Goal: Contribute content: Contribute content

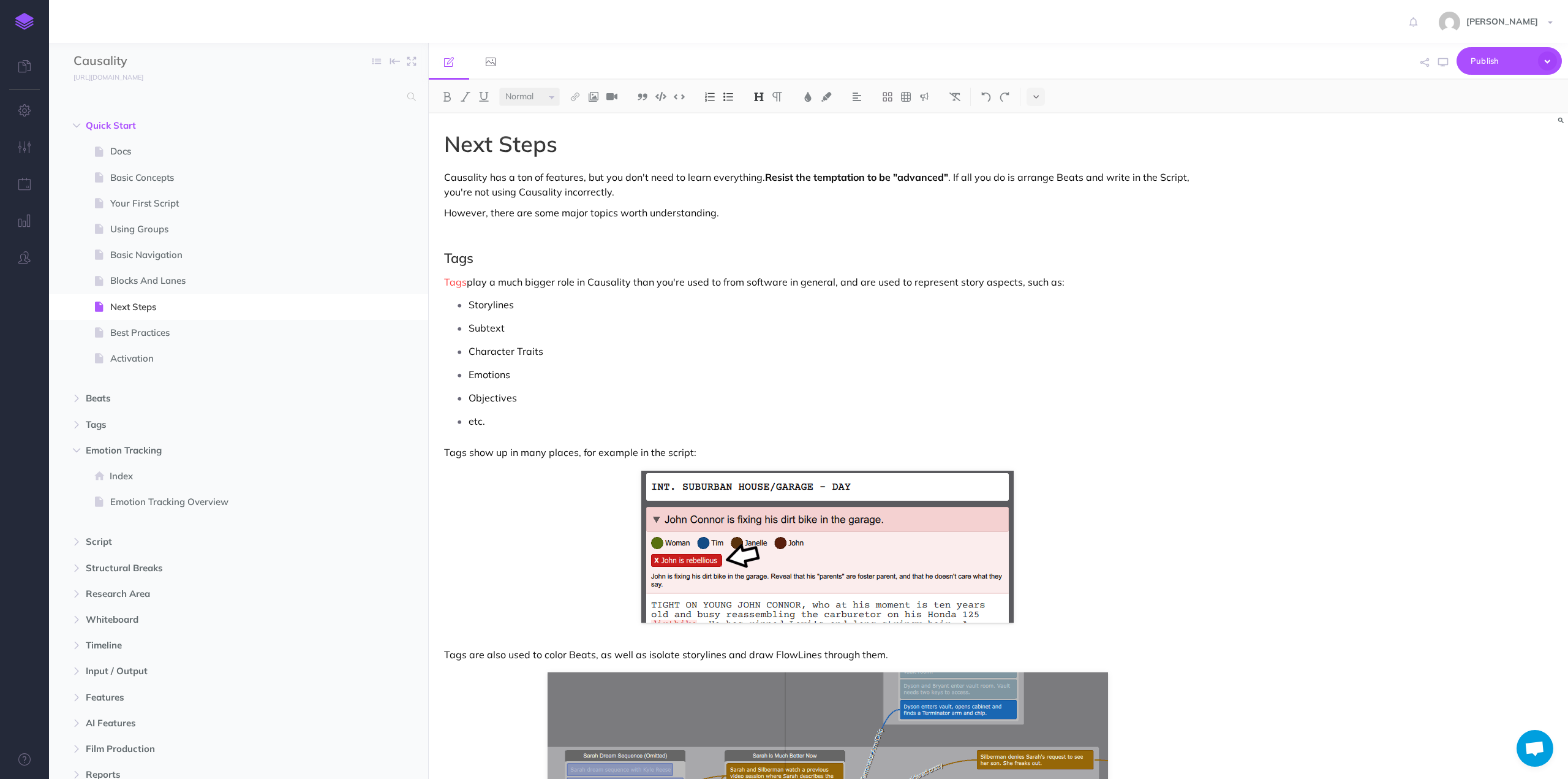
select select "null"
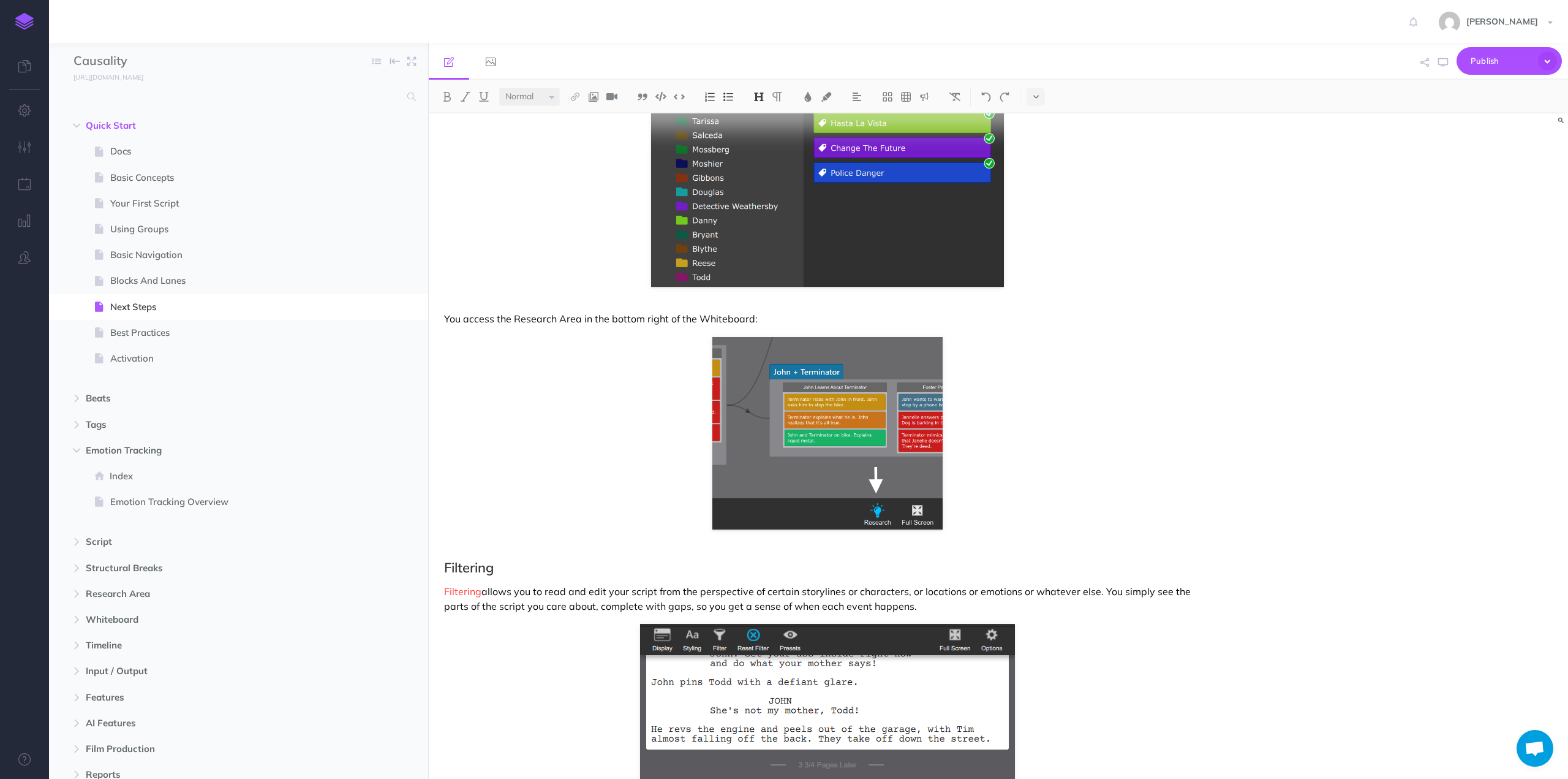
scroll to position [1441, 0]
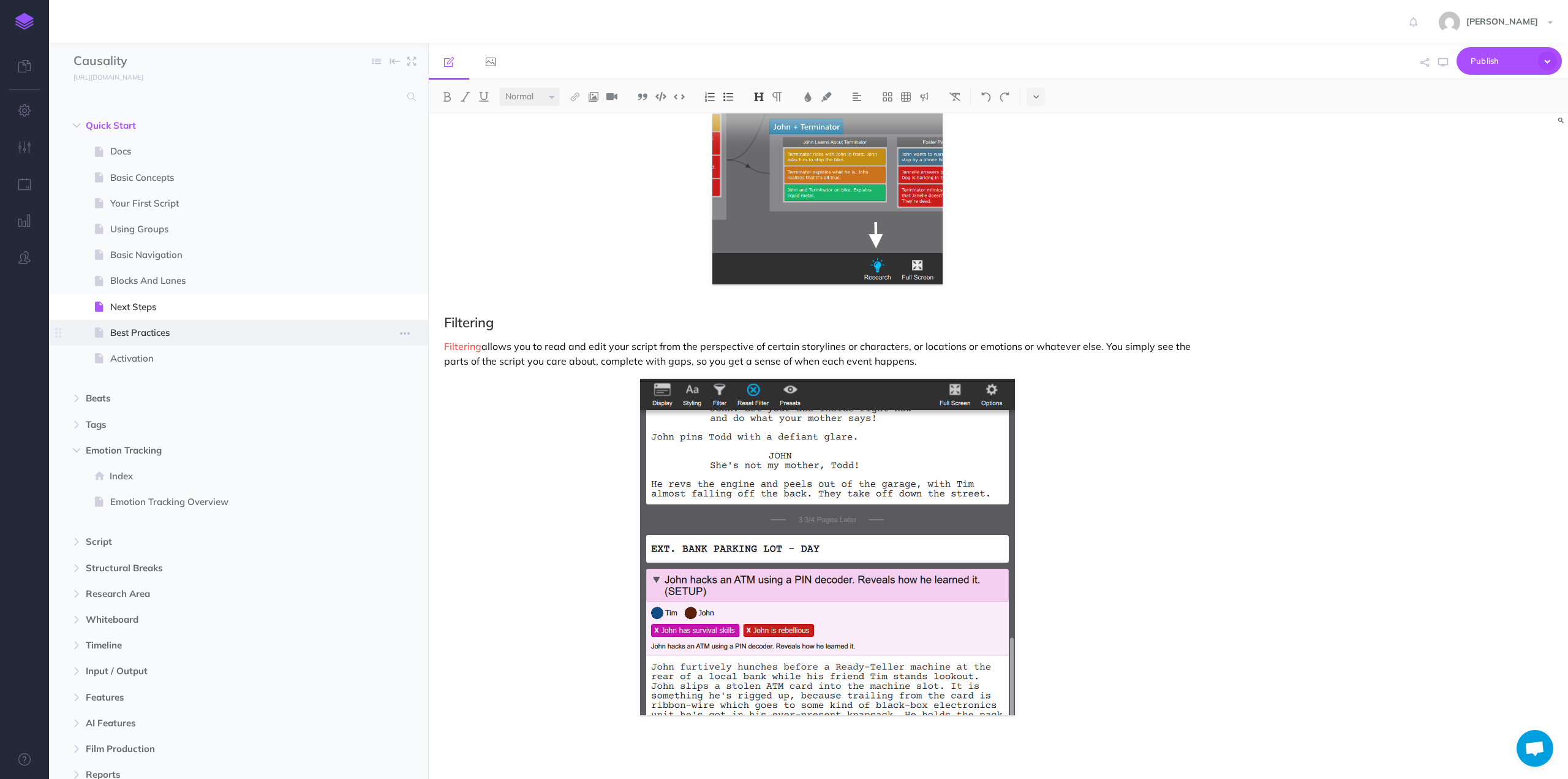
click at [134, 332] on span "Best Practices" at bounding box center [232, 332] width 244 height 15
select select "null"
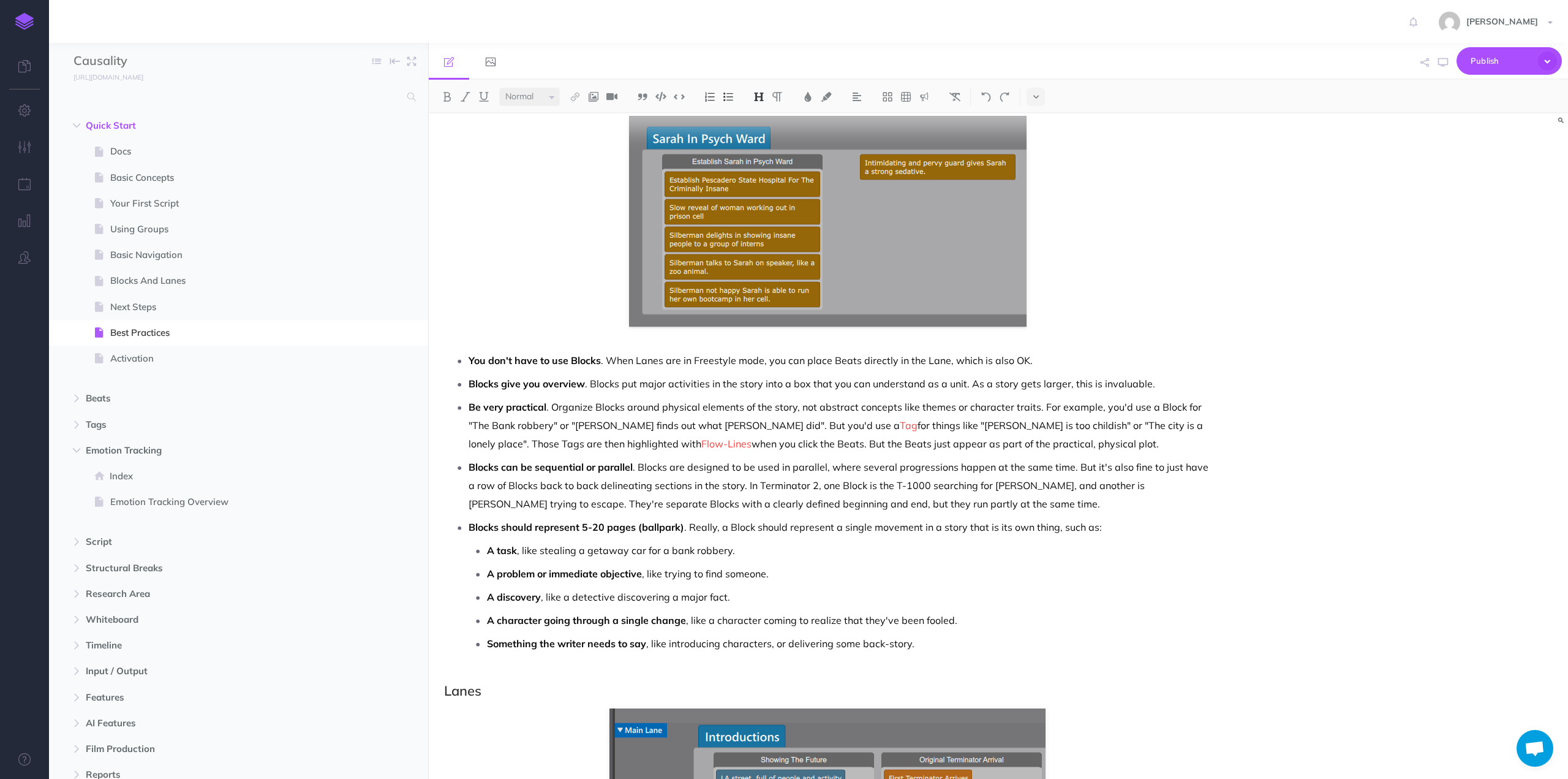
scroll to position [909, 0]
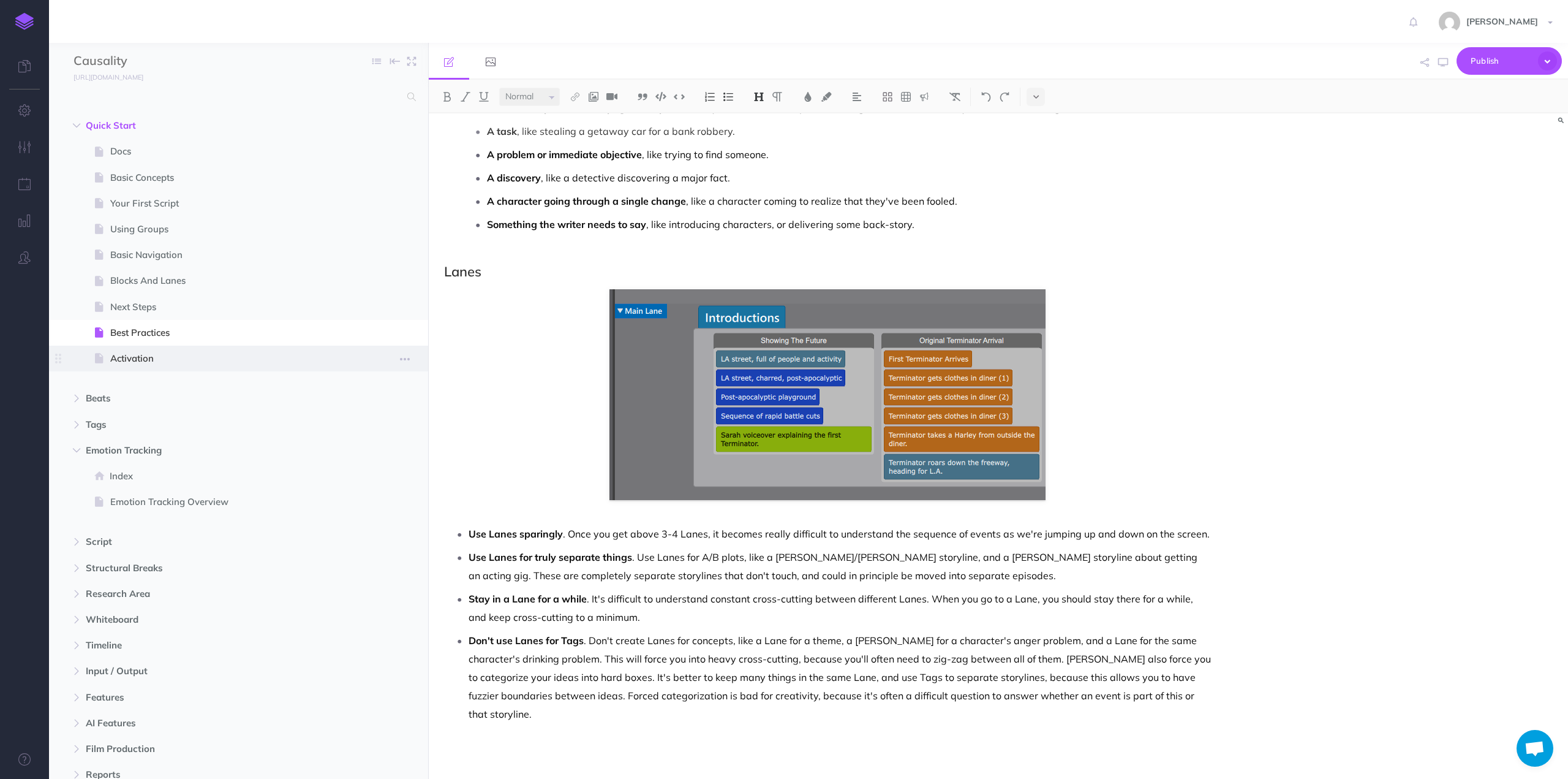
click at [117, 353] on span "Activation" at bounding box center [232, 358] width 244 height 15
select select "null"
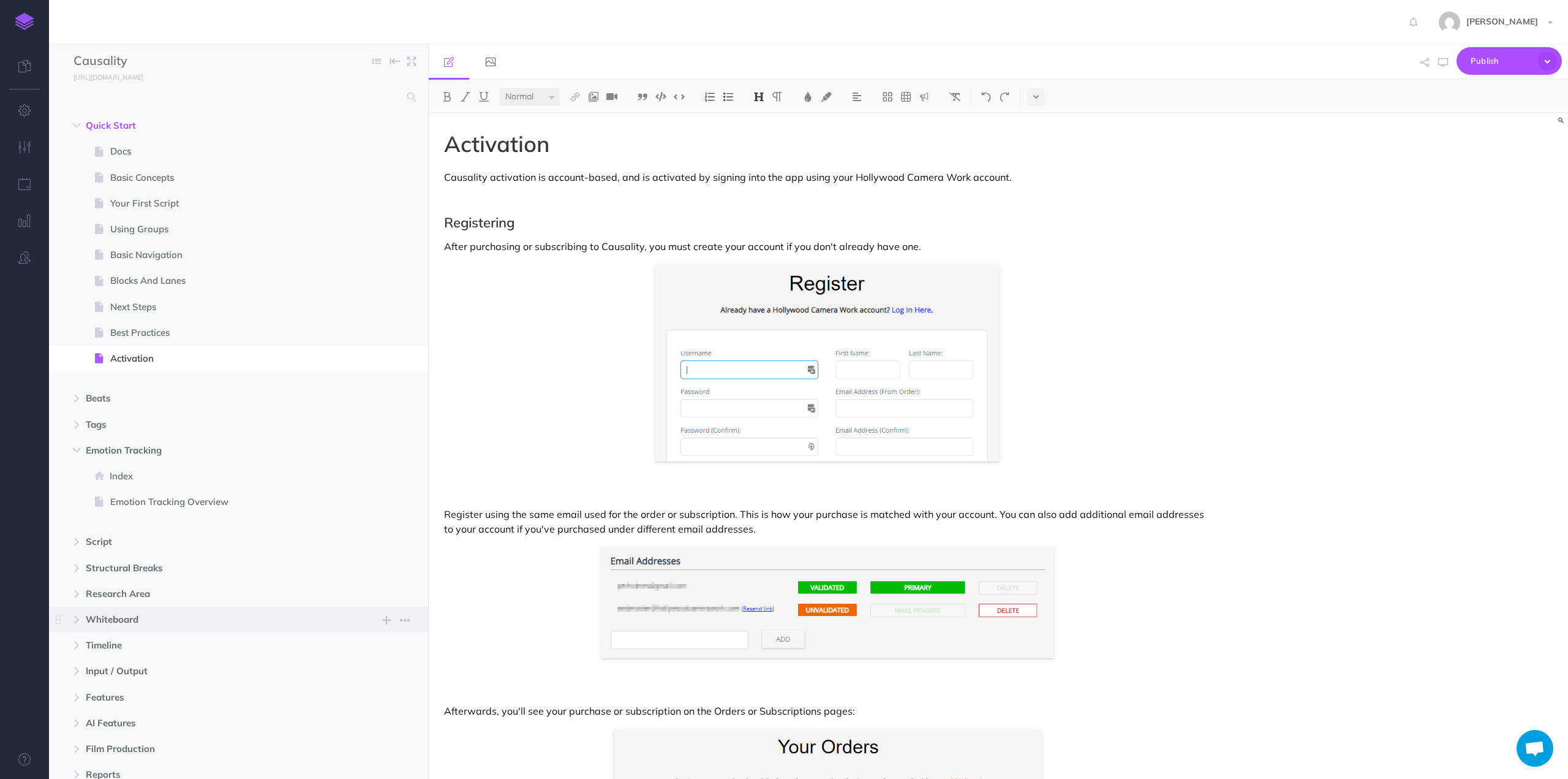
scroll to position [179, 0]
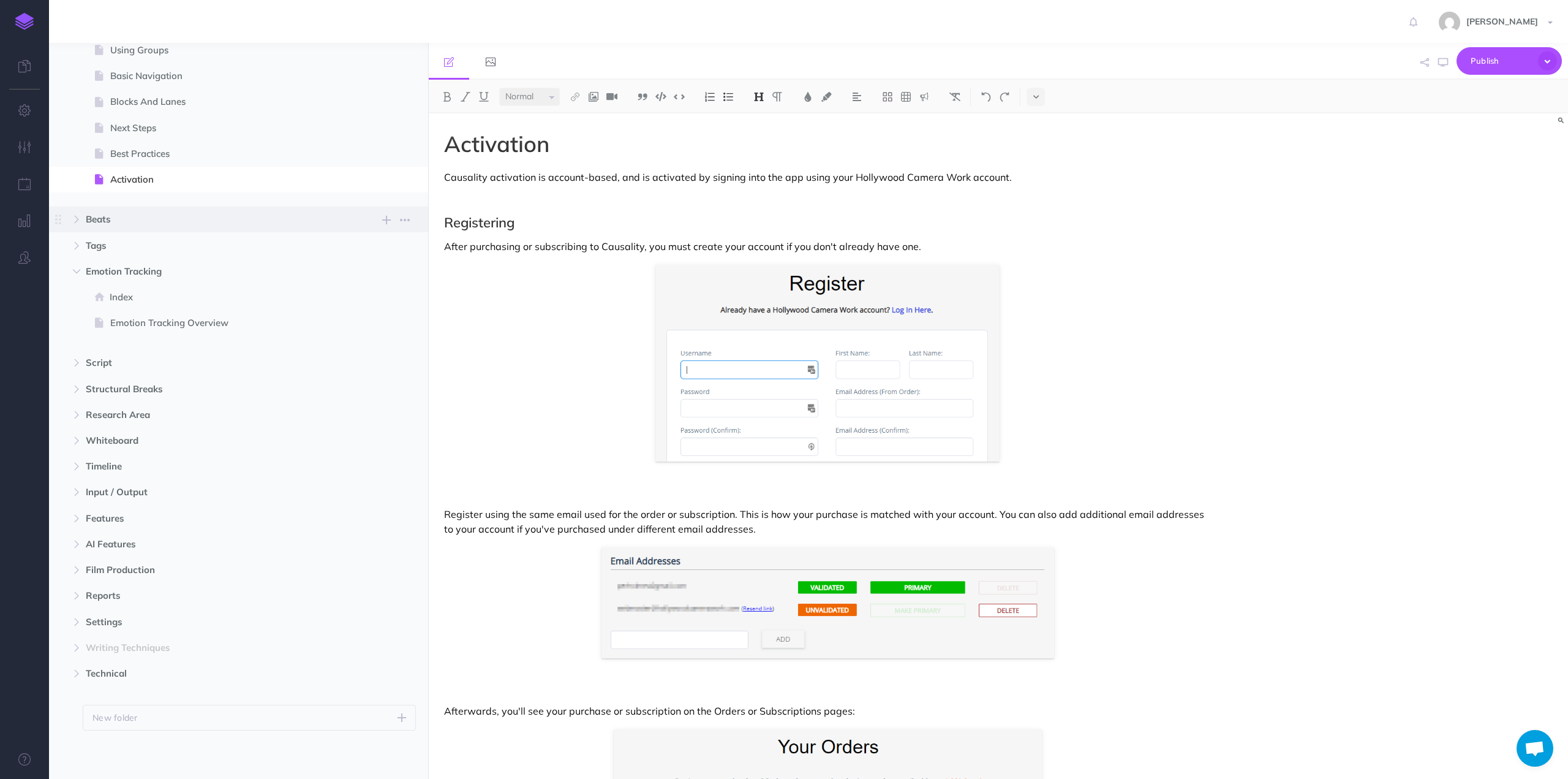
click at [97, 217] on span "Beats" at bounding box center [212, 219] width 253 height 15
select select "null"
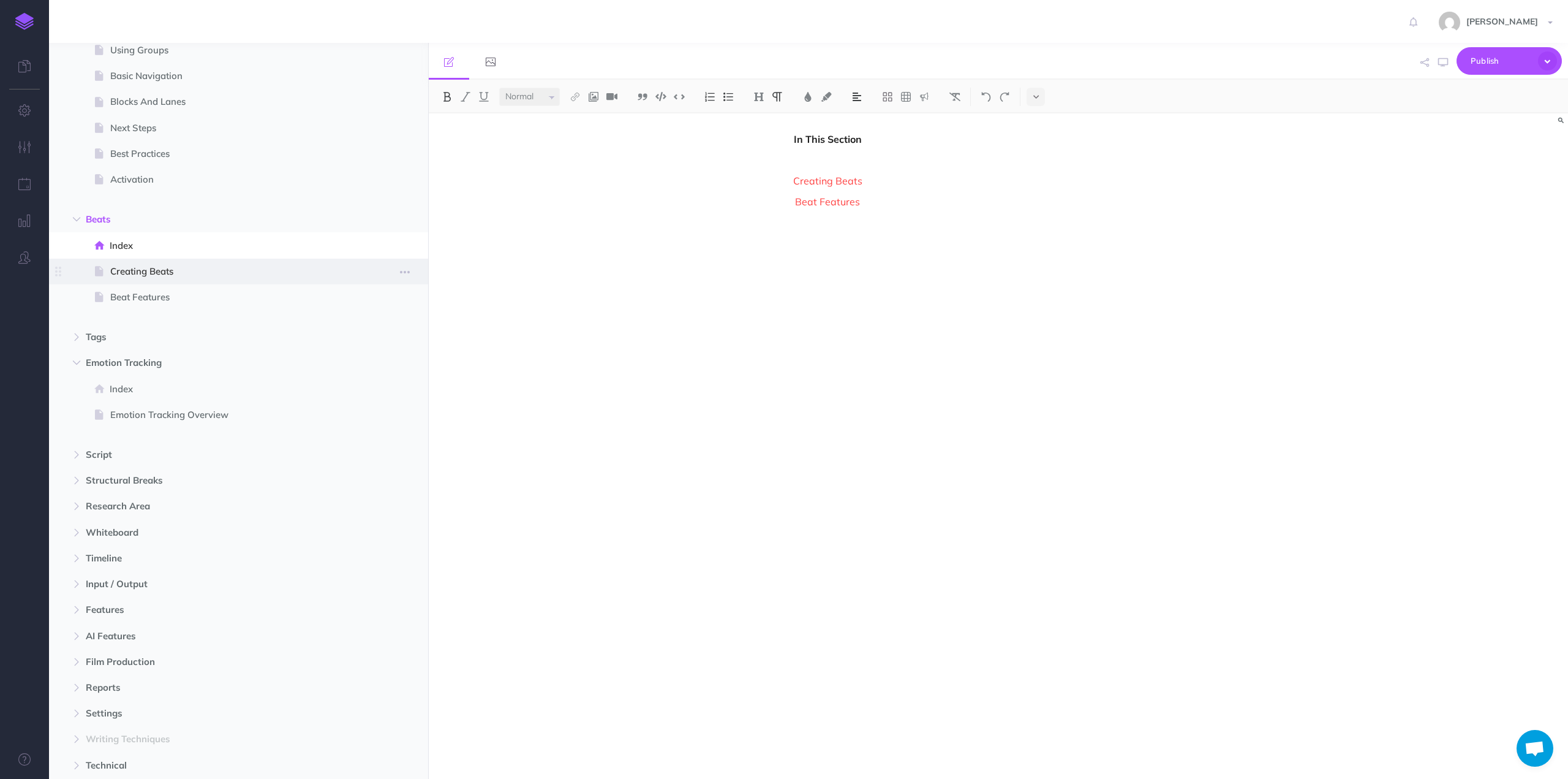
click at [141, 271] on span "Creating Beats" at bounding box center [232, 271] width 244 height 15
select select "null"
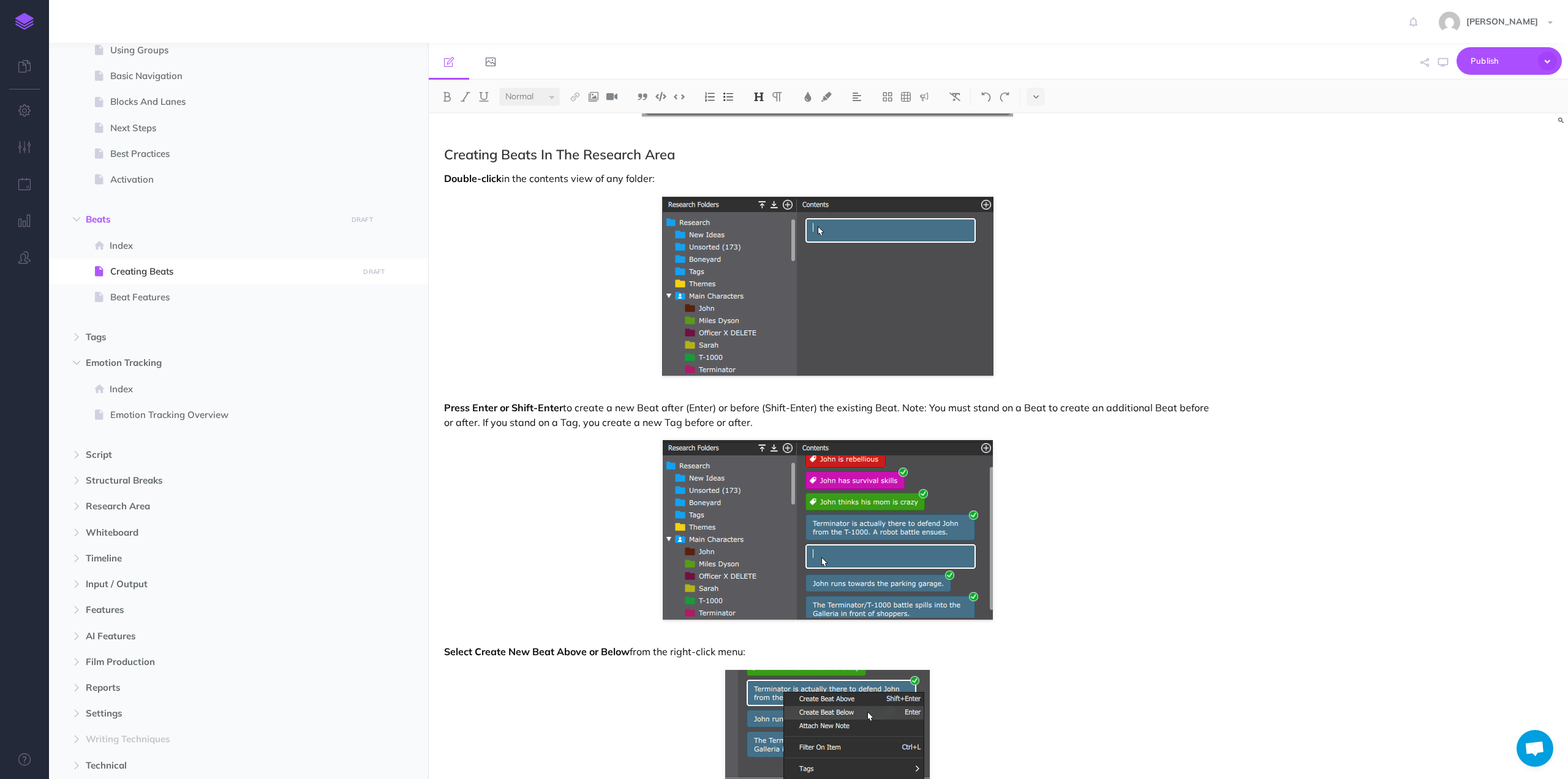
scroll to position [1632, 0]
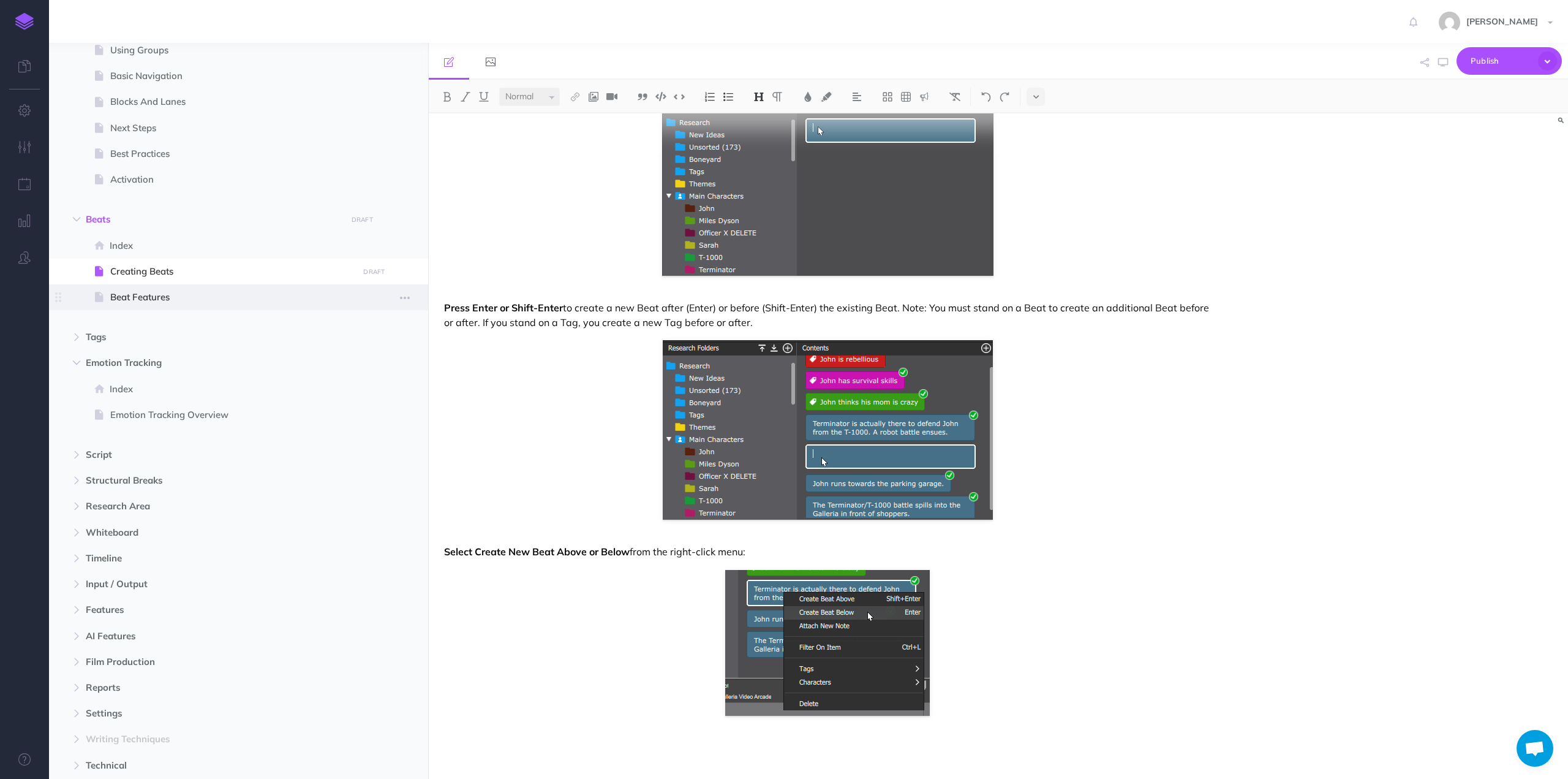
click at [164, 296] on span "Beat Features" at bounding box center [232, 297] width 244 height 15
select select "null"
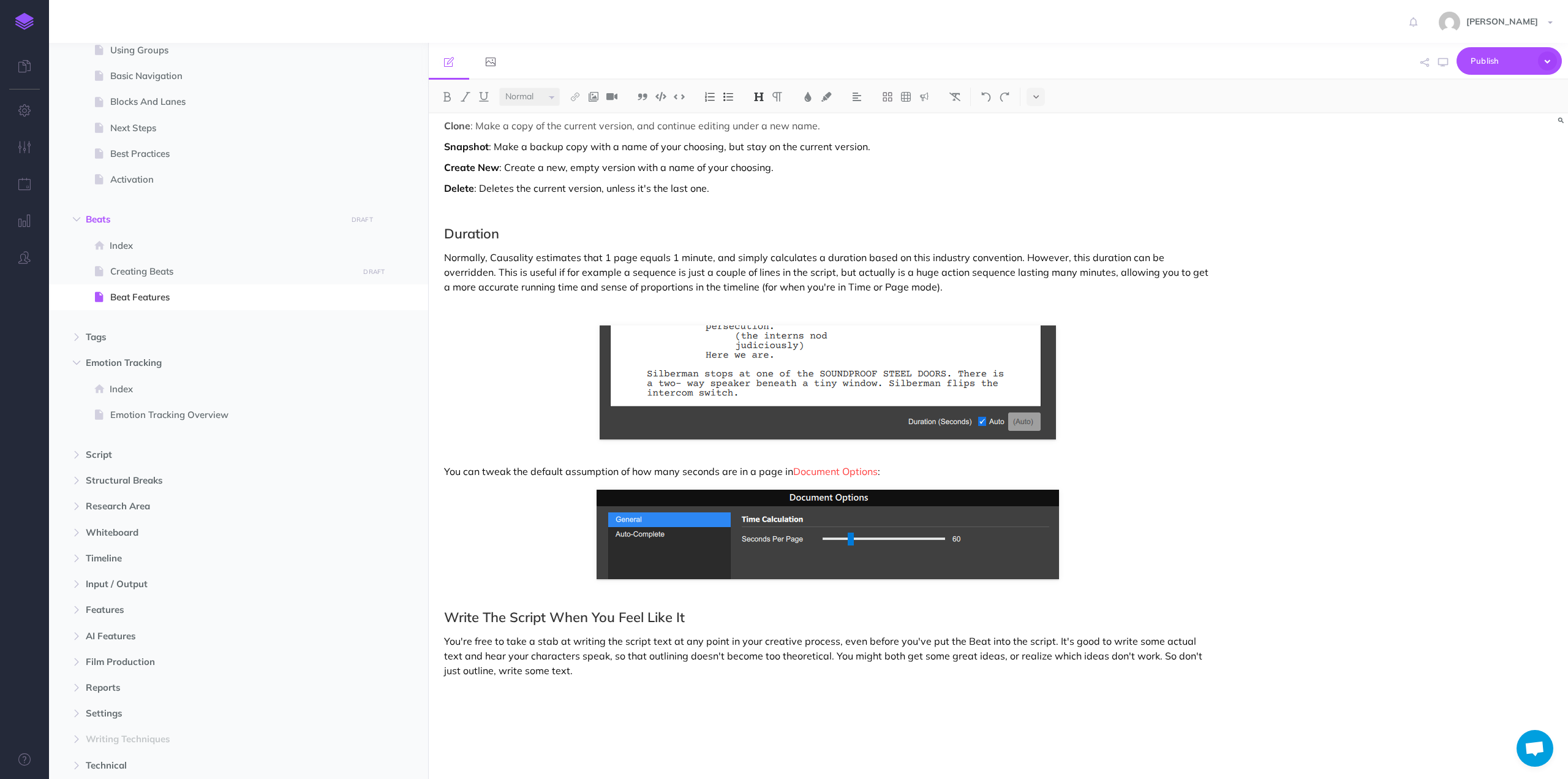
scroll to position [2089, 0]
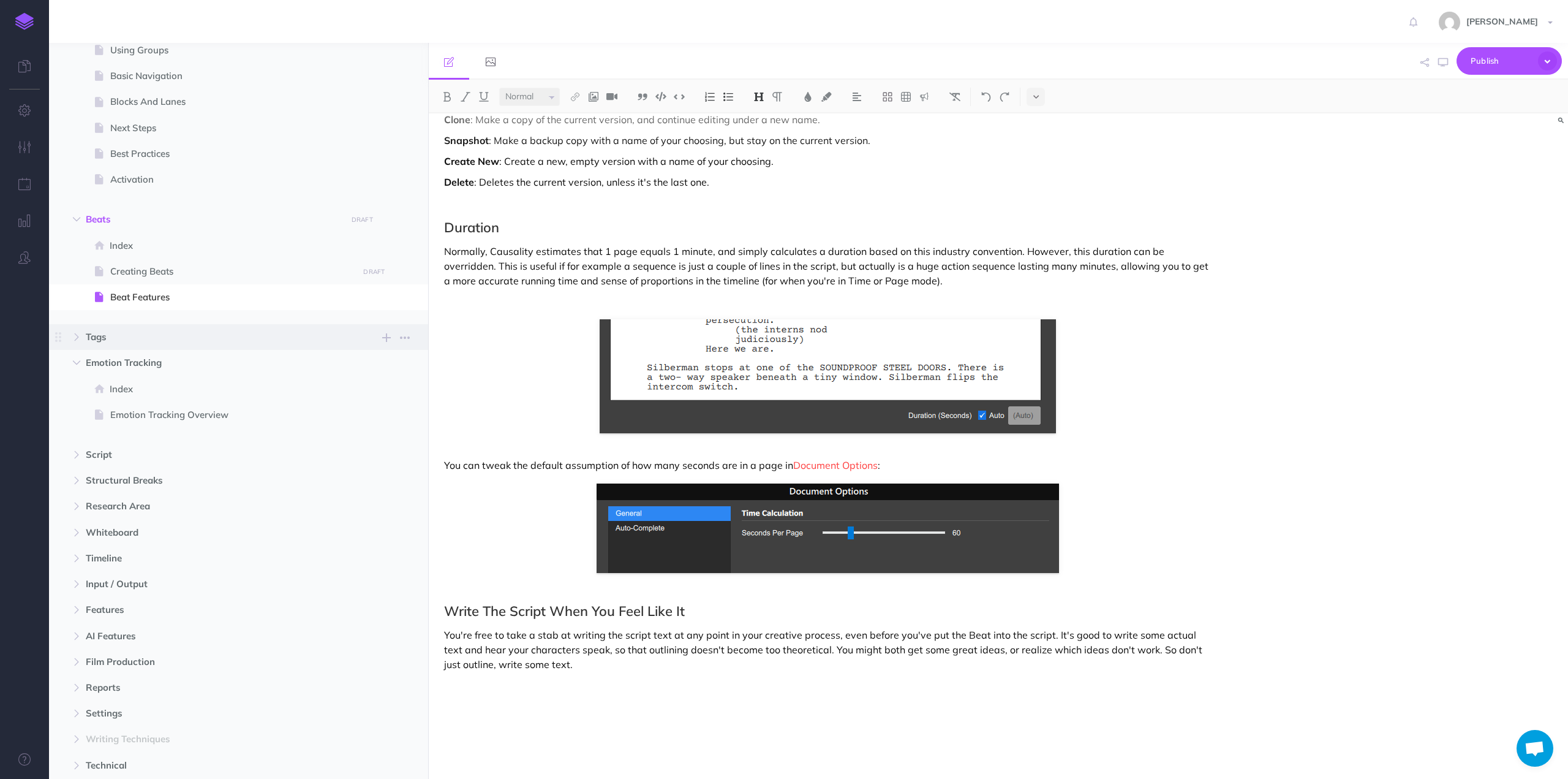
click at [106, 342] on span "Tags" at bounding box center [212, 337] width 253 height 15
select select "null"
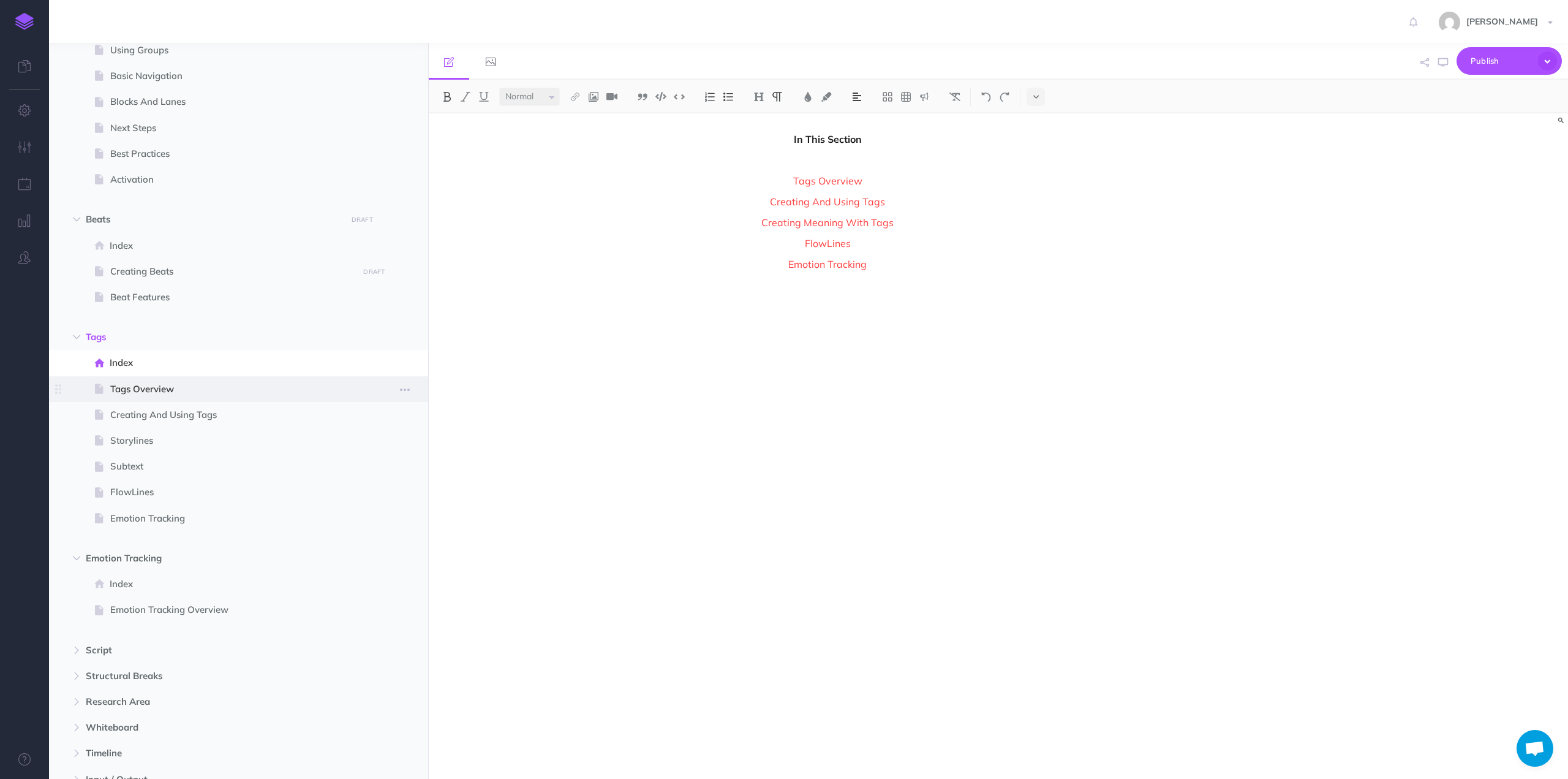
click at [135, 390] on span "Tags Overview" at bounding box center [232, 389] width 244 height 15
select select "null"
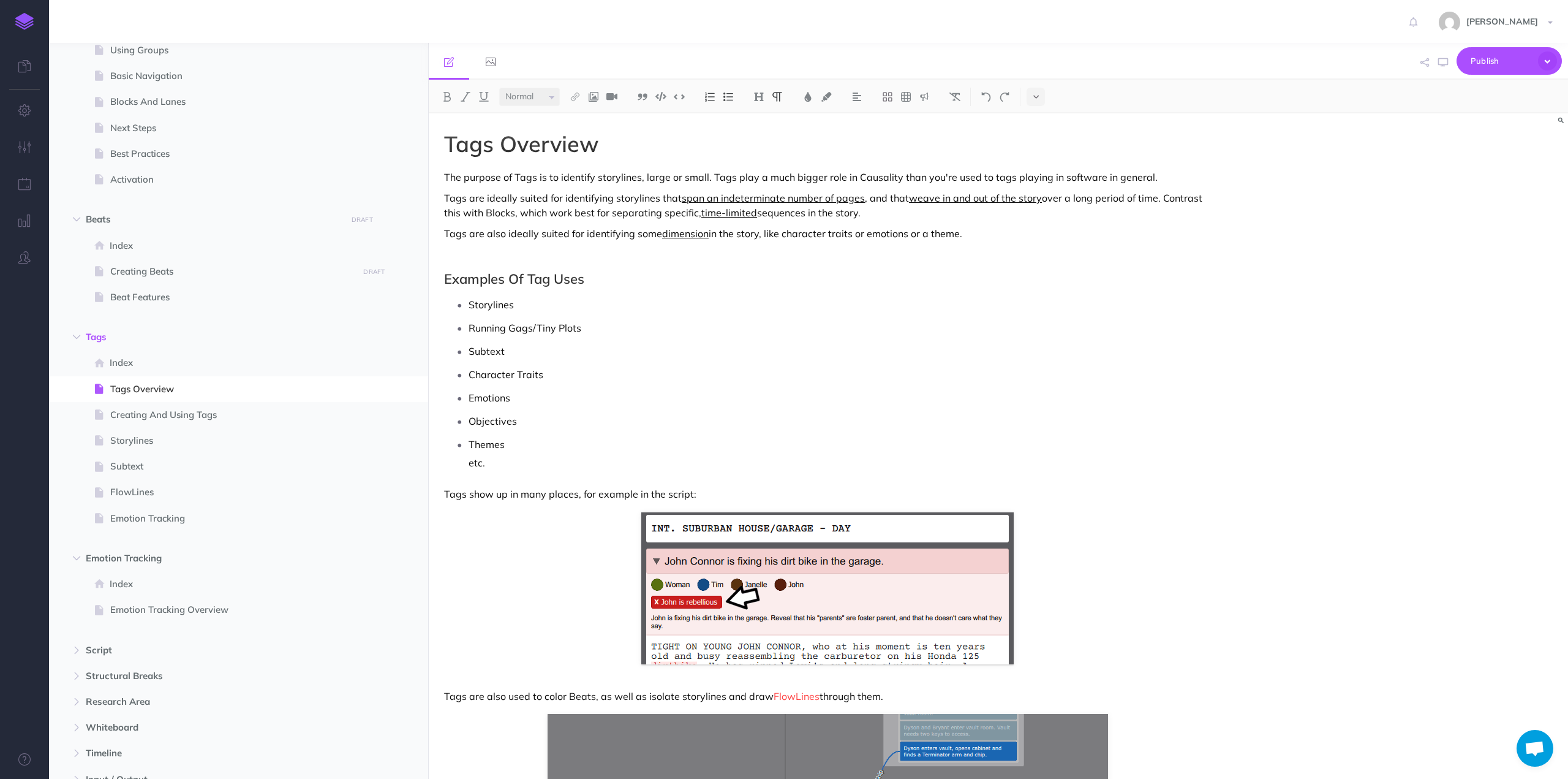
click at [753, 236] on p "Tags are also ideally suited for identifying some dimension in the story, like …" at bounding box center [828, 233] width 767 height 15
click at [748, 232] on p "Tags are also ideally suited for identifying some dimension in the story, like …" at bounding box center [828, 233] width 767 height 15
click at [749, 232] on p "Tags are also ideally suited for identifying some dimension in the story, like …" at bounding box center [828, 233] width 767 height 15
click at [746, 232] on p "Tags are also ideally suited for identifying some dimension in the story, like …" at bounding box center [828, 233] width 767 height 15
click at [750, 235] on p "Tags are also ideally suited for identifying some dimension in the story, like …" at bounding box center [828, 233] width 767 height 15
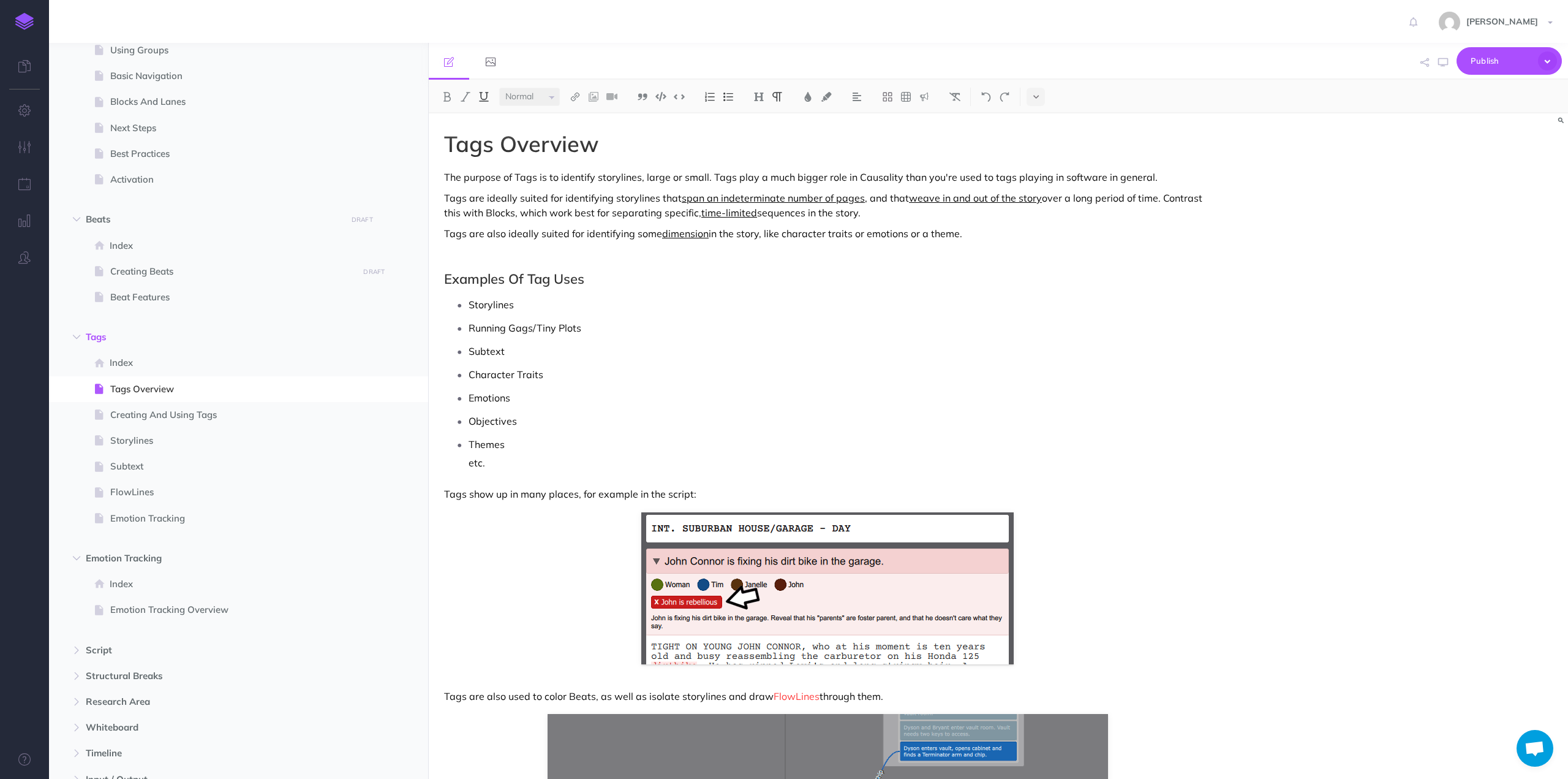
click at [746, 234] on p "Tags are also ideally suited for identifying some dimension in the story, like …" at bounding box center [828, 233] width 767 height 15
click at [750, 236] on p "Tags are also ideally suited for identifying some dimension in the story, like …" at bounding box center [828, 233] width 767 height 15
click at [746, 234] on p "Tags are also ideally suited for identifying some dimension in the story, like …" at bounding box center [828, 233] width 767 height 15
click at [749, 231] on p "Tags are also ideally suited for identifying some dimension in the story, like …" at bounding box center [828, 233] width 767 height 15
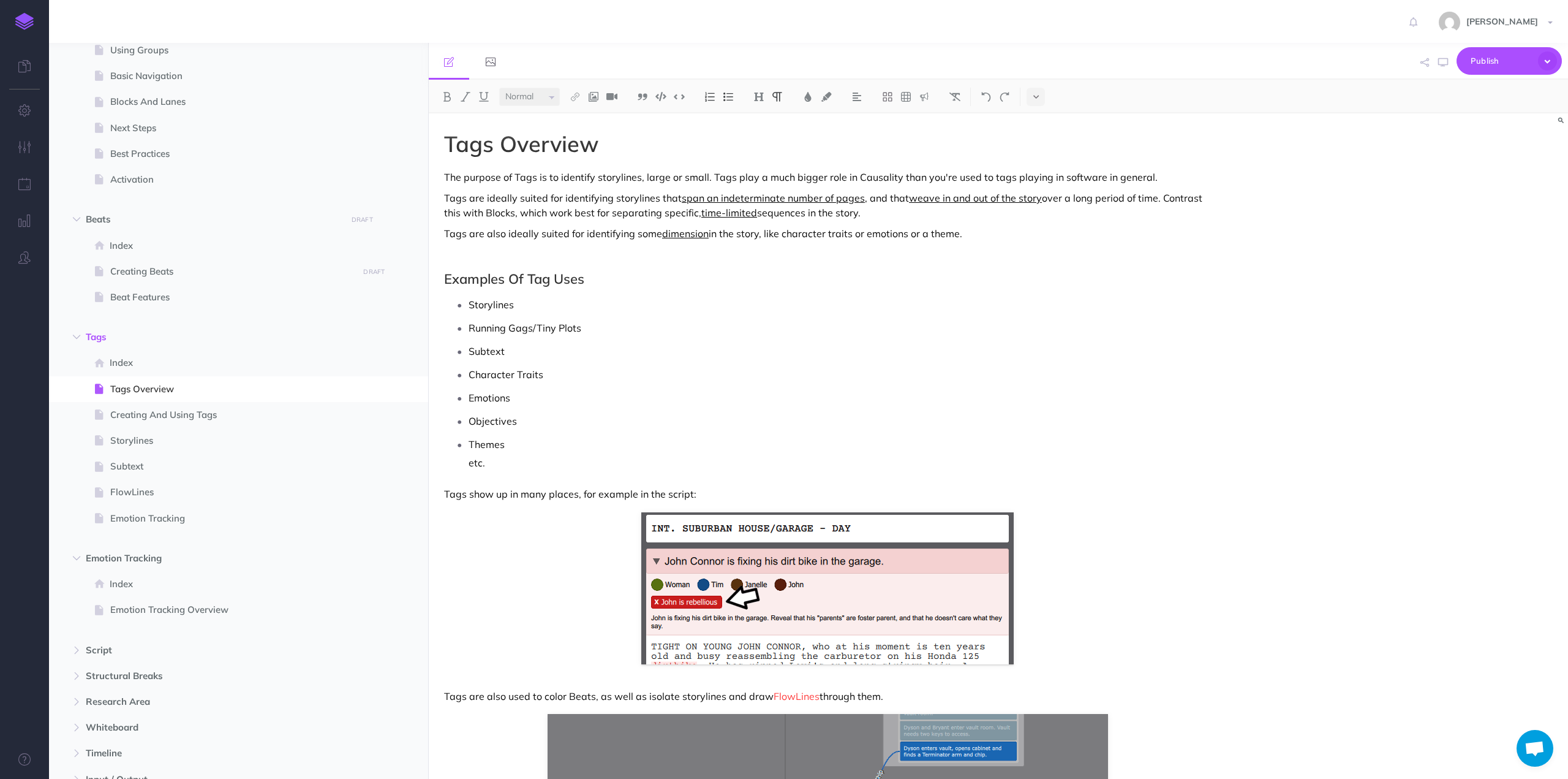
click at [745, 229] on p "Tags are also ideally suited for identifying some dimension in the story, like …" at bounding box center [828, 233] width 767 height 15
click at [748, 233] on p "Tags are also ideally suited for identifying some dimension in the story, like …" at bounding box center [828, 233] width 767 height 15
click at [721, 234] on p "Tags are also ideally suited for identifying some dimension in the story, like …" at bounding box center [828, 233] width 767 height 15
click at [723, 234] on p "Tags are also ideally suited for identifying some dimension in the story, like …" at bounding box center [828, 233] width 767 height 15
click at [719, 233] on p "Tags are also ideally suited for identifying some dimension in the story, like …" at bounding box center [828, 233] width 767 height 15
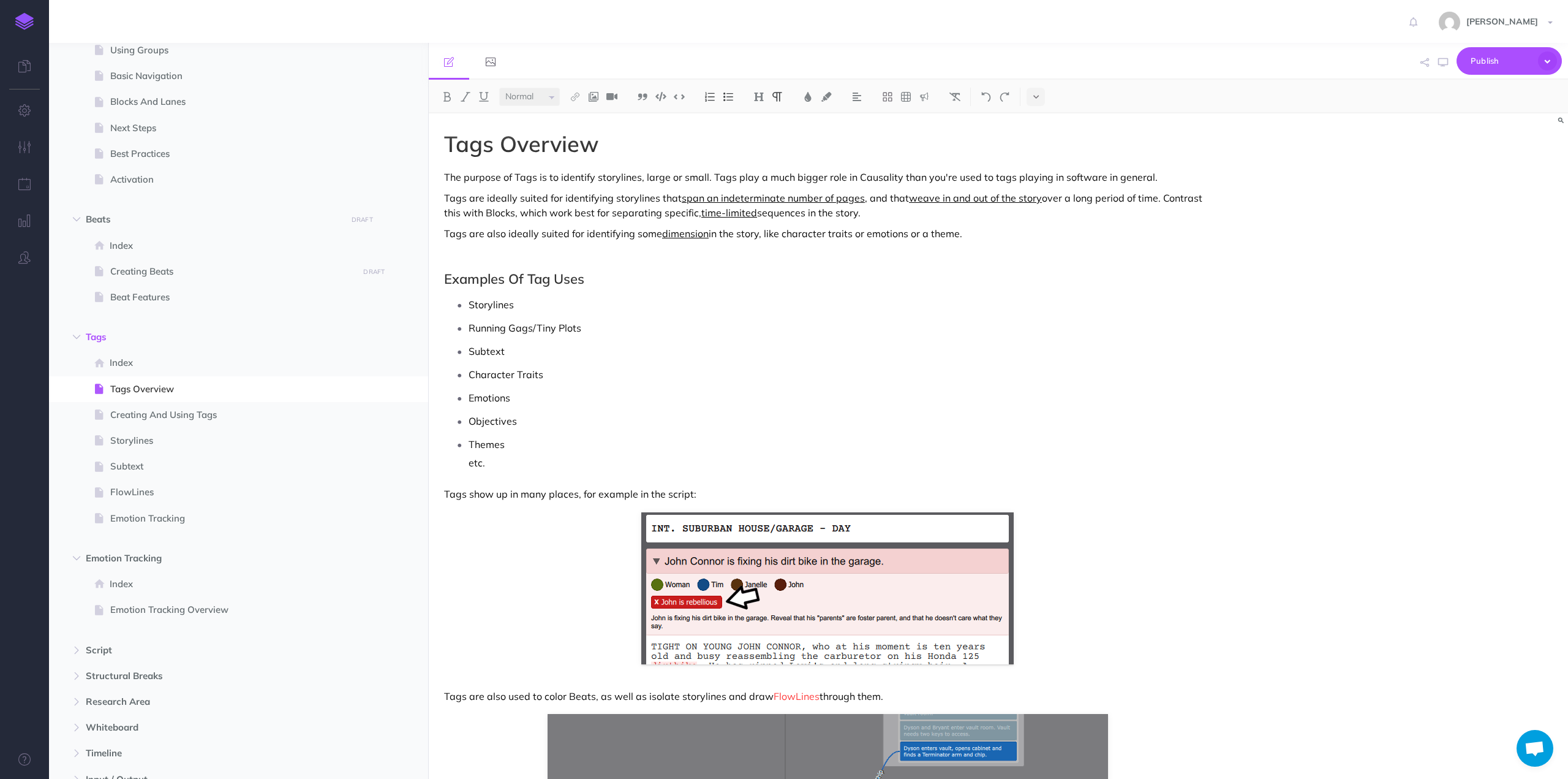
click at [724, 233] on p "Tags are also ideally suited for identifying some dimension in the story, like …" at bounding box center [828, 233] width 767 height 15
click at [445, 232] on p "Tags are also ideally suited for identifying some dimension in the story, like …" at bounding box center [828, 233] width 767 height 15
click at [969, 234] on p "Tags are also ideally suited for identifying some dimension in the story, like …" at bounding box center [828, 233] width 767 height 15
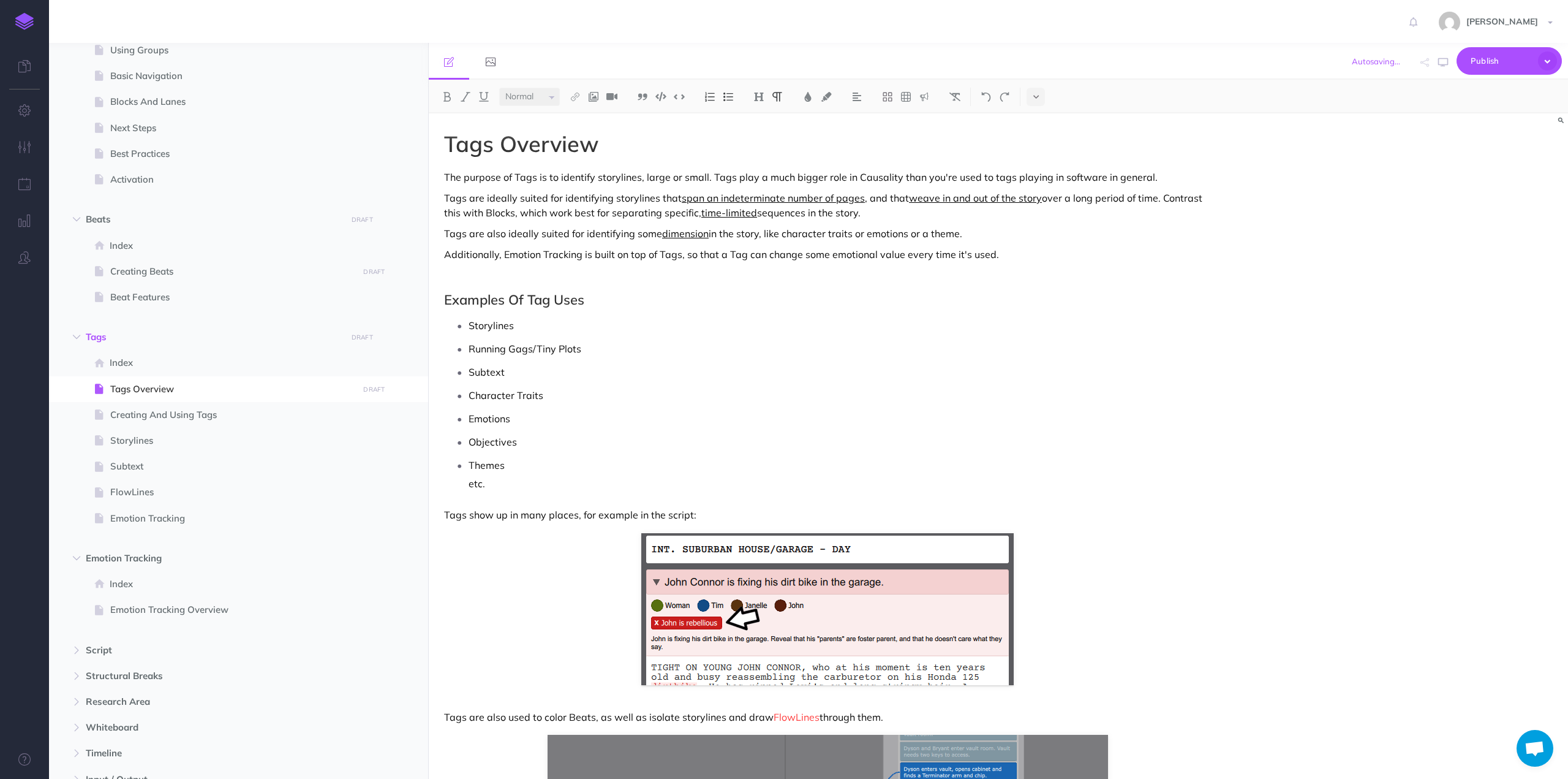
click at [529, 255] on p "Additionally, Emotion Tracking is built on top of Tags, so that a Tag can chang…" at bounding box center [828, 254] width 767 height 15
drag, startPoint x: 529, startPoint y: 255, endPoint x: 547, endPoint y: 255, distance: 18.0
click at [547, 255] on p "Additionally, Emotion Tracking is built on top of Tags, so that a Tag can chang…" at bounding box center [828, 254] width 767 height 15
click at [577, 92] on img at bounding box center [575, 97] width 11 height 10
click at [577, 133] on icon at bounding box center [575, 136] width 10 height 8
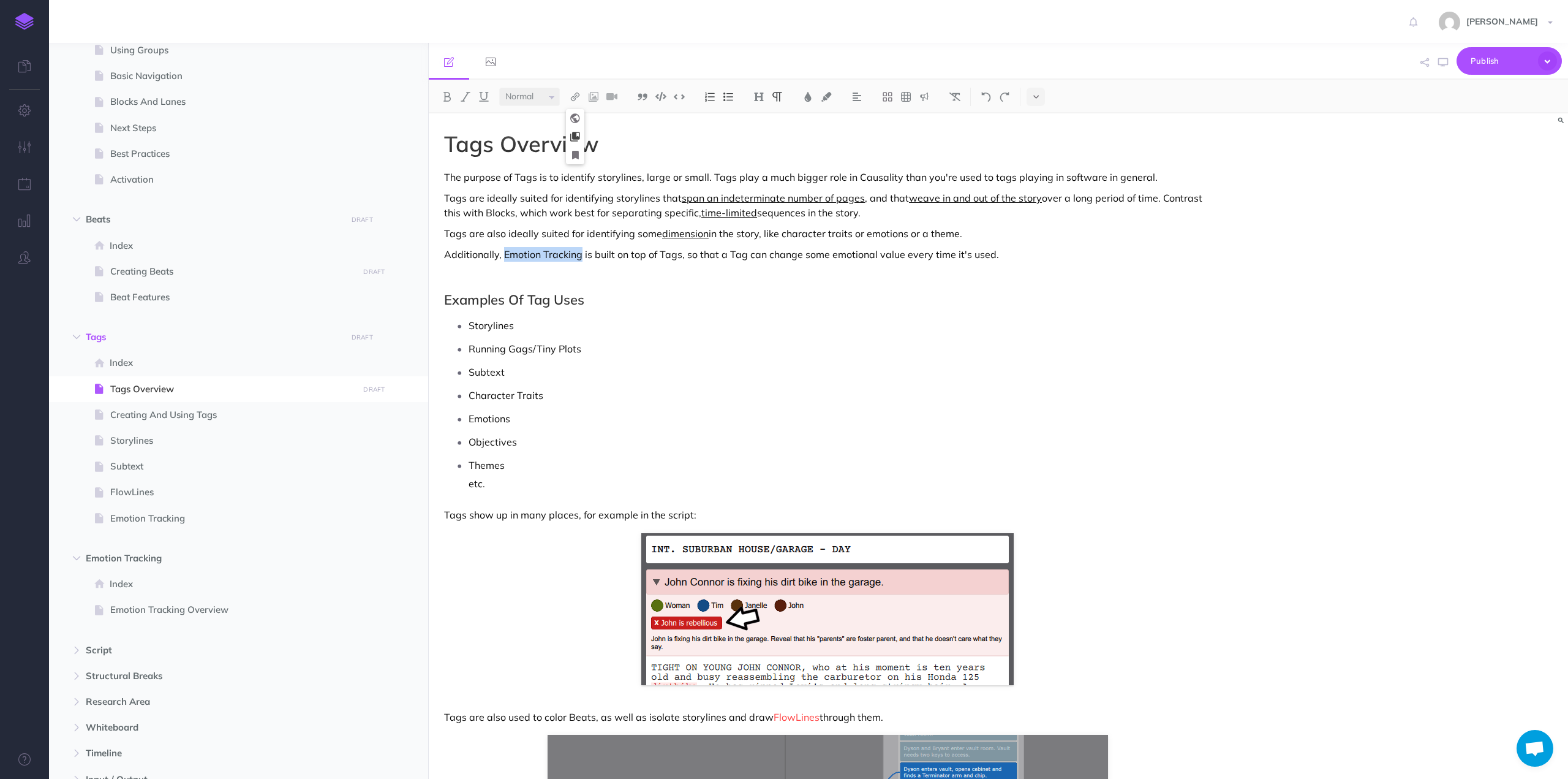
select select
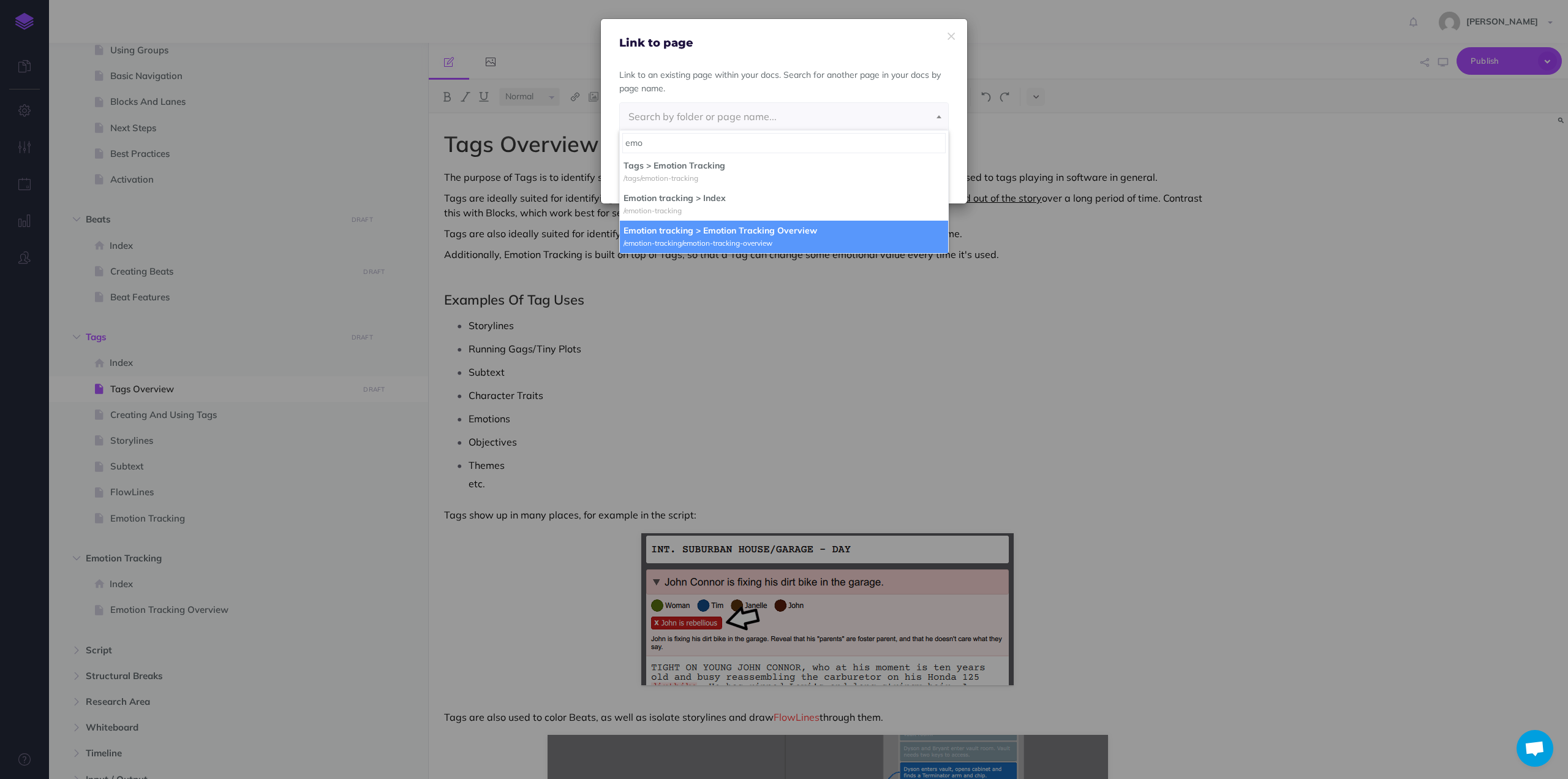
type input "emo"
select select "867-DSAL-JV2-SCR"
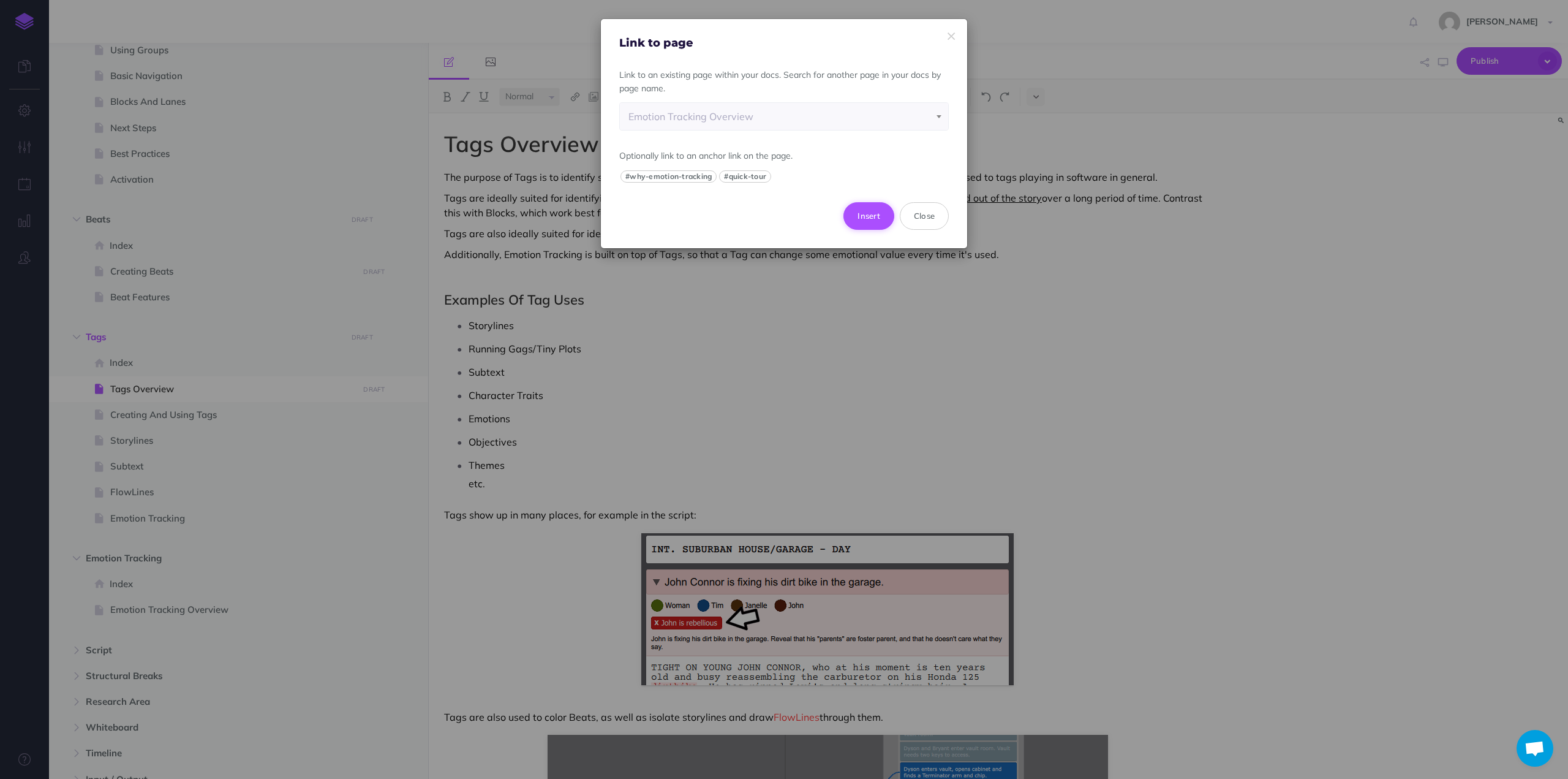
click at [875, 213] on button "Insert" at bounding box center [868, 216] width 51 height 27
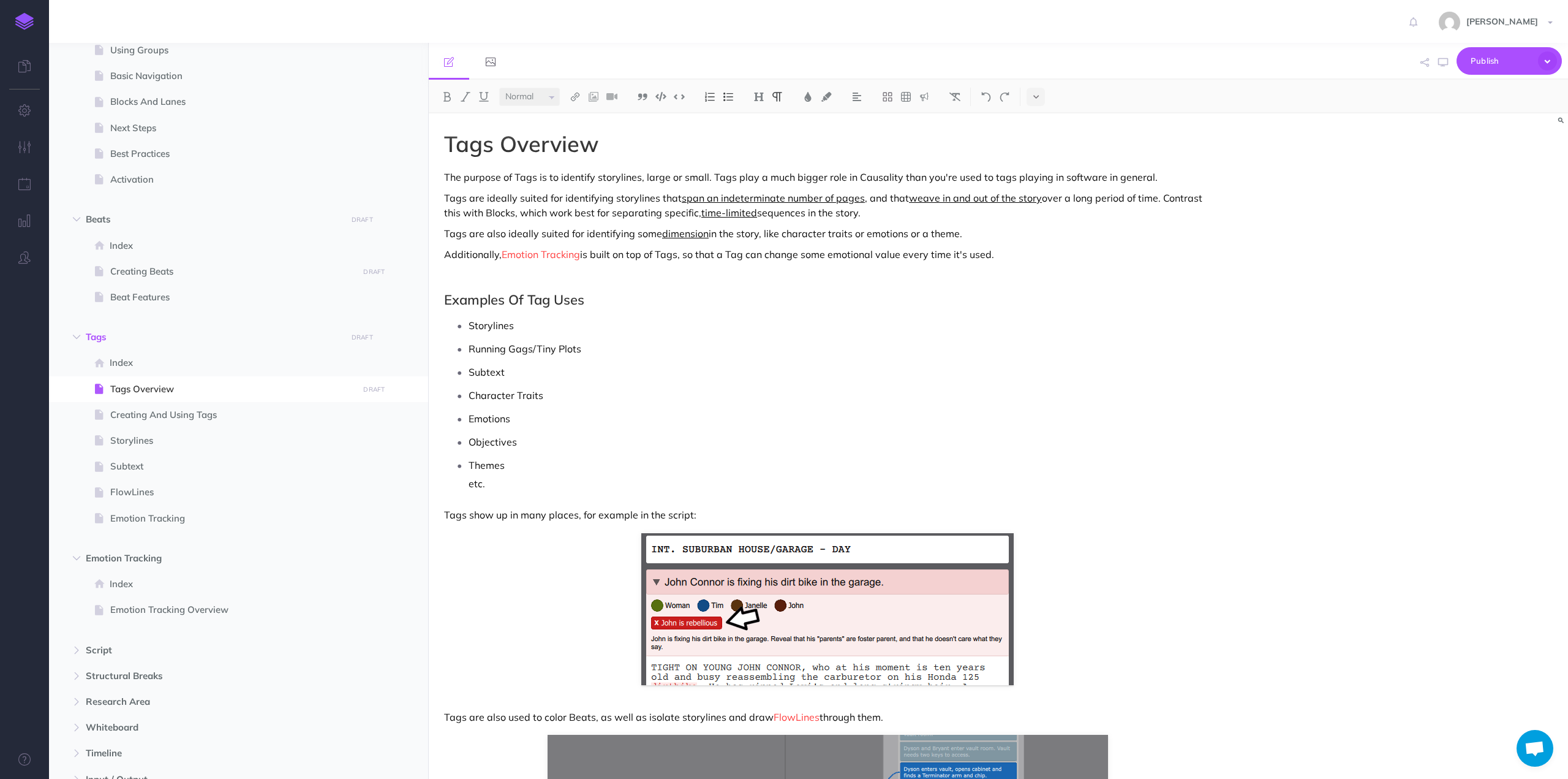
click at [660, 271] on div "Tags Overview The purpose of Tags is to identify storylines, large or small. Ta…" at bounding box center [828, 568] width 797 height 910
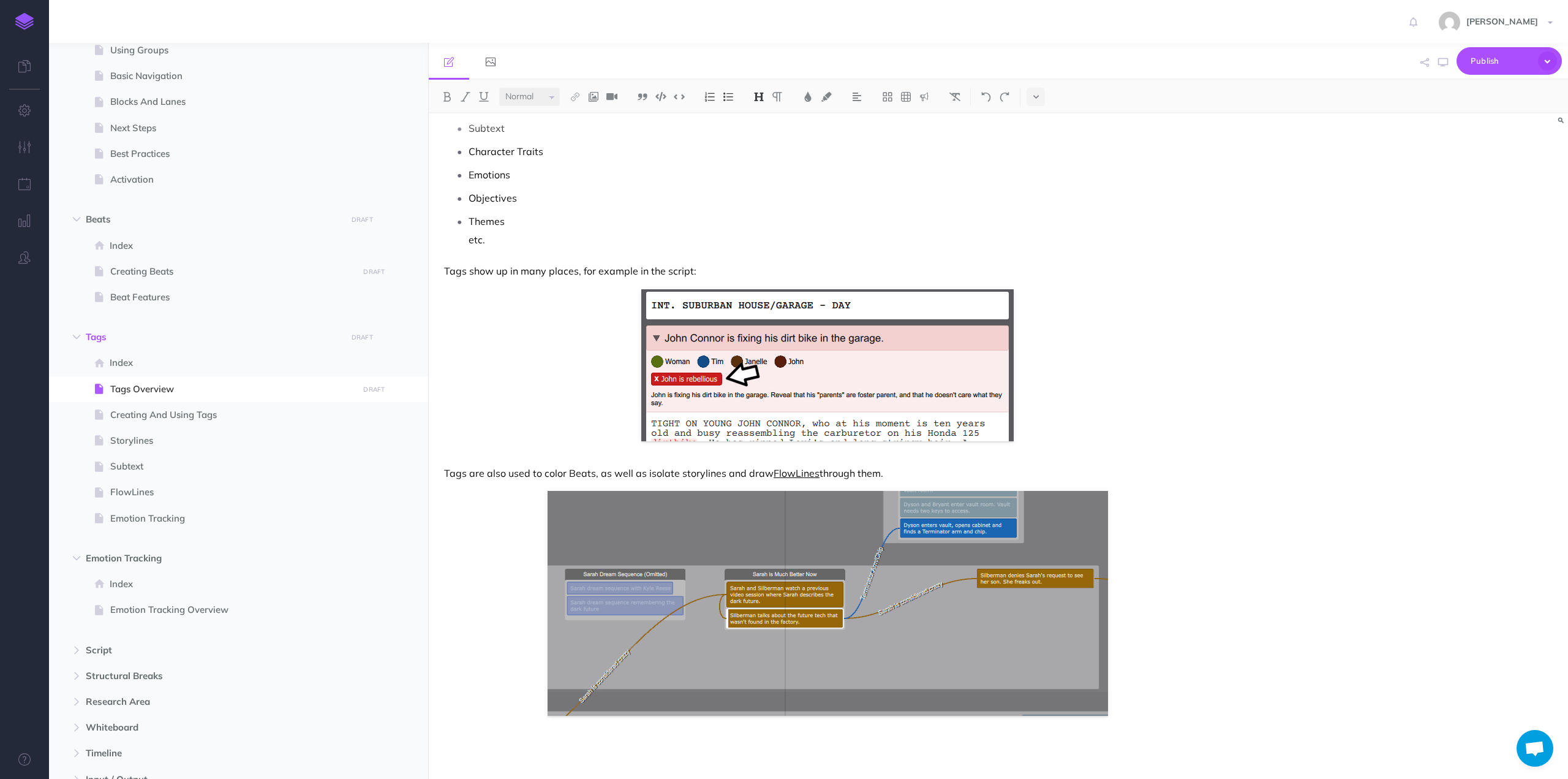
click at [784, 472] on link "FlowLines" at bounding box center [797, 472] width 46 height 12
click at [519, 365] on figure at bounding box center [828, 365] width 767 height 152
click at [138, 412] on span "Creating And Using Tags" at bounding box center [232, 415] width 244 height 15
select select "null"
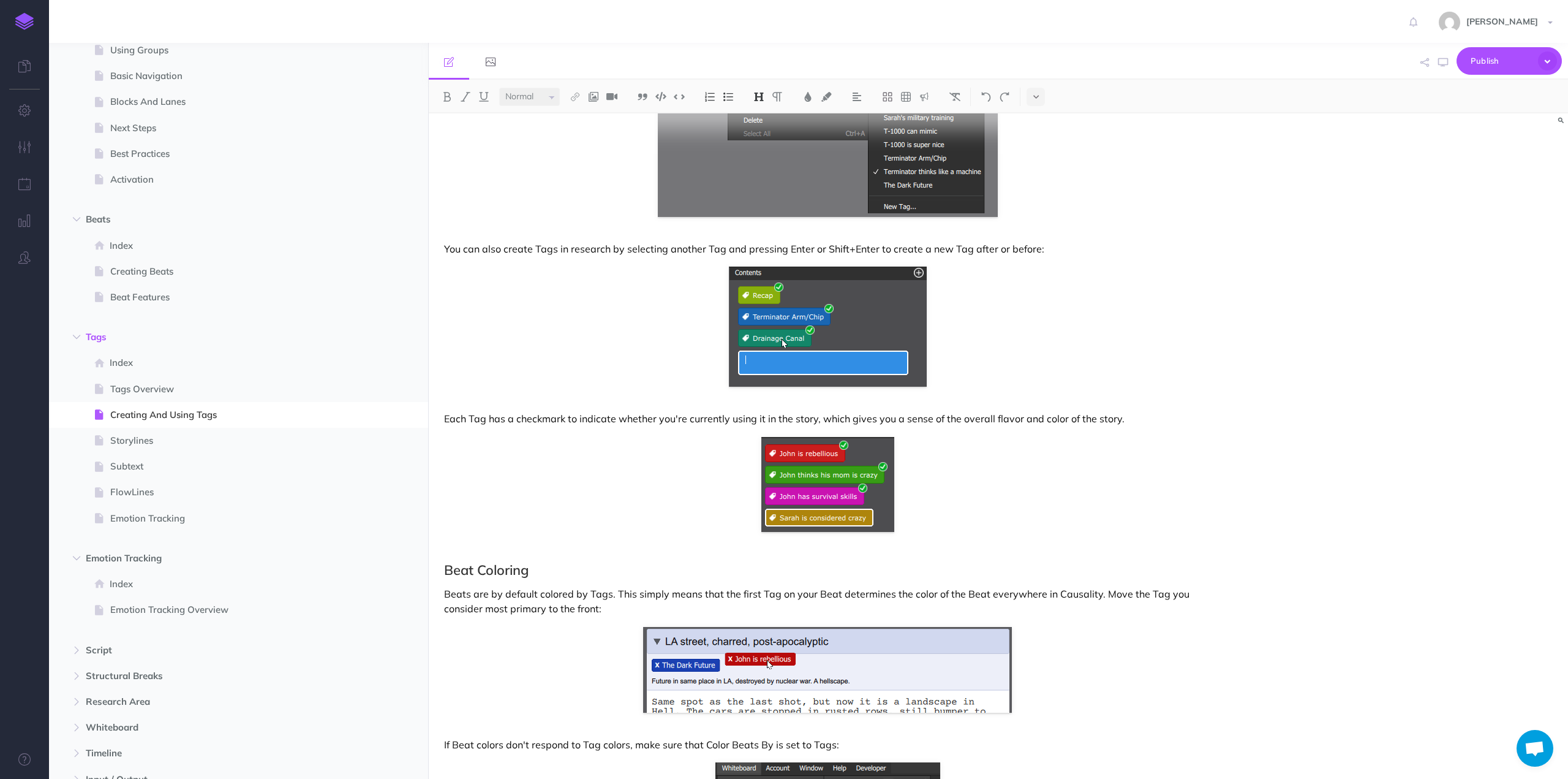
scroll to position [2088, 0]
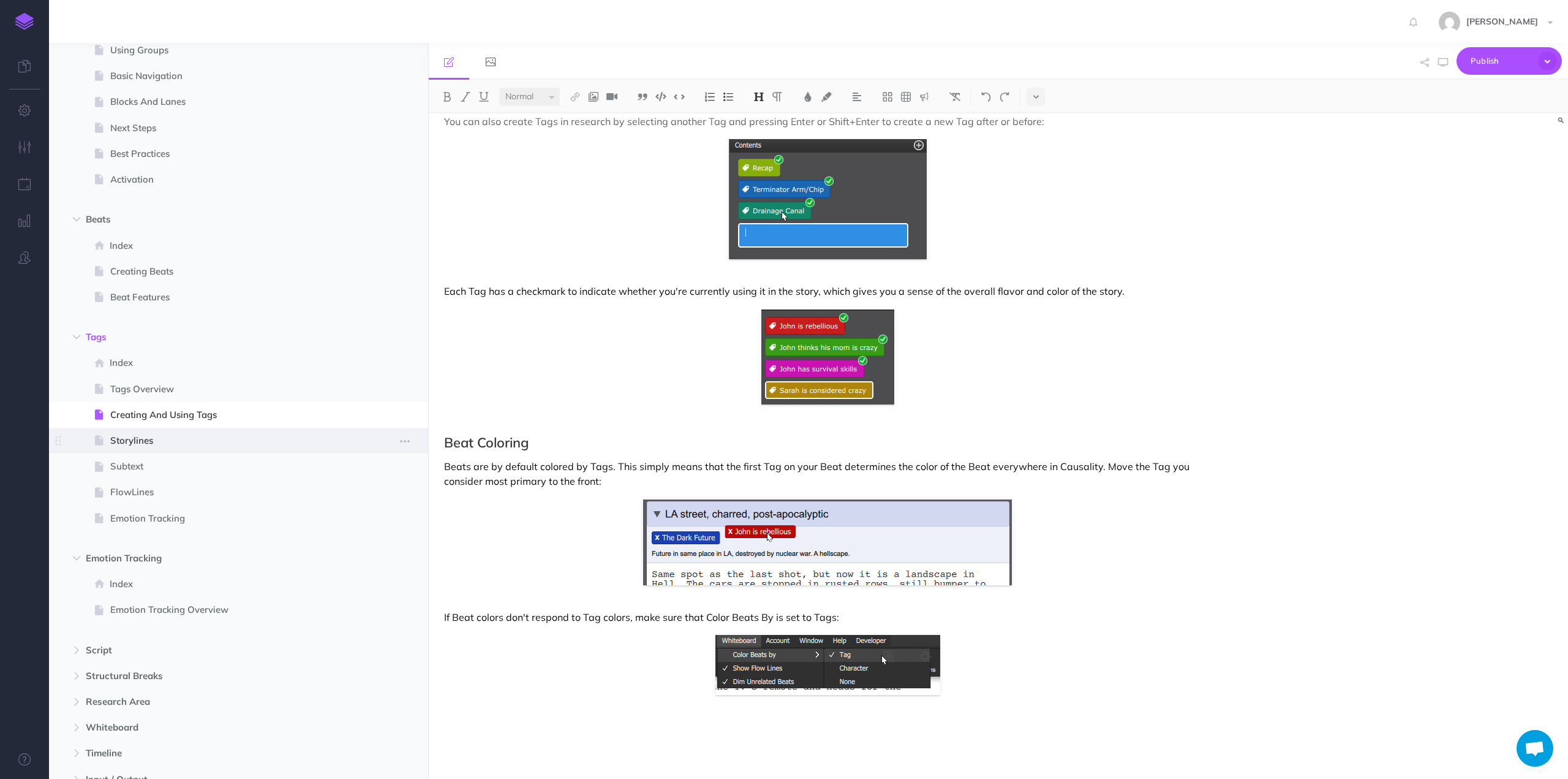
click at [140, 440] on span "Storylines" at bounding box center [232, 440] width 244 height 15
select select "null"
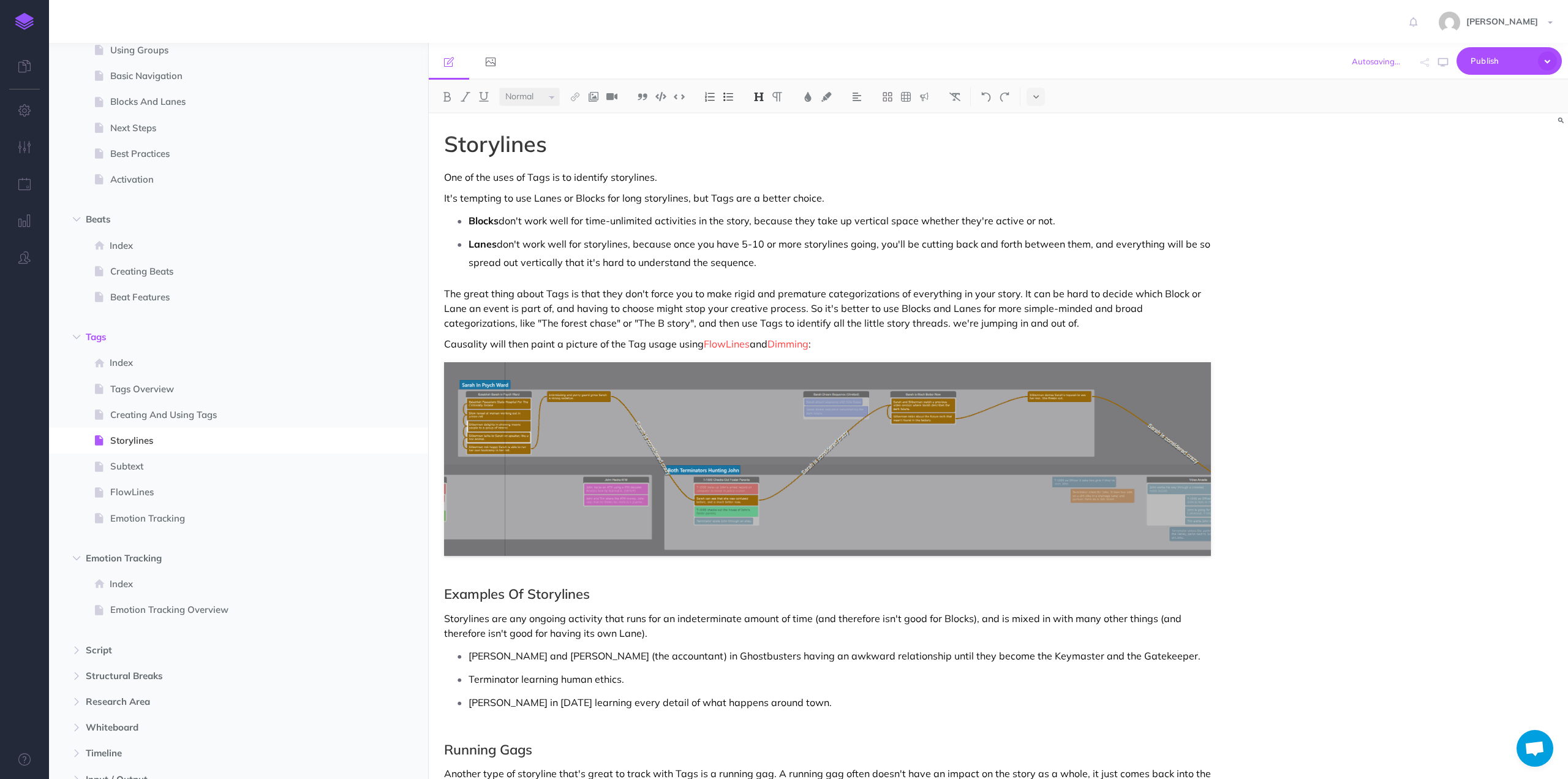
scroll to position [141, 0]
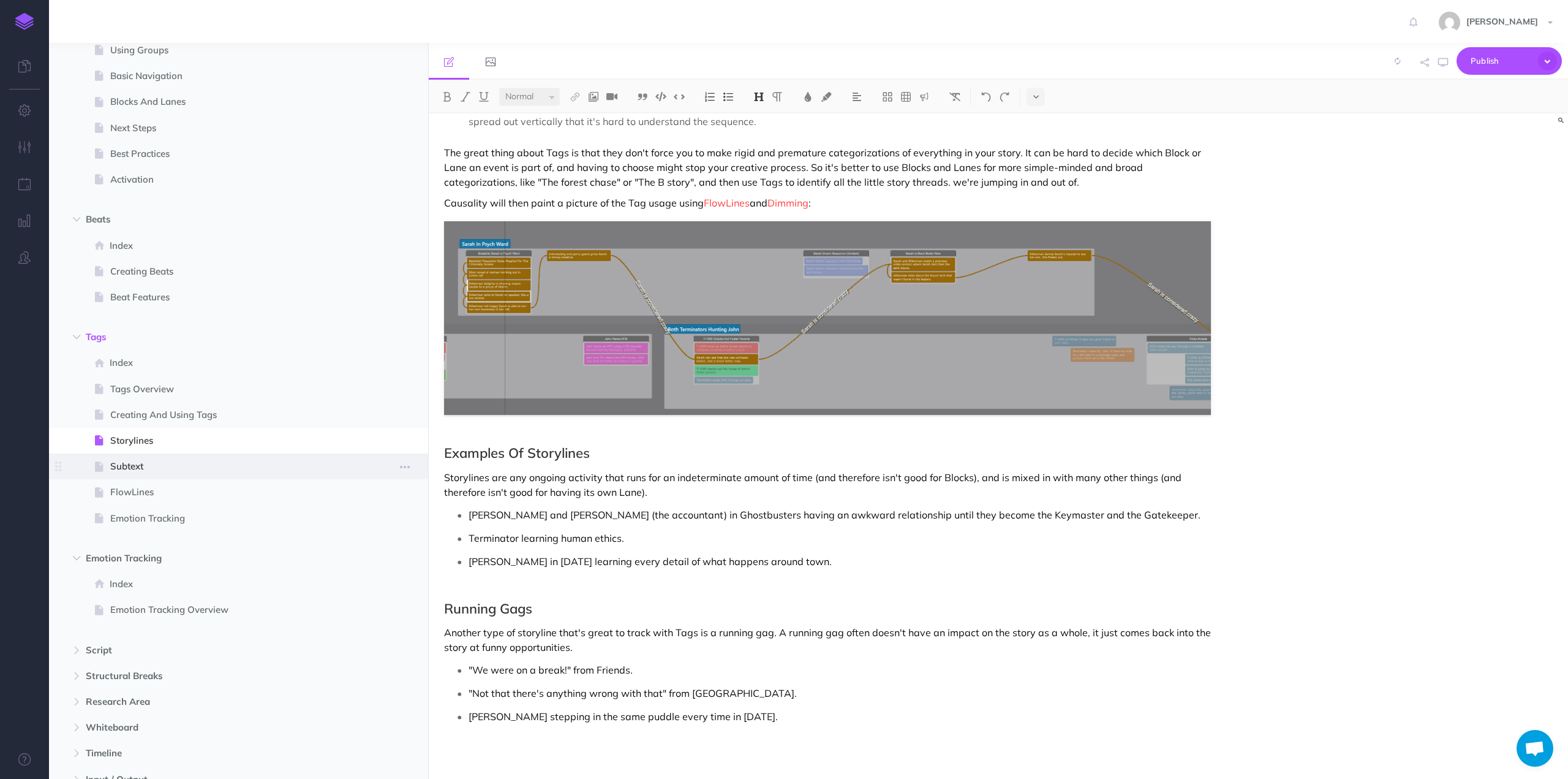
click at [126, 465] on span "Subtext" at bounding box center [232, 466] width 244 height 15
select select "null"
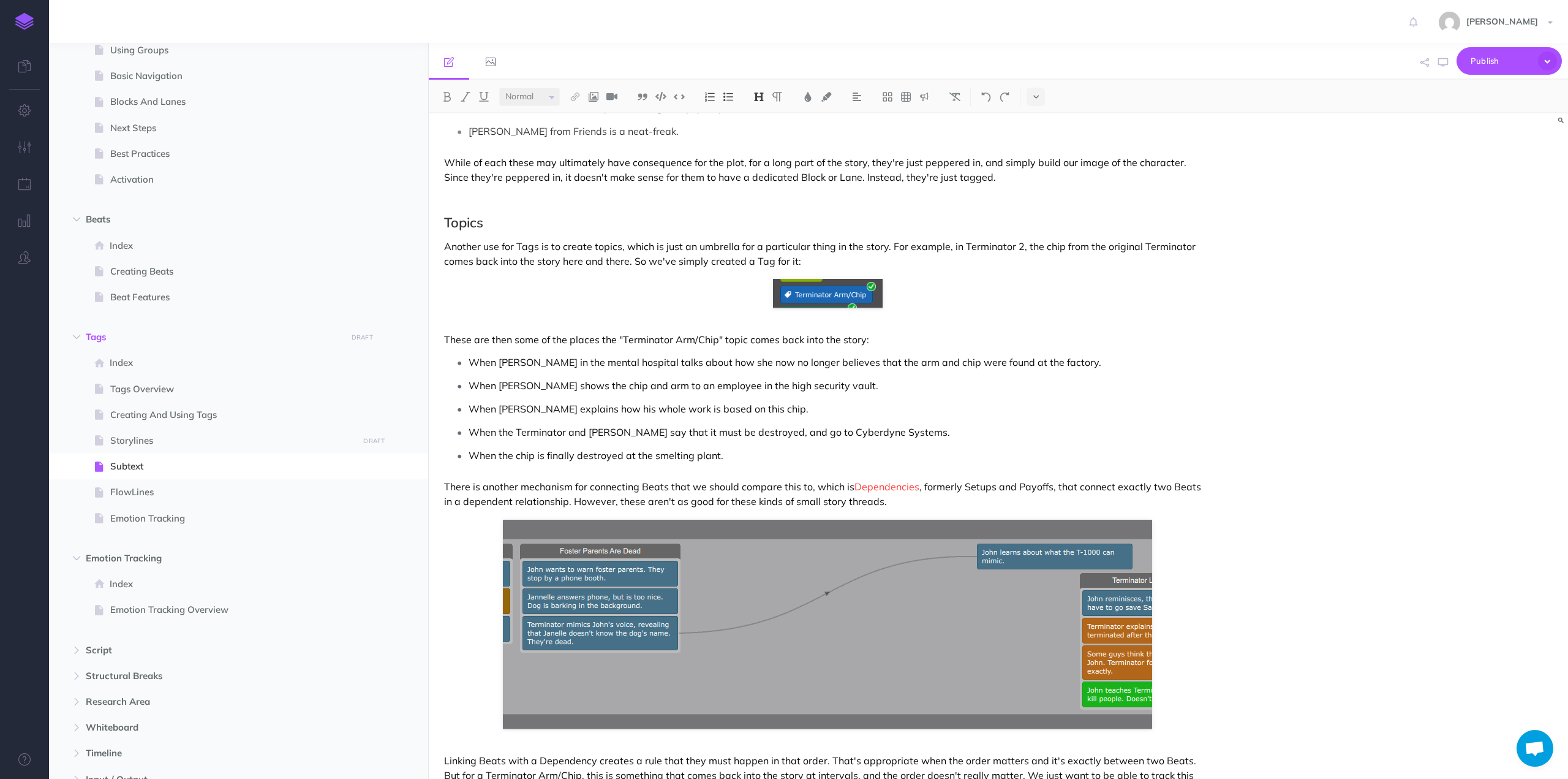
scroll to position [1654, 0]
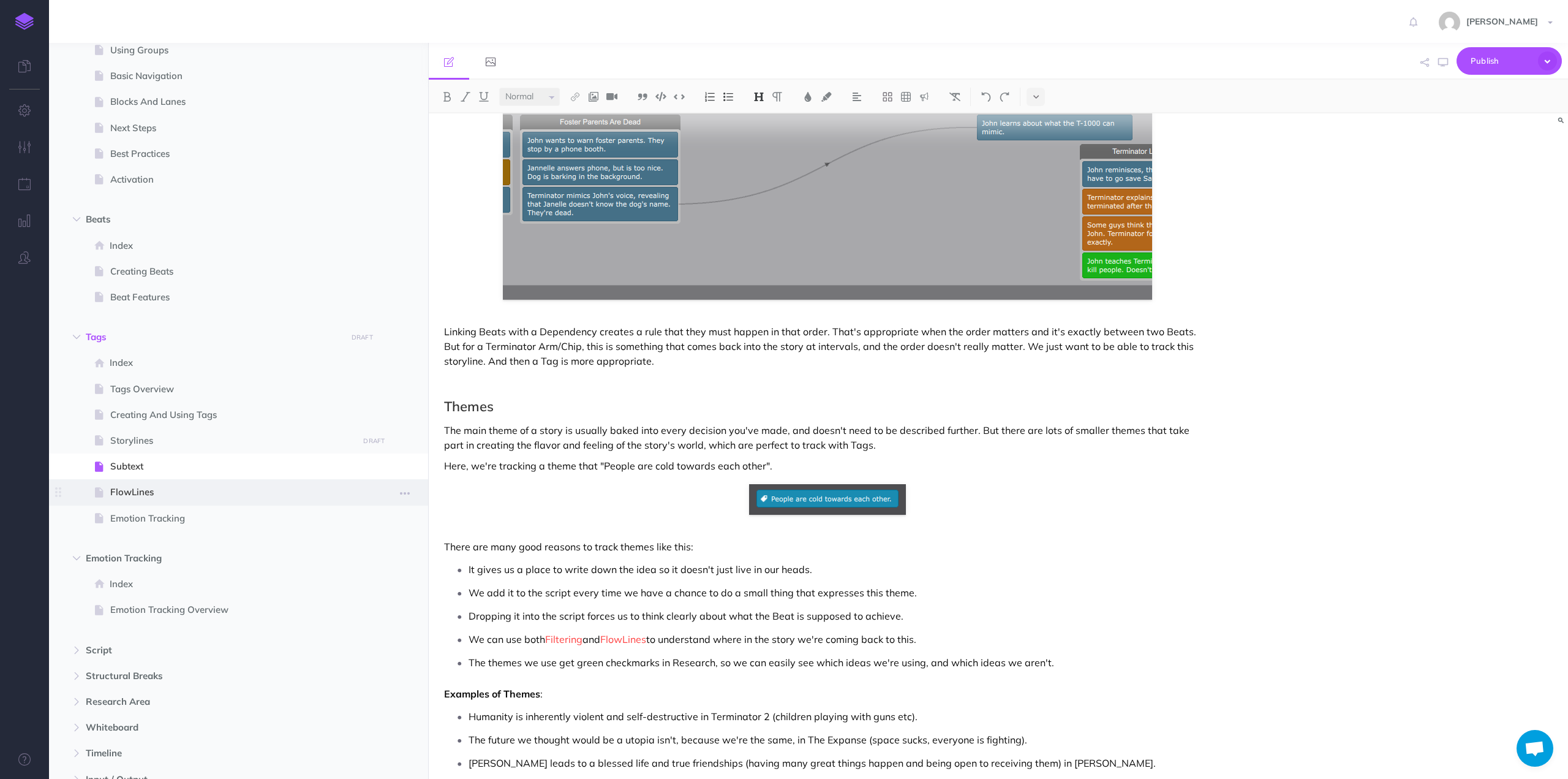
click at [155, 484] on span at bounding box center [239, 492] width 379 height 26
select select "null"
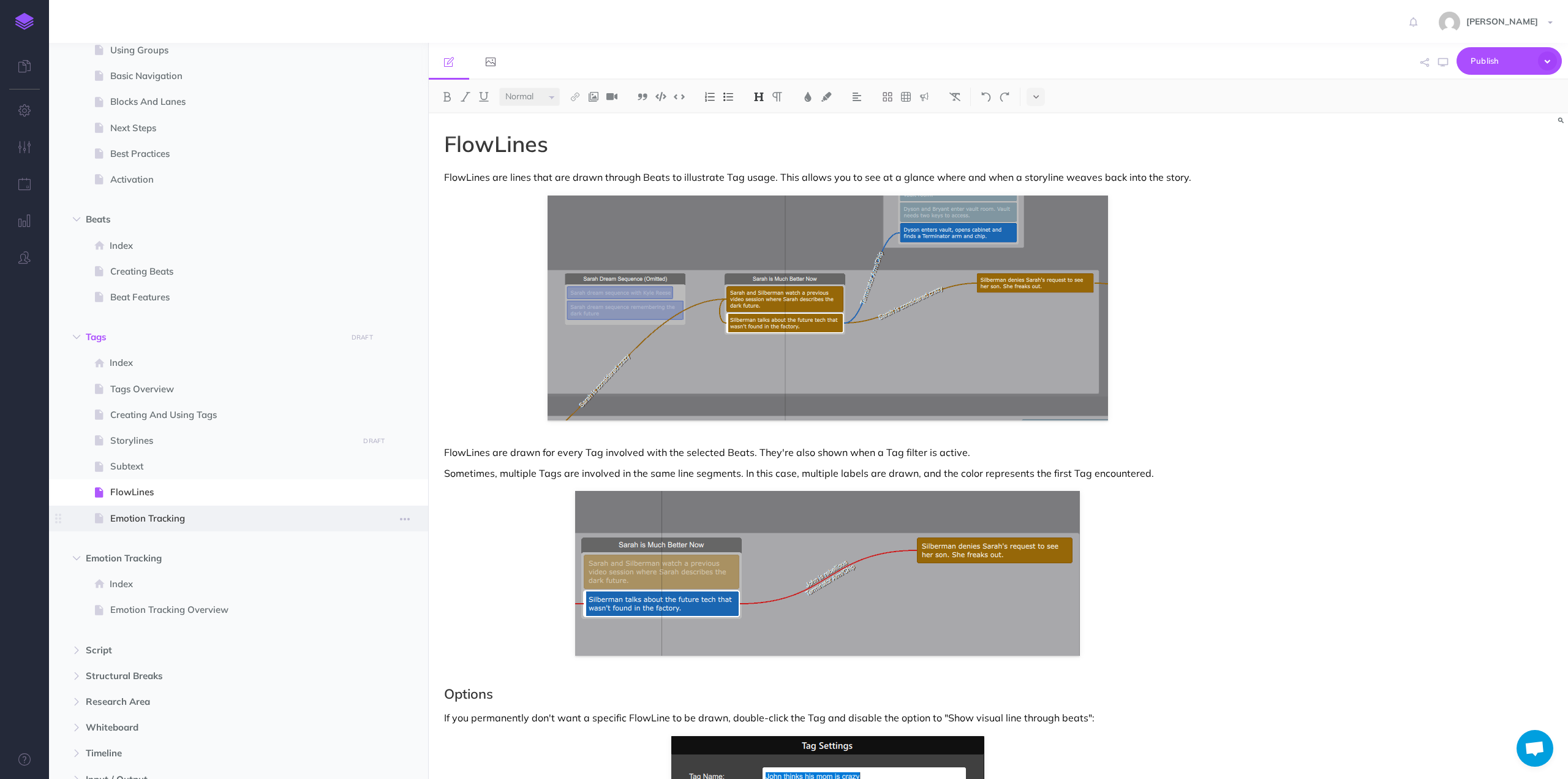
click at [137, 524] on span "Emotion Tracking" at bounding box center [232, 518] width 244 height 15
select select "null"
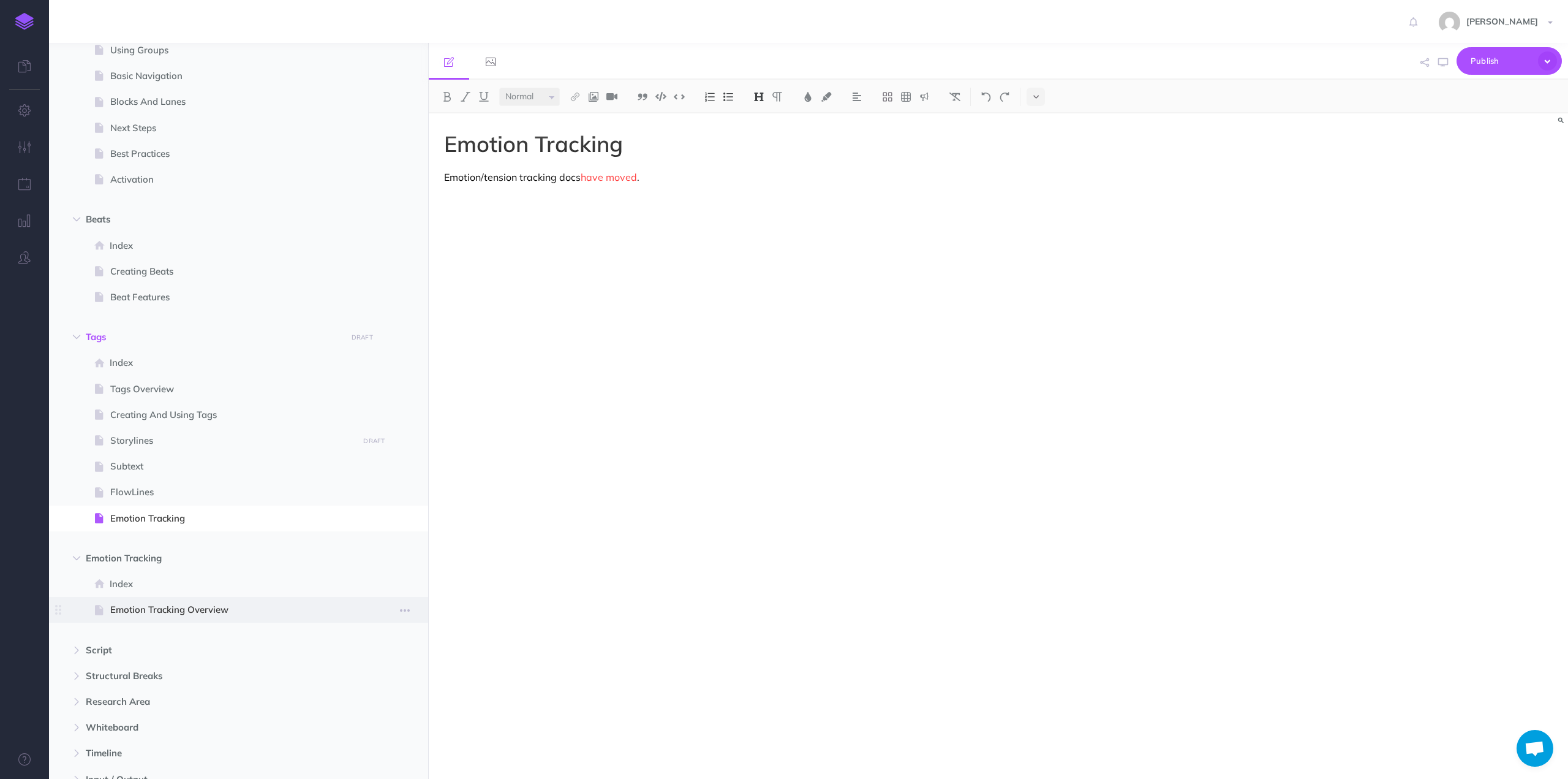
click at [127, 606] on span "Emotion Tracking Overview" at bounding box center [232, 609] width 244 height 15
select select "null"
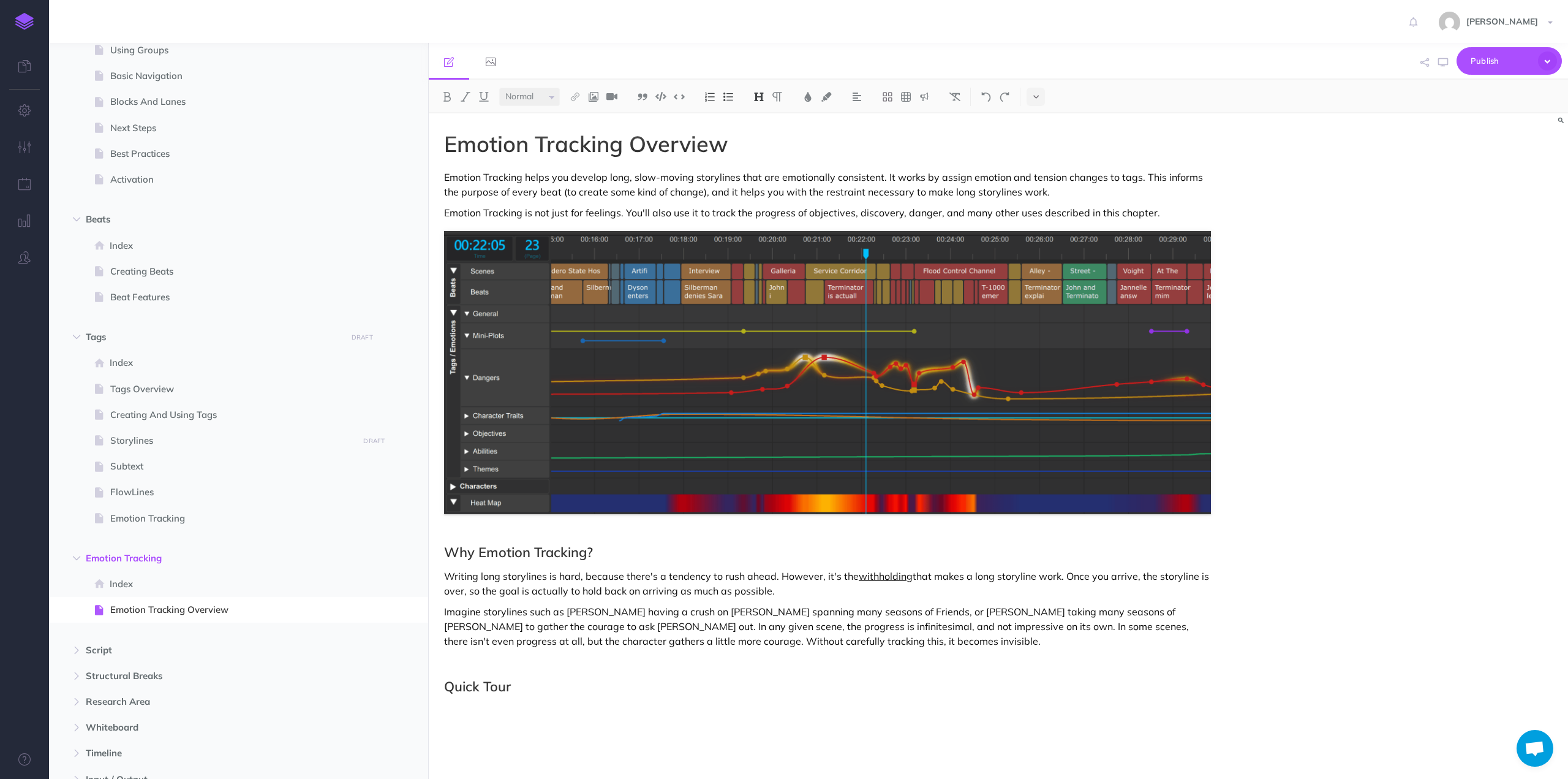
drag, startPoint x: 964, startPoint y: 178, endPoint x: 994, endPoint y: 189, distance: 32.0
click at [964, 178] on p "Emotion Tracking helps you develop long, slow-moving storylines that are emotio…" at bounding box center [828, 184] width 767 height 29
click at [1057, 192] on p "Emotion Tracking helps you develop long, slow-moving storylines that are emotio…" at bounding box center [828, 184] width 767 height 29
click at [934, 215] on p "Emotion Tracking is not just for feelings. You'll also use it to track the prog…" at bounding box center [828, 213] width 767 height 15
click at [1132, 576] on p "Writing long storylines is hard, because there's a tendency to rush ahead. Howe…" at bounding box center [828, 583] width 767 height 29
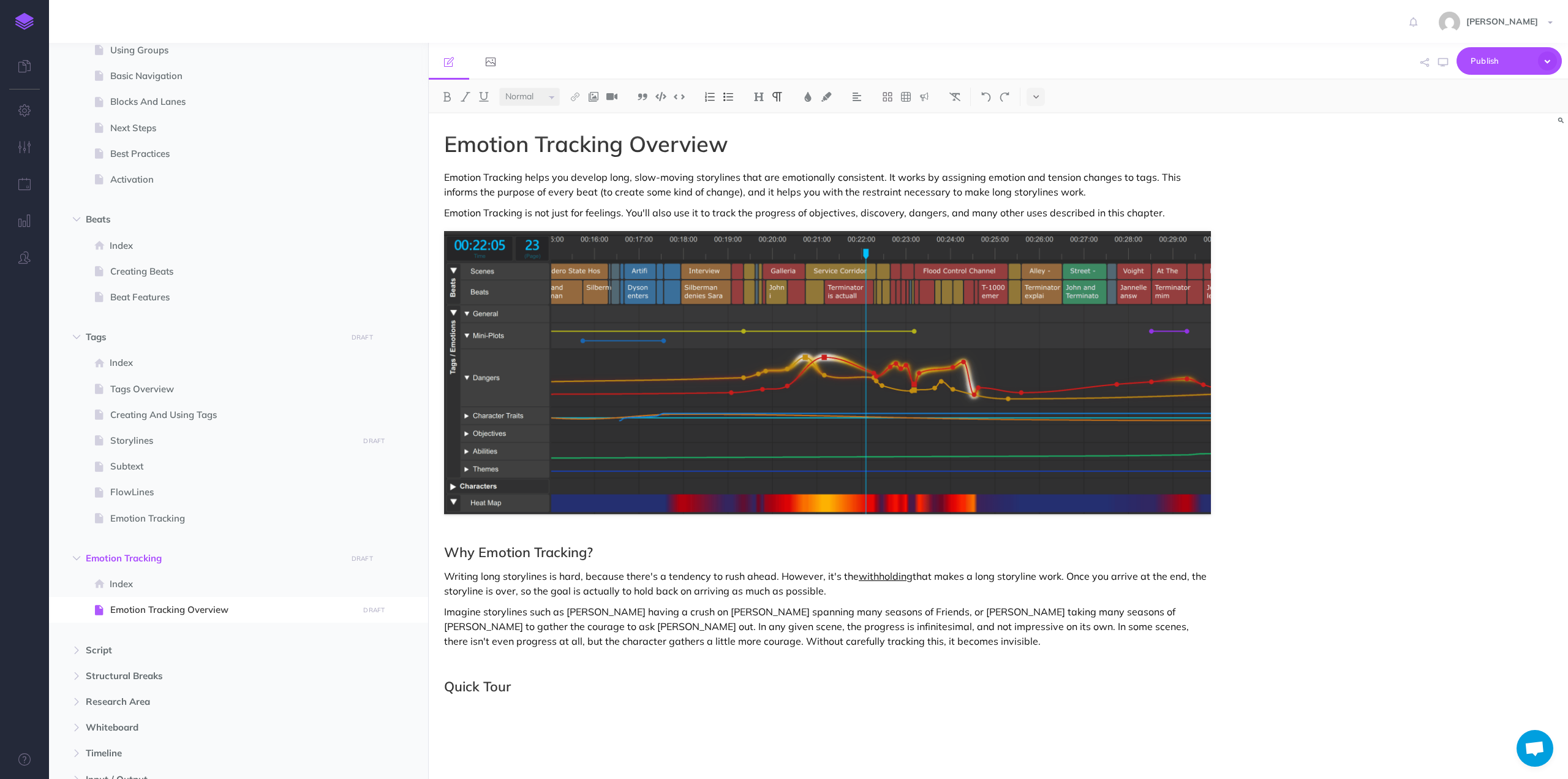
click at [1098, 577] on p "Writing long storylines is hard, because there's a tendency to rush ahead. Howe…" at bounding box center [828, 583] width 767 height 29
drag, startPoint x: 1181, startPoint y: 577, endPoint x: 1064, endPoint y: 580, distance: 117.0
click at [1064, 580] on p "Writing long storylines is hard, because there's a tendency to rush ahead. Howe…" at bounding box center [828, 583] width 767 height 29
click at [929, 602] on div "Emotion Tracking Overview Emotion Tracking helps you develop long, slow-moving …" at bounding box center [828, 440] width 797 height 653
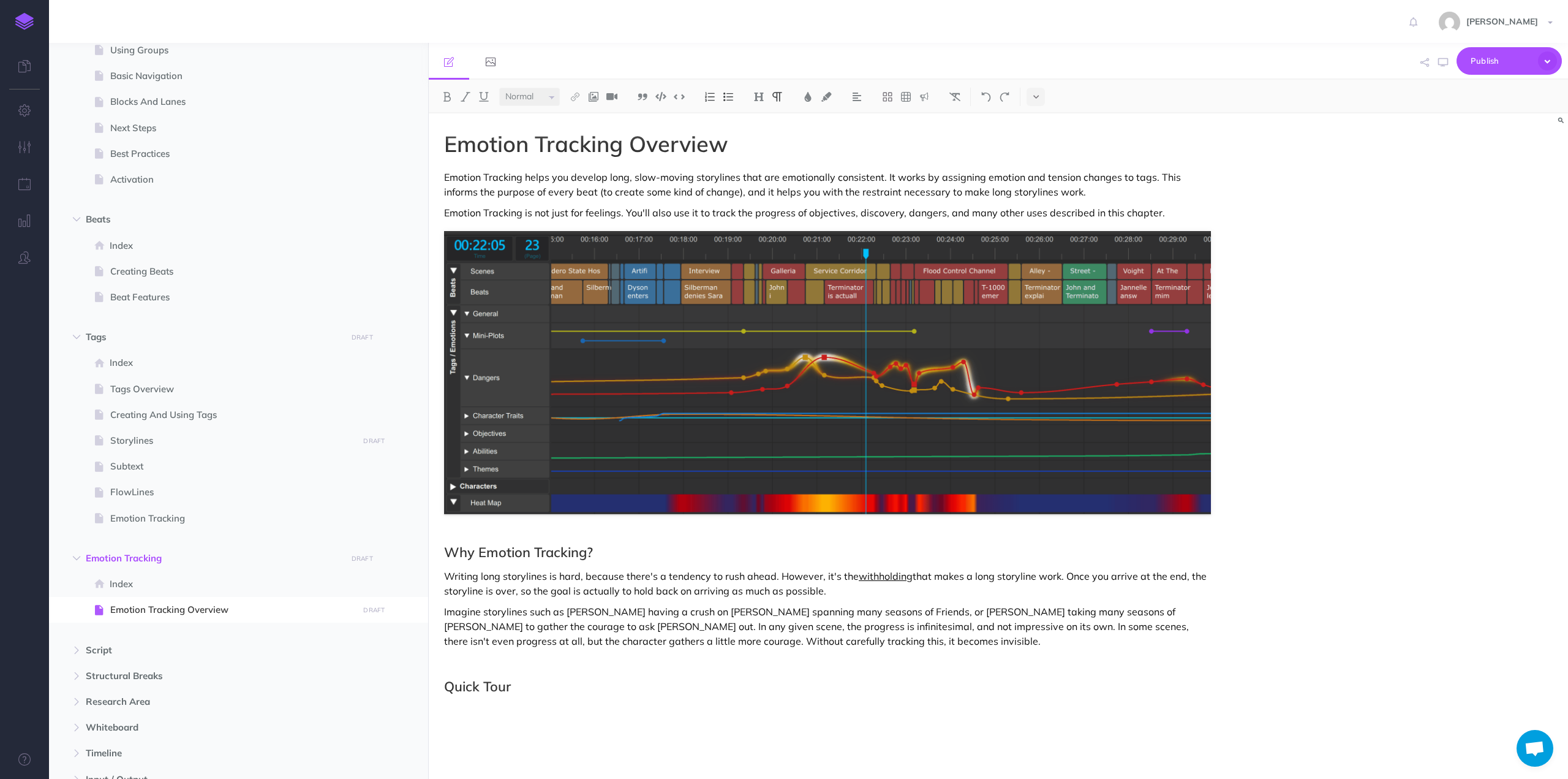
click at [1002, 589] on p "Writing long storylines is hard, because there's a tendency to rush ahead. Howe…" at bounding box center [828, 583] width 767 height 29
drag, startPoint x: 1064, startPoint y: 574, endPoint x: 1067, endPoint y: 586, distance: 12.4
click at [1067, 586] on p "Writing long storylines is hard, because there's a tendency to rush ahead. Howe…" at bounding box center [828, 583] width 767 height 29
drag, startPoint x: 1088, startPoint y: 591, endPoint x: 627, endPoint y: 596, distance: 461.0
click at [627, 596] on p "Writing long storylines is hard, because there's a tendency to rush ahead. Howe…" at bounding box center [828, 583] width 767 height 29
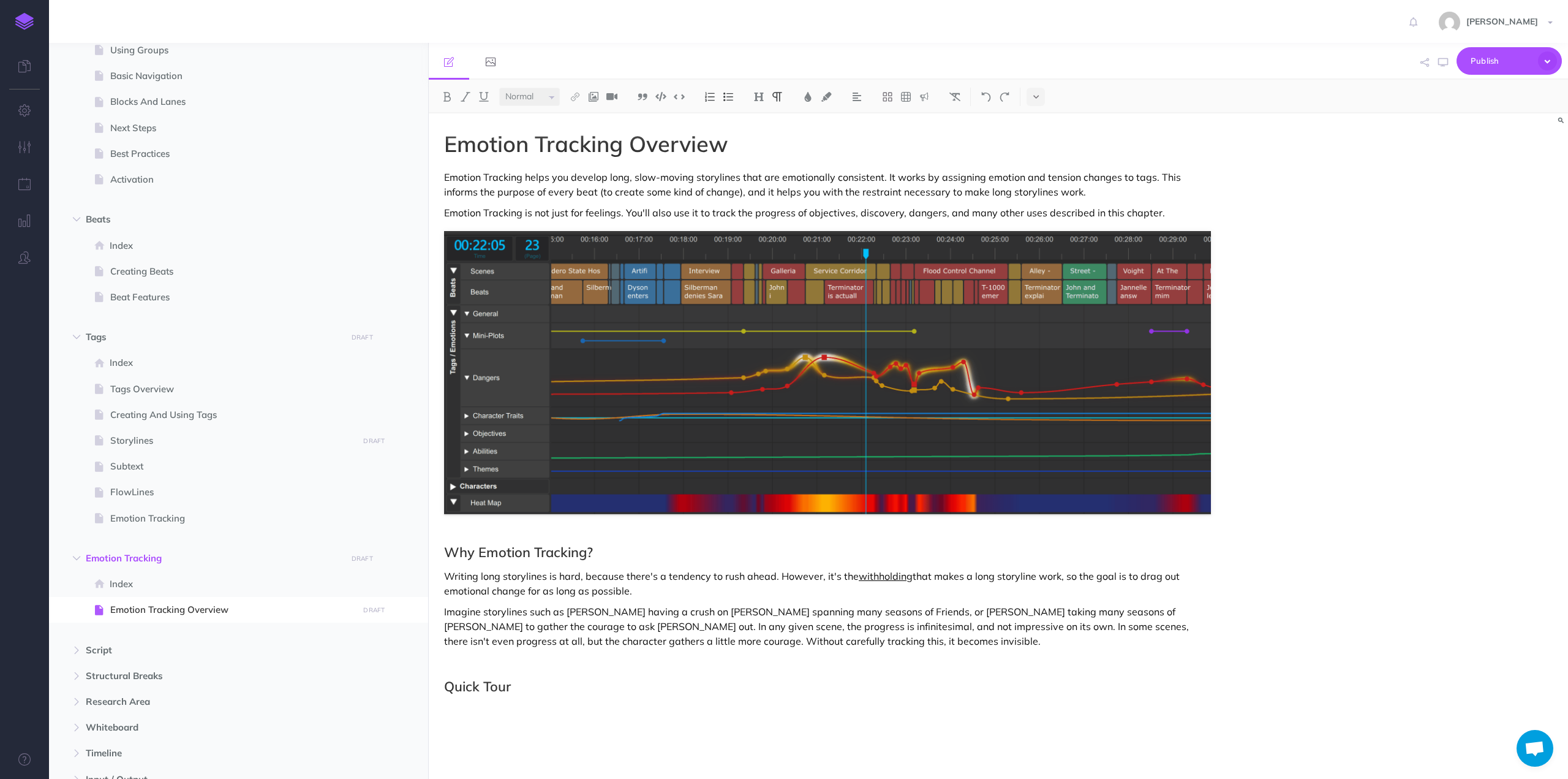
click at [502, 657] on div "Emotion Tracking Overview Emotion Tracking helps you develop long, slow-moving …" at bounding box center [828, 440] width 797 height 653
click at [778, 643] on p "Imagine storylines such as [PERSON_NAME] having a crush on [PERSON_NAME] spanni…" at bounding box center [828, 626] width 767 height 44
click at [445, 664] on p ", by "teasing" progress that we then take back, never fully arriving at the ful…" at bounding box center [828, 661] width 767 height 15
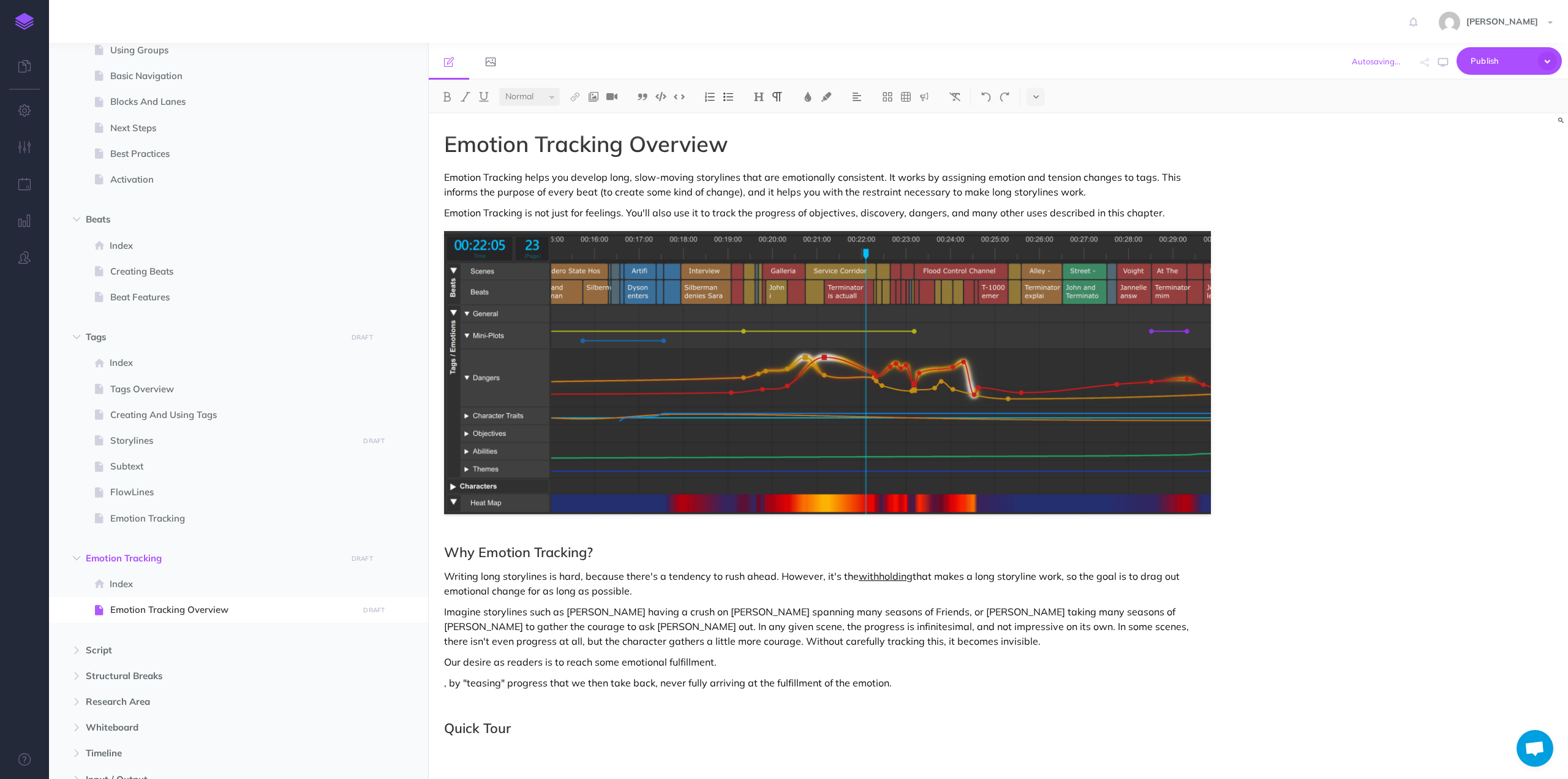
click at [660, 644] on p "Imagine storylines such as [PERSON_NAME] having a crush on [PERSON_NAME] spanni…" at bounding box center [828, 626] width 767 height 44
click at [661, 641] on p "Imagine storylines such as [PERSON_NAME] having a crush on [PERSON_NAME] spanni…" at bounding box center [828, 626] width 767 height 44
click at [659, 641] on p "Imagine storylines such as [PERSON_NAME] having a crush on [PERSON_NAME] spanni…" at bounding box center [828, 626] width 767 height 44
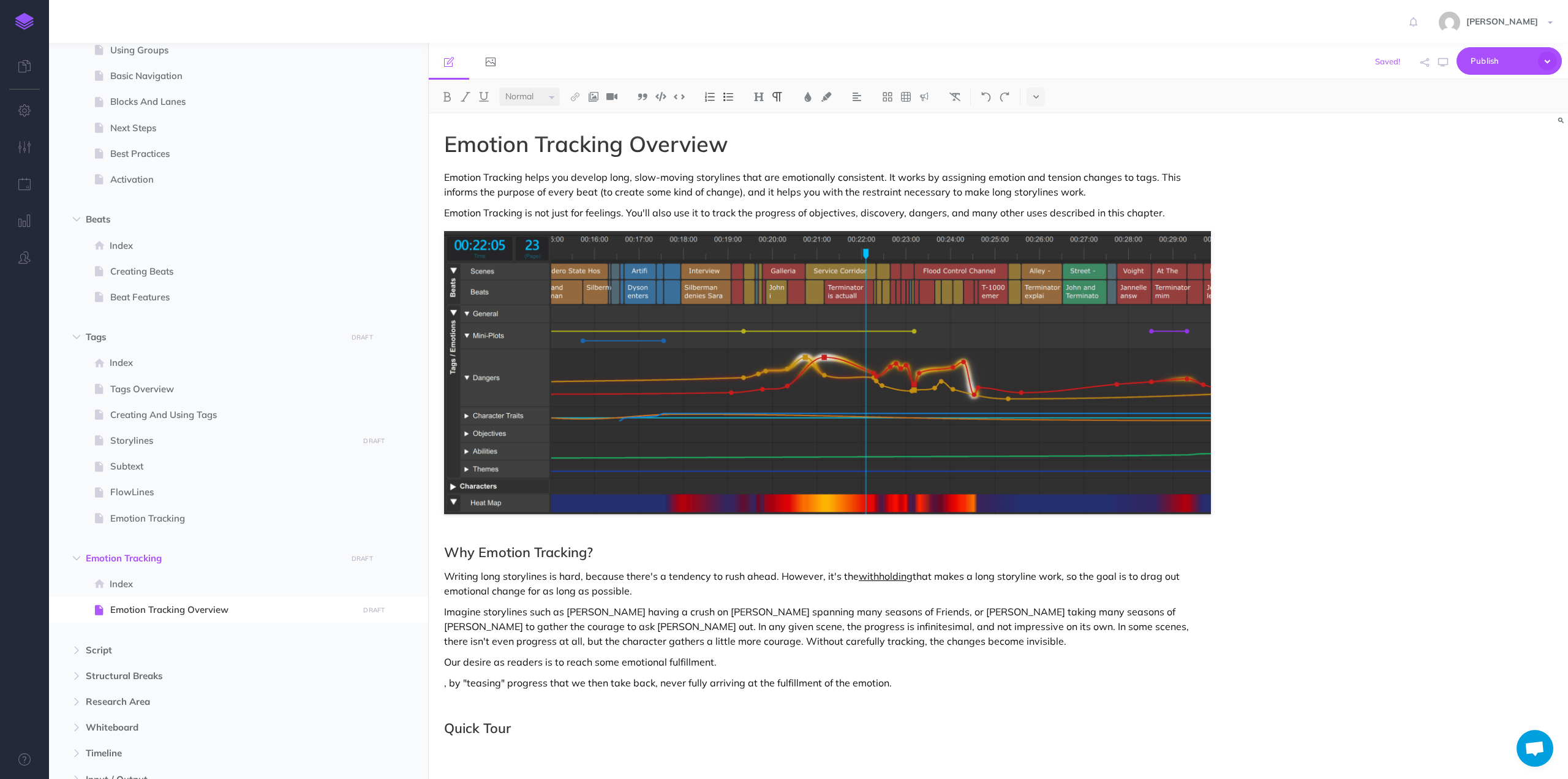
click at [595, 645] on p "Imagine storylines such as [PERSON_NAME] having a crush on [PERSON_NAME] spanni…" at bounding box center [828, 626] width 767 height 44
click at [570, 660] on p "Our desire as readers is to reach some emotional fulfillment." at bounding box center [828, 661] width 767 height 15
click at [737, 663] on p "Our desire as readers is to reach some emotional fulfillment." at bounding box center [828, 661] width 767 height 15
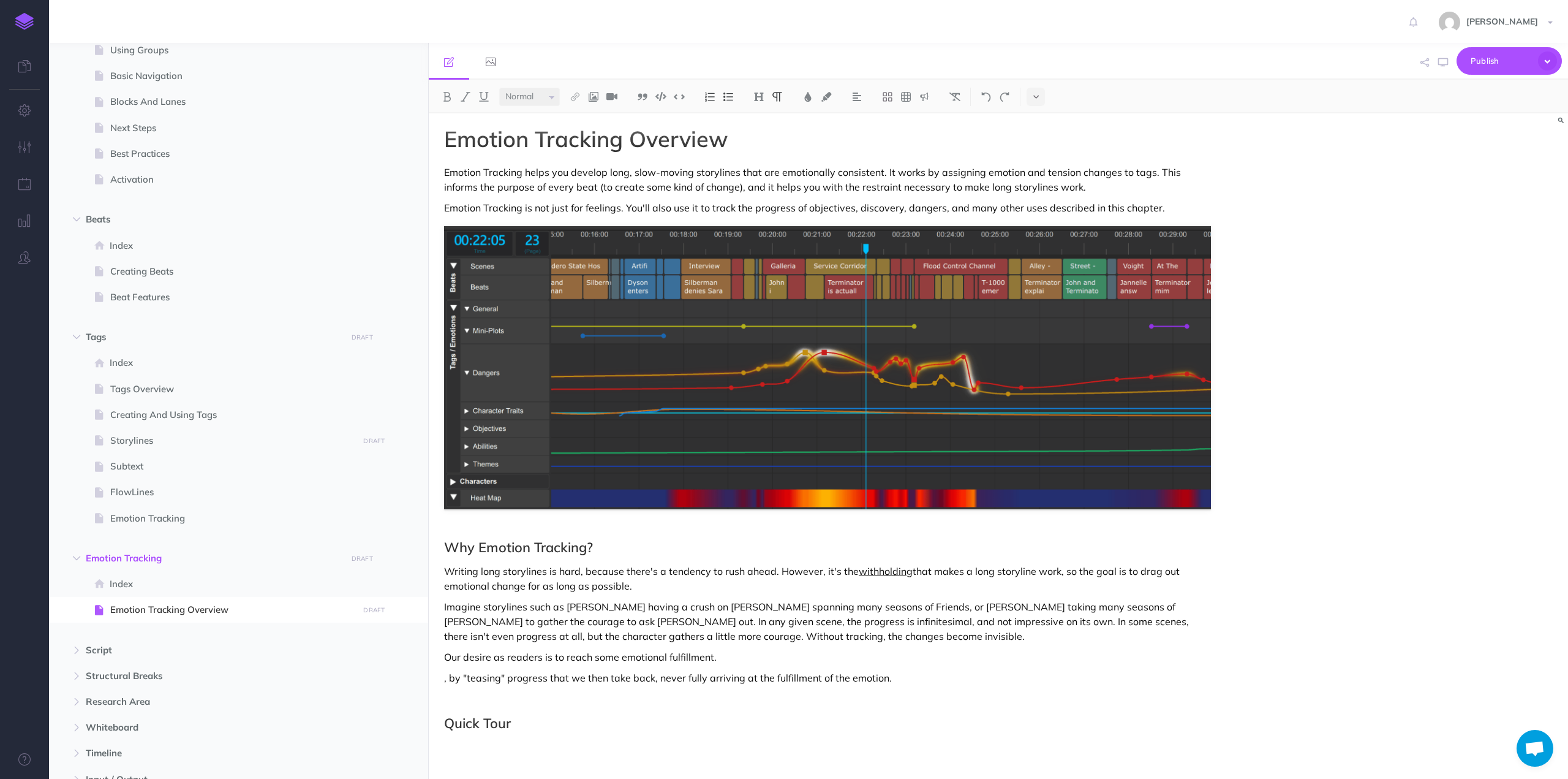
click at [476, 585] on p "Writing long storylines is hard, because there's a tendency to rush ahead. Howe…" at bounding box center [828, 579] width 767 height 29
click at [444, 655] on p "Our desire as readers is to reach some emotional fulfillment." at bounding box center [828, 657] width 767 height 15
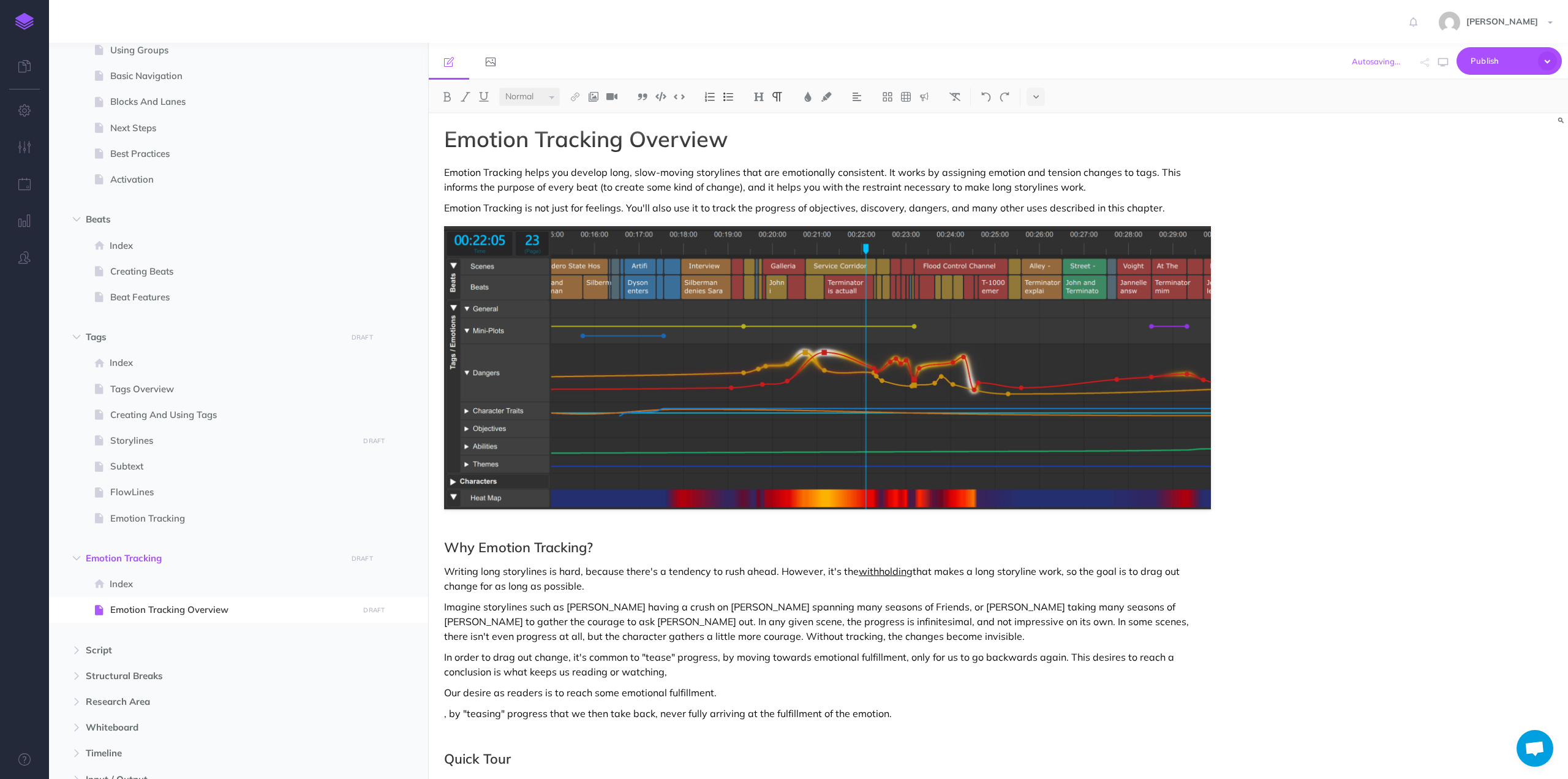
click at [1116, 655] on p "In order to drag out change, it's common to "tease" progress, by moving towards…" at bounding box center [828, 664] width 767 height 29
click at [1160, 657] on p "In order to drag out change, it's common to "tease" progress, by moving towards…" at bounding box center [828, 664] width 767 height 29
click at [479, 673] on p "In order to drag out change, it's common to "tease" progress, by moving towards…" at bounding box center [828, 664] width 767 height 29
click at [753, 671] on p "In order to drag out change, it's common to "tease" progress, by moving towards…" at bounding box center [828, 664] width 767 height 29
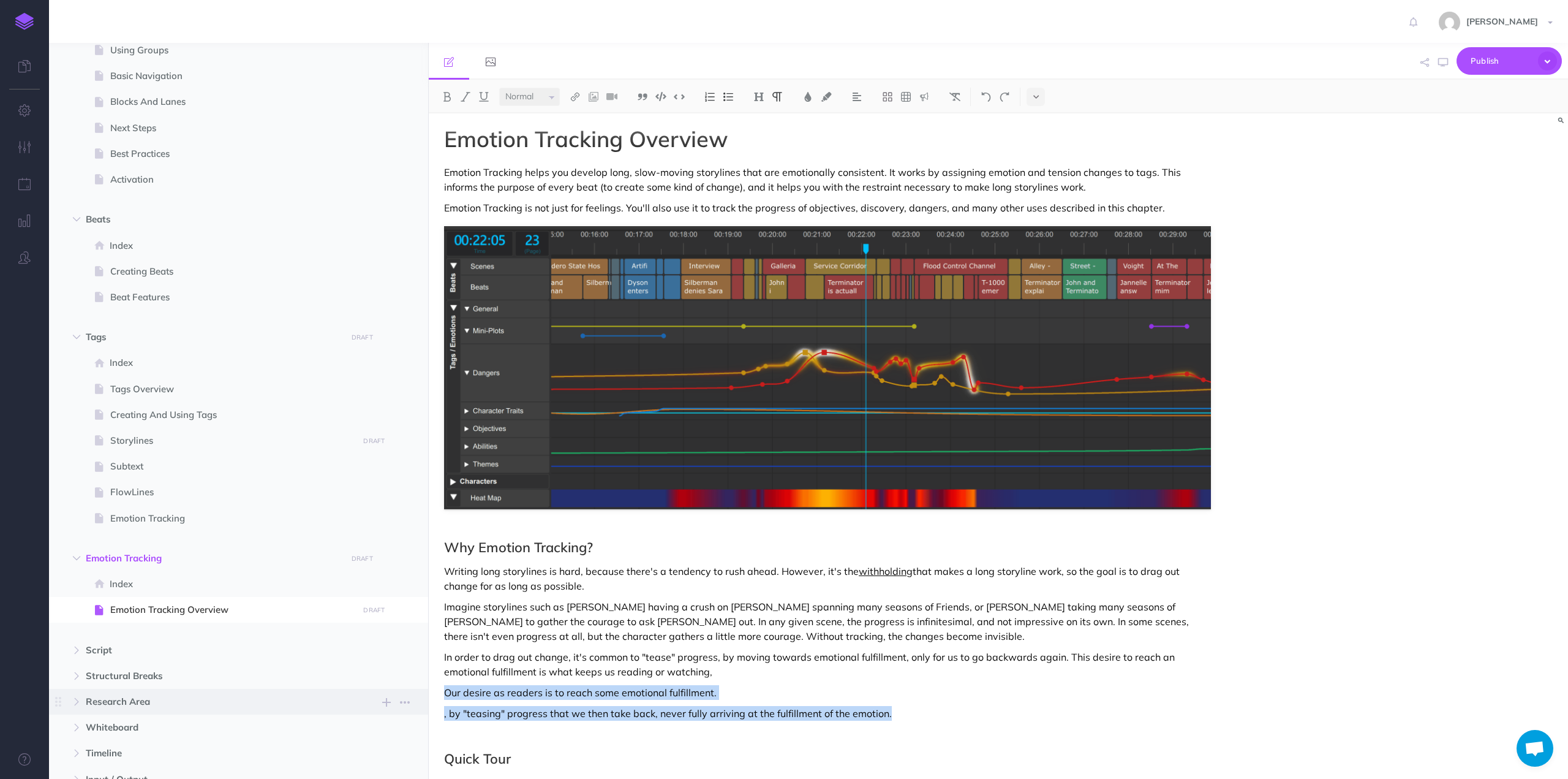
drag, startPoint x: 911, startPoint y: 718, endPoint x: 428, endPoint y: 689, distance: 483.9
click at [428, 689] on div "Causality Collapse all Expand all Expand to root folders [URL][DOMAIN_NAME] Qui…" at bounding box center [809, 411] width 1519 height 736
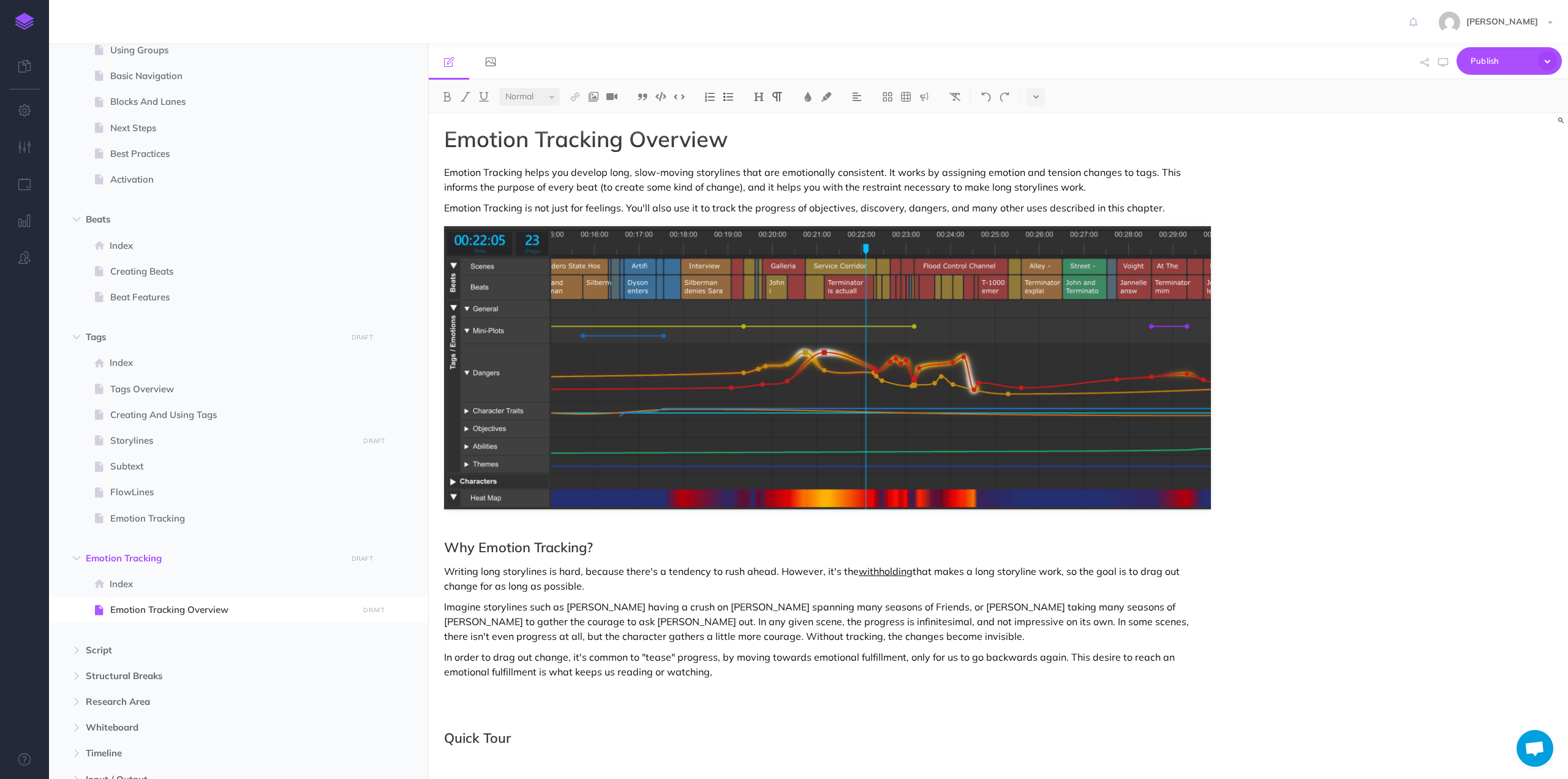
scroll to position [0, 0]
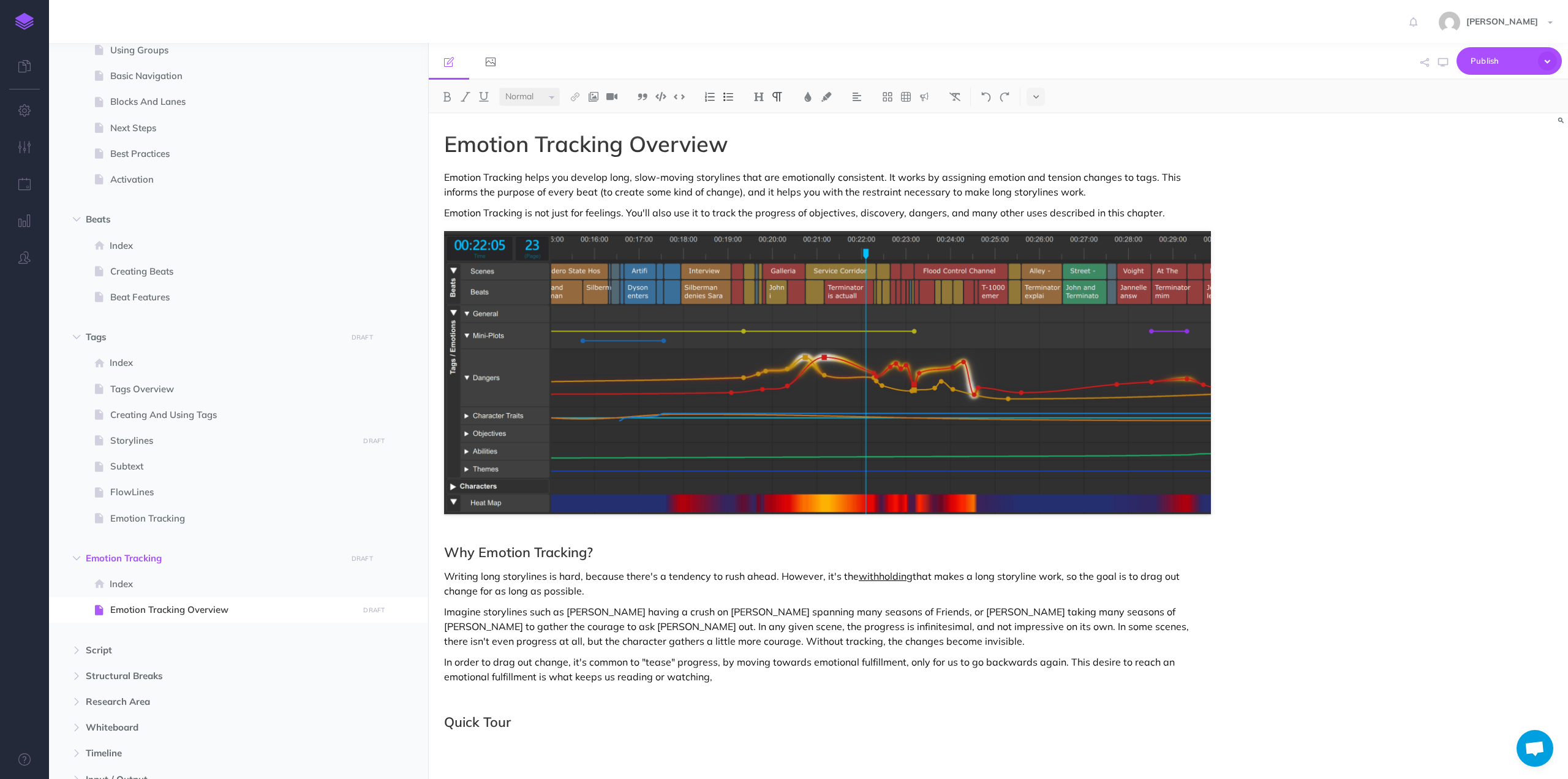
click at [929, 660] on p "In order to drag out change, it's common to "tease" progress, by moving towards…" at bounding box center [828, 669] width 767 height 29
drag, startPoint x: 929, startPoint y: 660, endPoint x: 945, endPoint y: 663, distance: 16.3
click at [945, 663] on p "In order to drag out change, it's common to "tease" progress, by moving towards…" at bounding box center [828, 669] width 767 height 29
drag, startPoint x: 1039, startPoint y: 671, endPoint x: 1037, endPoint y: 663, distance: 8.2
click at [1037, 663] on p "In order to drag out change, it's common to "tease" progress, by moving towards…" at bounding box center [828, 669] width 767 height 29
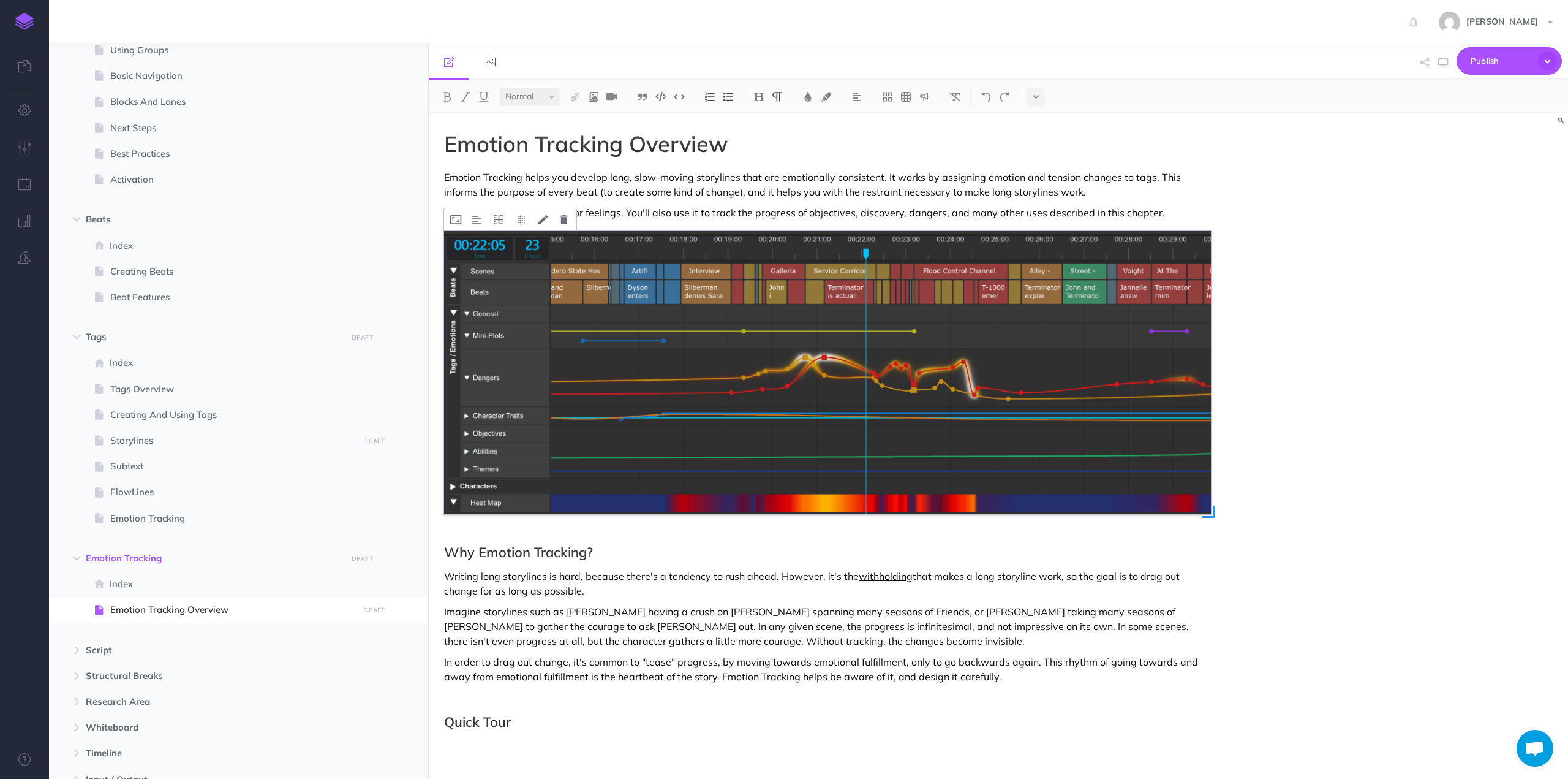
scroll to position [20, 0]
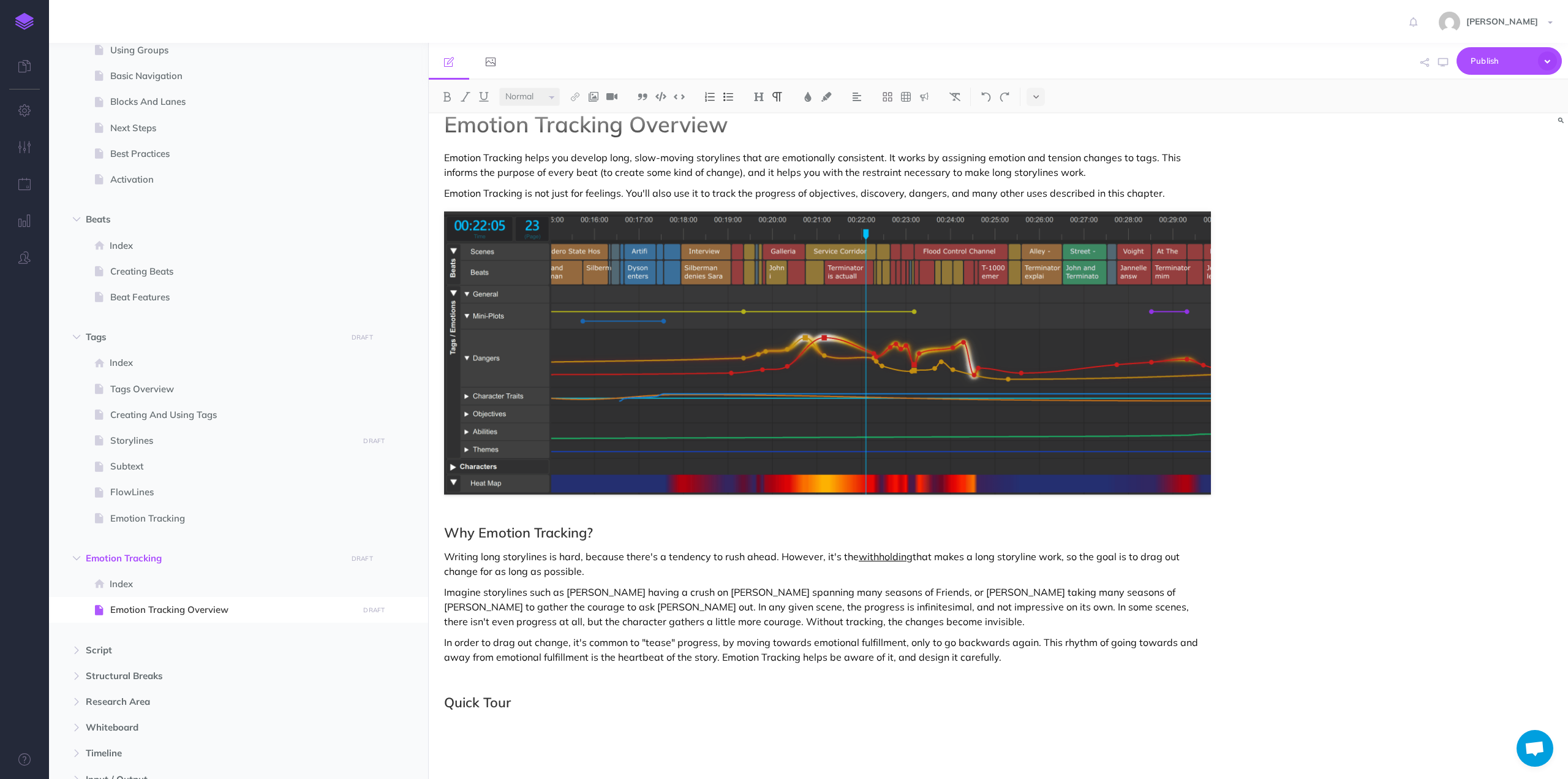
click at [826, 561] on p "Writing long storylines is hard, because there's a tendency to rush ahead. Howe…" at bounding box center [828, 564] width 767 height 29
drag, startPoint x: 532, startPoint y: 622, endPoint x: 859, endPoint y: 605, distance: 327.4
click at [859, 605] on p "Imagine storylines such as [PERSON_NAME] having a crush on [PERSON_NAME] spanni…" at bounding box center [828, 606] width 767 height 44
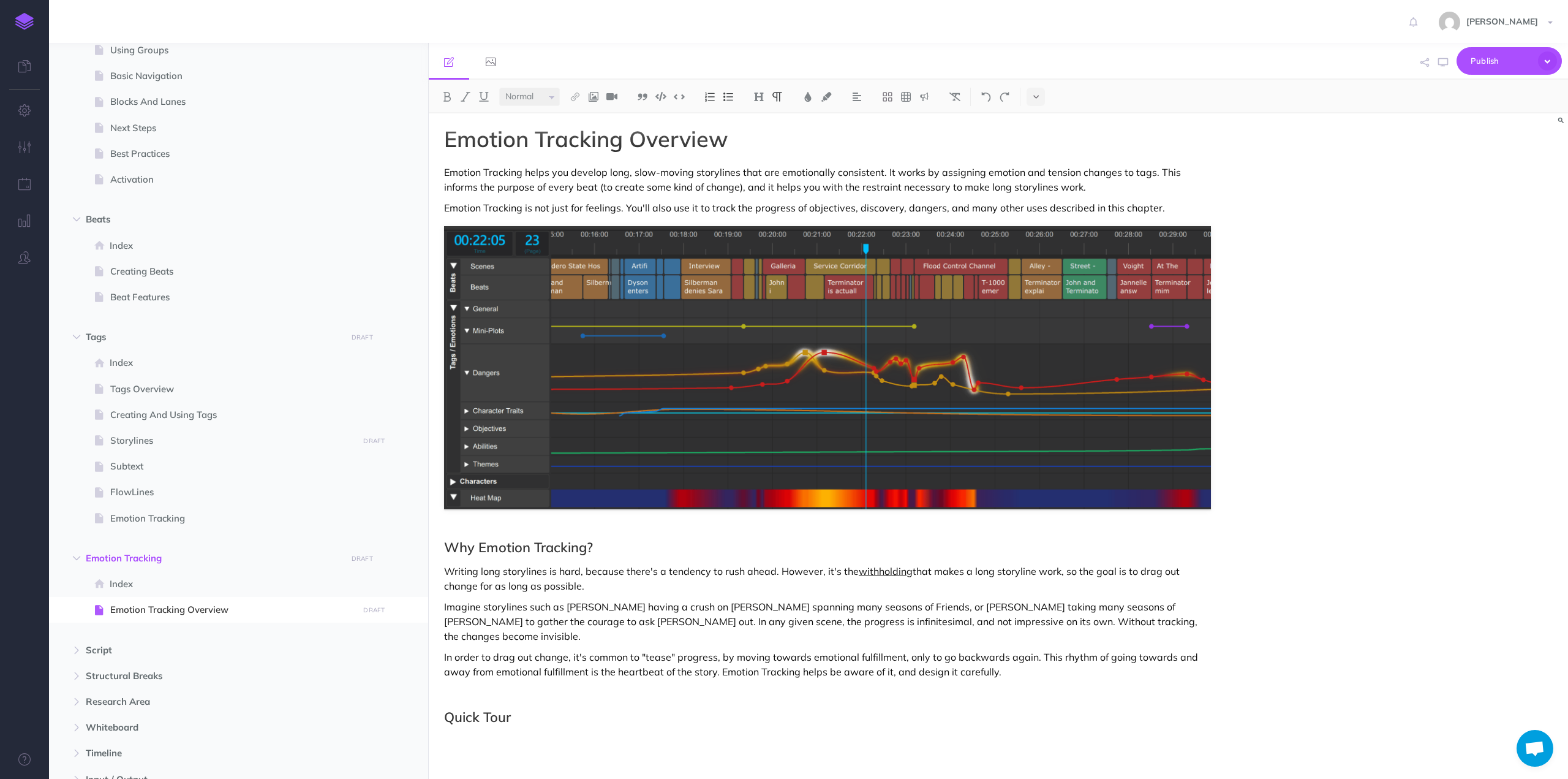
click at [1082, 618] on p "Imagine storylines such as [PERSON_NAME] having a crush on [PERSON_NAME] spanni…" at bounding box center [828, 621] width 767 height 44
click at [497, 679] on div "Emotion Tracking Overview Emotion Tracking helps you develop long, slow-moving …" at bounding box center [828, 451] width 797 height 686
drag, startPoint x: 1014, startPoint y: 655, endPoint x: 916, endPoint y: 660, distance: 98.1
click at [916, 660] on p "In order to drag out change, it's common to "tease" progress, by moving towards…" at bounding box center [828, 664] width 767 height 29
click at [828, 657] on p "In order to drag out change, it's common to "tease" progress, by moving towards…" at bounding box center [828, 664] width 767 height 29
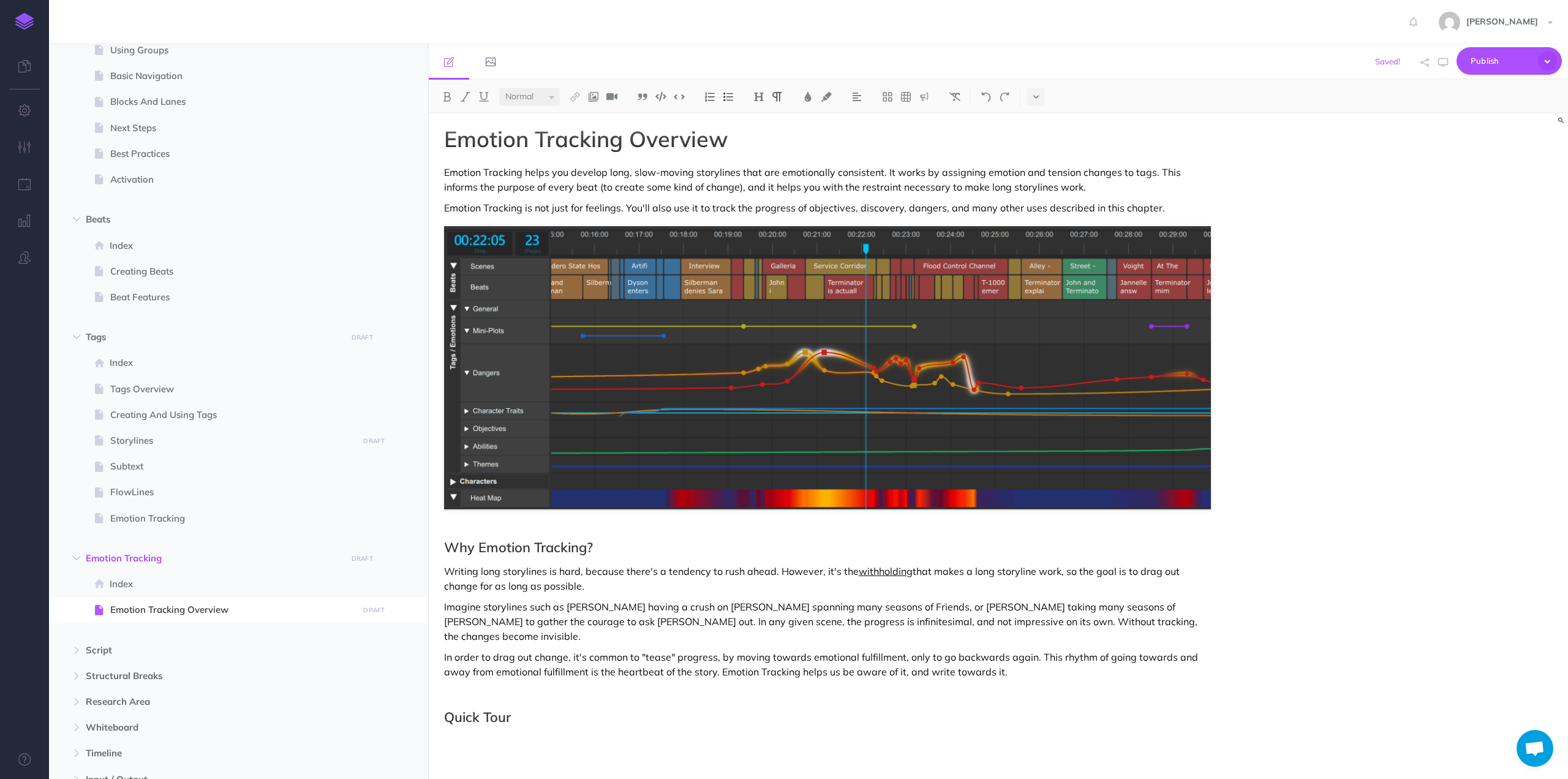
click at [485, 734] on p at bounding box center [828, 741] width 767 height 15
click at [637, 734] on p "Emotion Tracking is simply built on top of Tags." at bounding box center [828, 741] width 767 height 15
click at [578, 99] on img at bounding box center [575, 97] width 11 height 10
click at [578, 136] on icon at bounding box center [575, 136] width 10 height 8
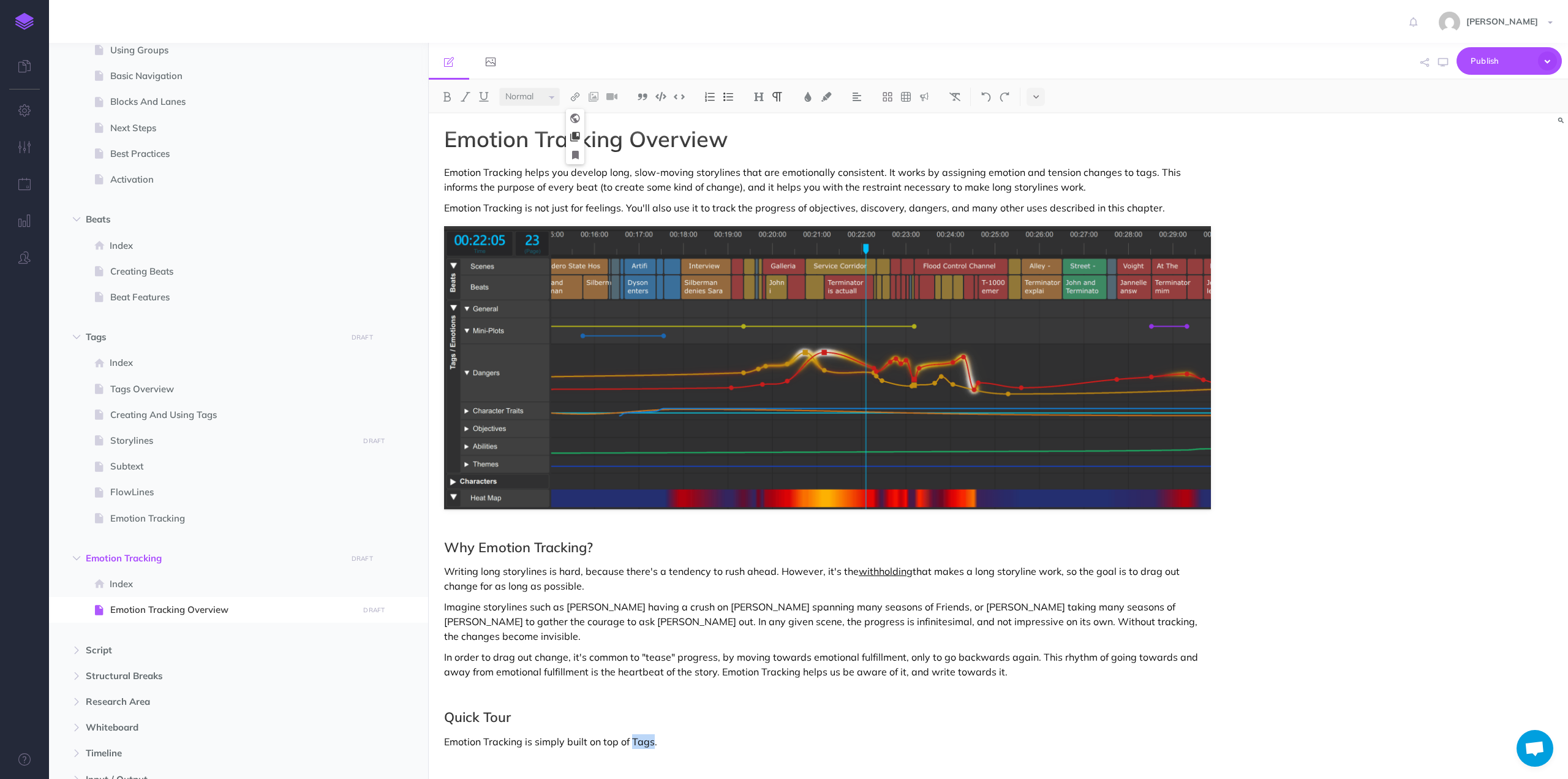
select select
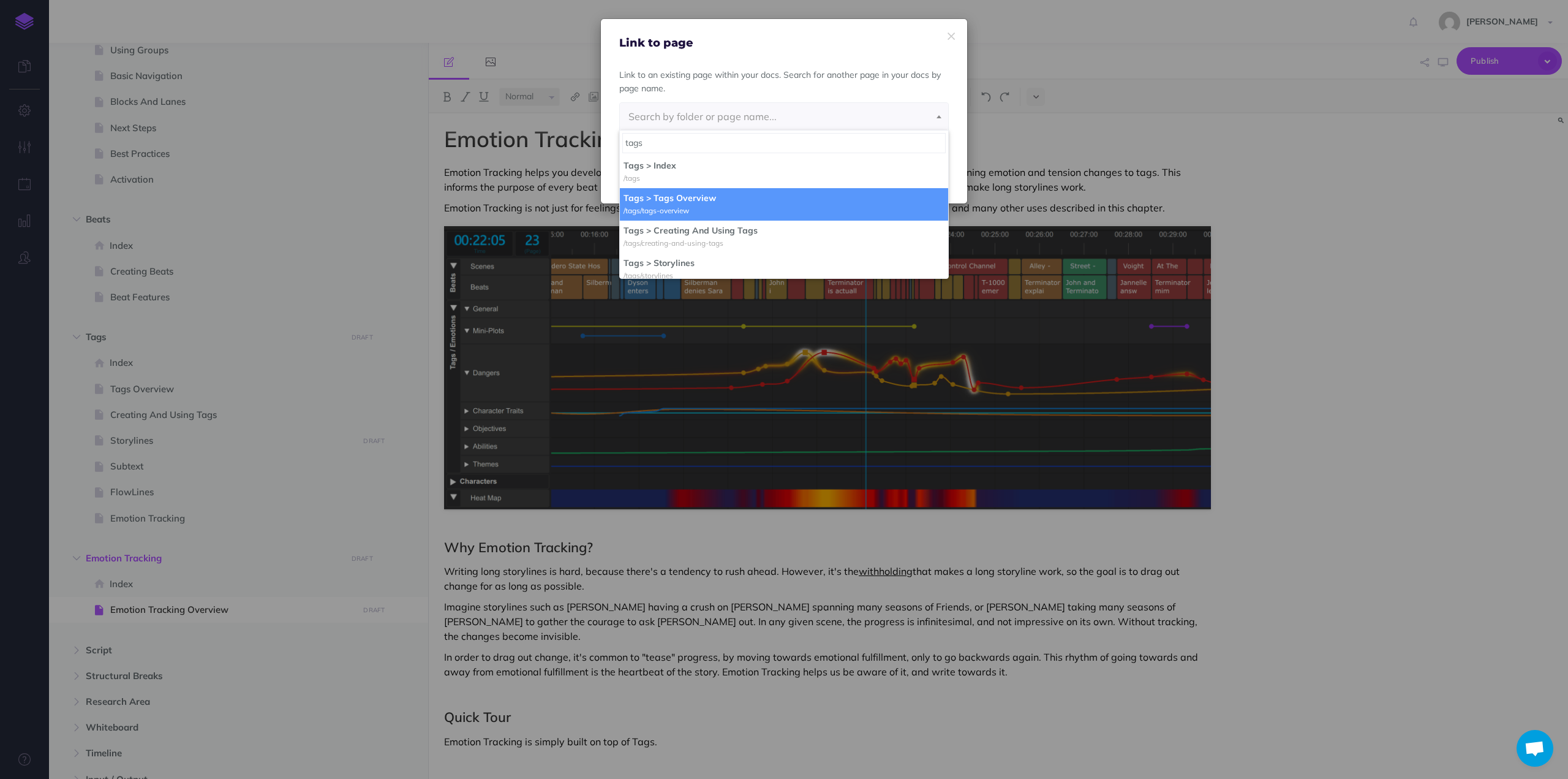
type input "tags"
select select "A6Q-9HZZ-952-AK4"
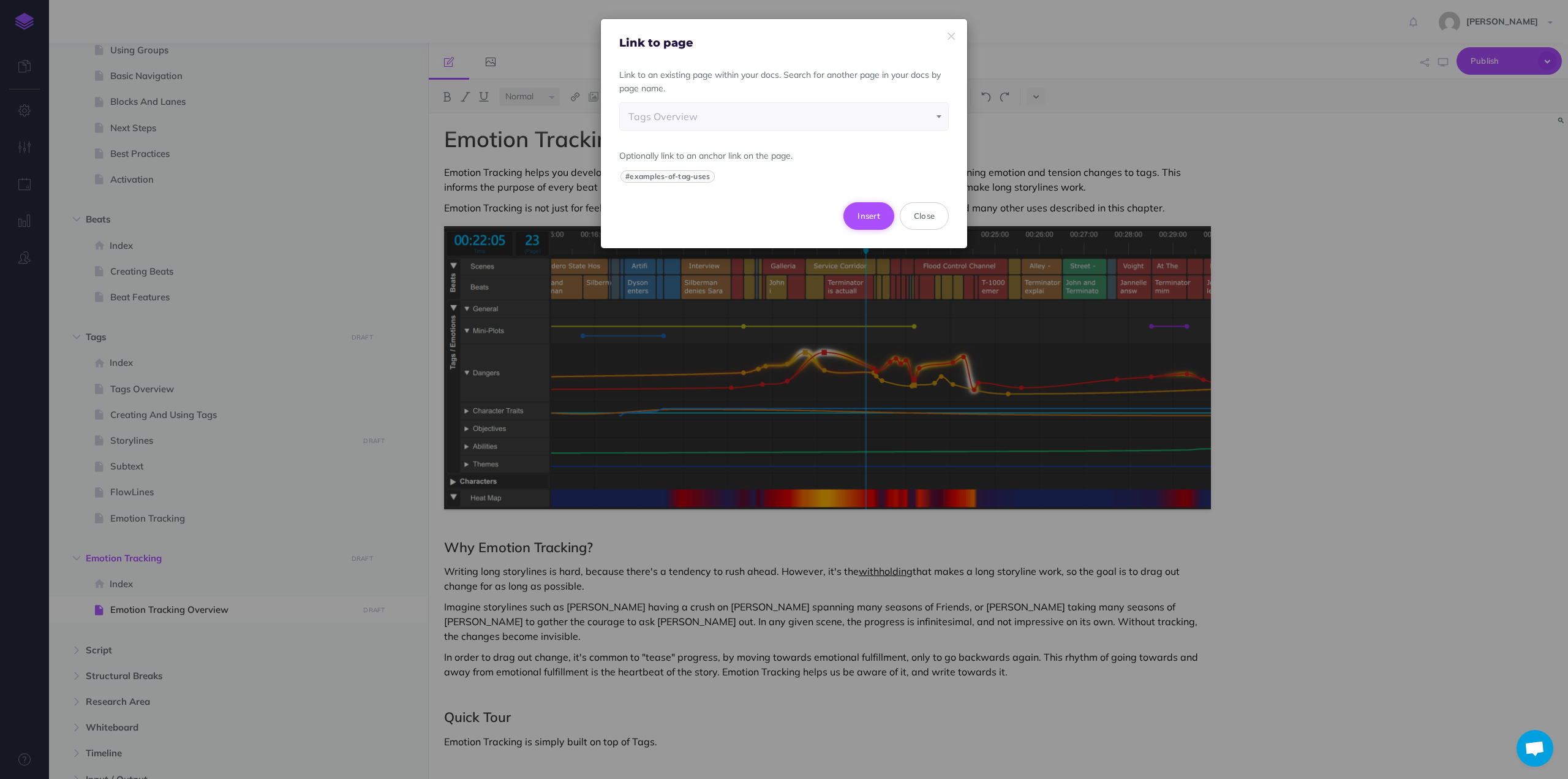
click at [865, 213] on button "Insert" at bounding box center [868, 216] width 51 height 27
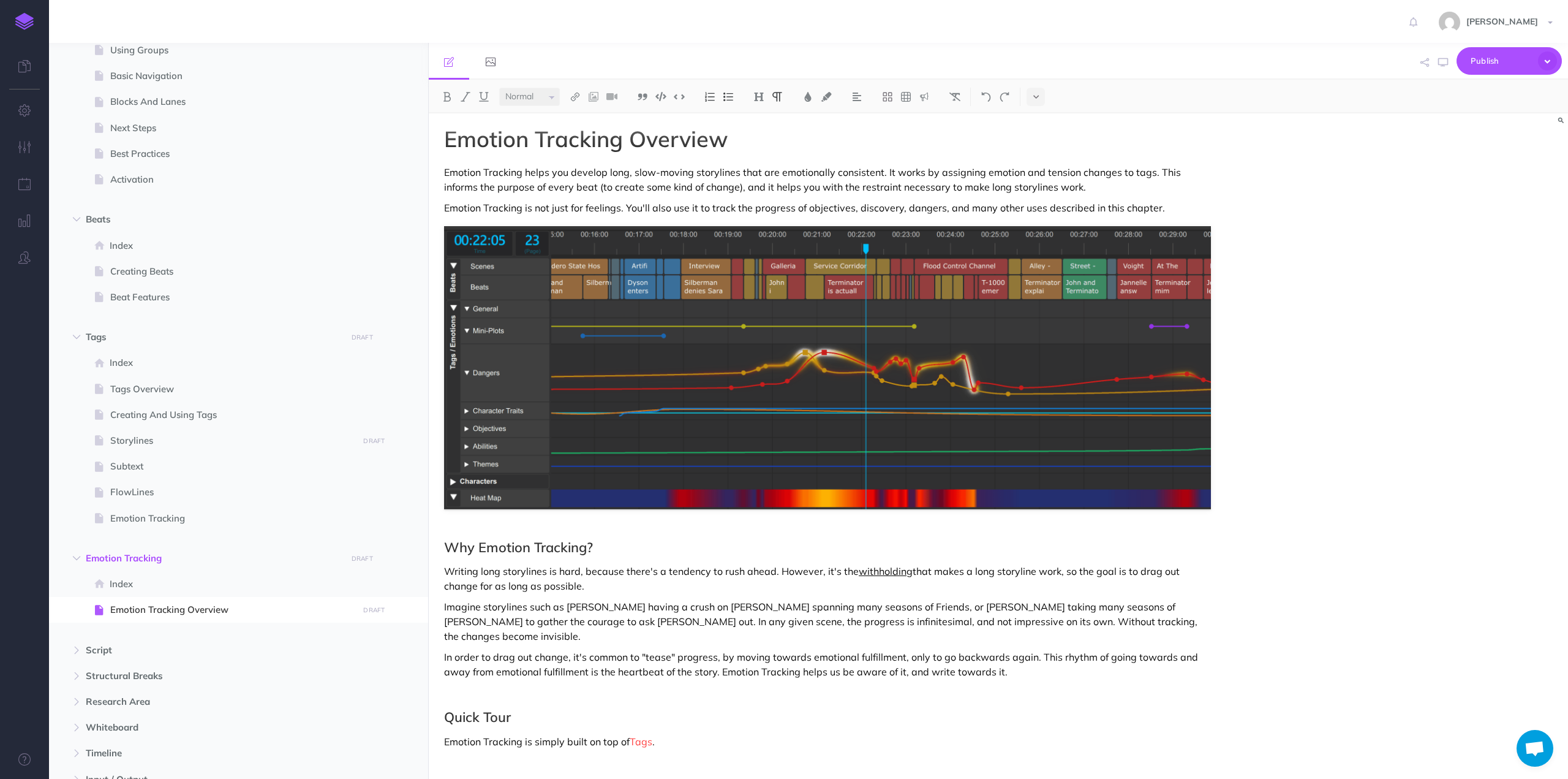
click at [686, 734] on p "Emotion Tracking is simply built on top of Tags ." at bounding box center [828, 741] width 767 height 15
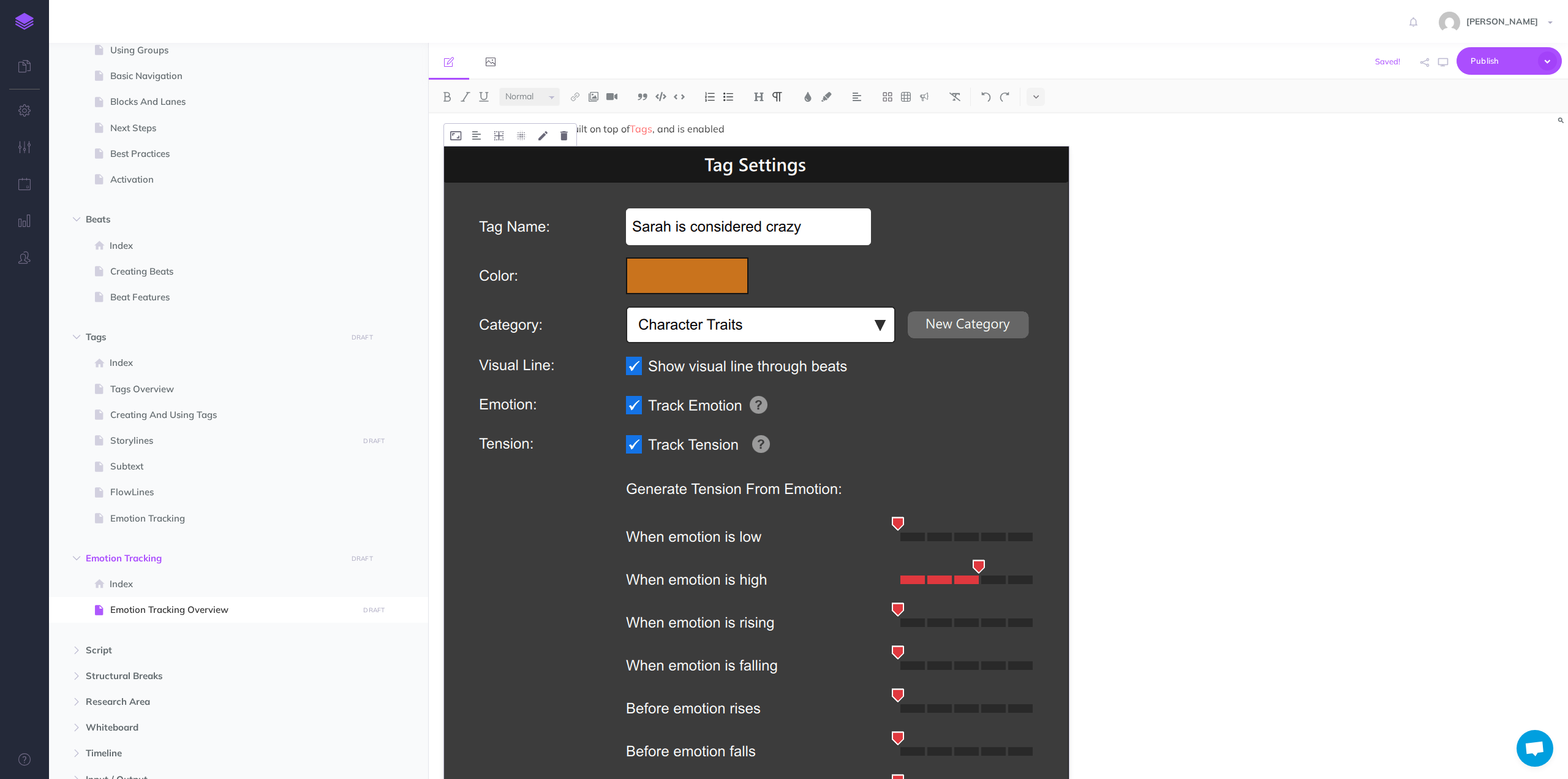
scroll to position [826, 0]
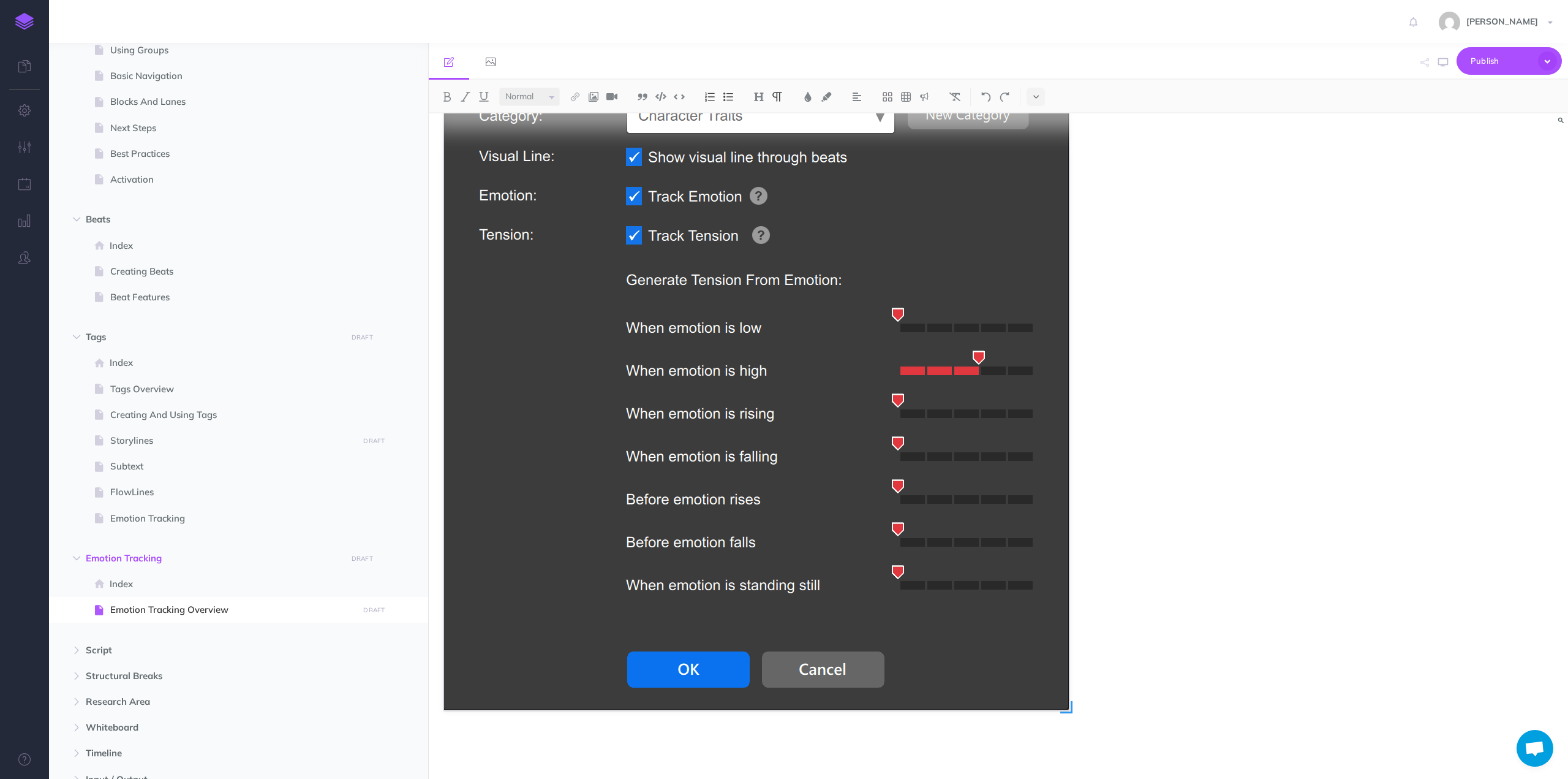
click at [904, 605] on img at bounding box center [756, 323] width 625 height 772
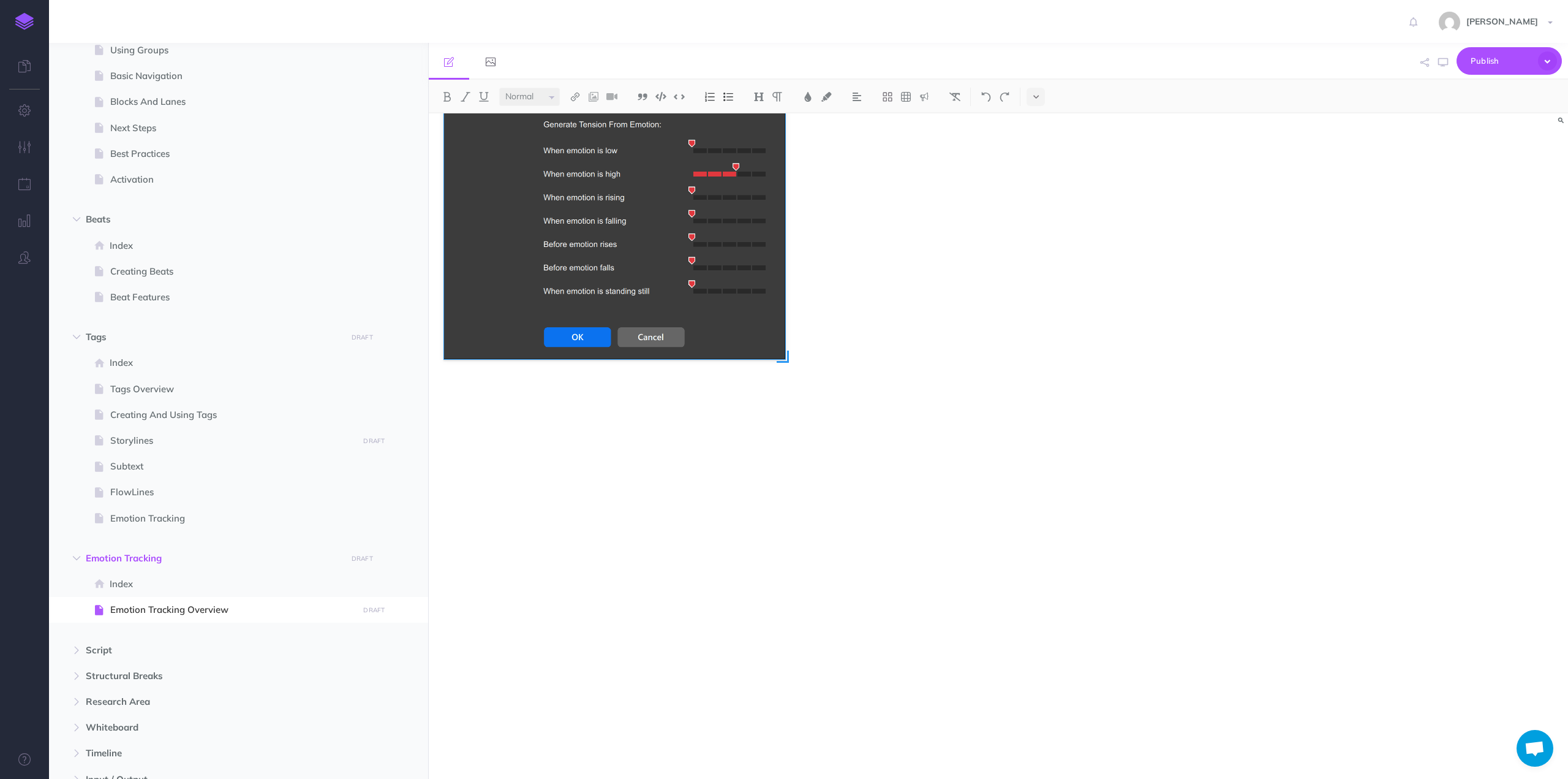
drag, startPoint x: 1067, startPoint y: 695, endPoint x: 779, endPoint y: 478, distance: 360.6
click at [779, 478] on div at bounding box center [756, 323] width 625 height 772
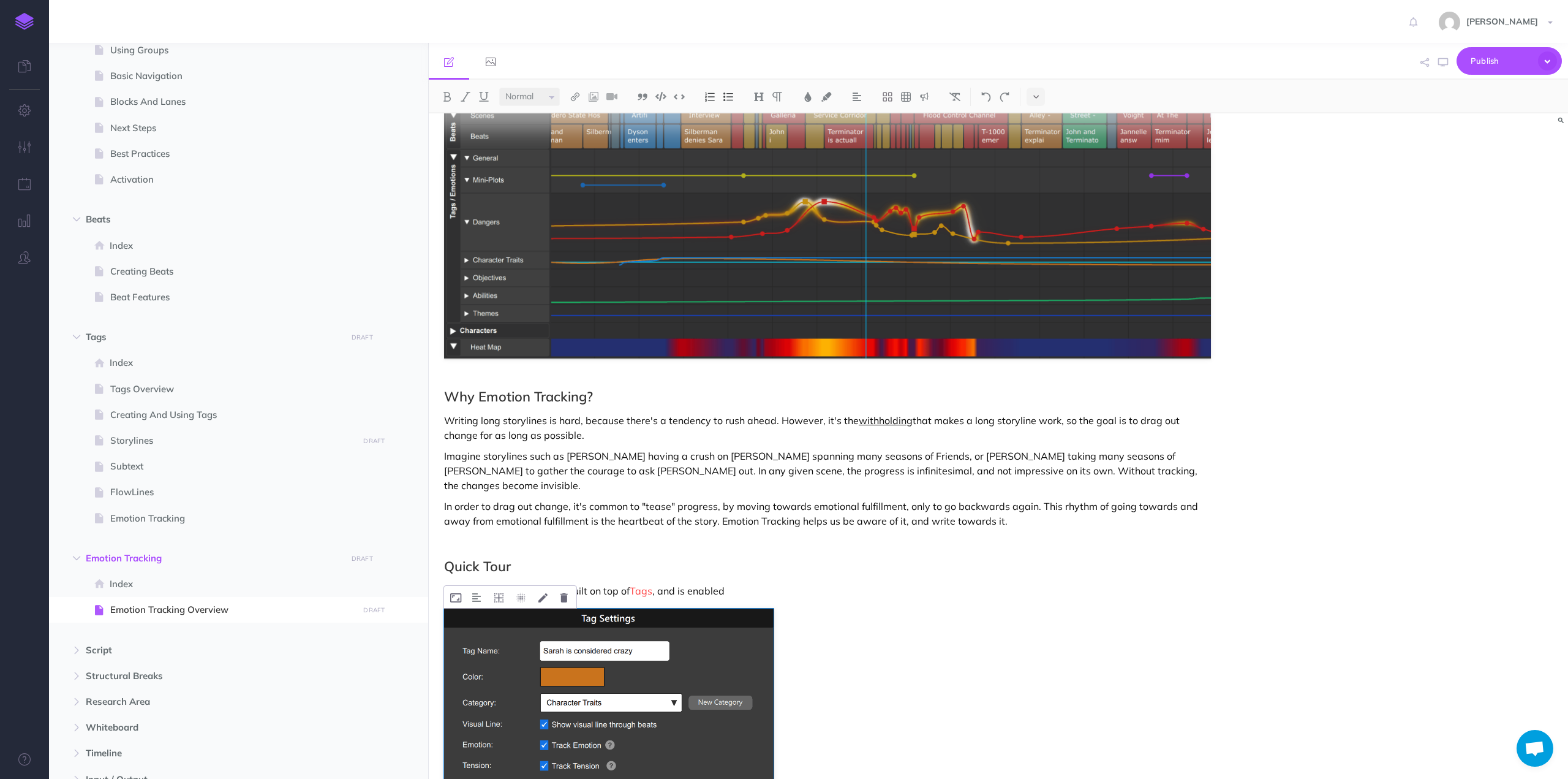
scroll to position [339, 0]
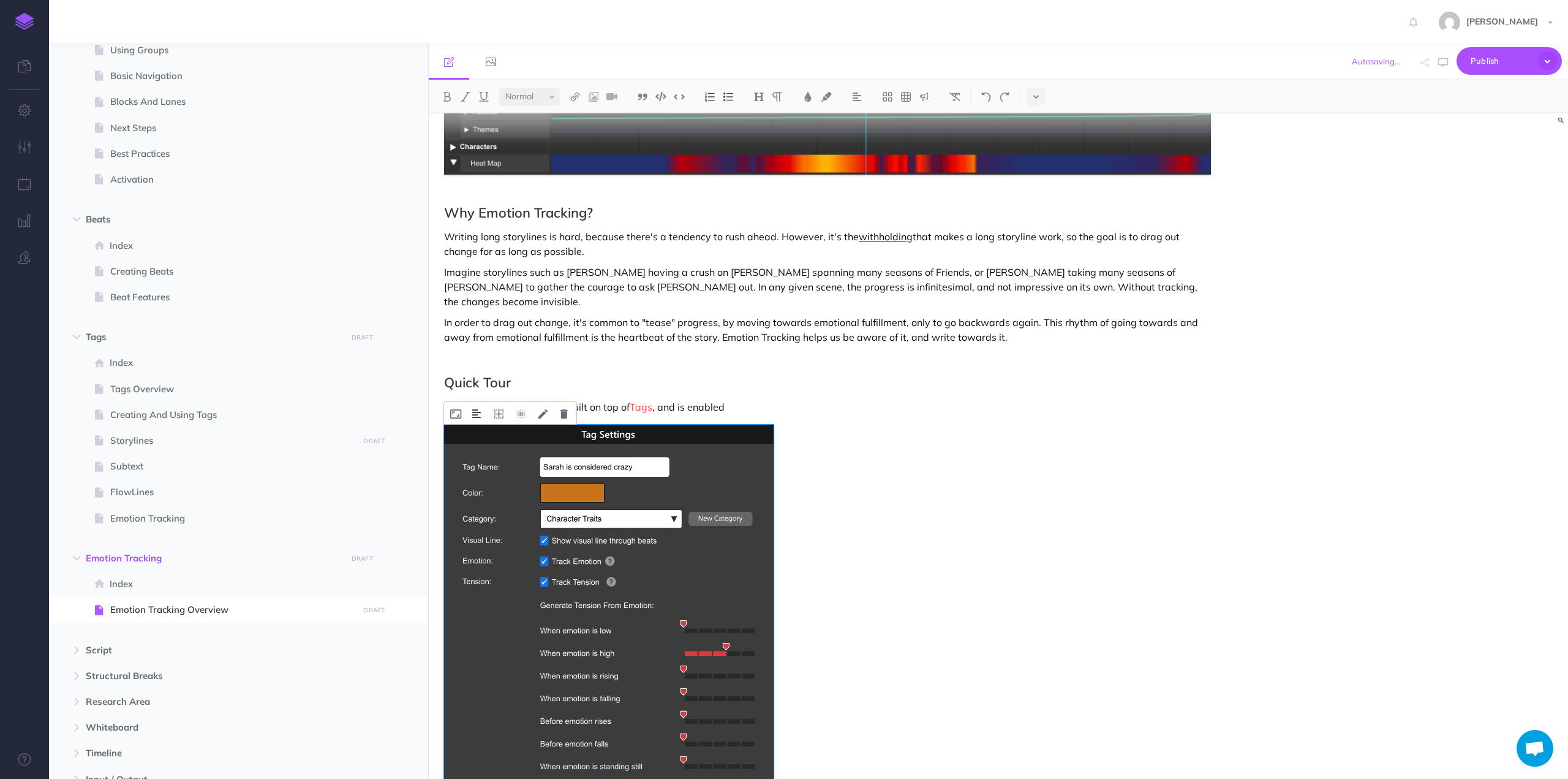
click at [481, 402] on button at bounding box center [476, 413] width 21 height 22
click at [481, 447] on img at bounding box center [477, 452] width 22 height 10
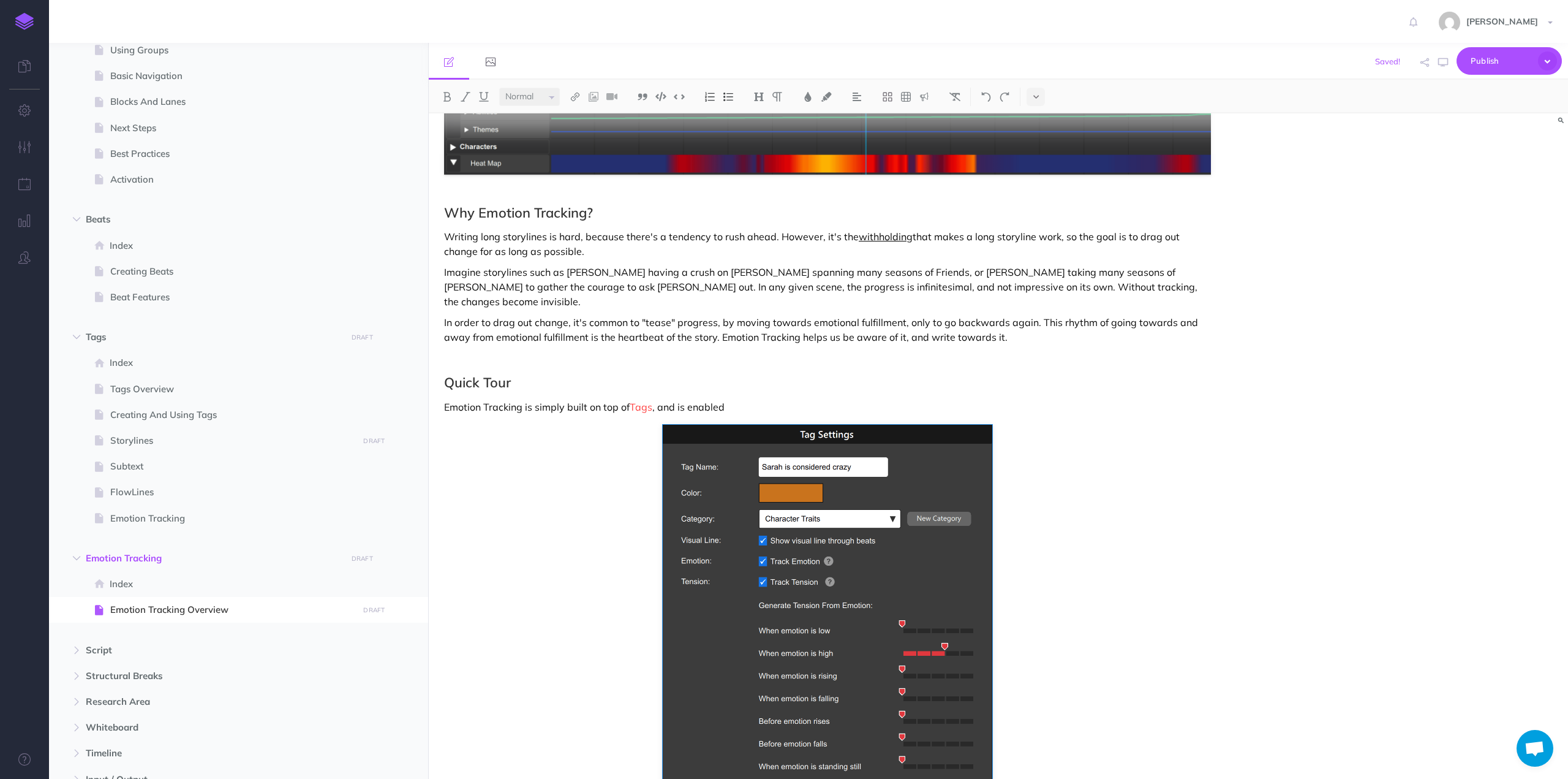
click at [758, 399] on p "Emotion Tracking is simply built on top of Tags , and is enabled" at bounding box center [828, 406] width 767 height 15
click at [1004, 399] on p "Emotion Tracking is simply built on top of Tags , and is enabled in the Tag Set…" at bounding box center [828, 406] width 767 height 15
drag, startPoint x: 1004, startPoint y: 390, endPoint x: 841, endPoint y: 398, distance: 163.2
click at [841, 399] on p "Emotion Tracking is simply built on top of Tags , and is enabled in the Tag Set…" at bounding box center [828, 406] width 767 height 15
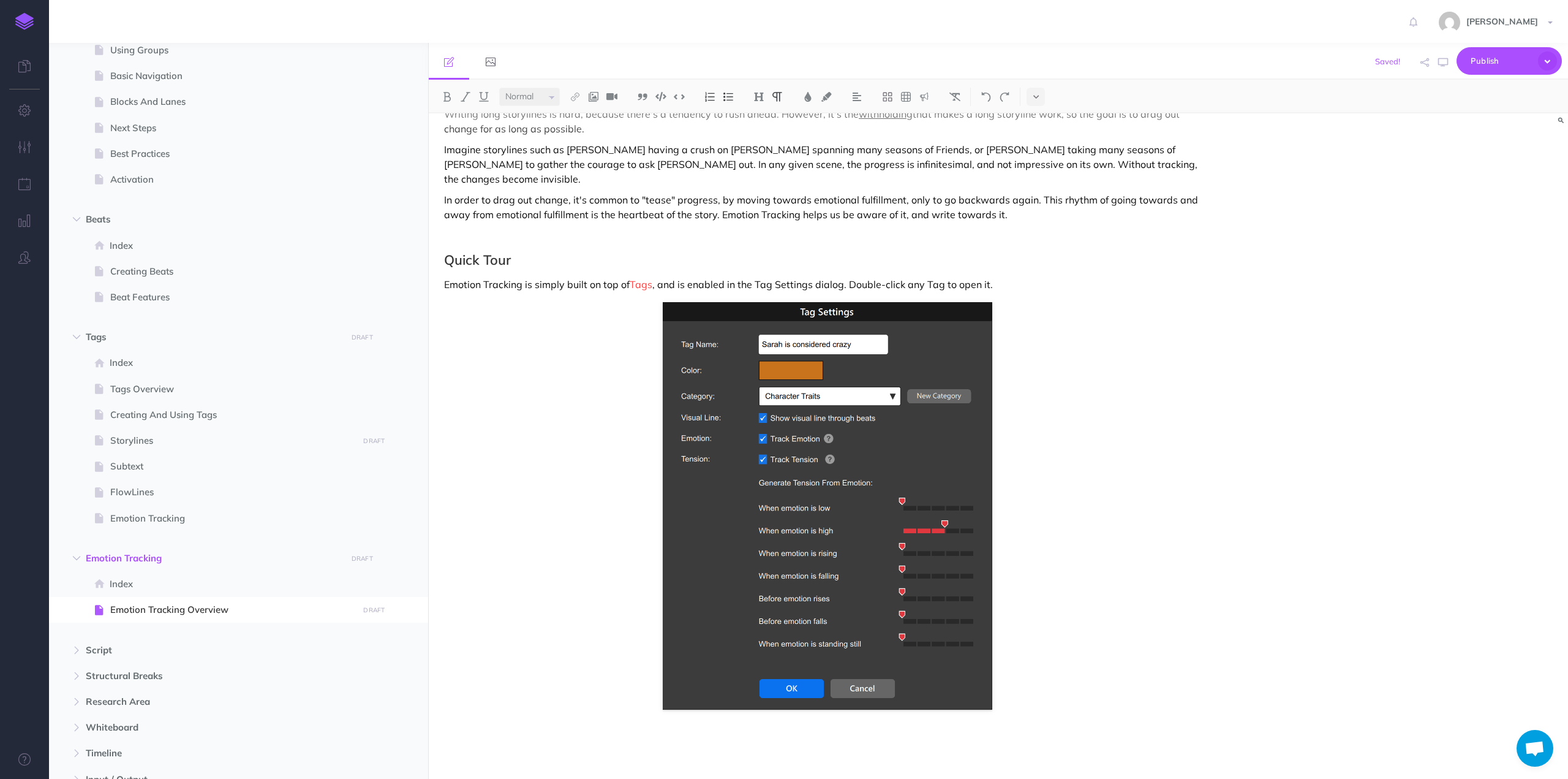
click at [620, 717] on div "Emotion Tracking Overview Emotion Tracking helps you develop long, slow-moving …" at bounding box center [828, 222] width 797 height 1143
click at [386, 558] on icon "button" at bounding box center [386, 558] width 8 height 15
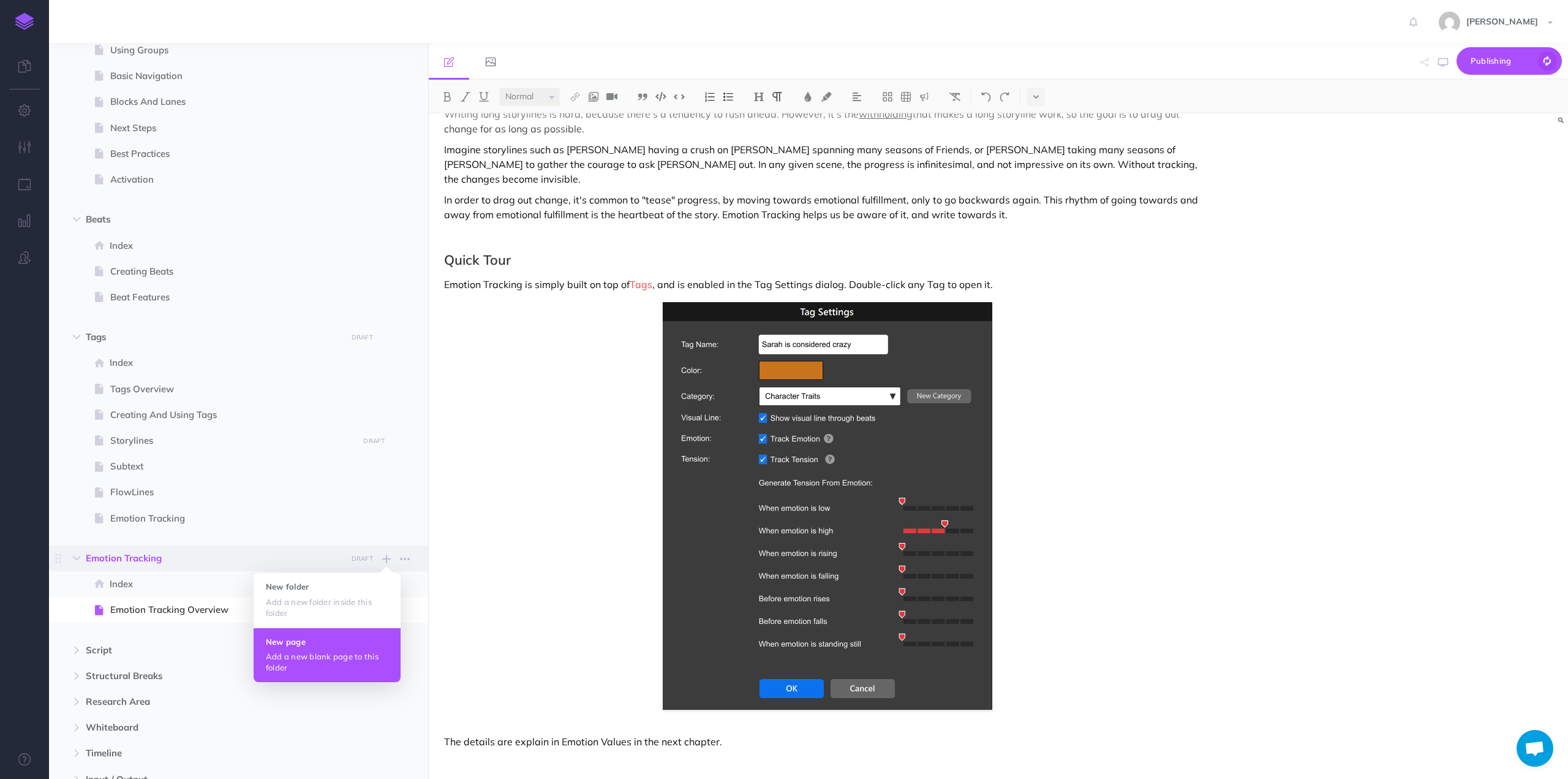
click at [311, 636] on button "New page Add a new blank page to this folder" at bounding box center [327, 654] width 147 height 54
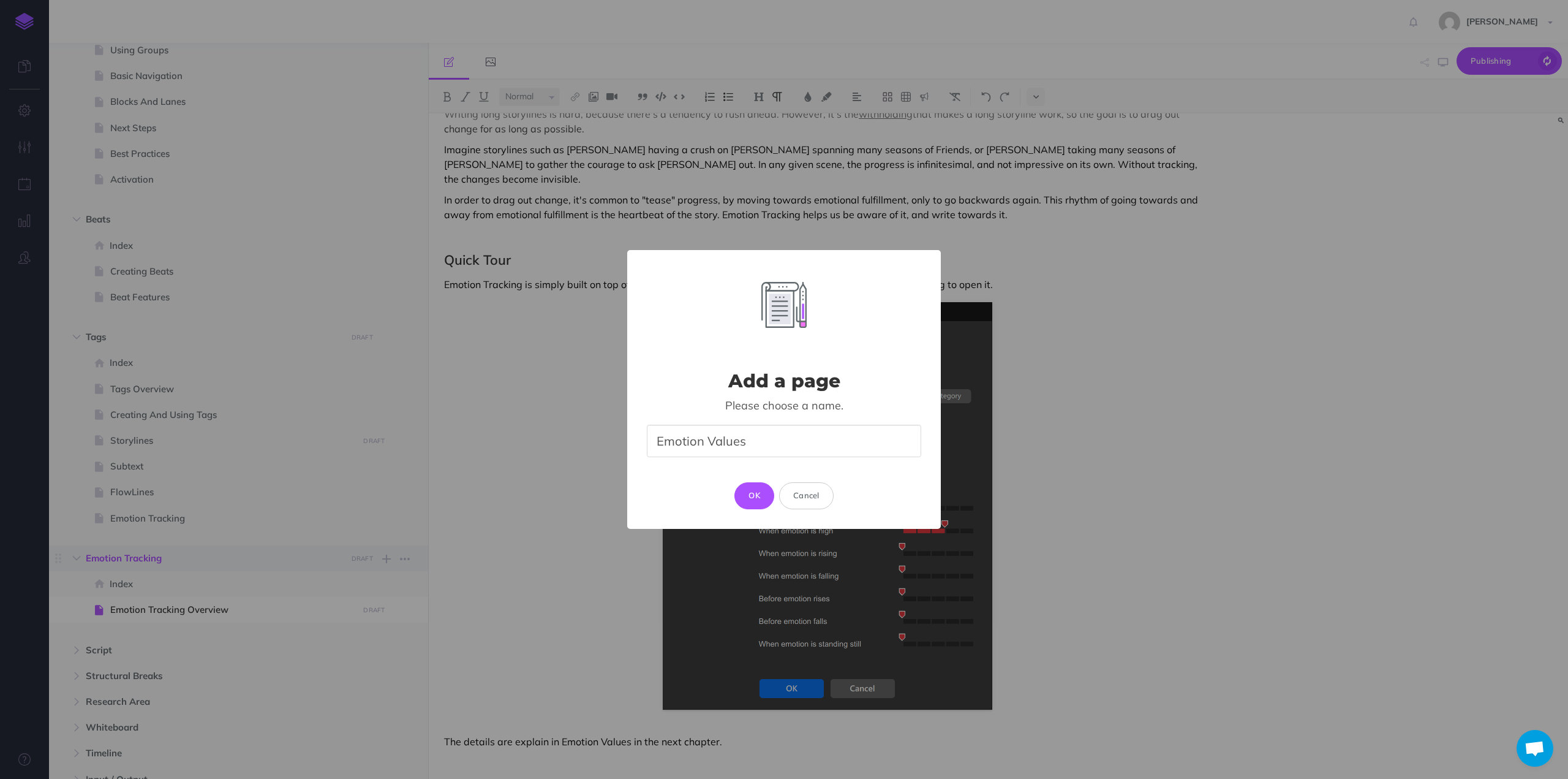
type input "Emotion Values"
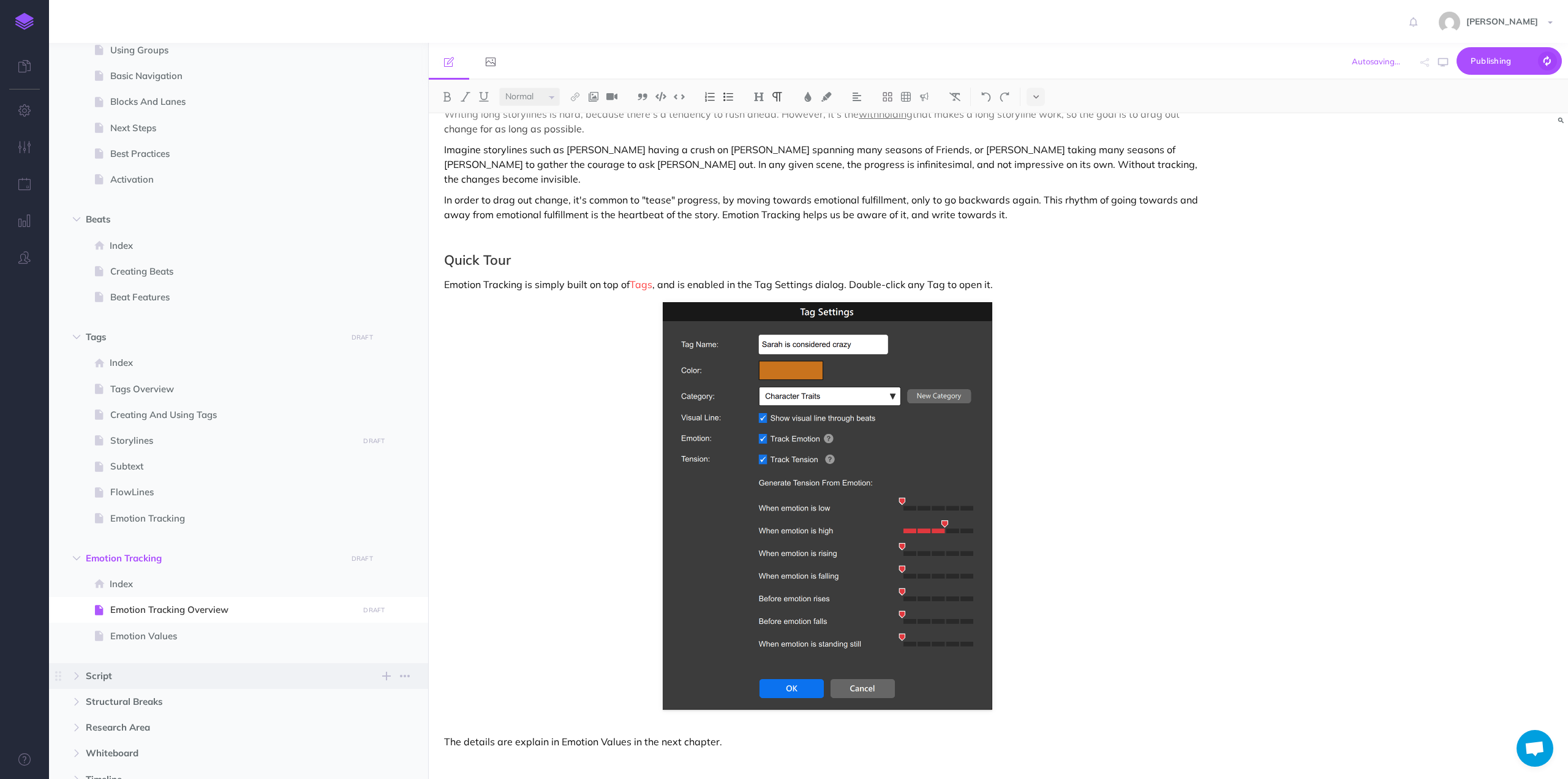
select select "null"
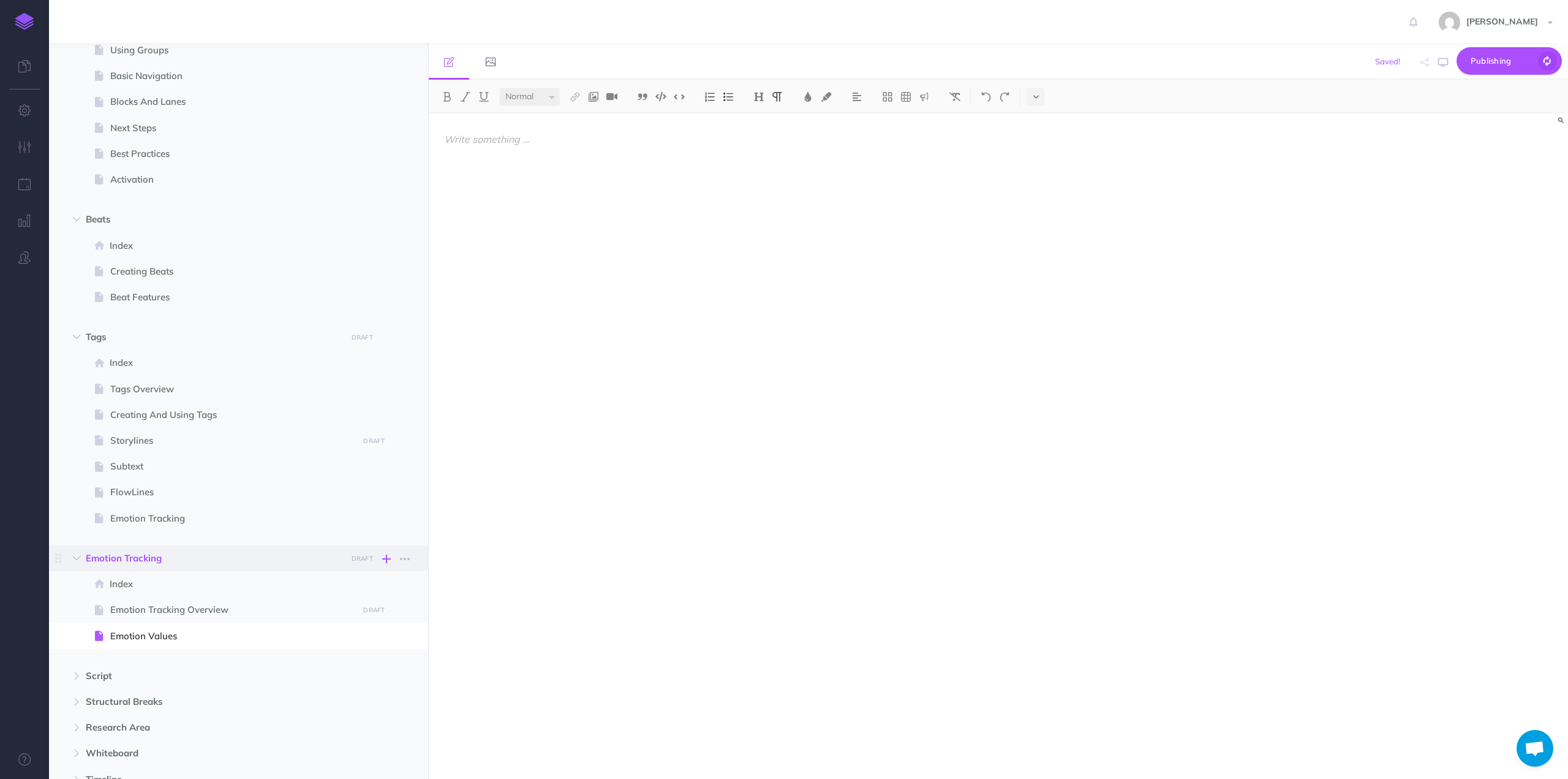
click at [387, 556] on icon "button" at bounding box center [386, 558] width 8 height 15
click at [300, 651] on p "Add a new blank page to this folder" at bounding box center [326, 662] width 122 height 22
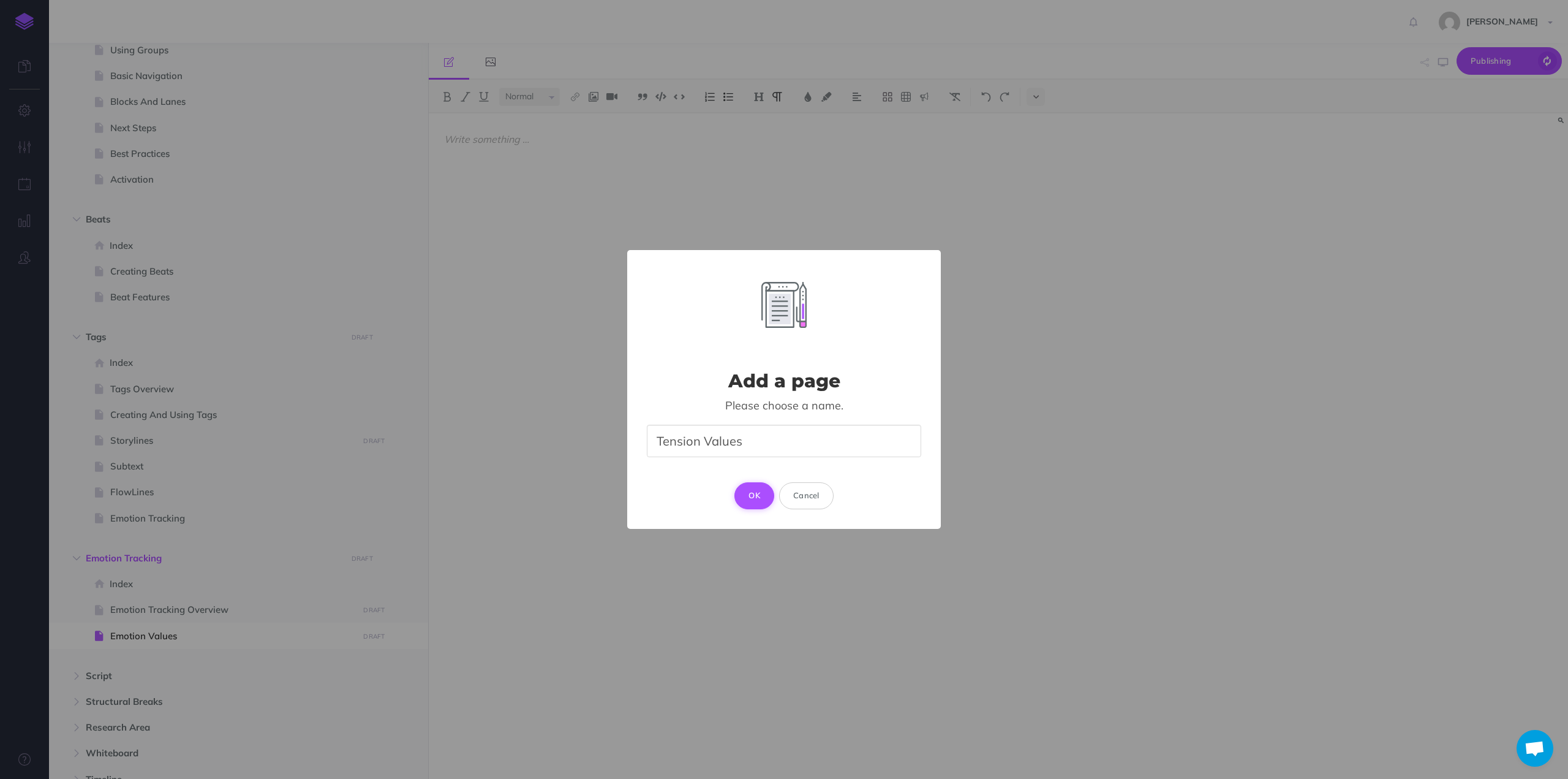
type input "Tension Values"
click at [751, 489] on button "OK" at bounding box center [755, 495] width 40 height 27
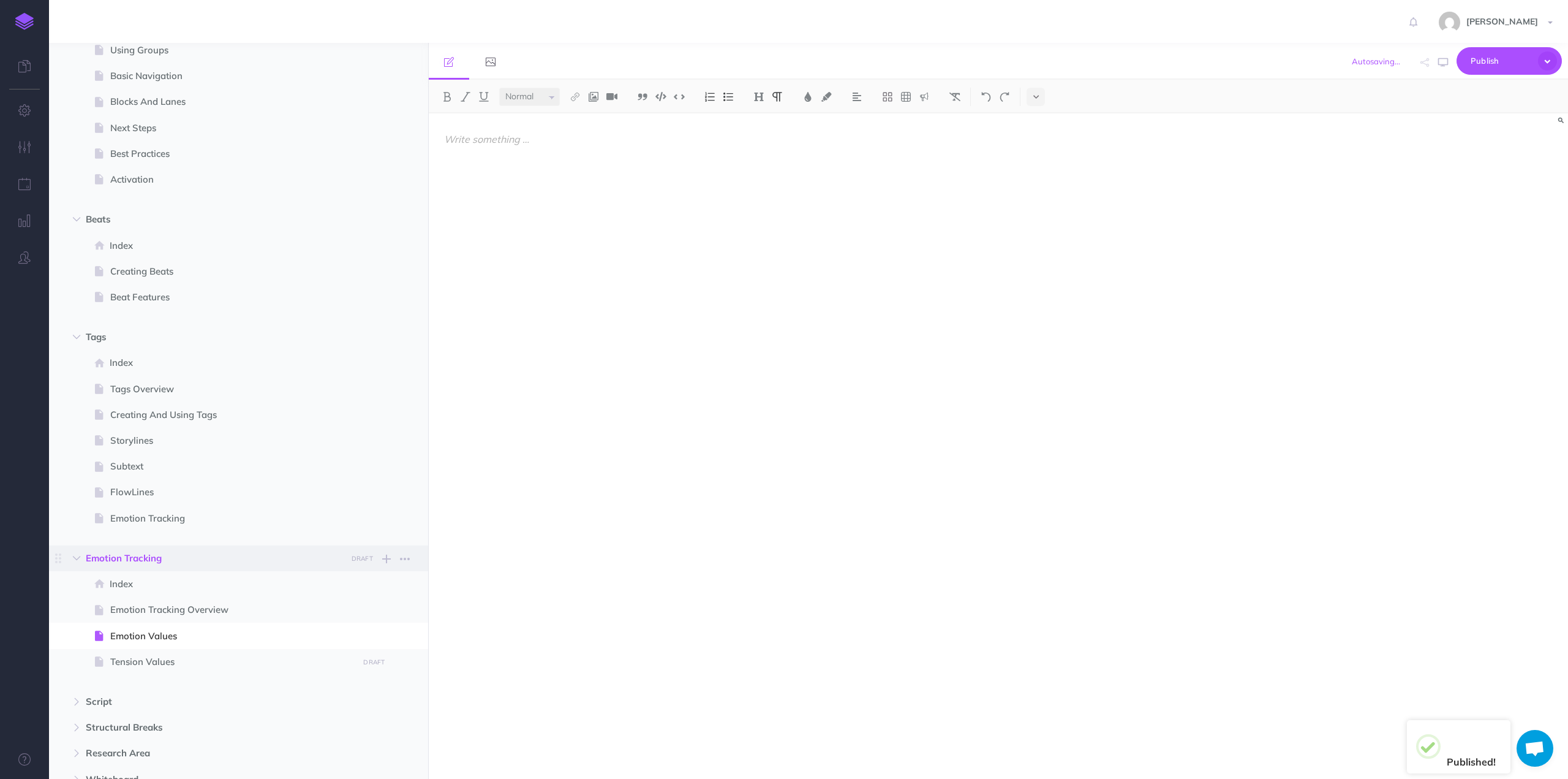
select select "null"
click at [385, 554] on icon "button" at bounding box center [386, 558] width 8 height 15
click at [304, 651] on p "Add a new blank page to this folder" at bounding box center [326, 662] width 122 height 22
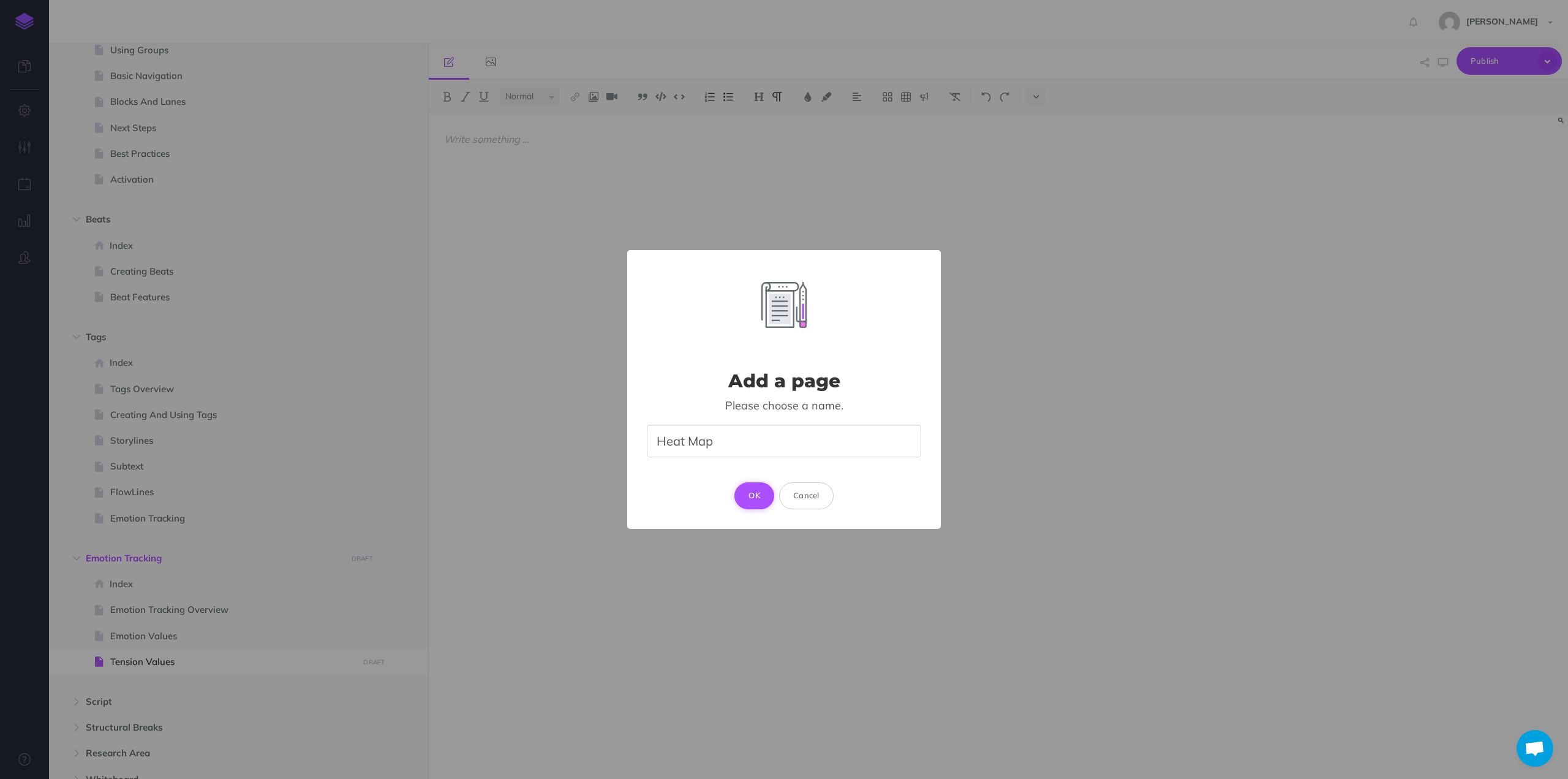
type input "Heat Map"
click at [752, 482] on button "OK" at bounding box center [755, 495] width 40 height 27
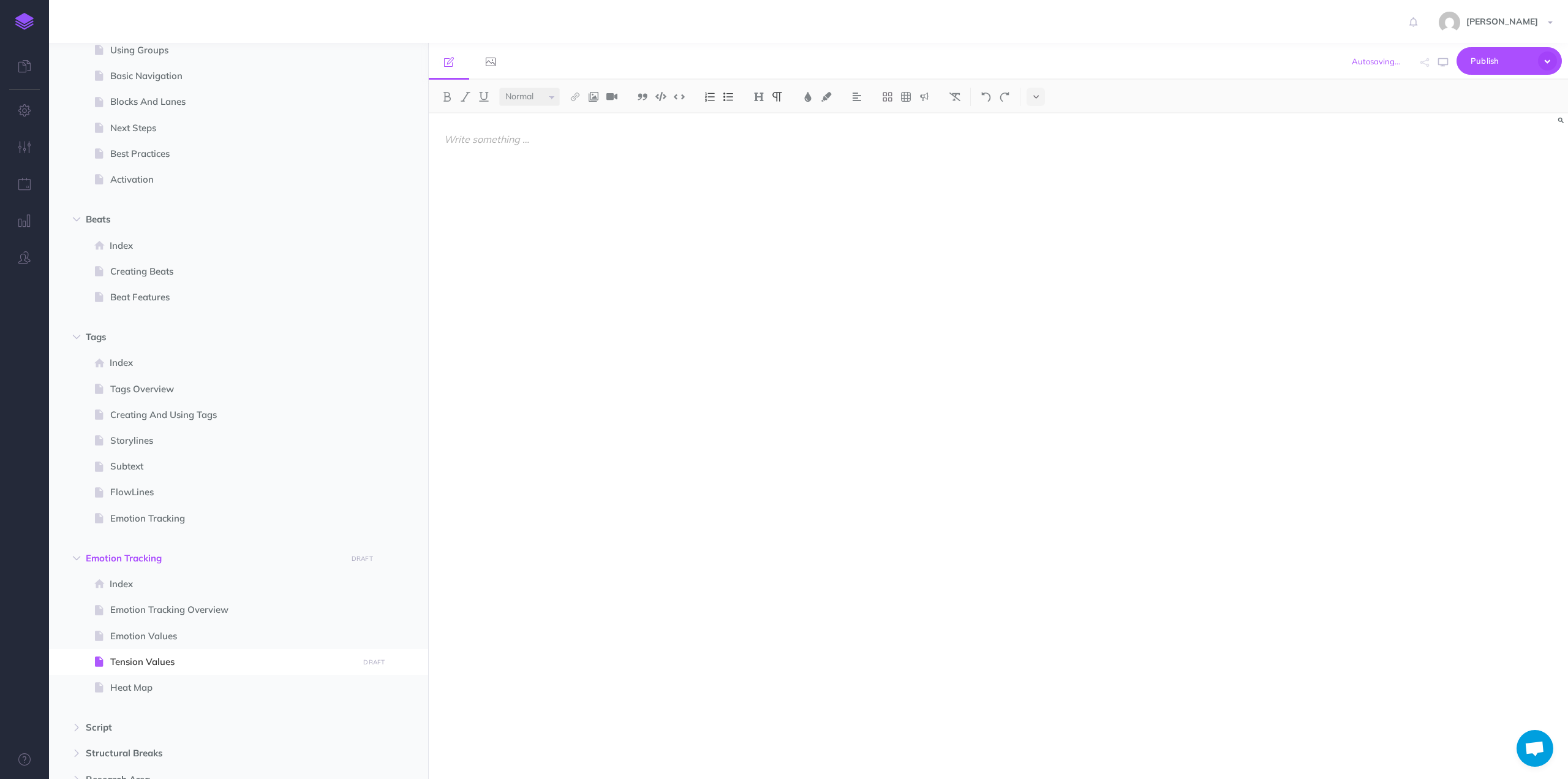
select select "null"
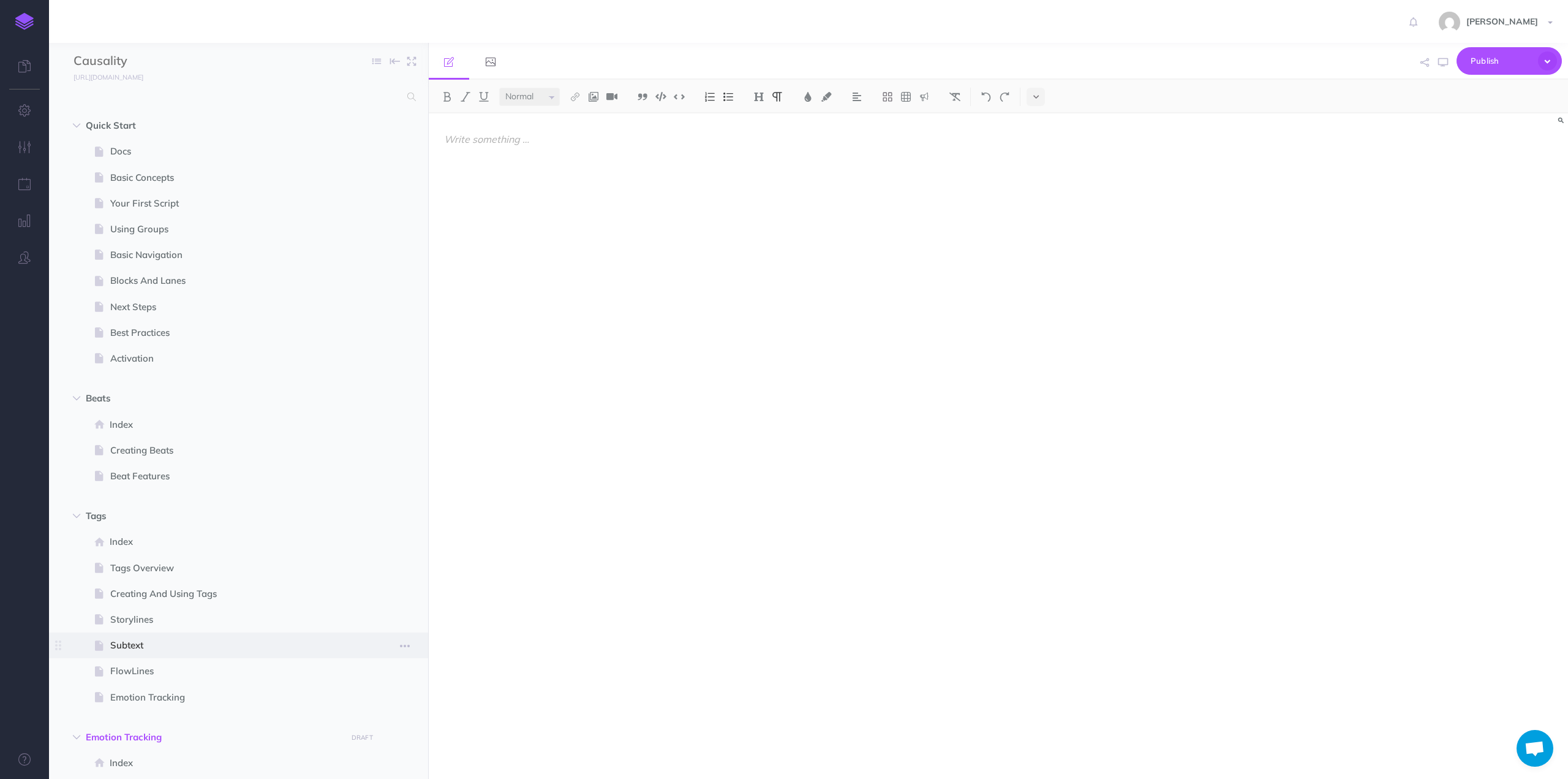
scroll to position [245, 0]
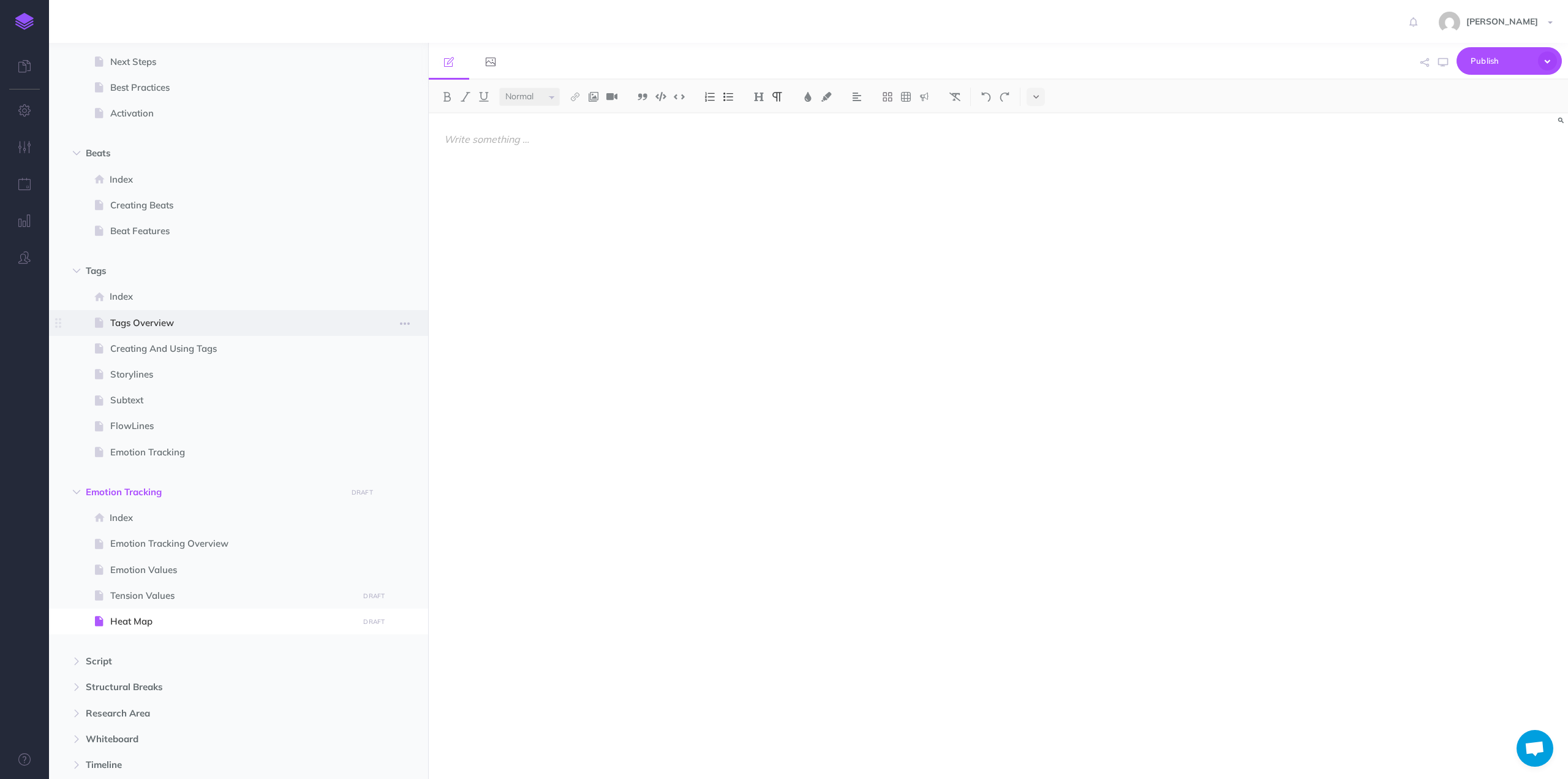
click at [135, 314] on span at bounding box center [239, 323] width 379 height 26
select select "null"
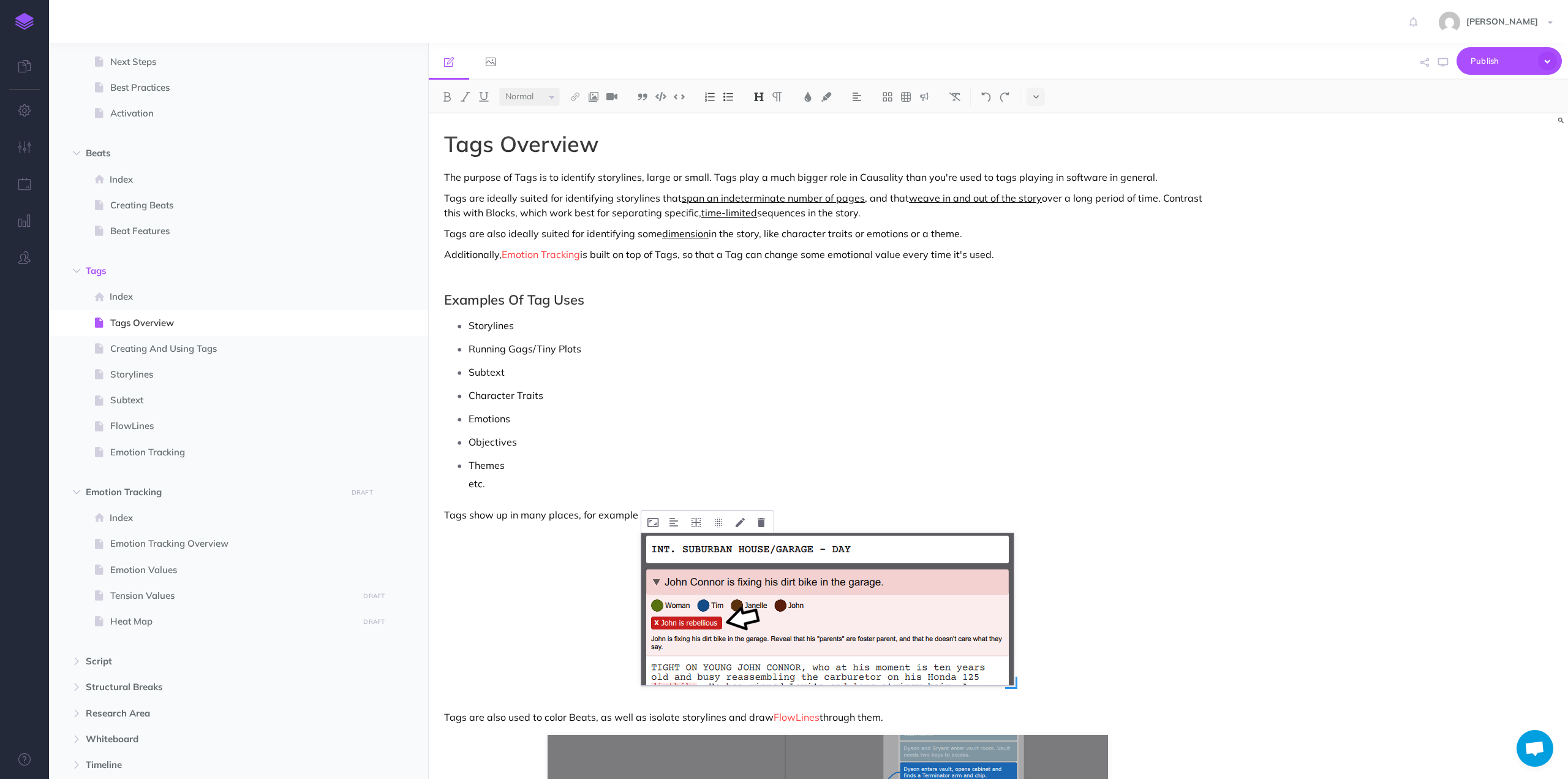
scroll to position [244, 0]
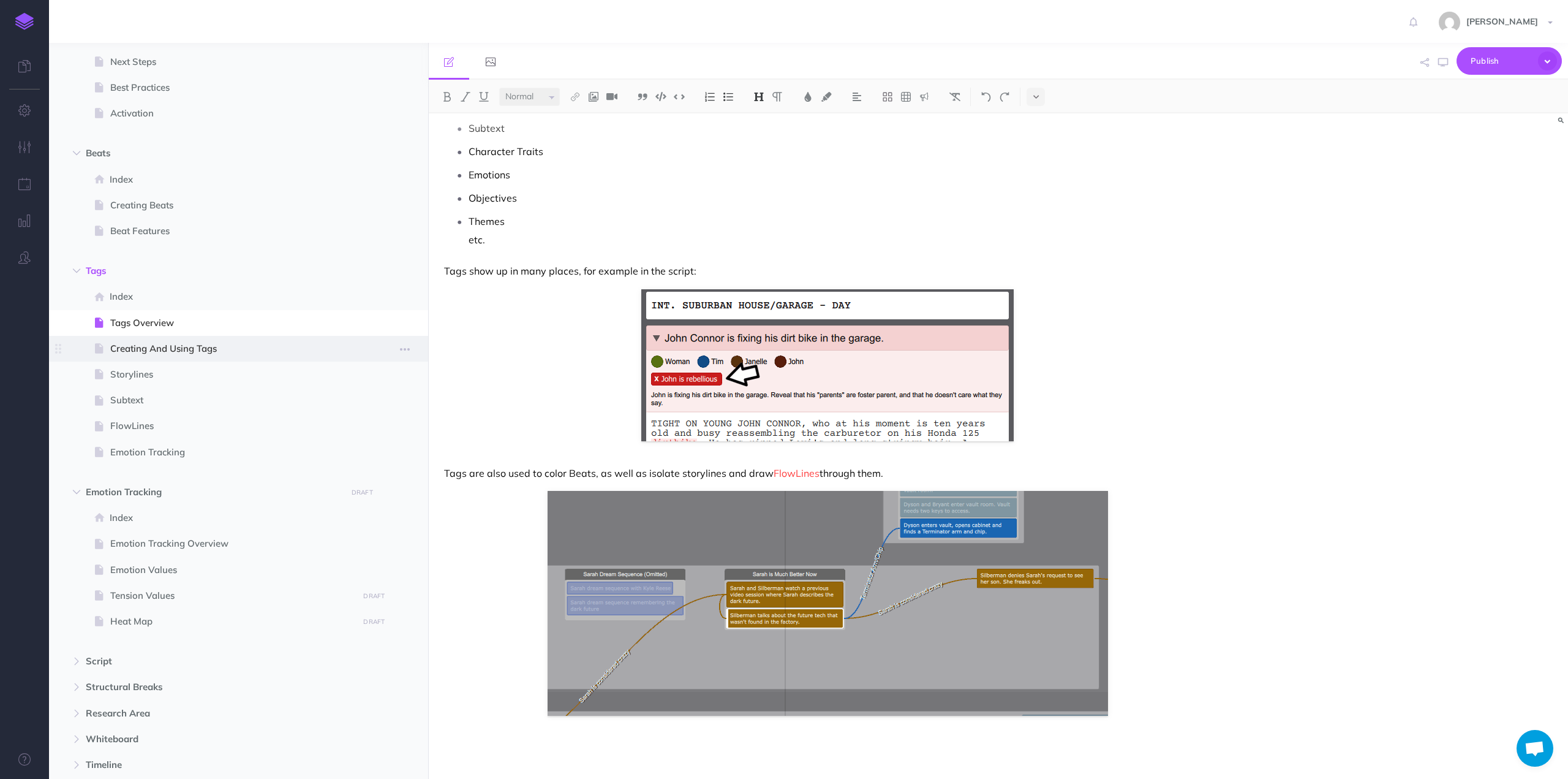
click at [120, 355] on span "Creating And Using Tags" at bounding box center [232, 348] width 244 height 15
select select "null"
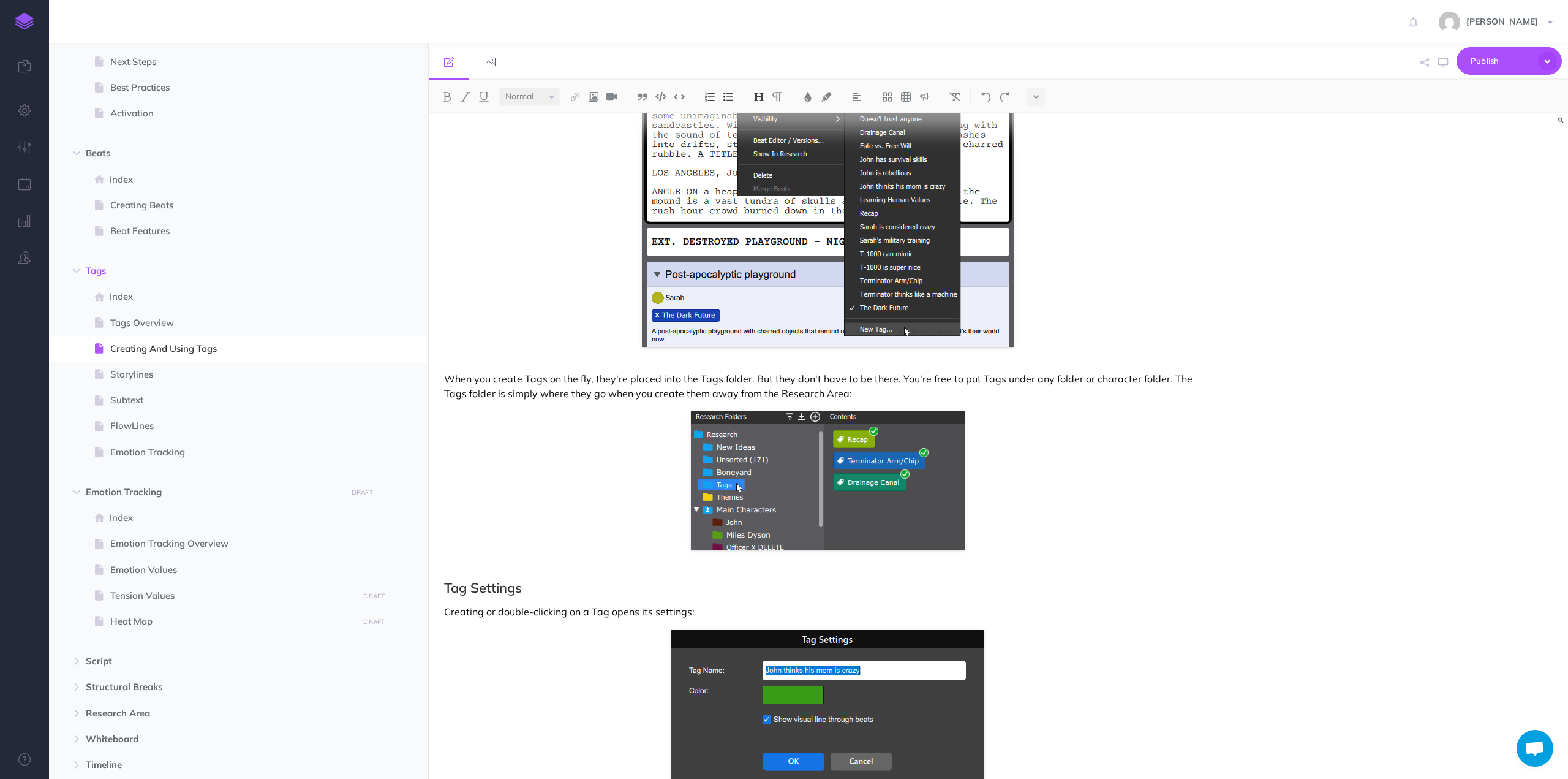
scroll to position [919, 0]
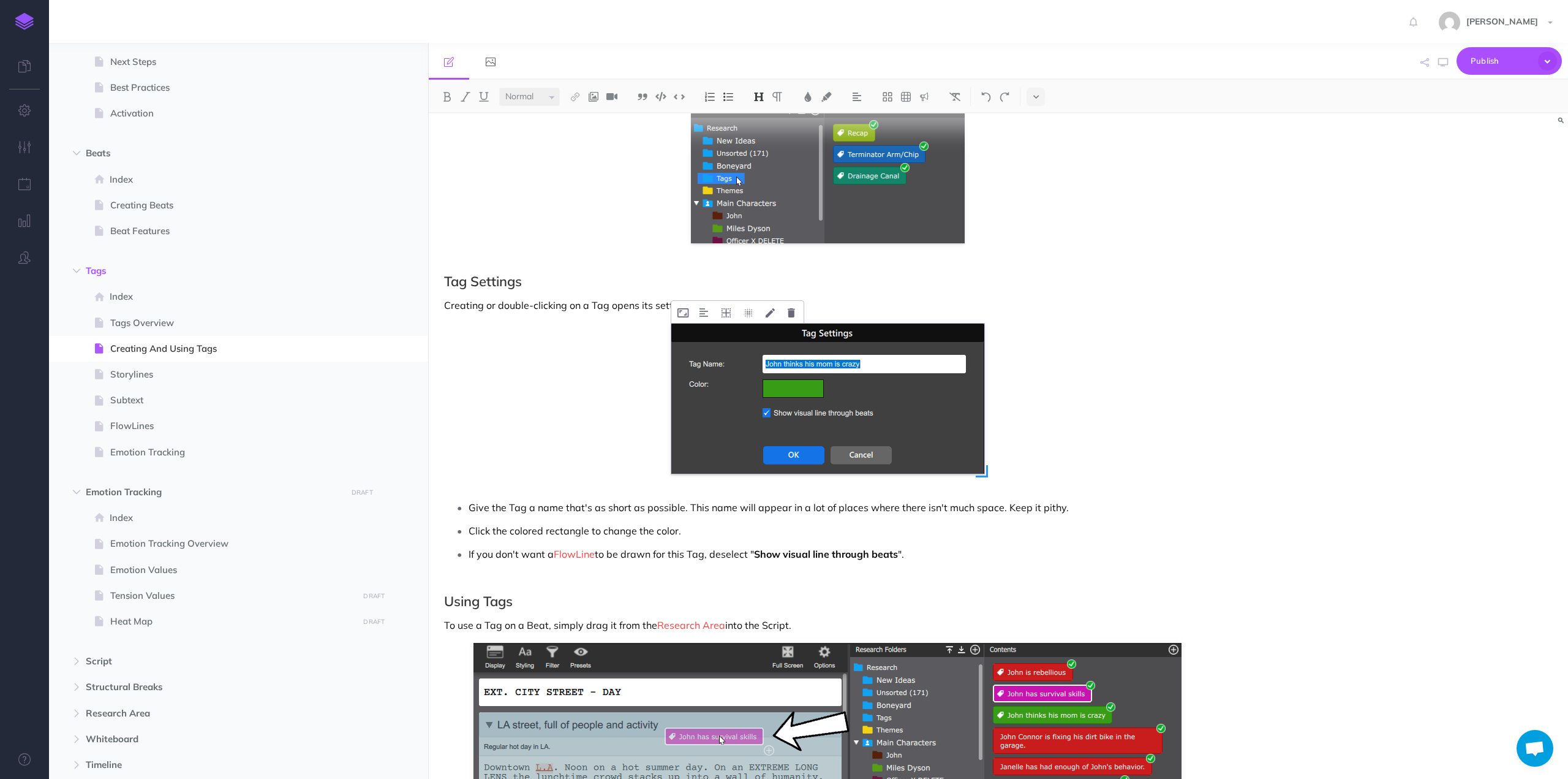
click at [756, 379] on img at bounding box center [828, 398] width 313 height 150
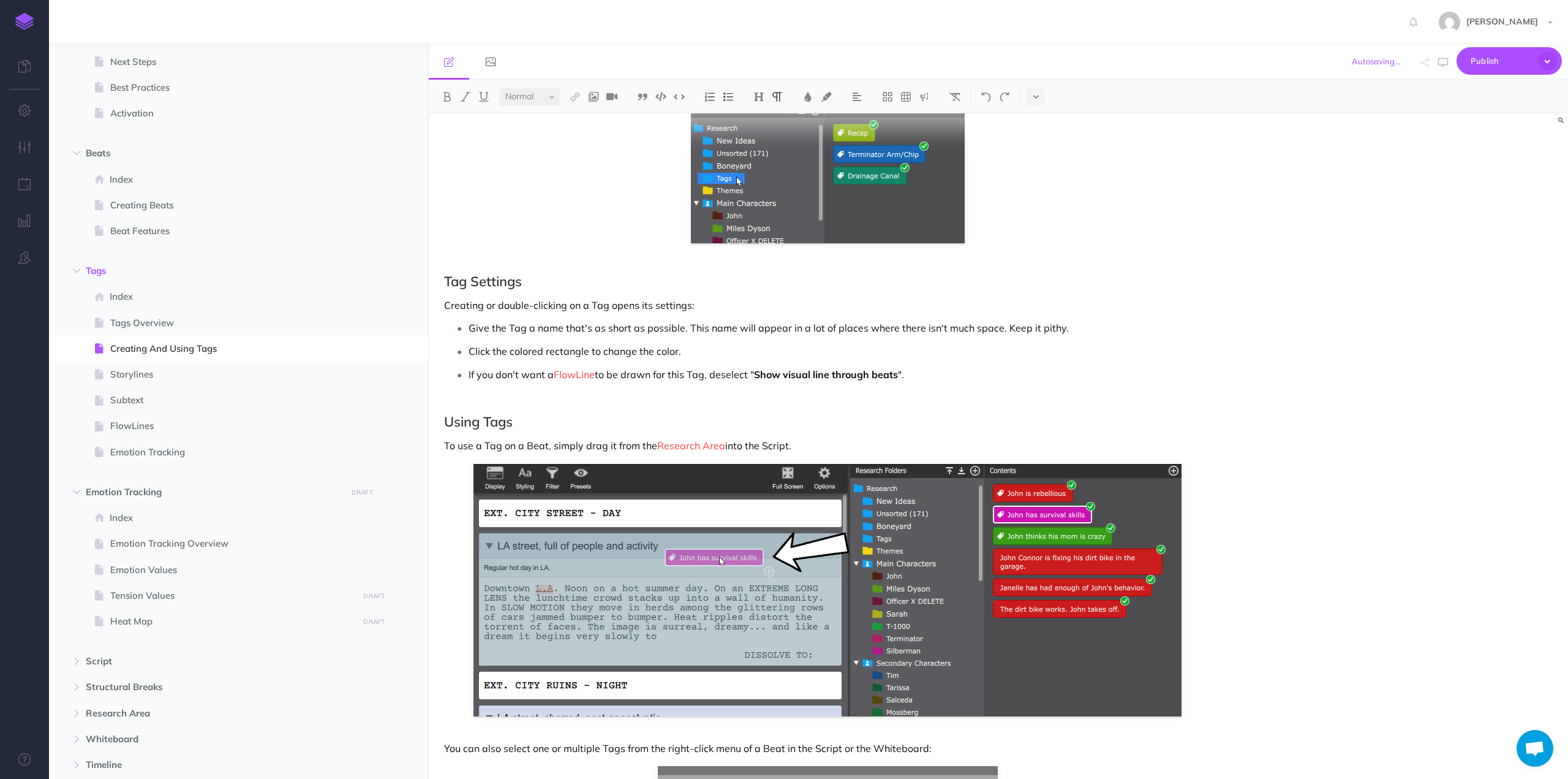
click at [724, 310] on p "Creating or double-clicking on a Tag opens its settings:" at bounding box center [828, 305] width 767 height 15
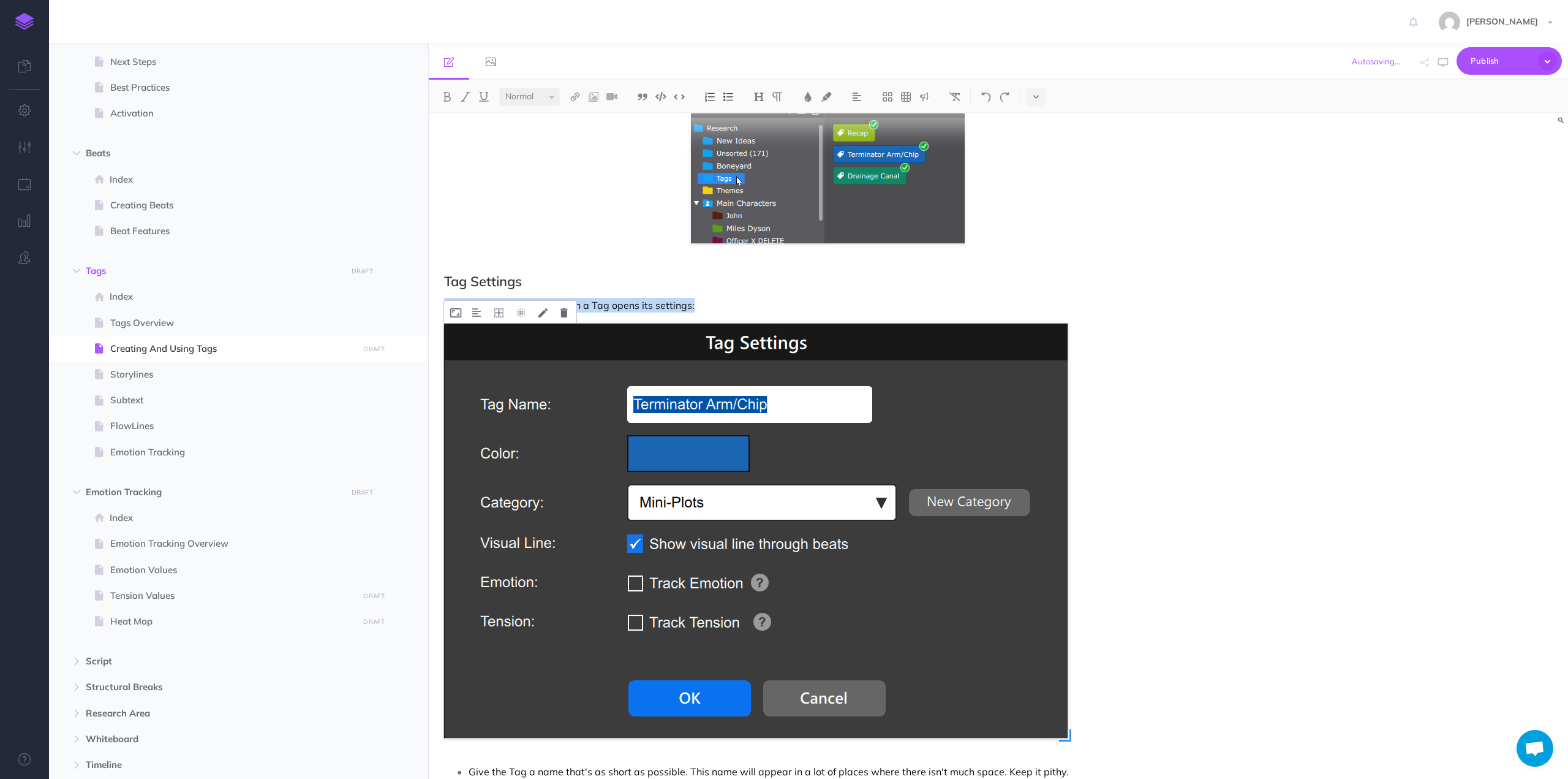
click at [821, 554] on img at bounding box center [756, 530] width 623 height 414
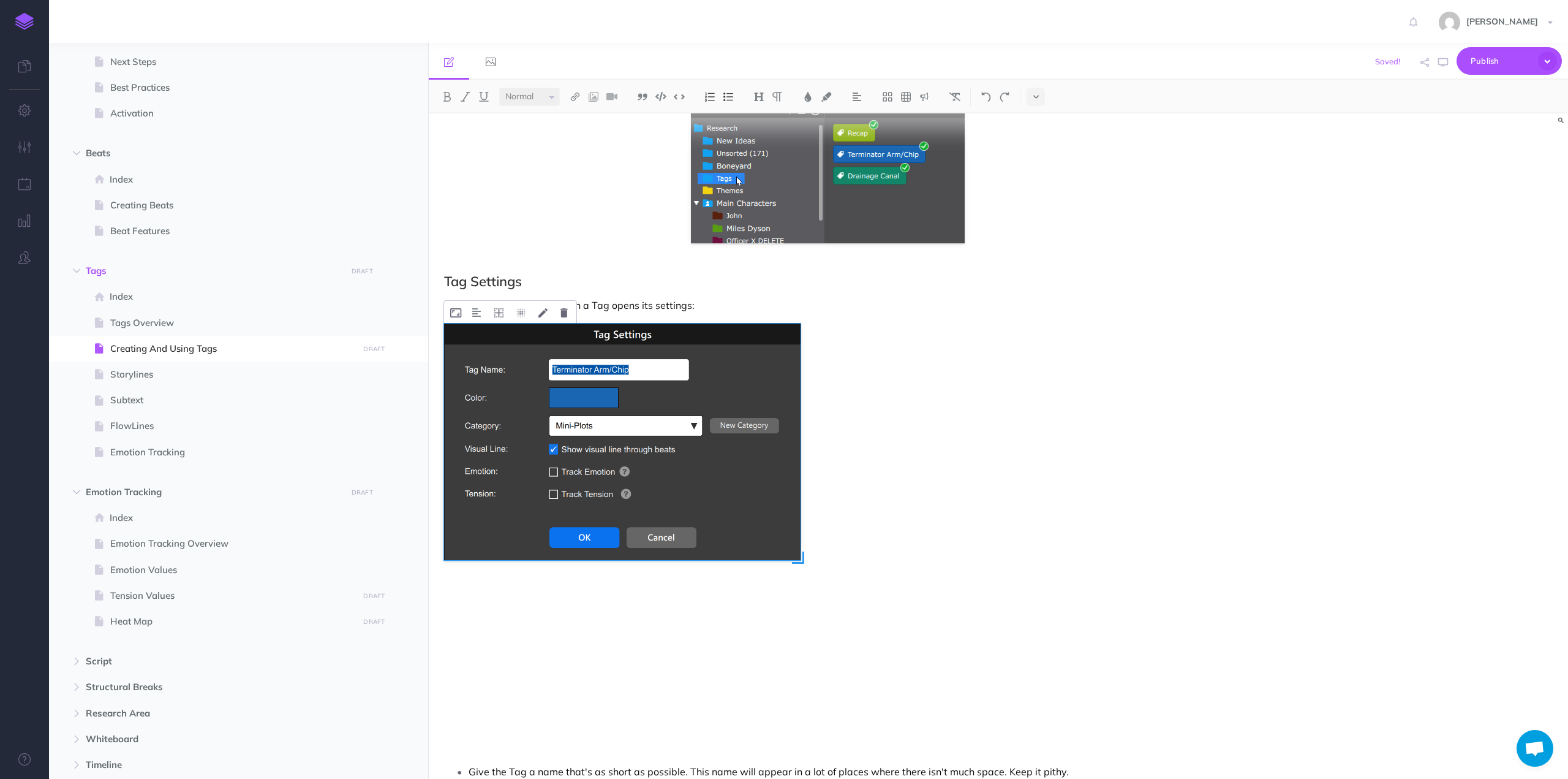
drag, startPoint x: 1057, startPoint y: 727, endPoint x: 803, endPoint y: 537, distance: 317.2
click at [803, 537] on div at bounding box center [756, 530] width 623 height 414
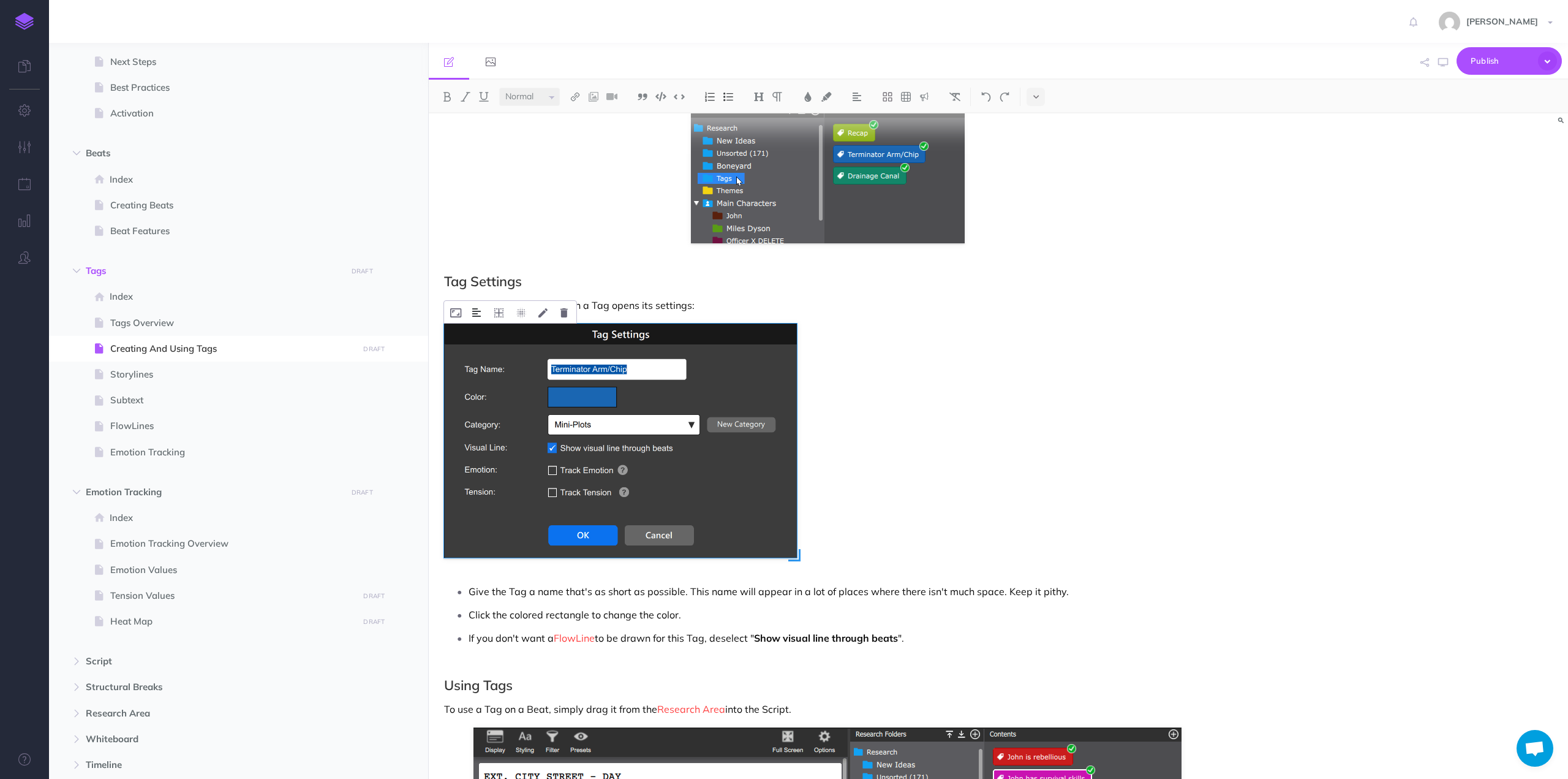
click at [477, 309] on img at bounding box center [476, 312] width 8 height 10
click at [480, 349] on img at bounding box center [477, 351] width 22 height 10
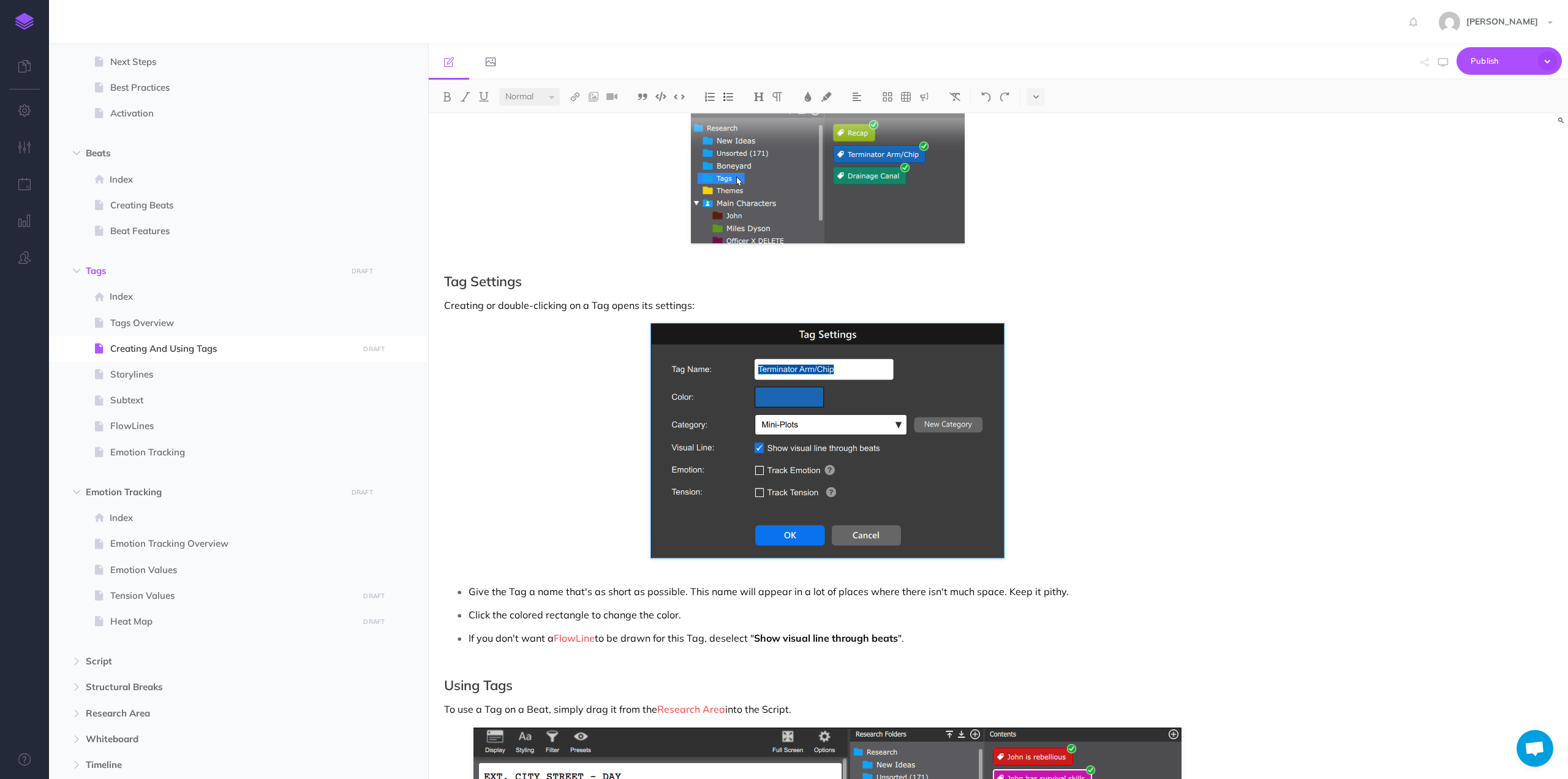
click at [582, 306] on p "Creating or double-clicking on a Tag opens its settings:" at bounding box center [828, 305] width 767 height 15
click at [924, 638] on p "If you don't want a FlowLine to be drawn for this Tag, deselect " Show visual l…" at bounding box center [840, 638] width 742 height 19
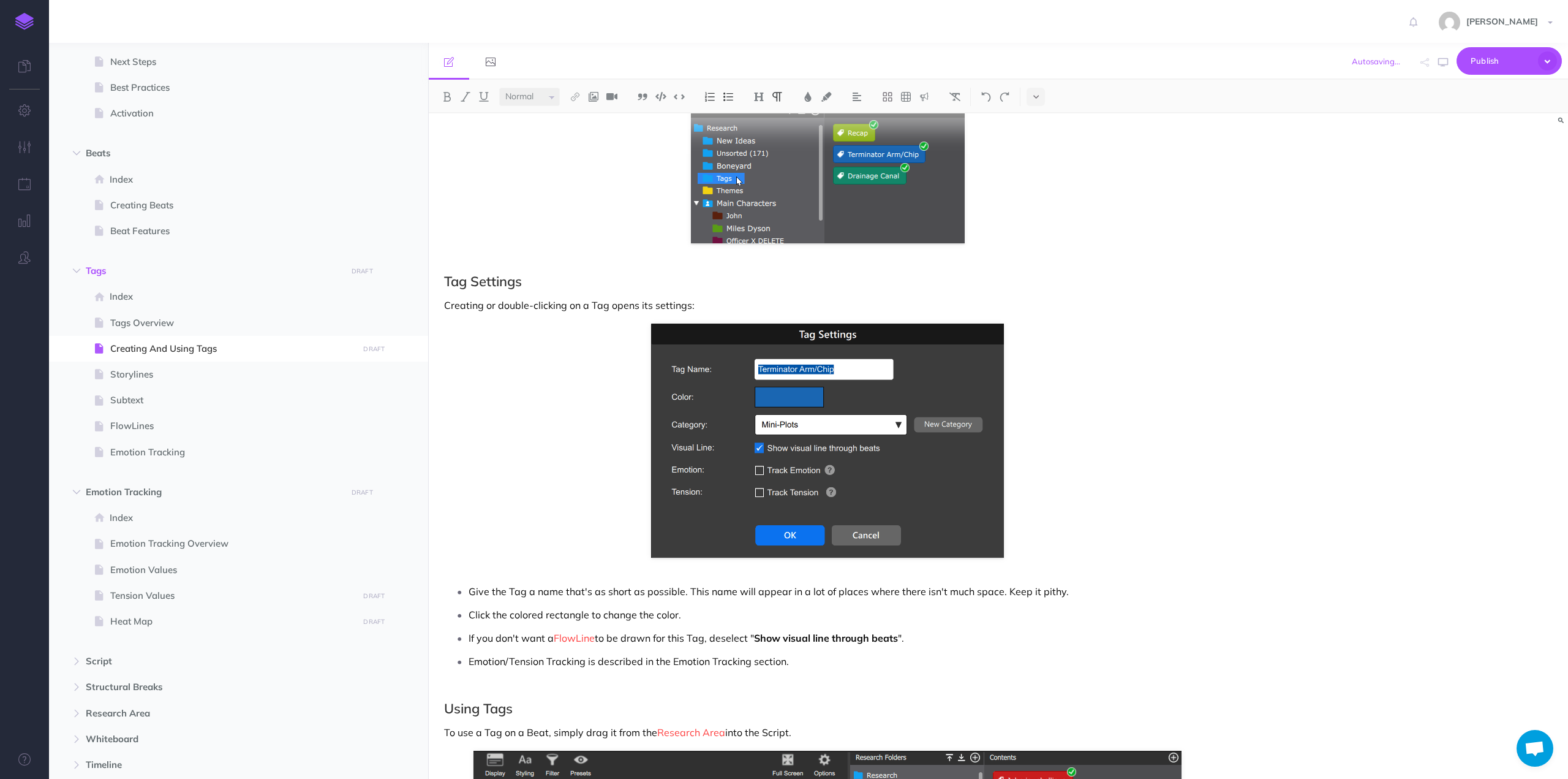
click at [690, 660] on p "Emotion/Tension Tracking is described in the Emotion Tracking section." at bounding box center [840, 661] width 742 height 19
drag, startPoint x: 690, startPoint y: 660, endPoint x: 717, endPoint y: 659, distance: 27.0
click at [717, 659] on p "Emotion/Tension Tracking is described in the Emotion Tracking section." at bounding box center [840, 661] width 742 height 19
click at [578, 95] on img at bounding box center [575, 97] width 11 height 10
click at [576, 135] on icon at bounding box center [575, 136] width 10 height 8
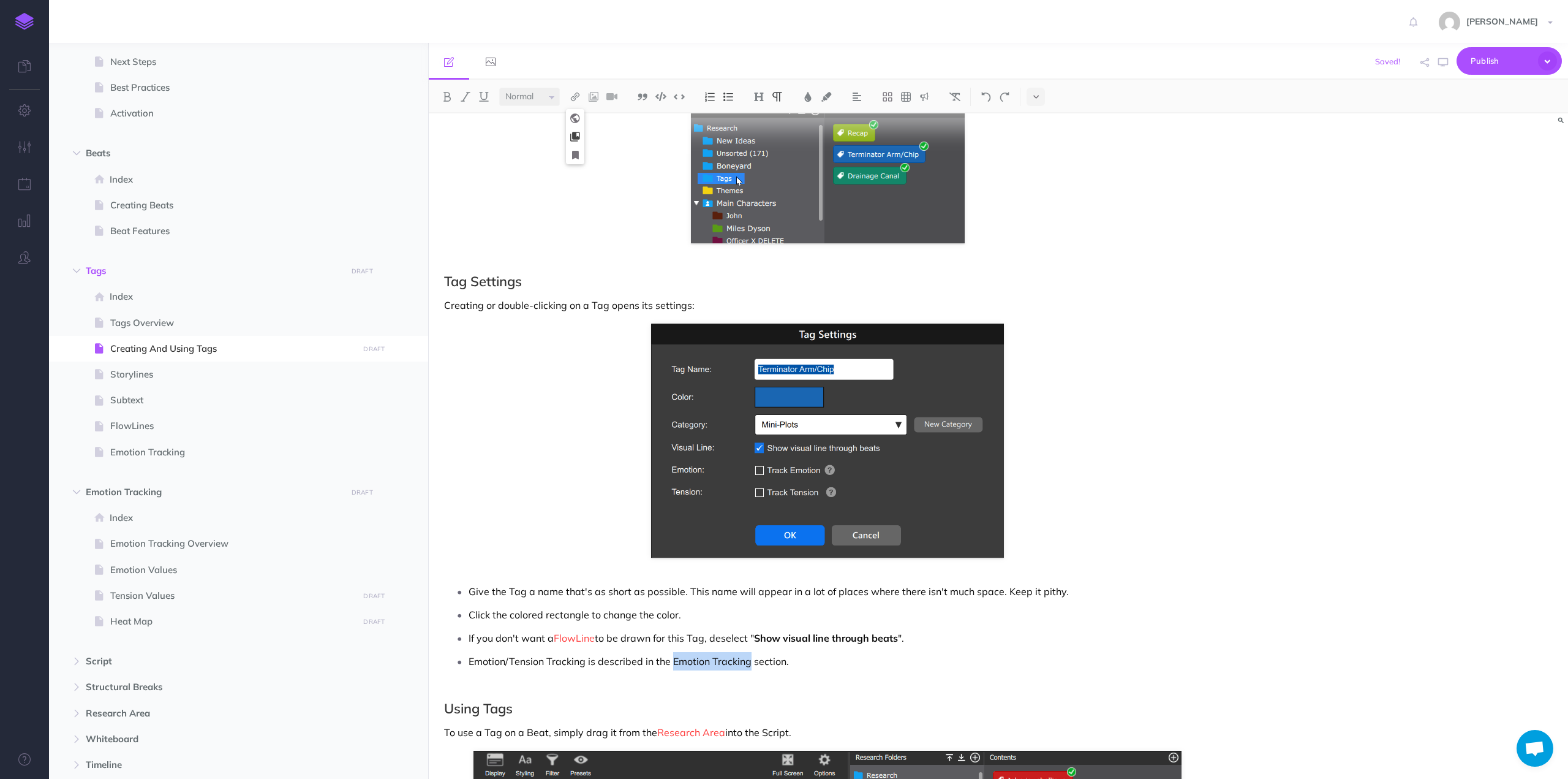
select select
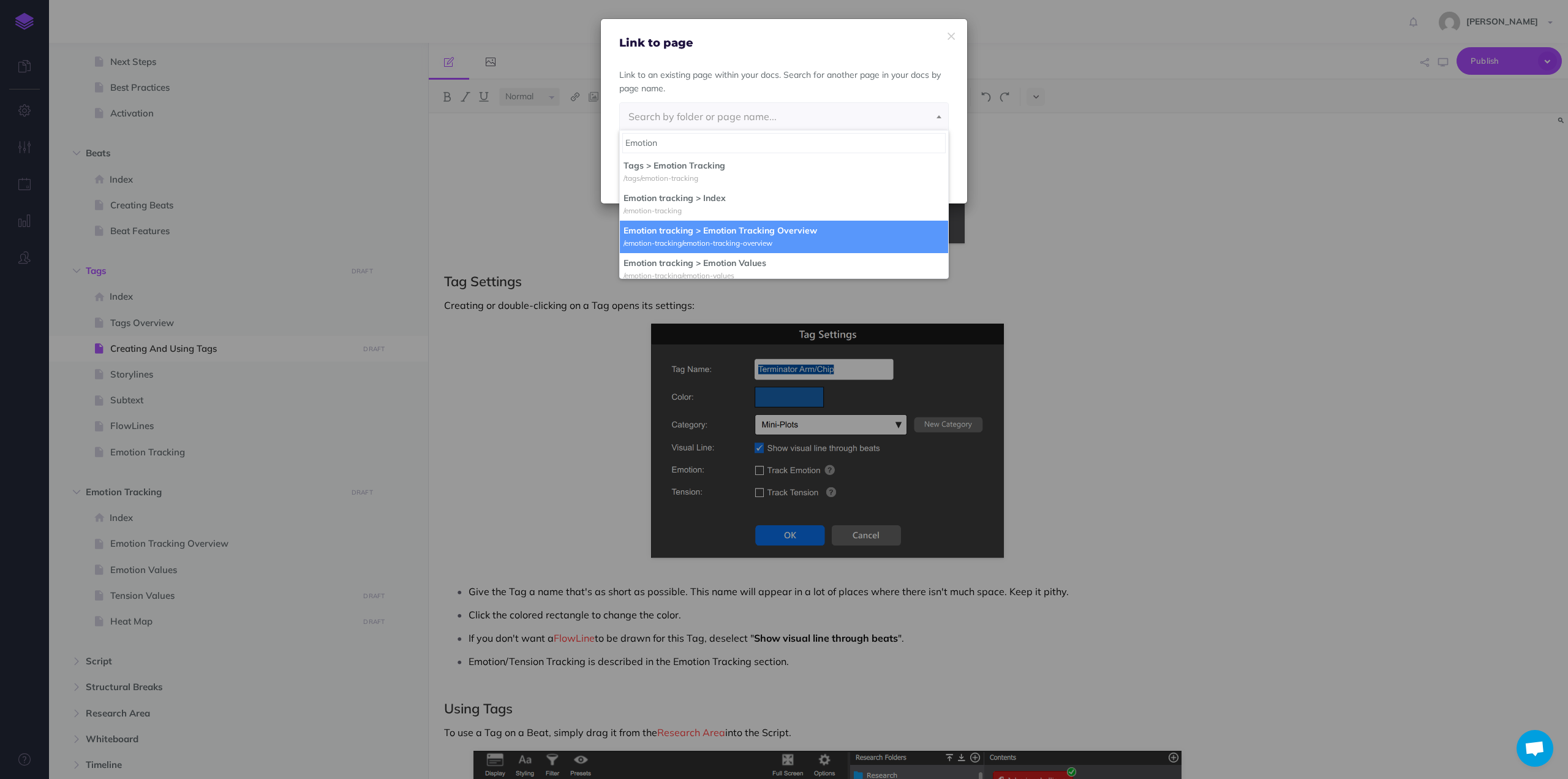
type input "Emotion"
select select "867-DSAL-JV2-SCR"
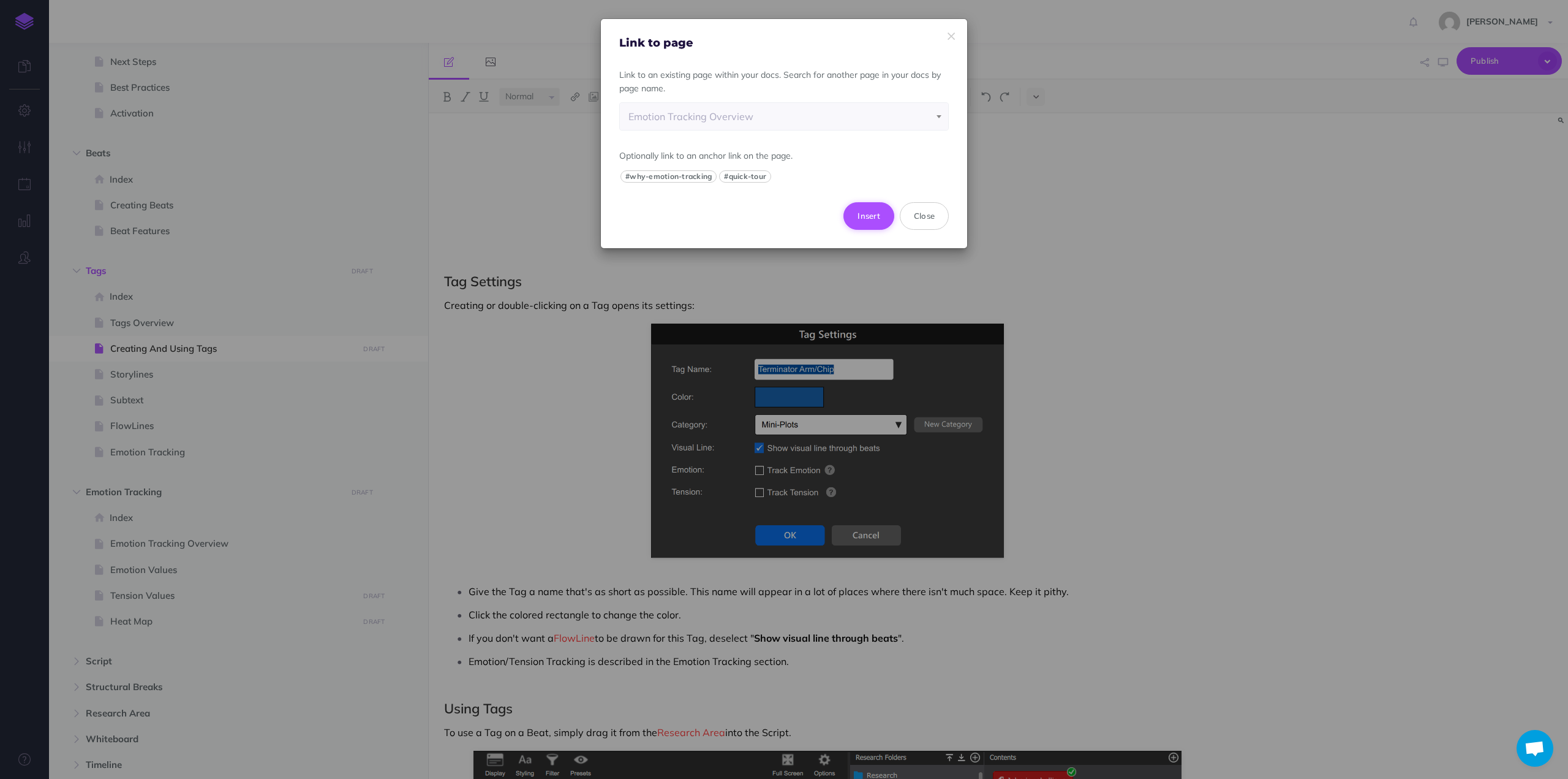
click at [865, 214] on button "Insert" at bounding box center [868, 216] width 51 height 27
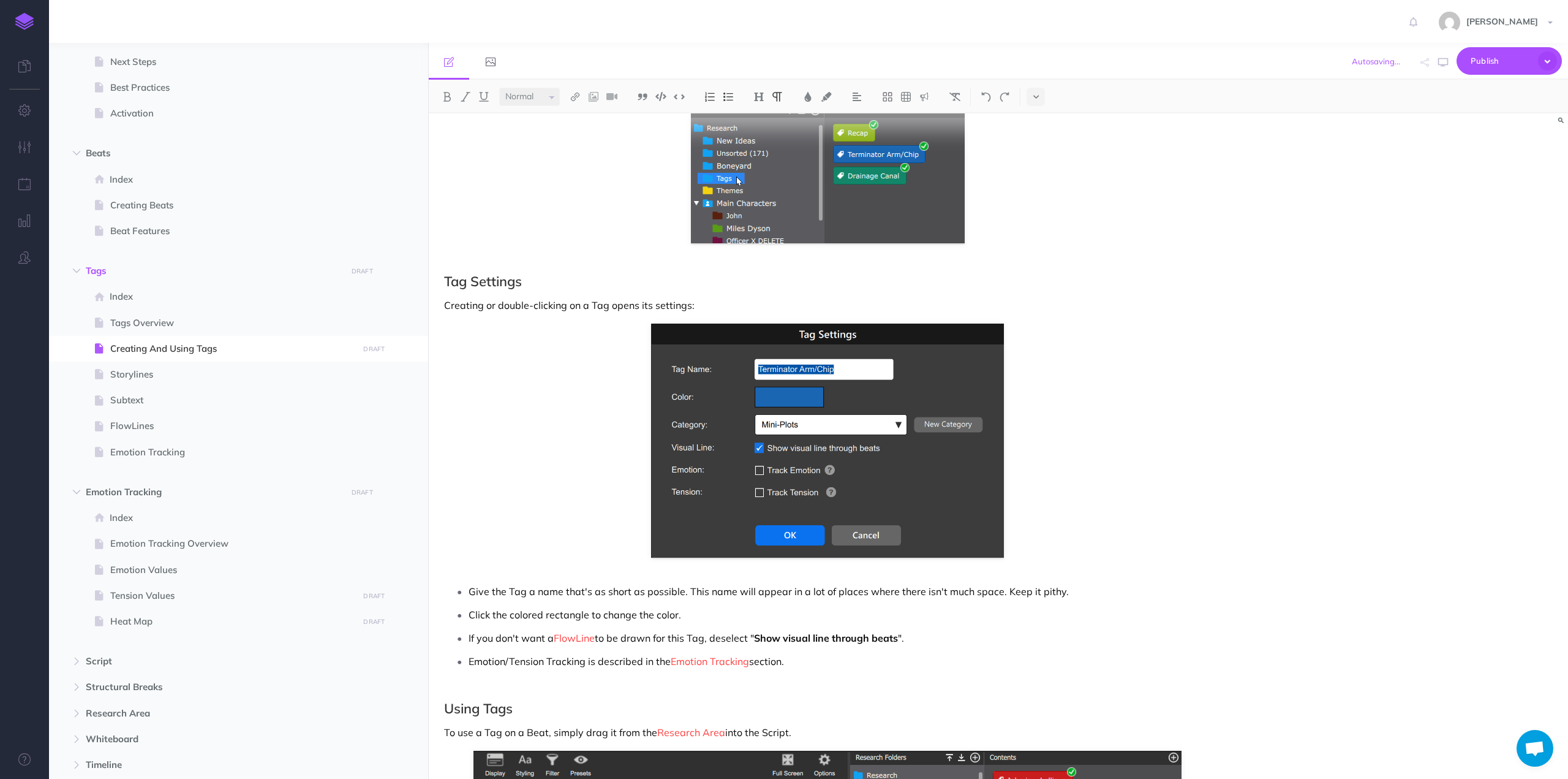
click at [543, 660] on p "Emotion/Tension Tracking is described in the Emotion Tracking section." at bounding box center [840, 661] width 742 height 19
click at [820, 665] on p "Emotion/Tension Tracking is described in the Emotion Tracking section." at bounding box center [840, 661] width 742 height 19
click at [164, 579] on span at bounding box center [239, 569] width 379 height 26
select select "null"
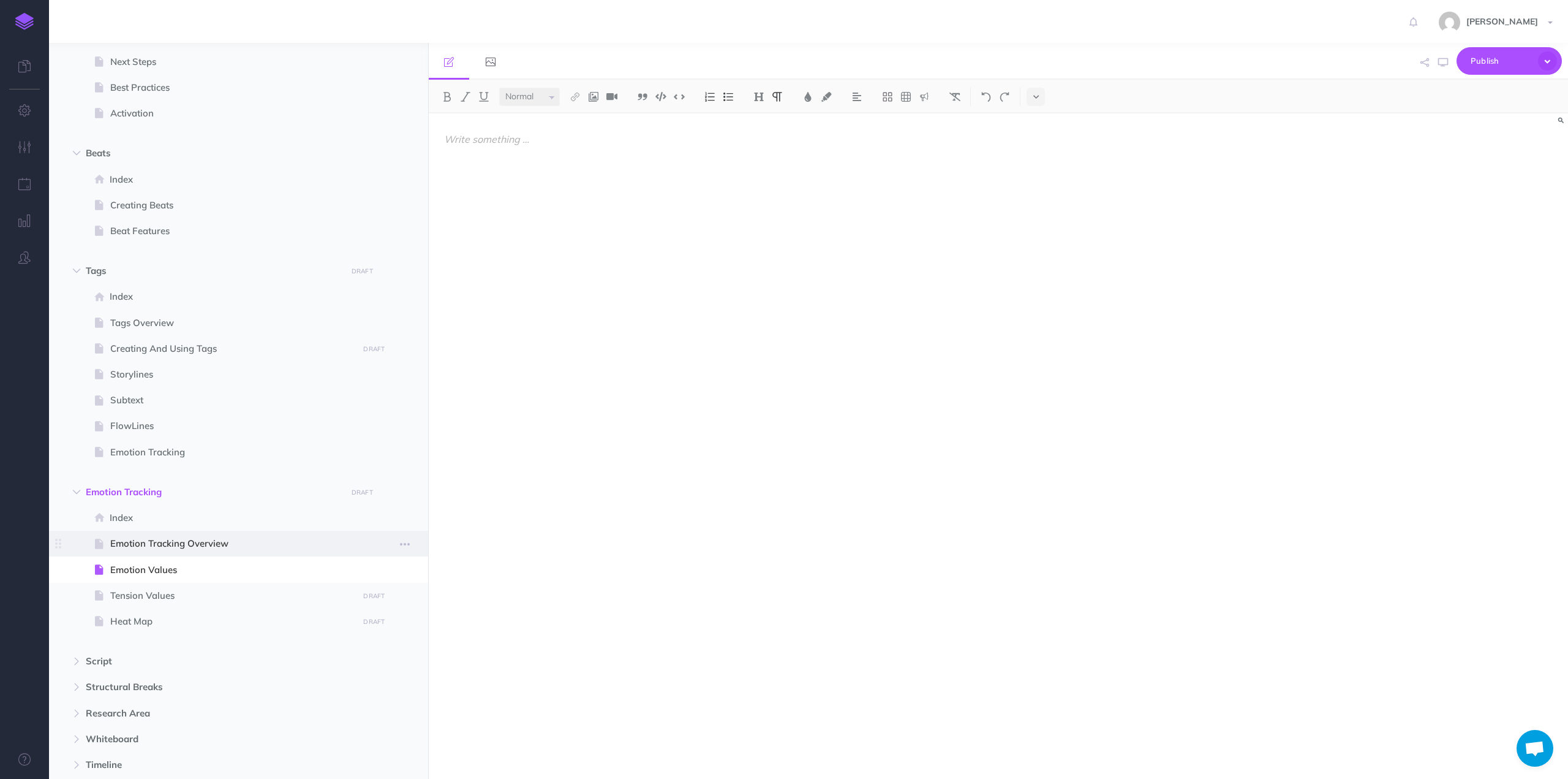
click at [184, 543] on span "Emotion Tracking Overview" at bounding box center [232, 543] width 244 height 15
select select "null"
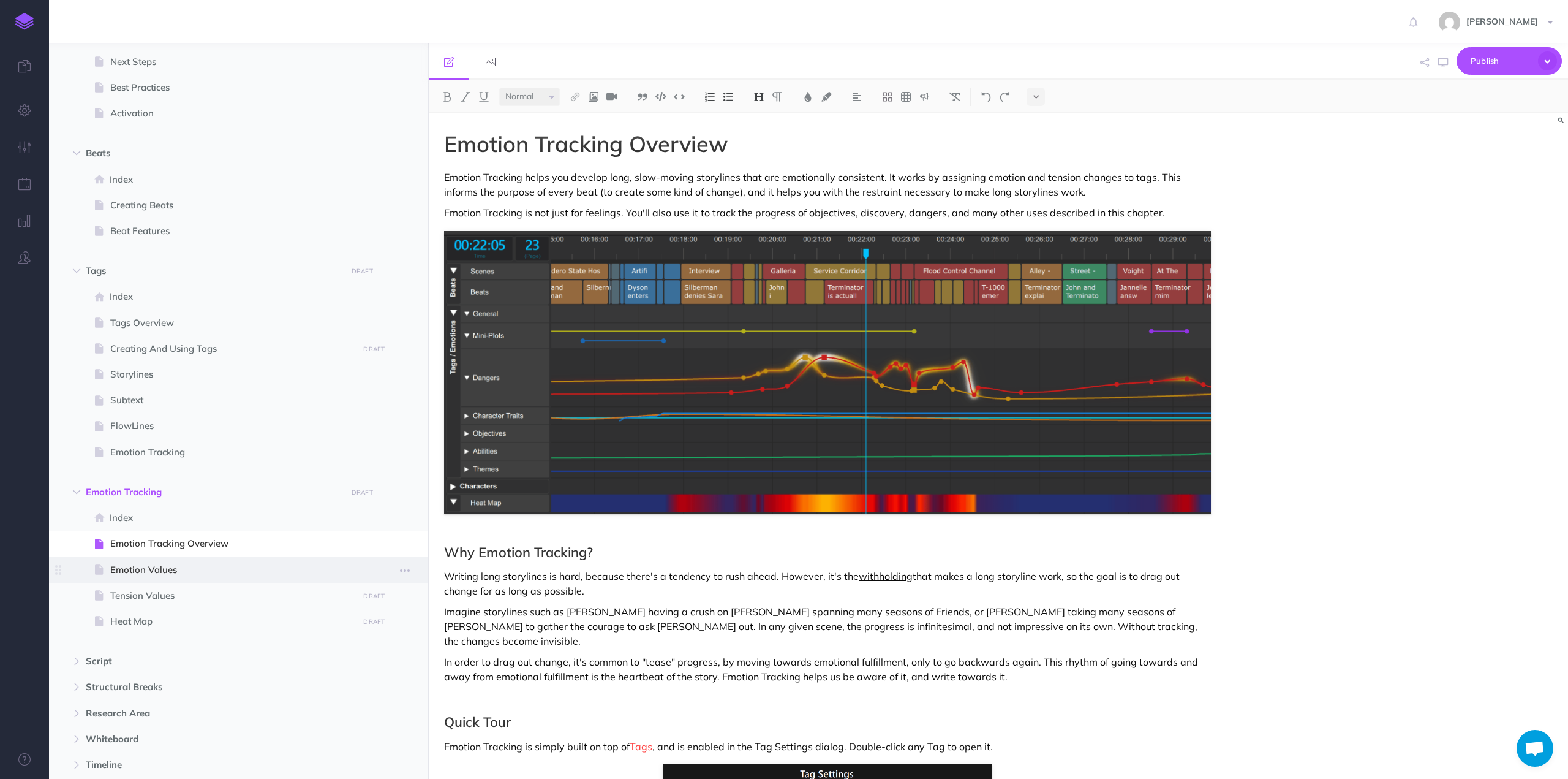
click at [162, 570] on span "Emotion Values" at bounding box center [232, 570] width 244 height 15
select select "null"
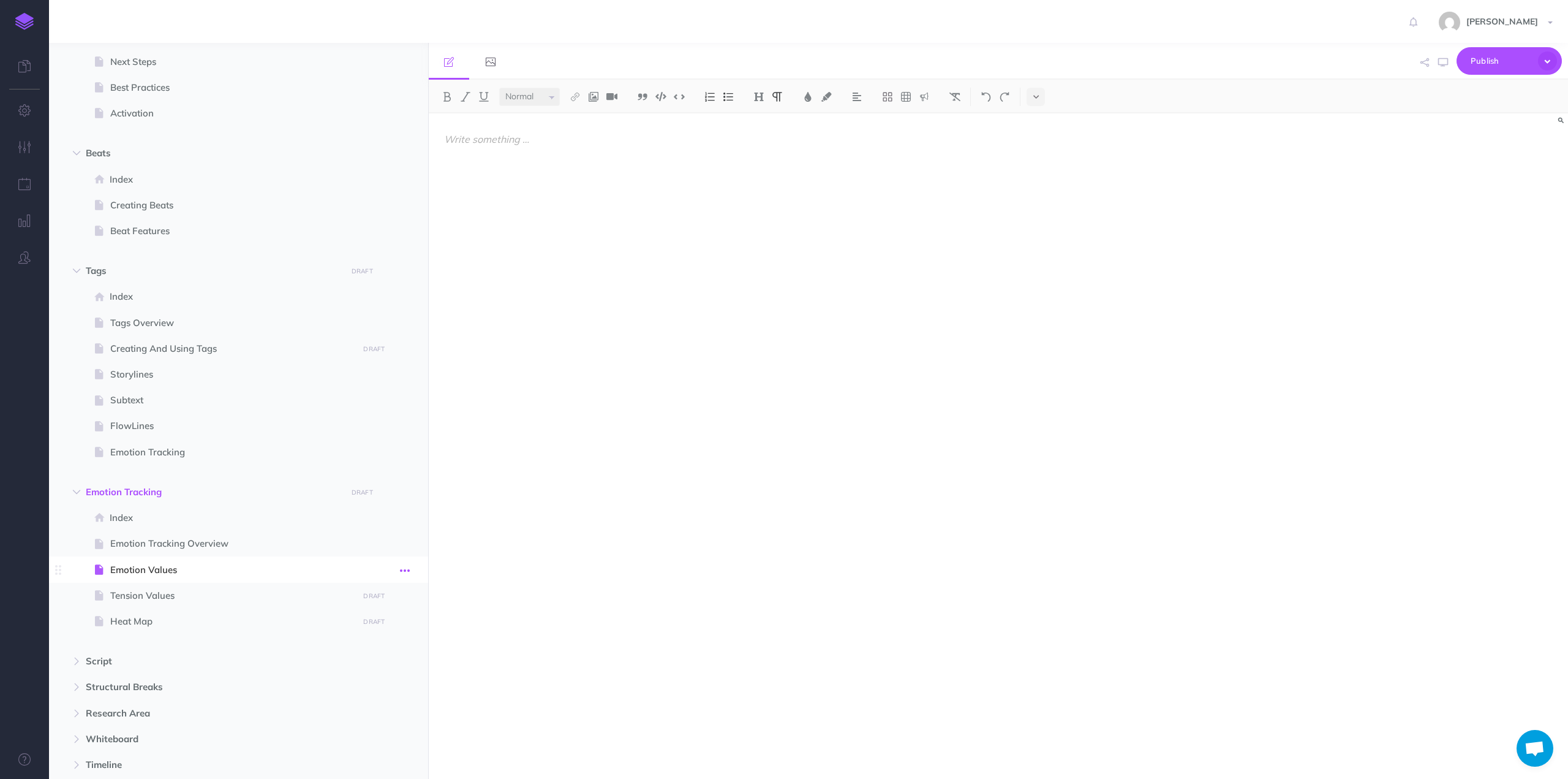
click at [406, 570] on icon "button" at bounding box center [404, 570] width 10 height 15
click at [363, 653] on link "Settings" at bounding box center [370, 652] width 92 height 20
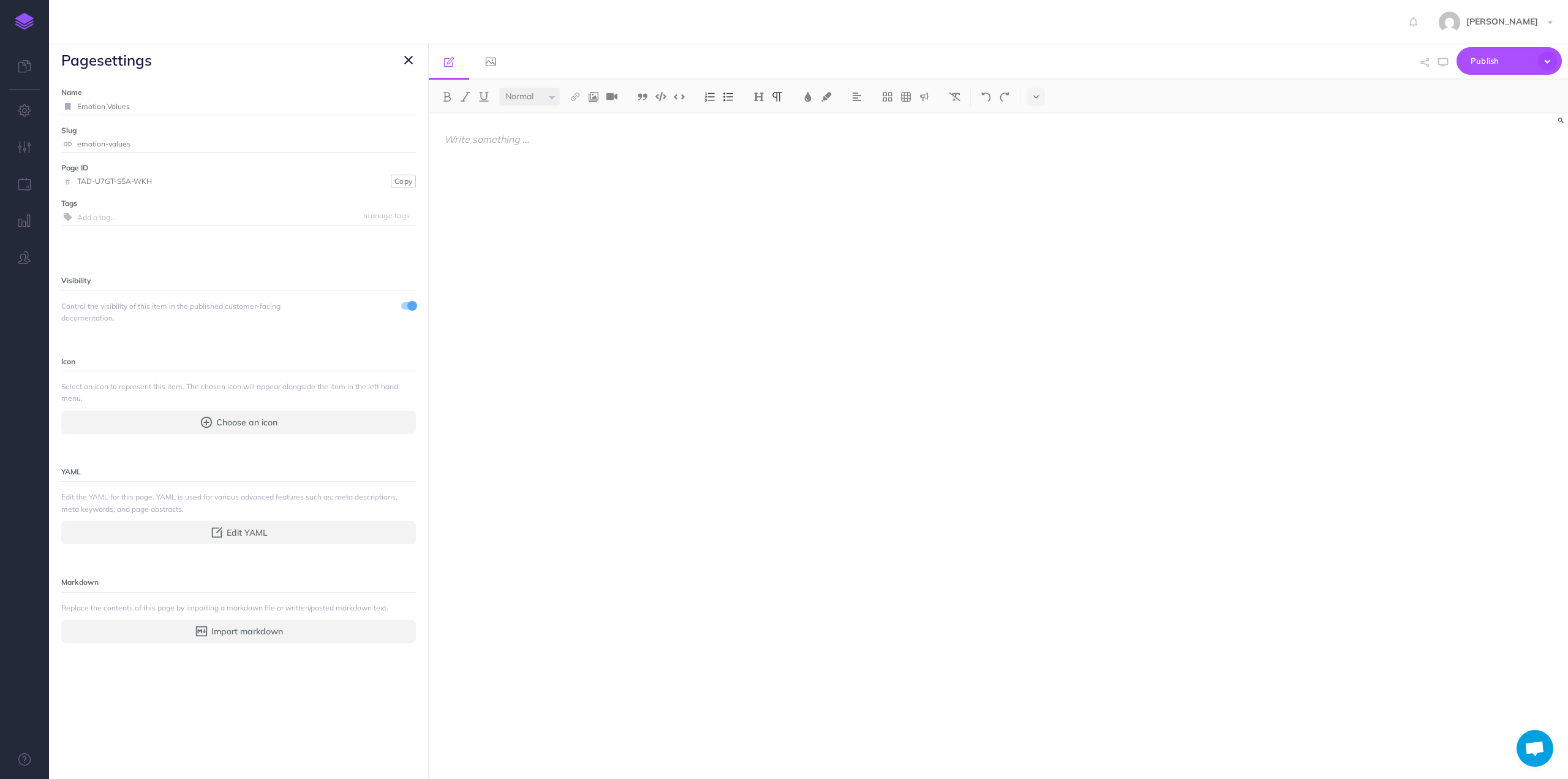
drag, startPoint x: 140, startPoint y: 105, endPoint x: 54, endPoint y: 106, distance: 86.0
click at [54, 106] on div "Name Emotion Values Save Slug emotion-values Save Page ID # TAD-U7GT-S5A-WKH Co…" at bounding box center [239, 428] width 379 height 702
type input "Tracking Emotions"
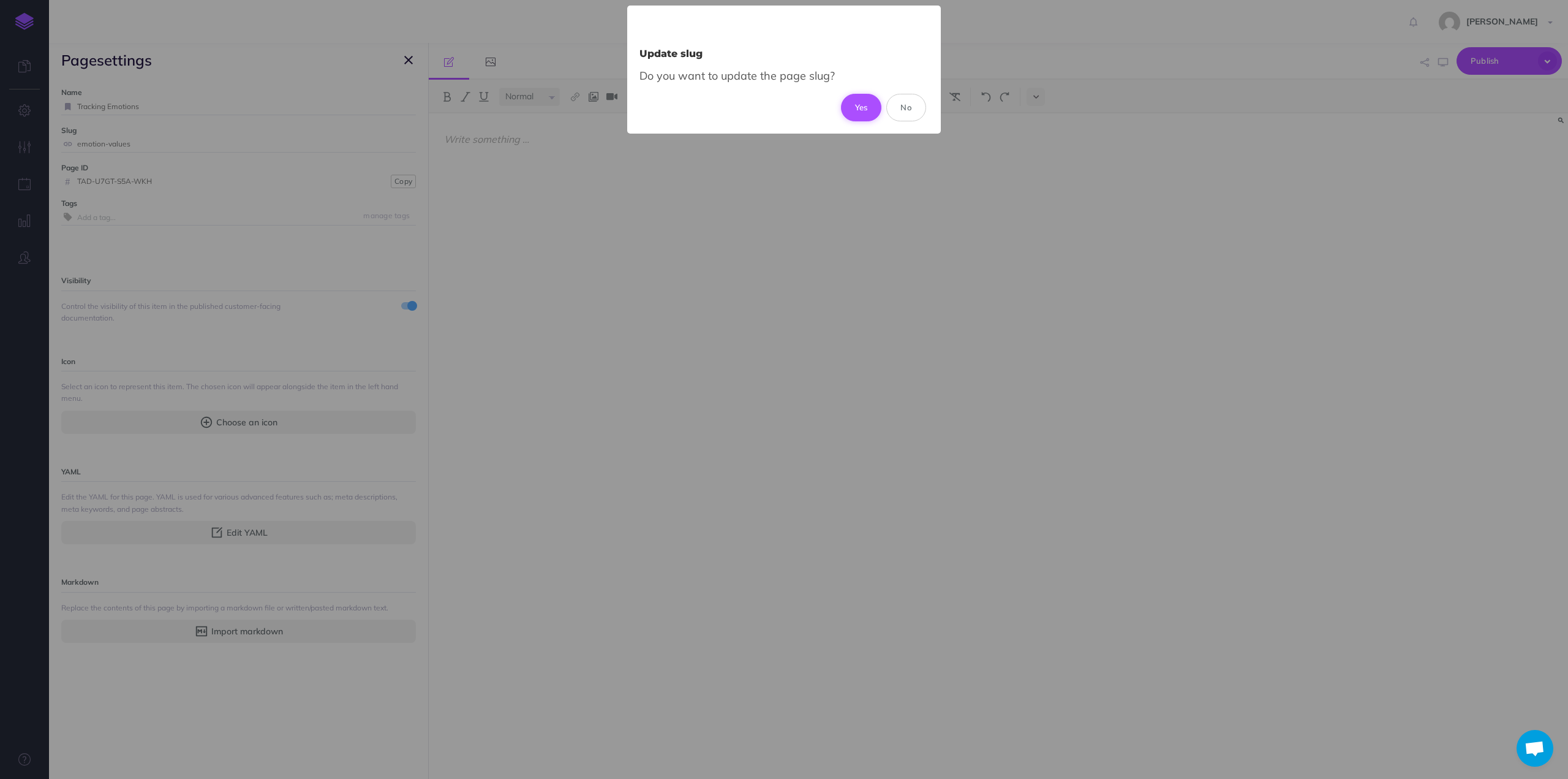
click at [857, 104] on button "Yes" at bounding box center [861, 107] width 41 height 27
type input "tracking-emotions"
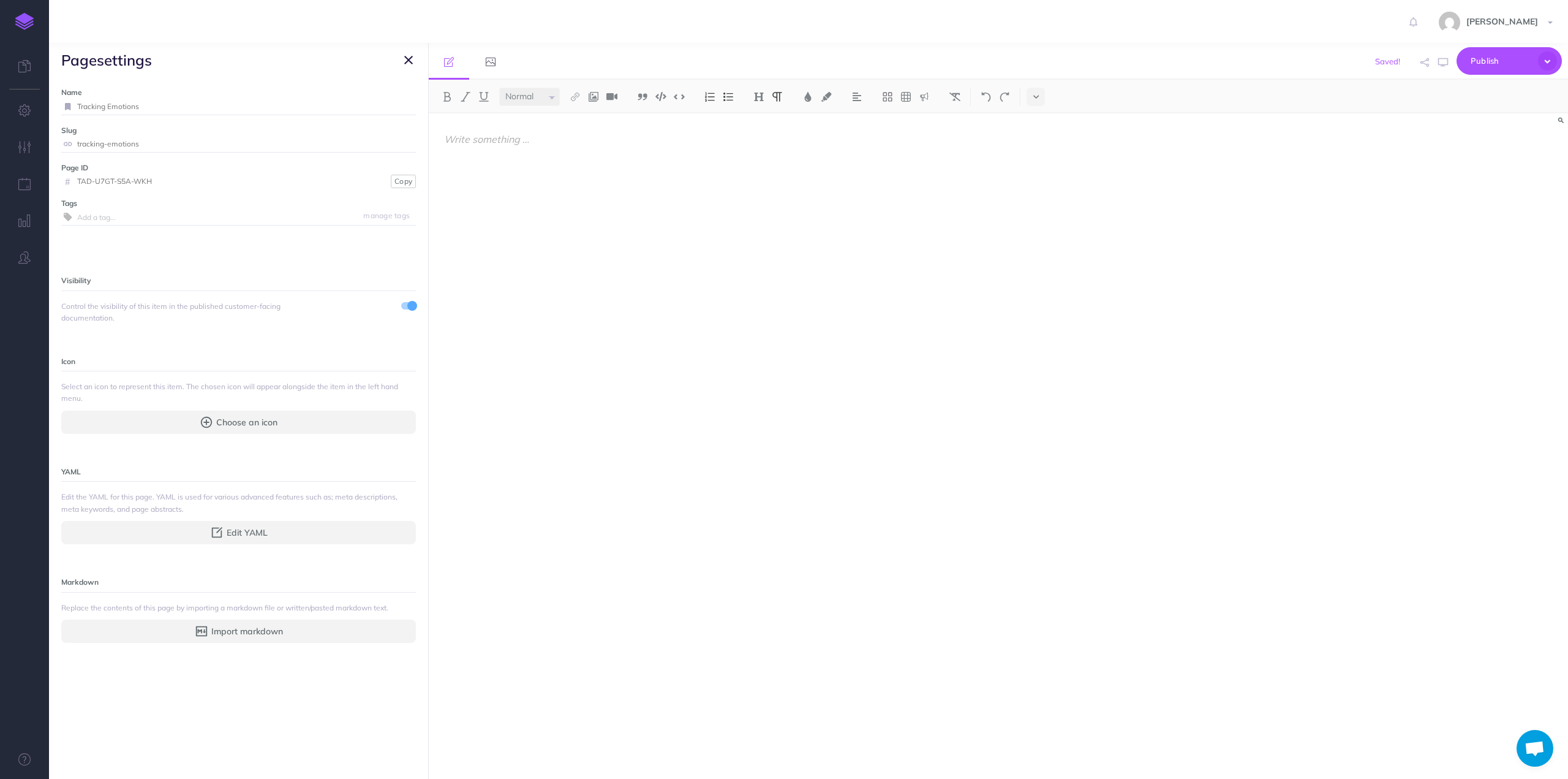
click at [403, 57] on button "button" at bounding box center [408, 60] width 15 height 15
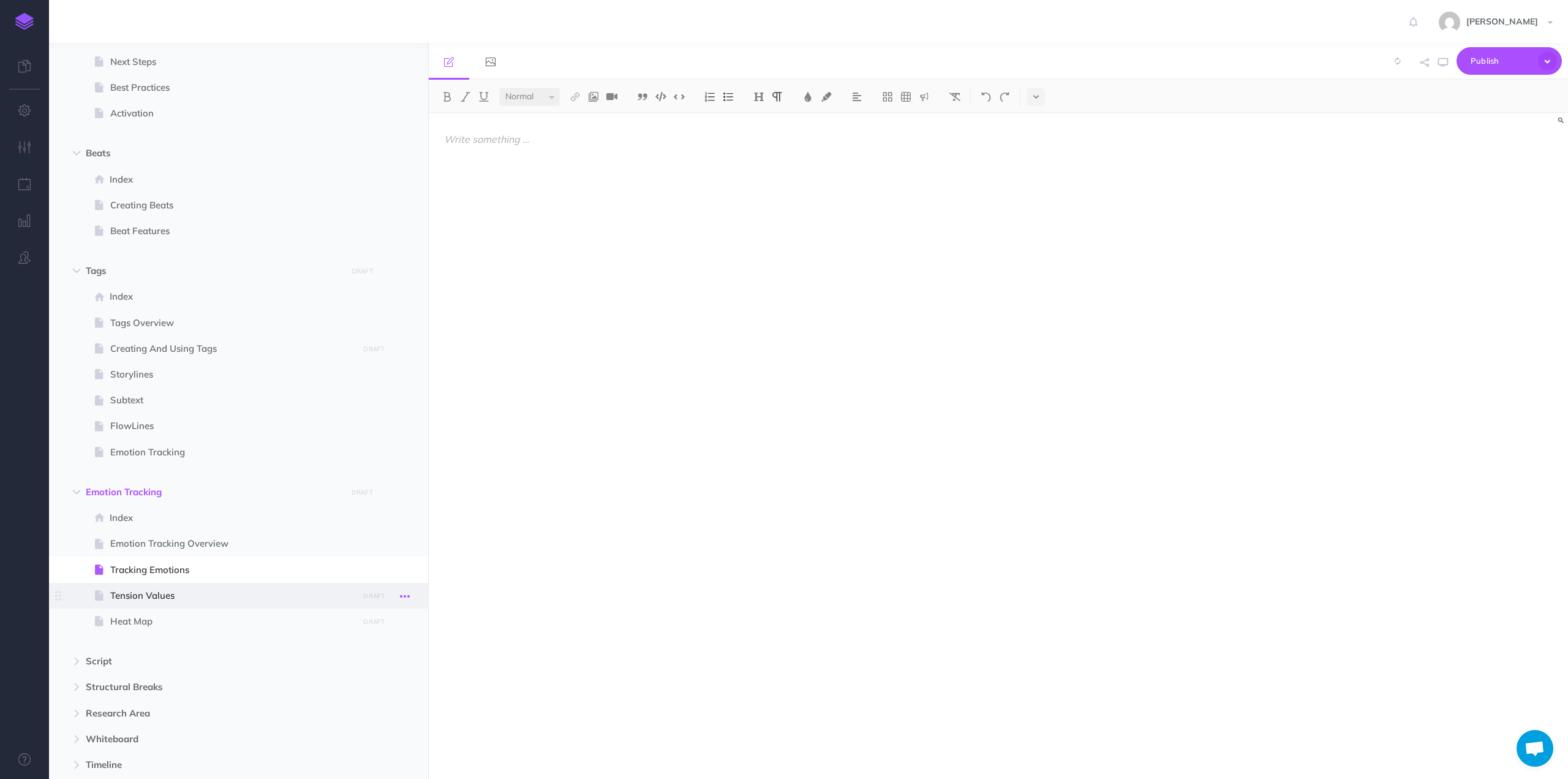
click at [408, 594] on icon "button" at bounding box center [404, 596] width 10 height 15
click at [369, 674] on link "Settings" at bounding box center [370, 679] width 92 height 20
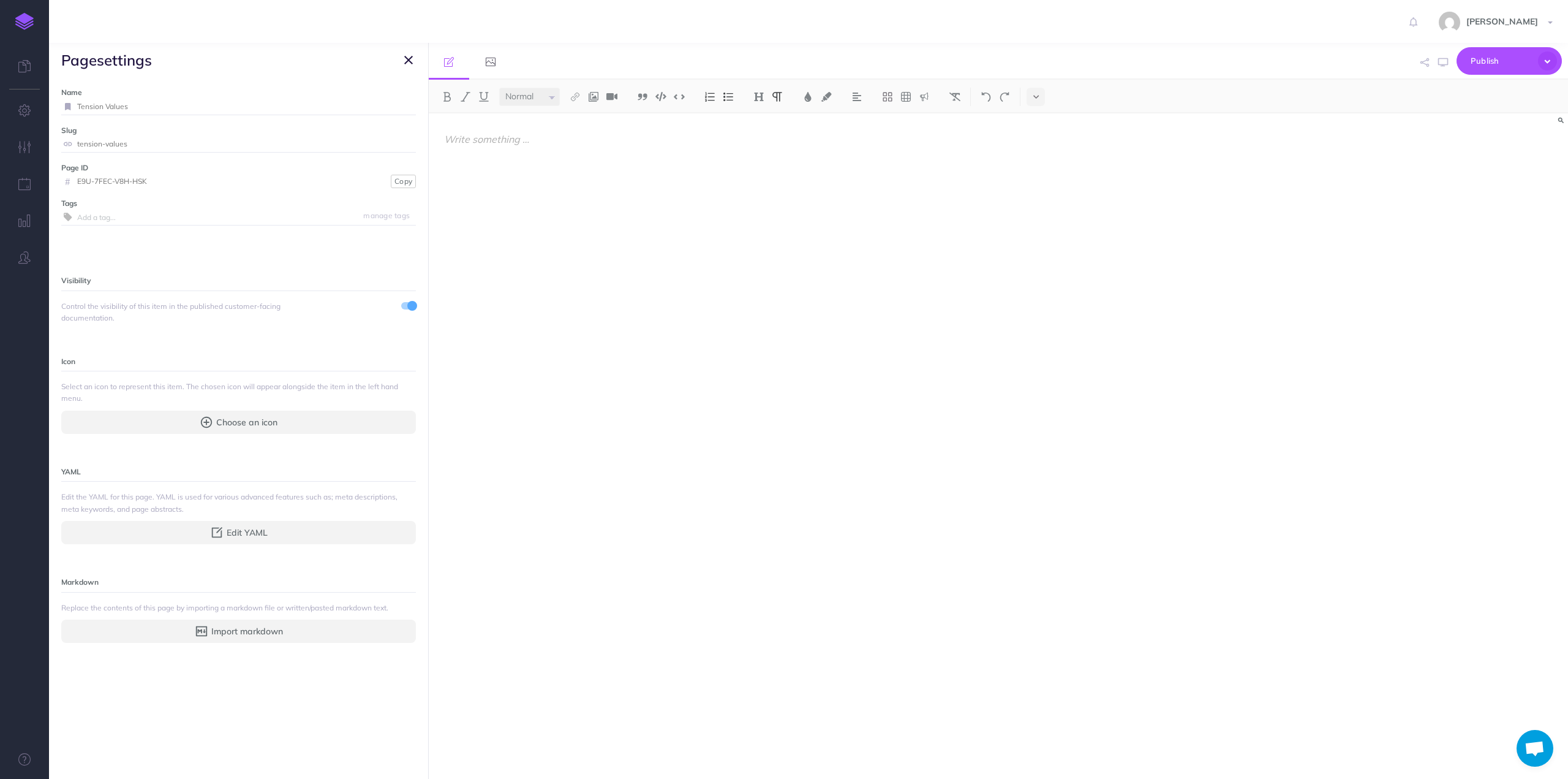
drag, startPoint x: 137, startPoint y: 108, endPoint x: 61, endPoint y: 108, distance: 76.0
click at [61, 108] on div "Tension Values" at bounding box center [239, 106] width 355 height 16
type input "Tracking Tension"
click at [156, 112] on input "Tracking Tension" at bounding box center [232, 106] width 309 height 16
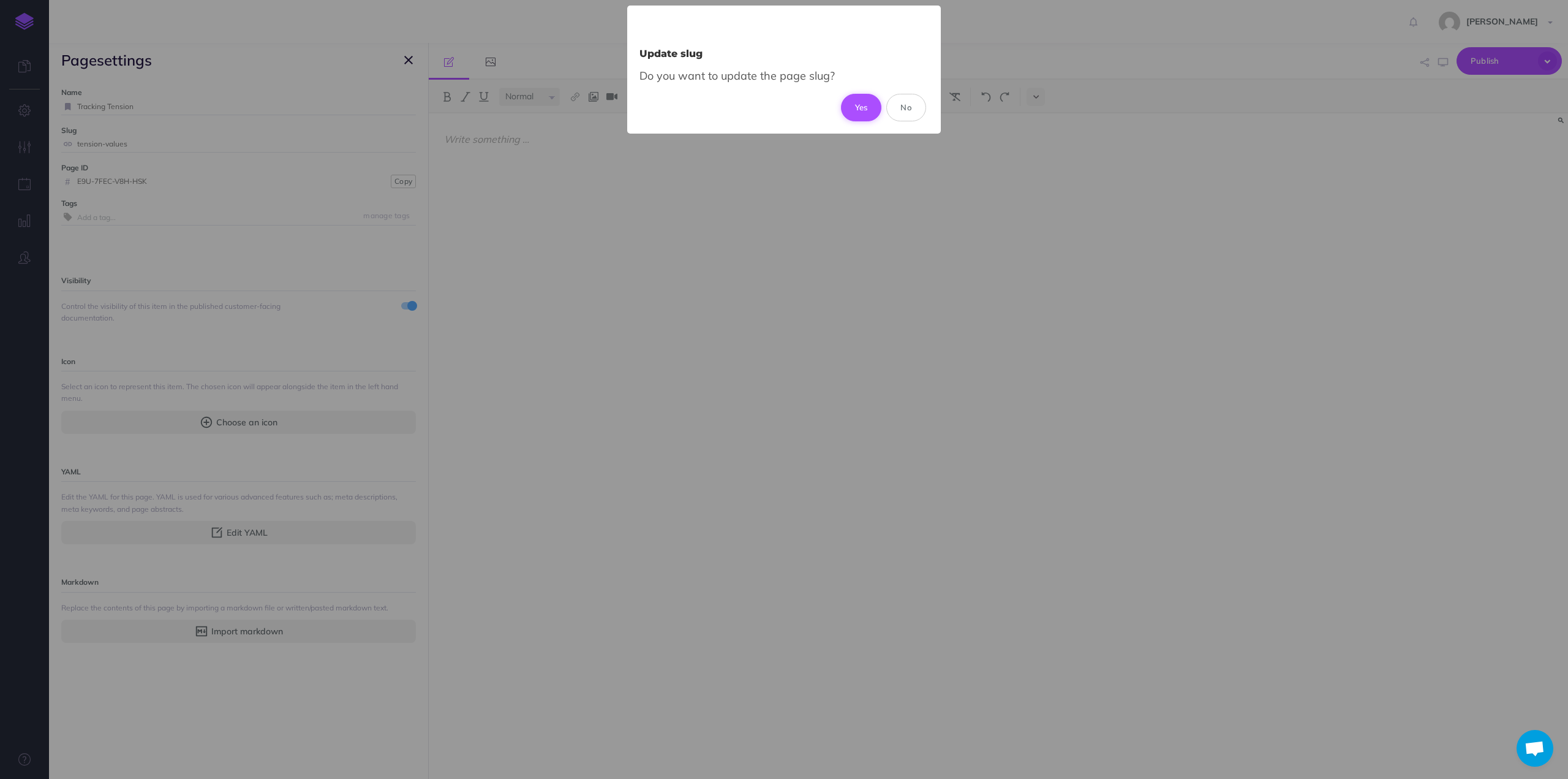
click at [851, 105] on button "Yes" at bounding box center [861, 107] width 41 height 27
type input "tracking-tension"
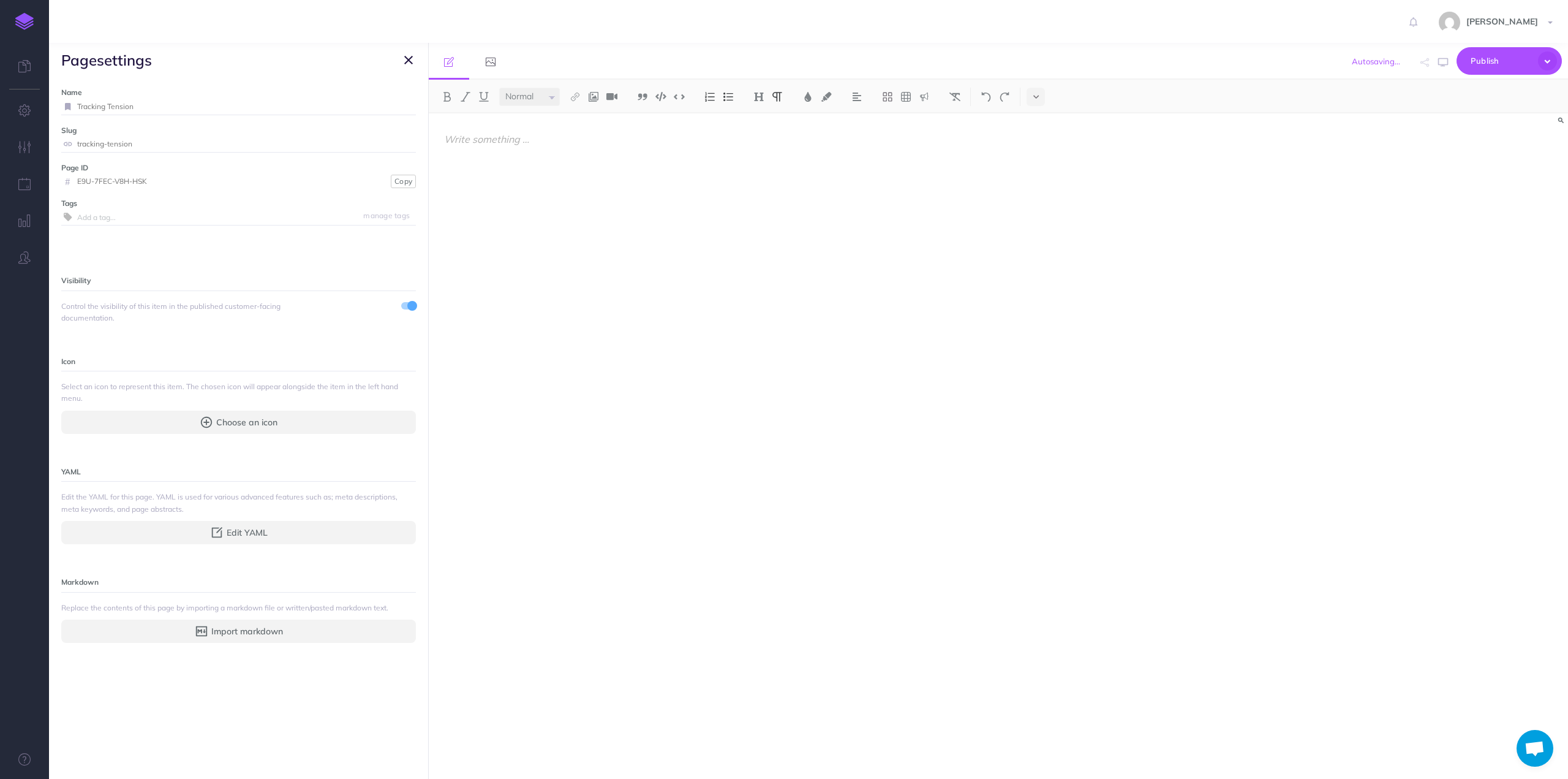
click at [407, 58] on icon "button" at bounding box center [408, 60] width 8 height 15
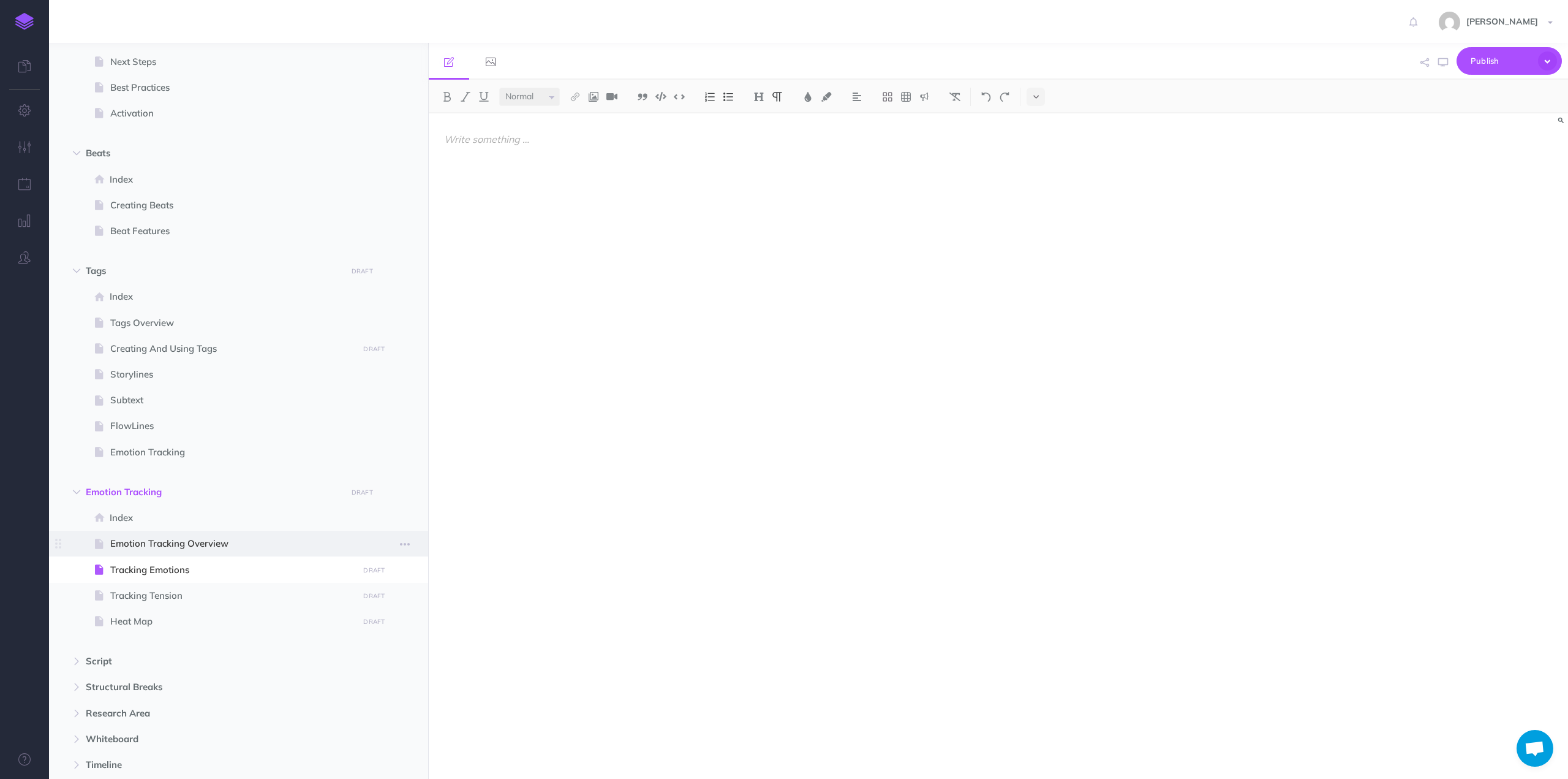
click at [200, 543] on span "Emotion Tracking Overview" at bounding box center [232, 543] width 244 height 15
select select "null"
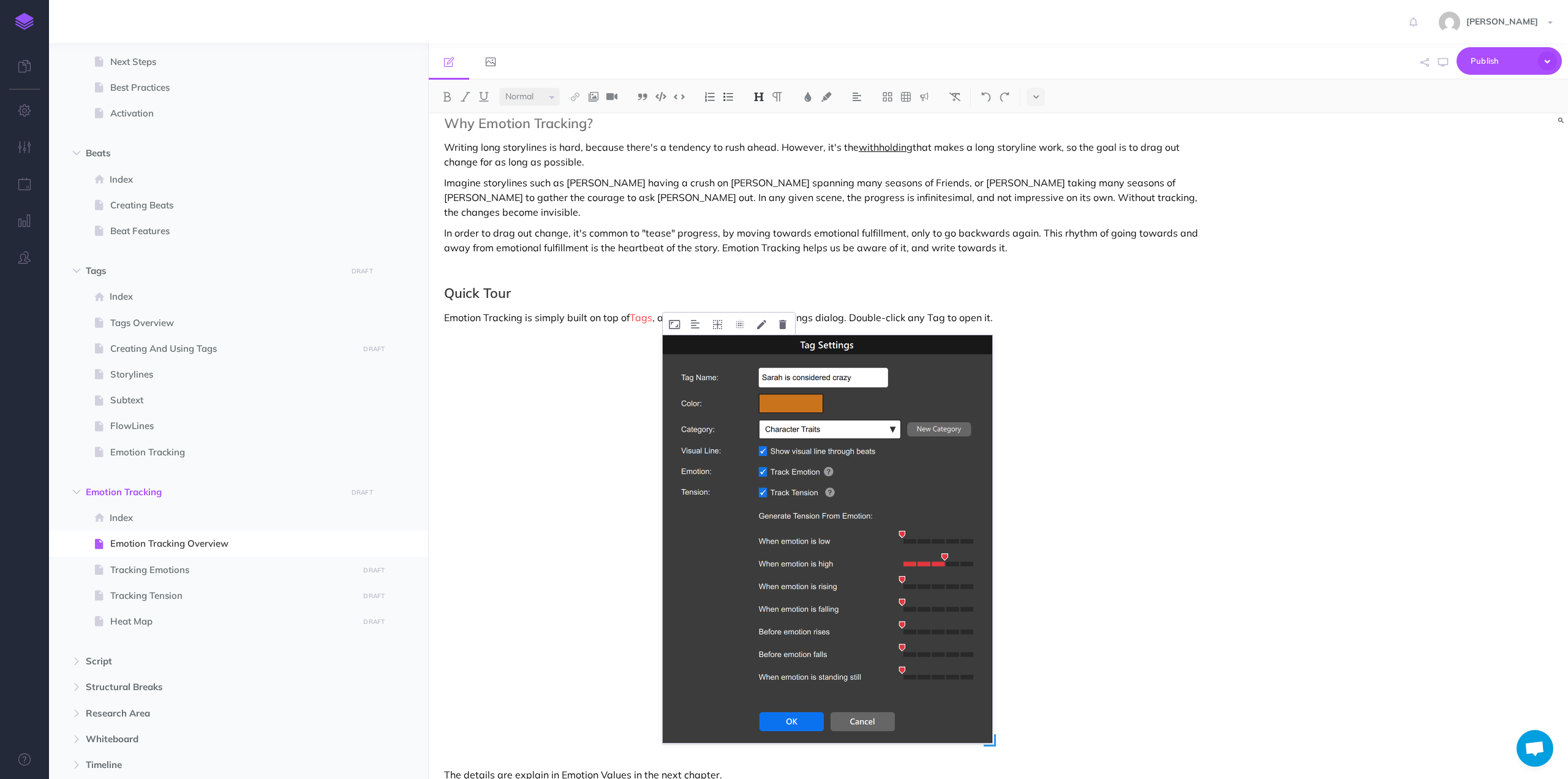
scroll to position [462, 0]
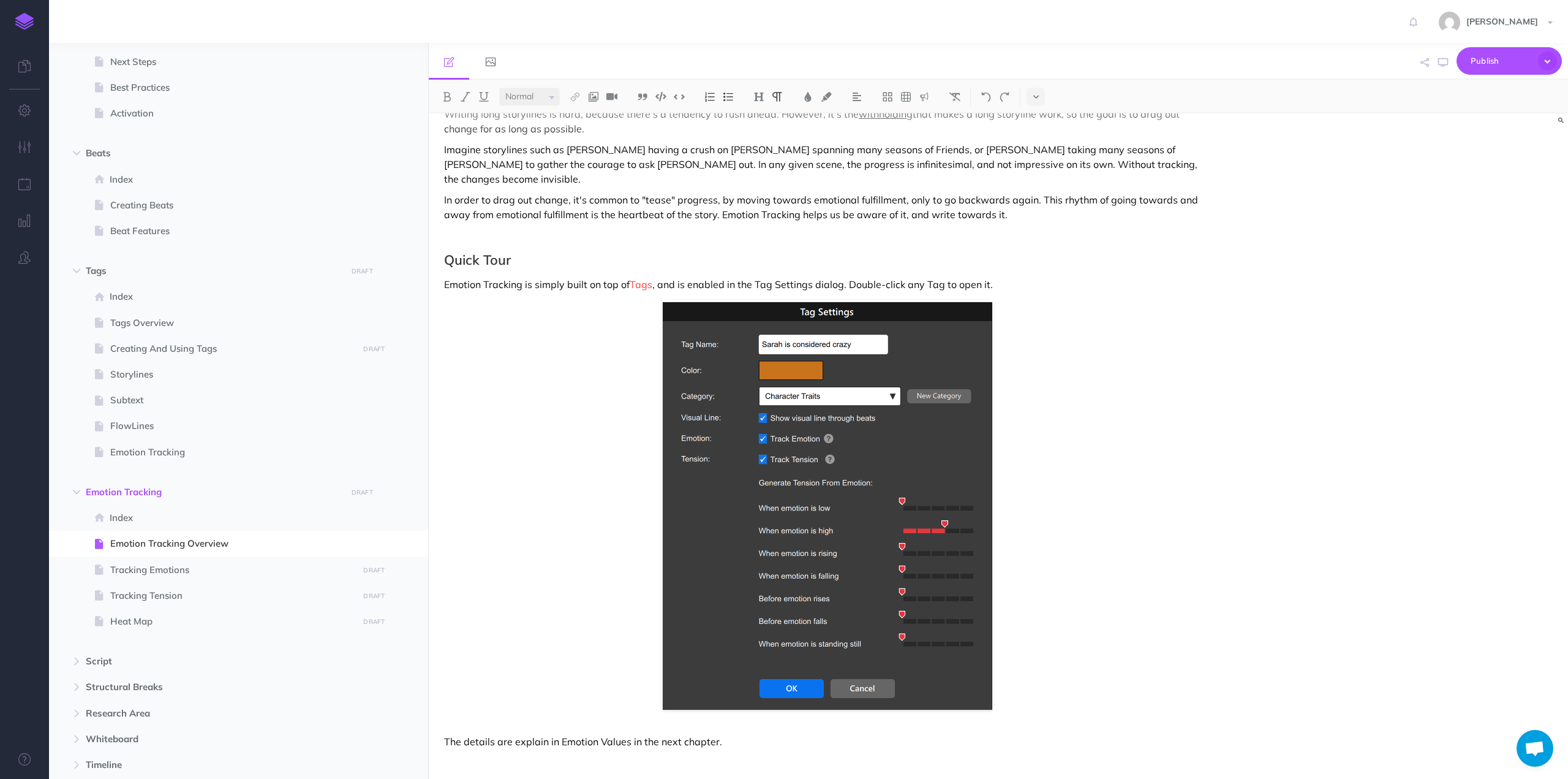
click at [582, 734] on p "The details are explain in Emotion Values in the next chapter." at bounding box center [828, 741] width 767 height 15
drag, startPoint x: 582, startPoint y: 729, endPoint x: 607, endPoint y: 729, distance: 25.0
click at [607, 734] on p "The details are explain in Emotion Values in the next chapter." at bounding box center [828, 741] width 767 height 15
drag, startPoint x: 671, startPoint y: 725, endPoint x: 461, endPoint y: 728, distance: 210.0
click at [461, 734] on p "The details are explain in Tra in the next chapter." at bounding box center [828, 741] width 767 height 15
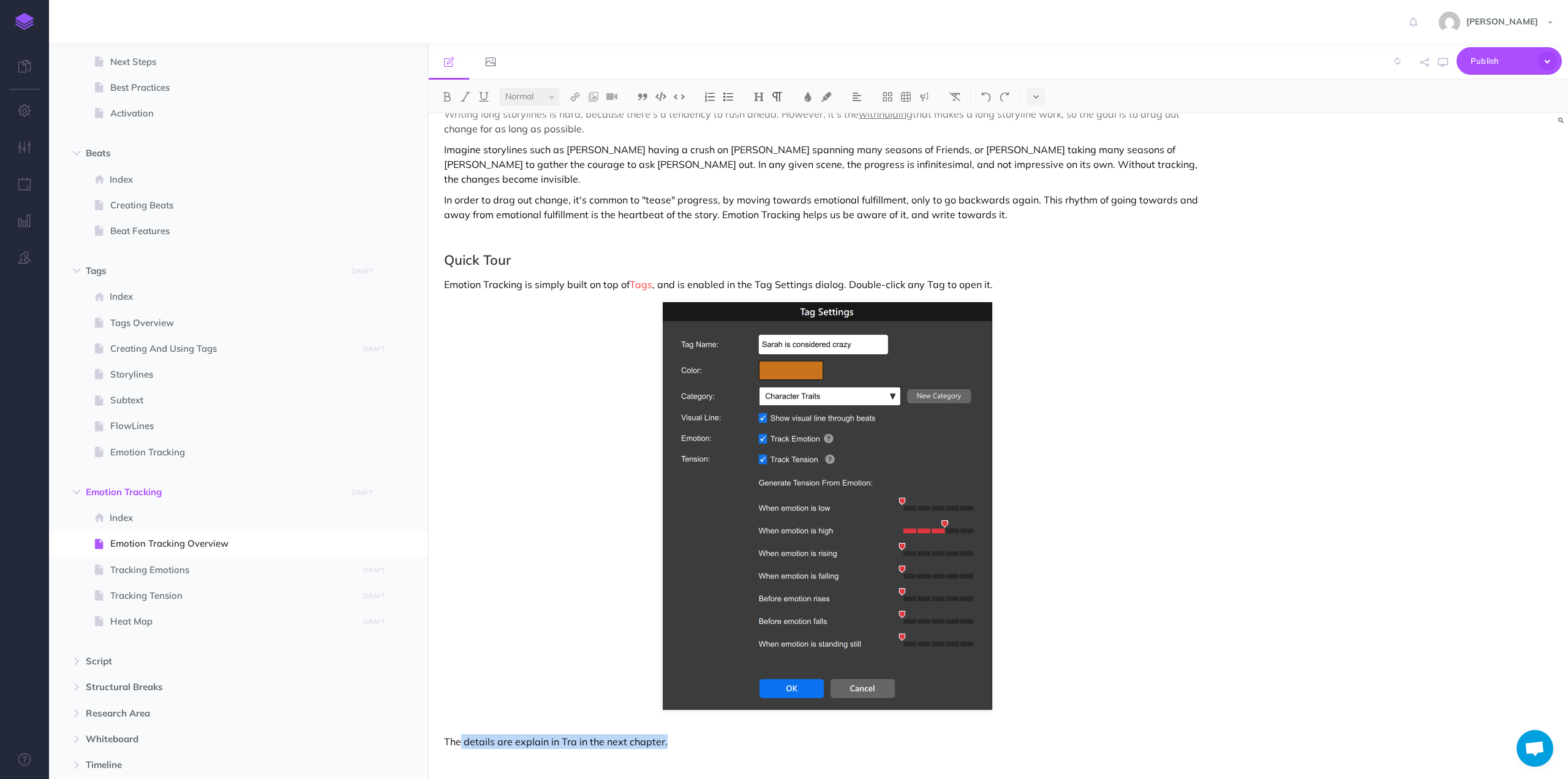
click at [508, 734] on p "The details are explain in Tra in the next chapter." at bounding box center [828, 741] width 767 height 15
drag, startPoint x: 678, startPoint y: 727, endPoint x: 515, endPoint y: 732, distance: 163.1
click at [515, 734] on p "The details are explain in Tra in the next chapter." at bounding box center [828, 741] width 767 height 15
click at [726, 734] on p "The details are discussed in the two following chapter on Tracking Emotions and…" at bounding box center [828, 741] width 767 height 15
drag, startPoint x: 726, startPoint y: 724, endPoint x: 753, endPoint y: 727, distance: 27.2
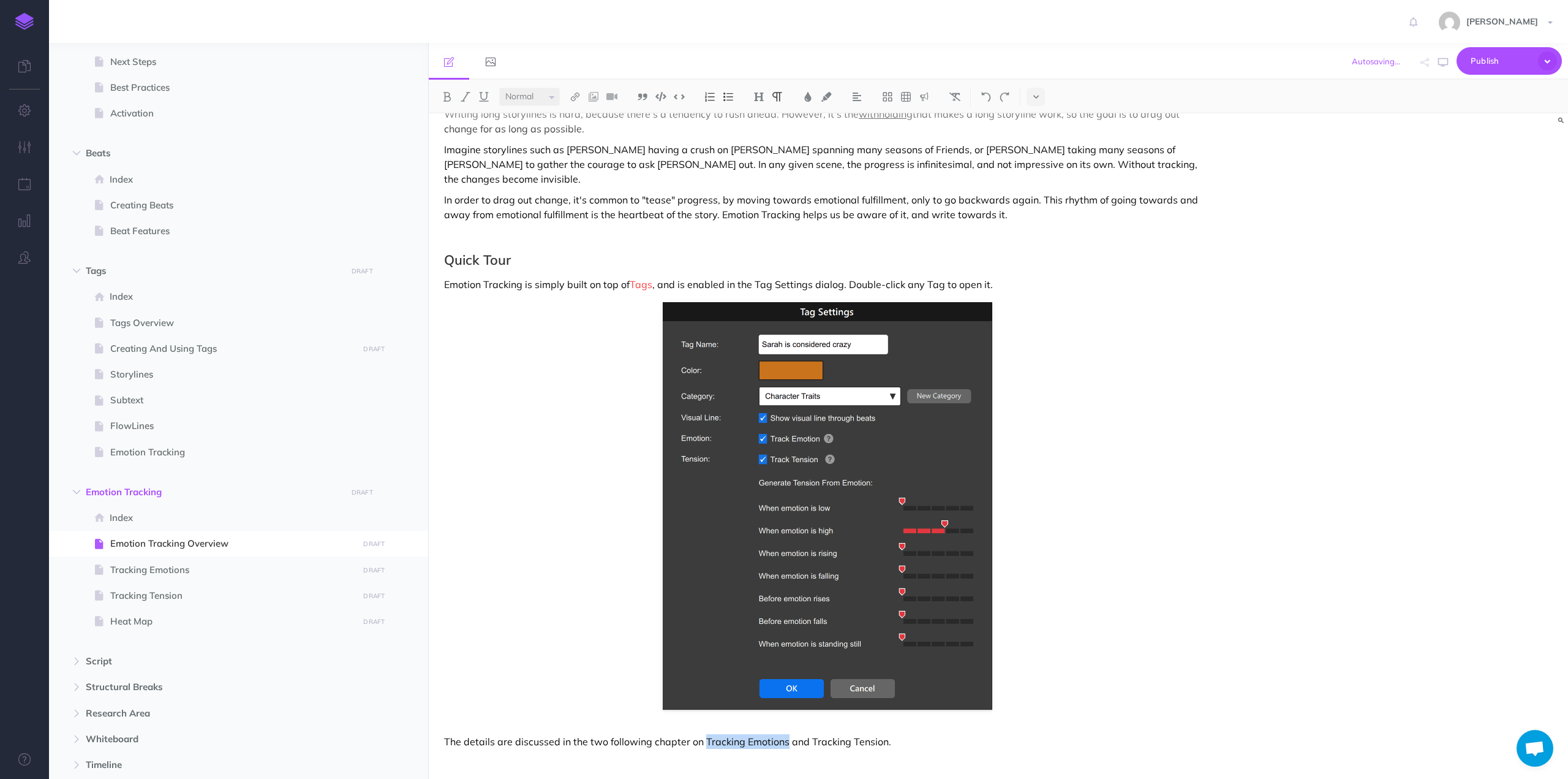
click at [753, 734] on p "The details are discussed in the two following chapter on Tracking Emotions and…" at bounding box center [828, 741] width 767 height 15
click at [579, 95] on img at bounding box center [575, 97] width 11 height 10
click at [579, 134] on icon at bounding box center [575, 136] width 10 height 8
select select
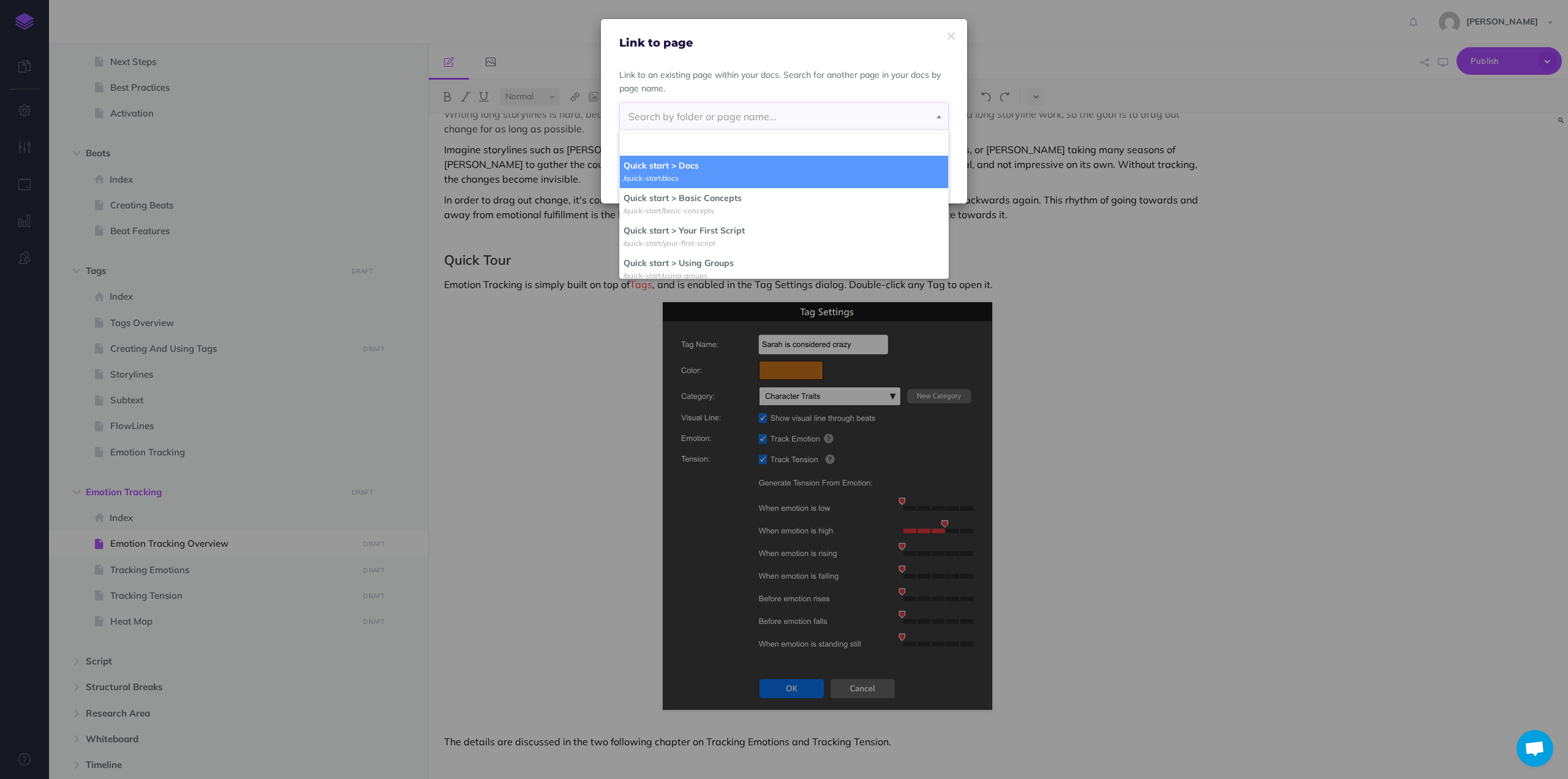
click at [664, 110] on span "Search by folder or page name..." at bounding box center [703, 116] width 148 height 12
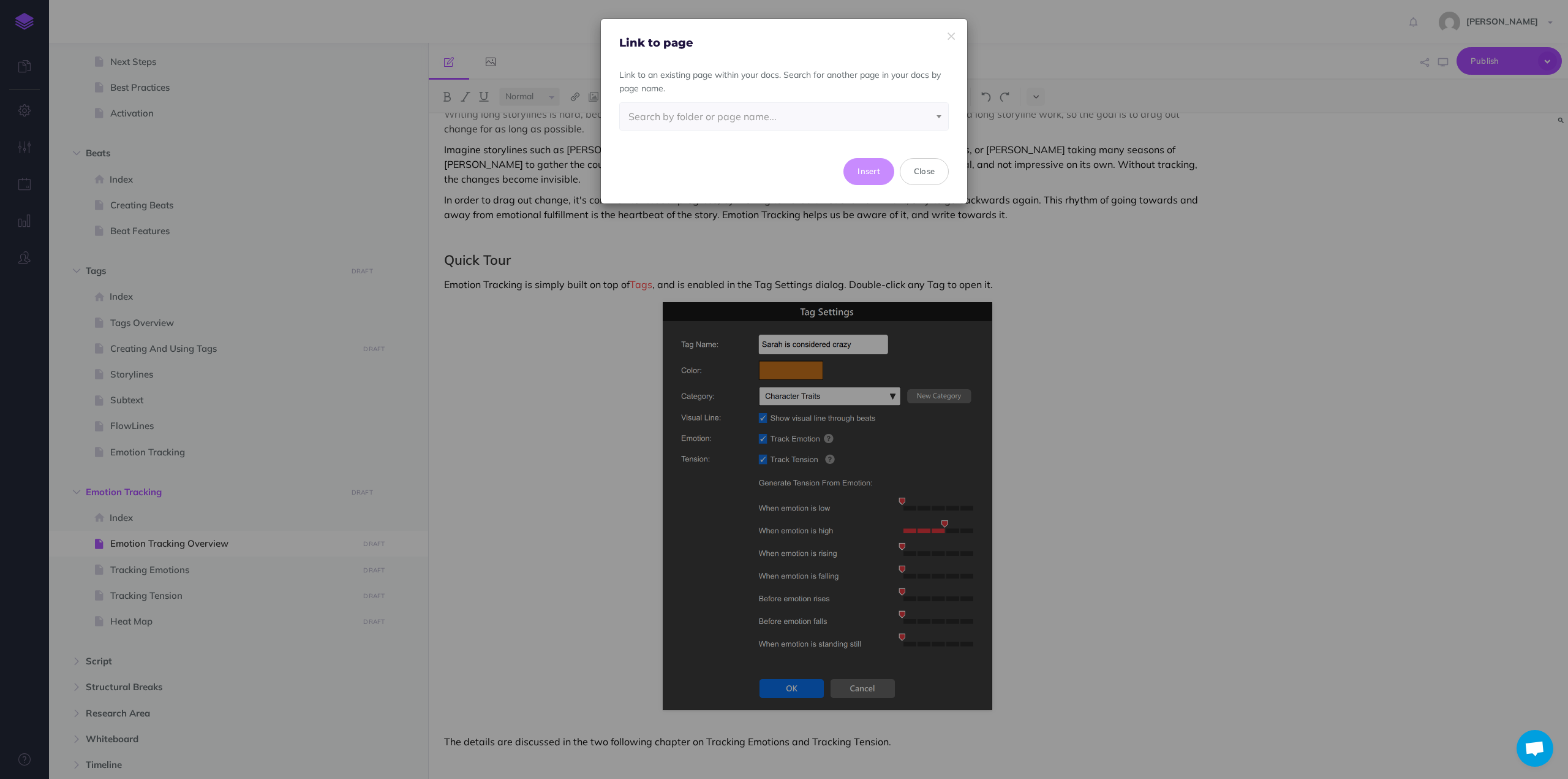
click at [664, 115] on span "Search by folder or page name..." at bounding box center [703, 116] width 148 height 12
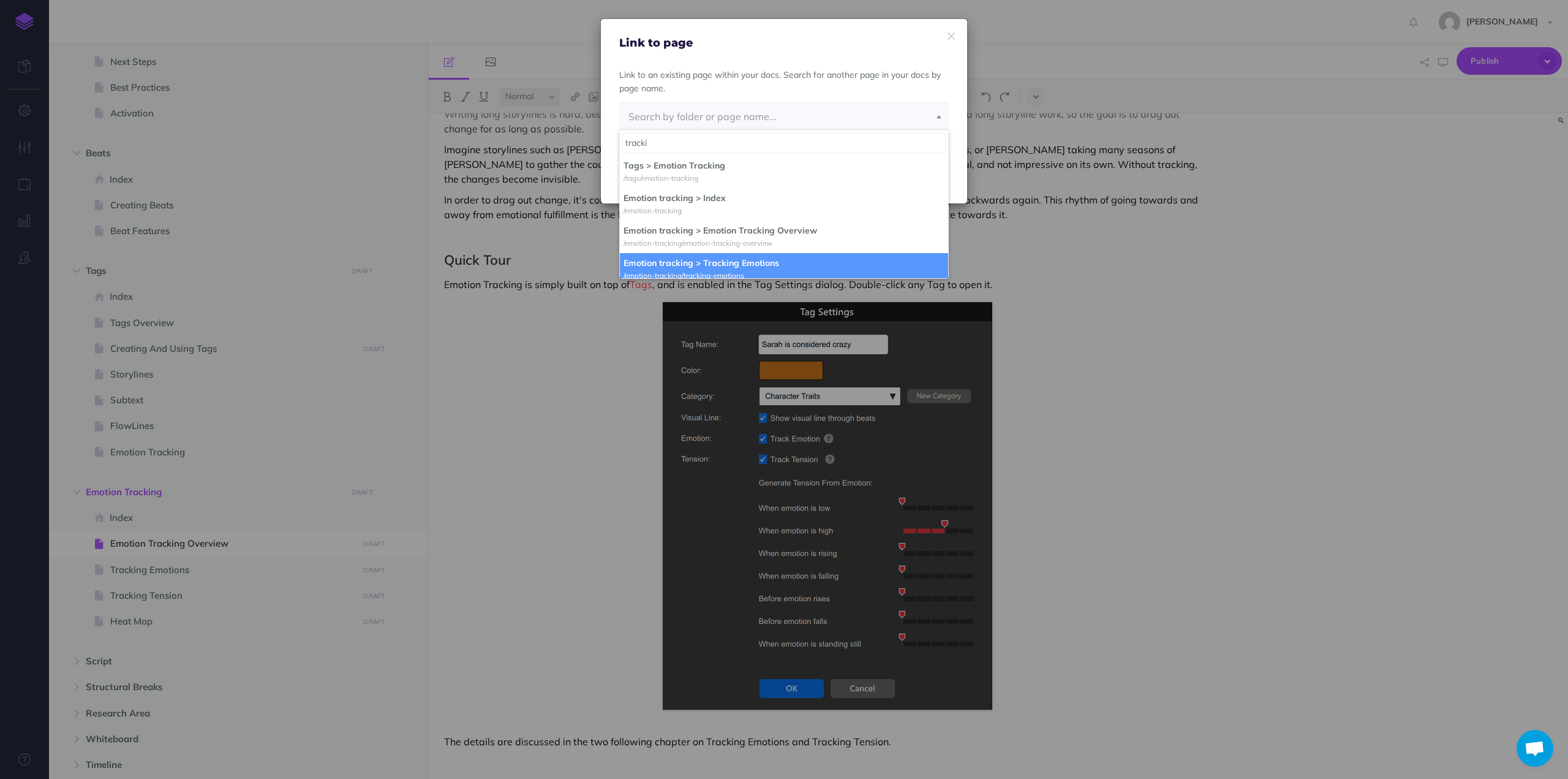
type input "tracki"
select select "TAD-U7GT-S5A-WKH"
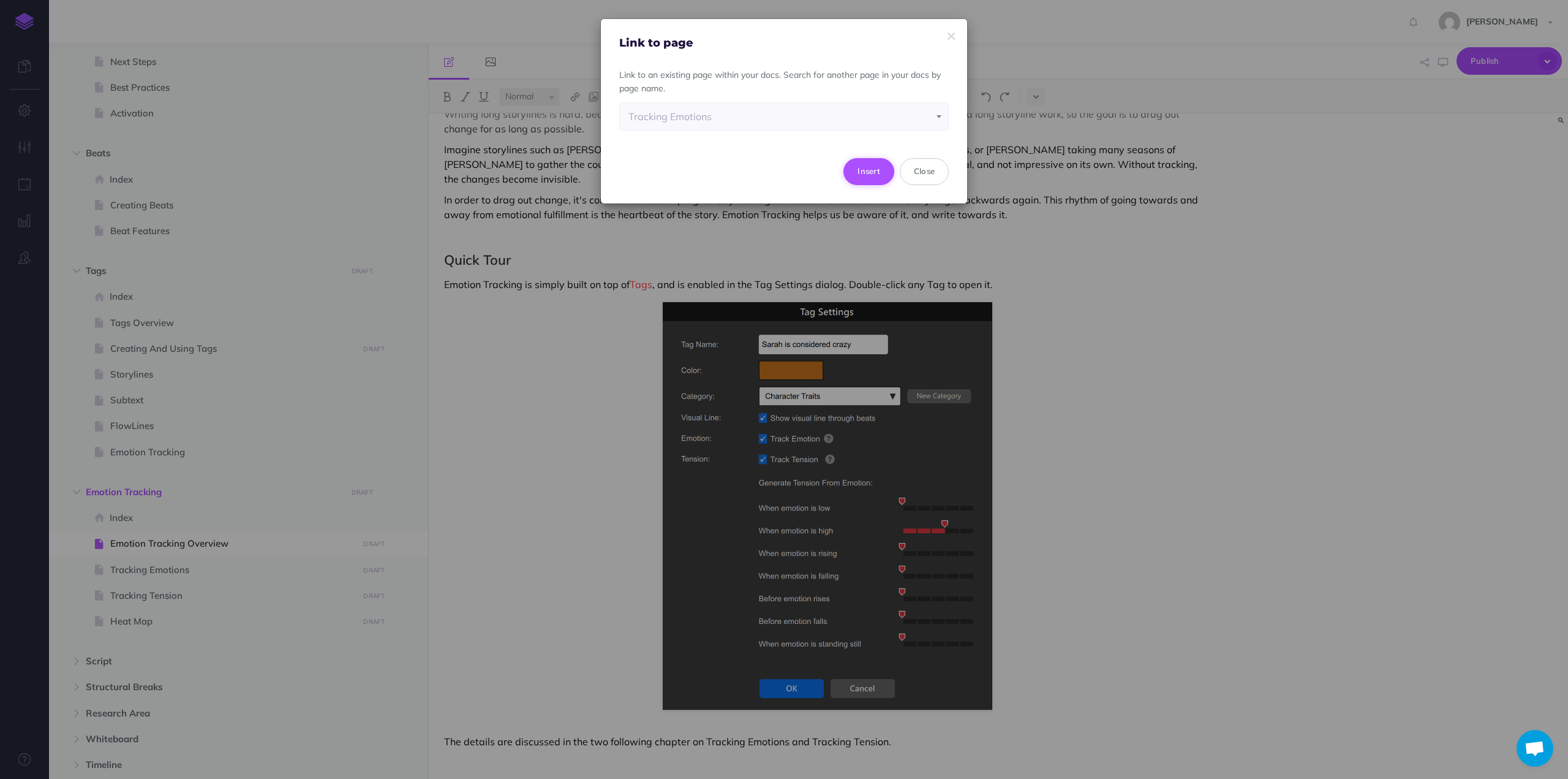
click at [870, 167] on button "Insert" at bounding box center [868, 172] width 51 height 27
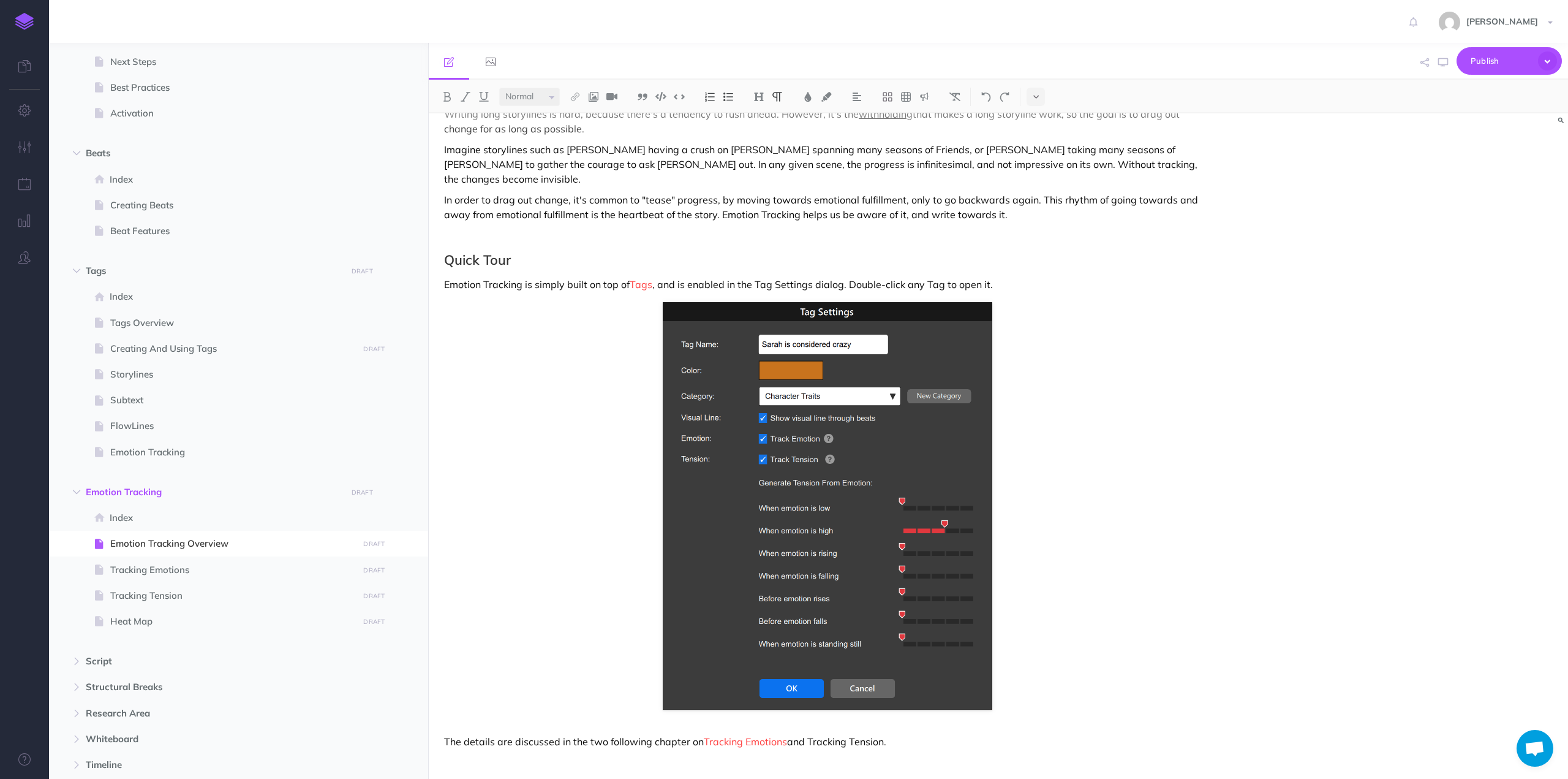
click at [820, 734] on p "The details are discussed in the two following chapter on Tracking Emotions and…" at bounding box center [828, 741] width 767 height 15
drag, startPoint x: 820, startPoint y: 723, endPoint x: 861, endPoint y: 723, distance: 41.0
click at [861, 734] on p "The details are discussed in the two following chapter on Tracking Emotions and…" at bounding box center [828, 741] width 767 height 15
click at [579, 93] on img at bounding box center [575, 97] width 11 height 10
click at [576, 134] on icon at bounding box center [575, 136] width 10 height 8
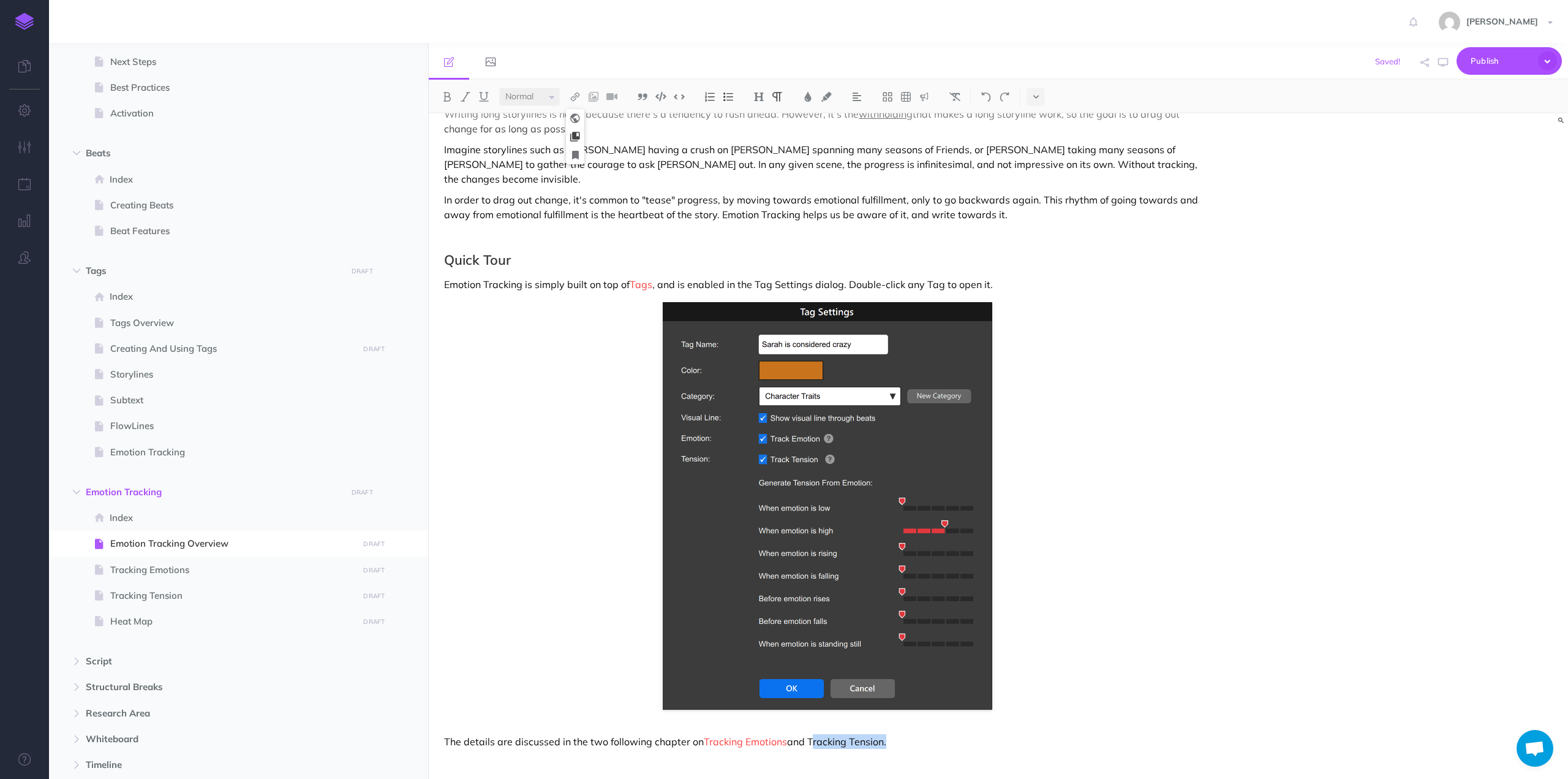
select select
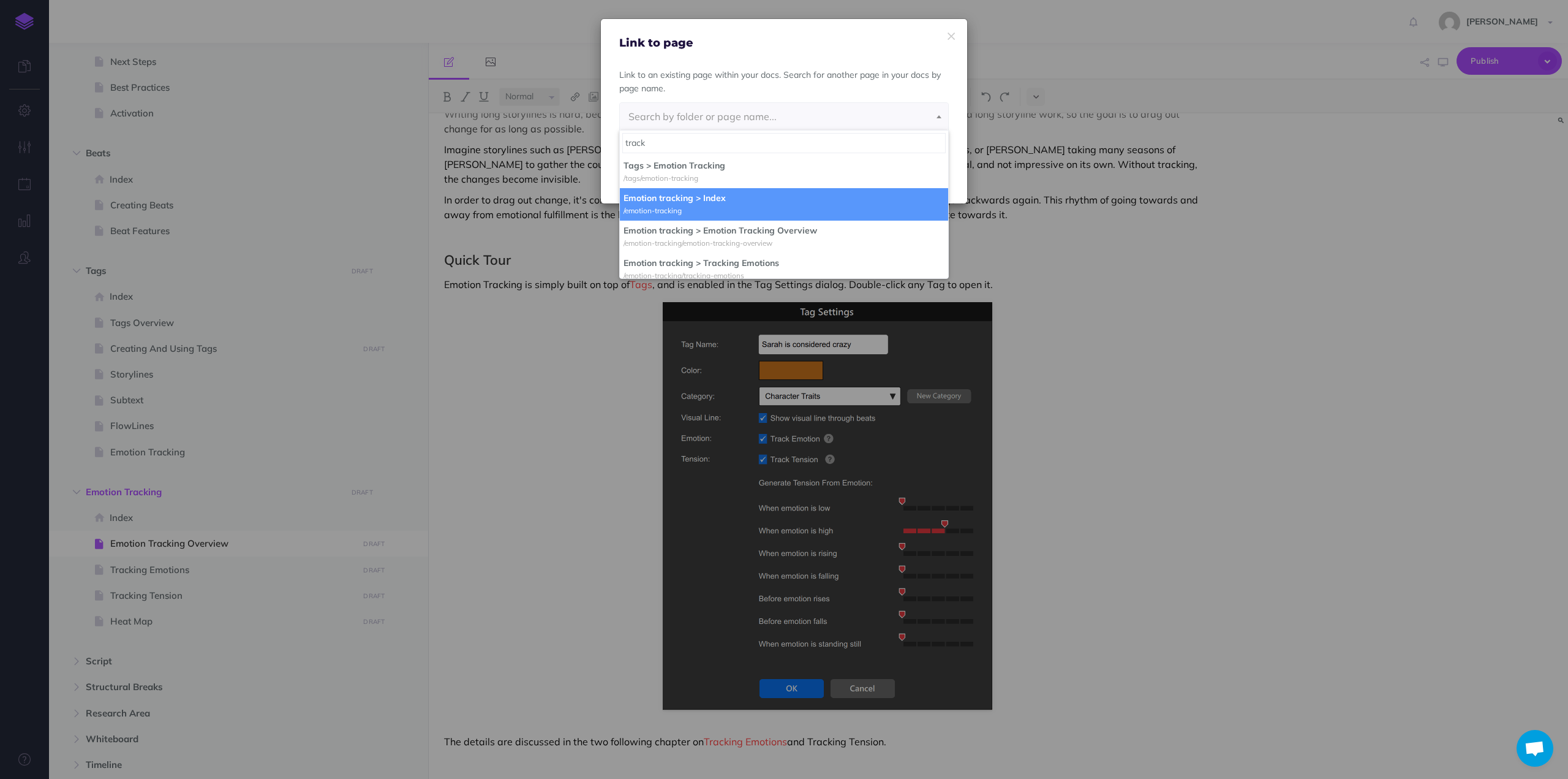
scroll to position [122, 0]
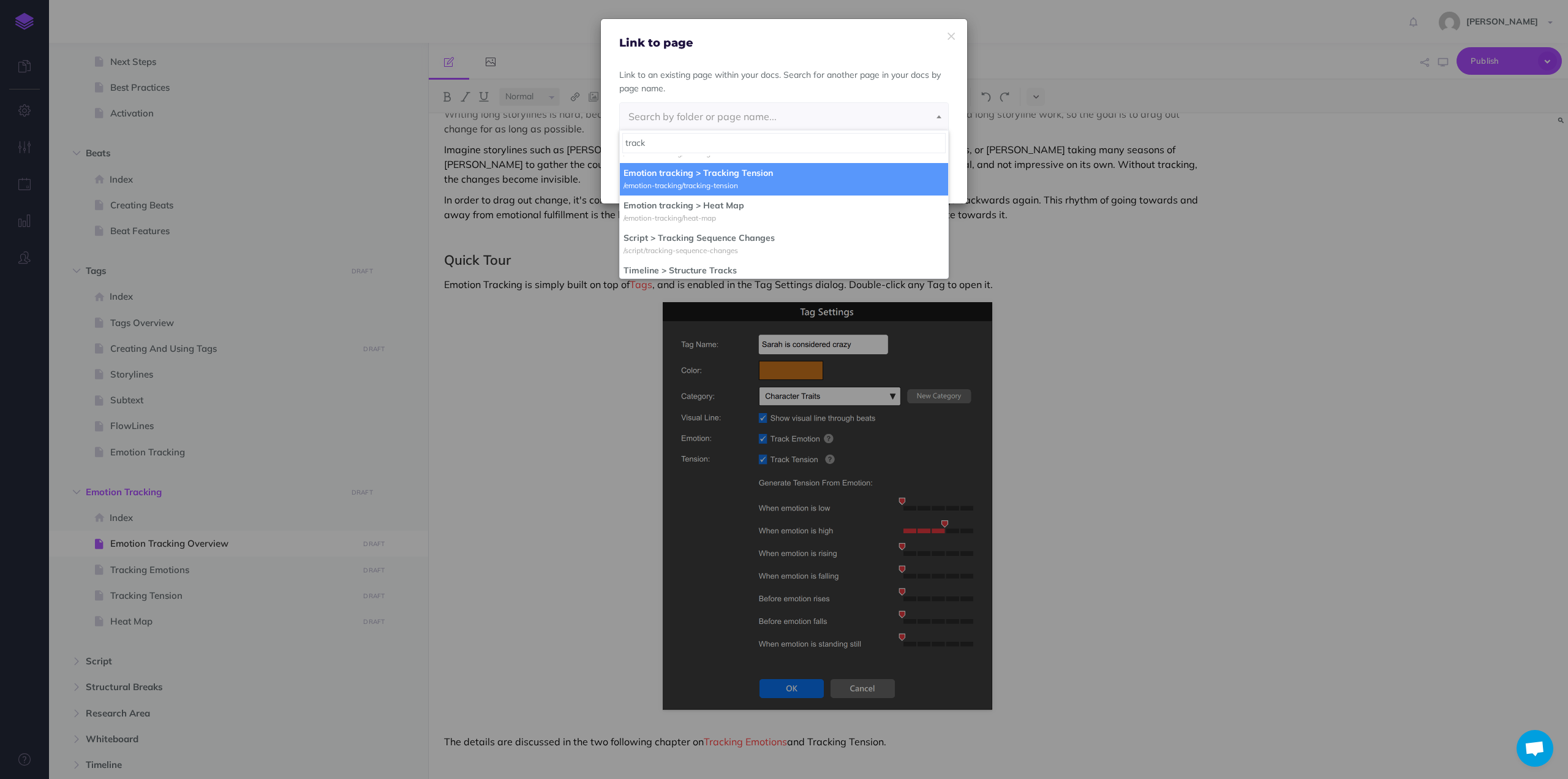
type input "track"
select select "E9U-7FEC-V8H-HSK"
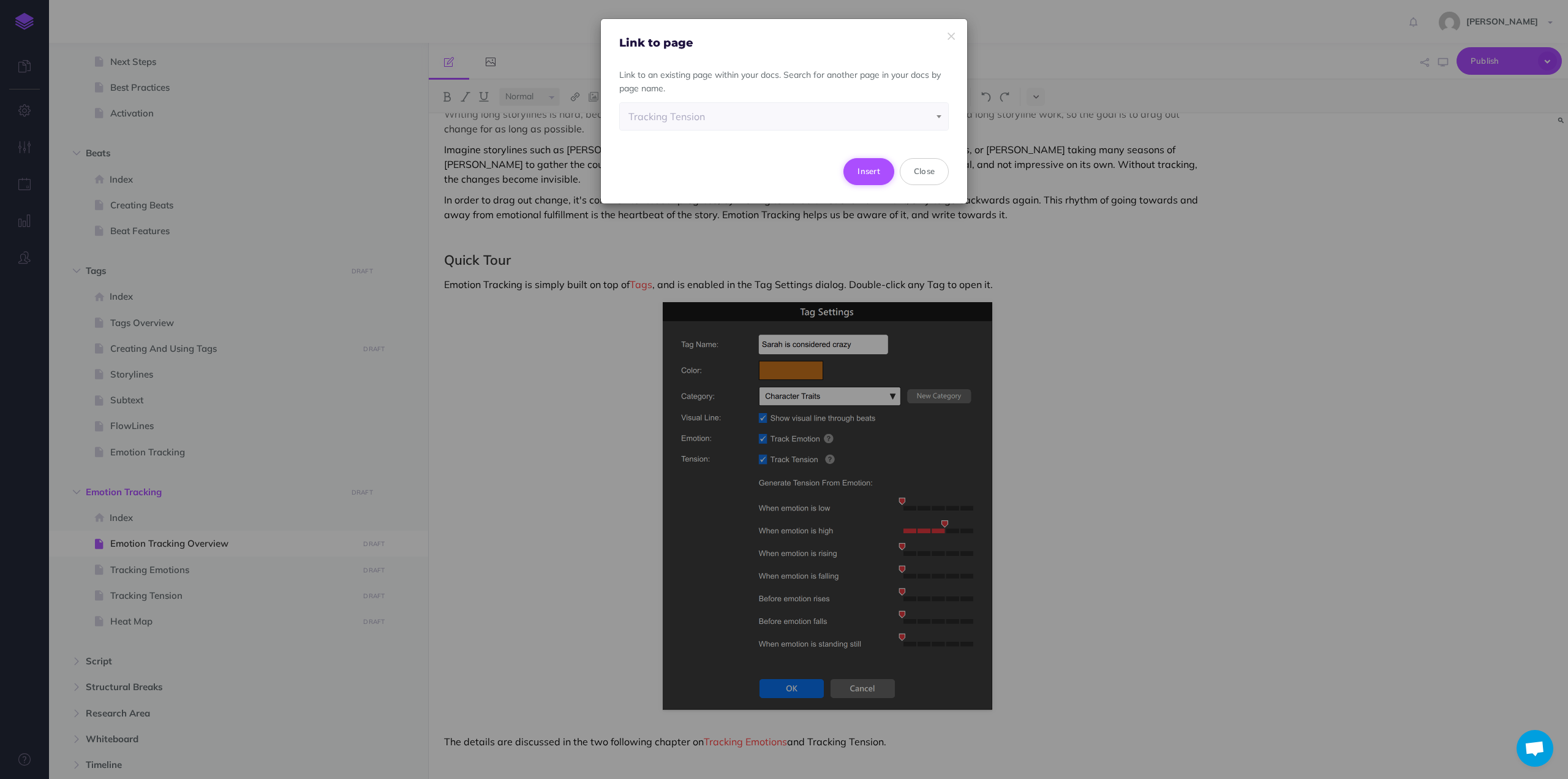
click at [865, 168] on button "Insert" at bounding box center [868, 172] width 51 height 27
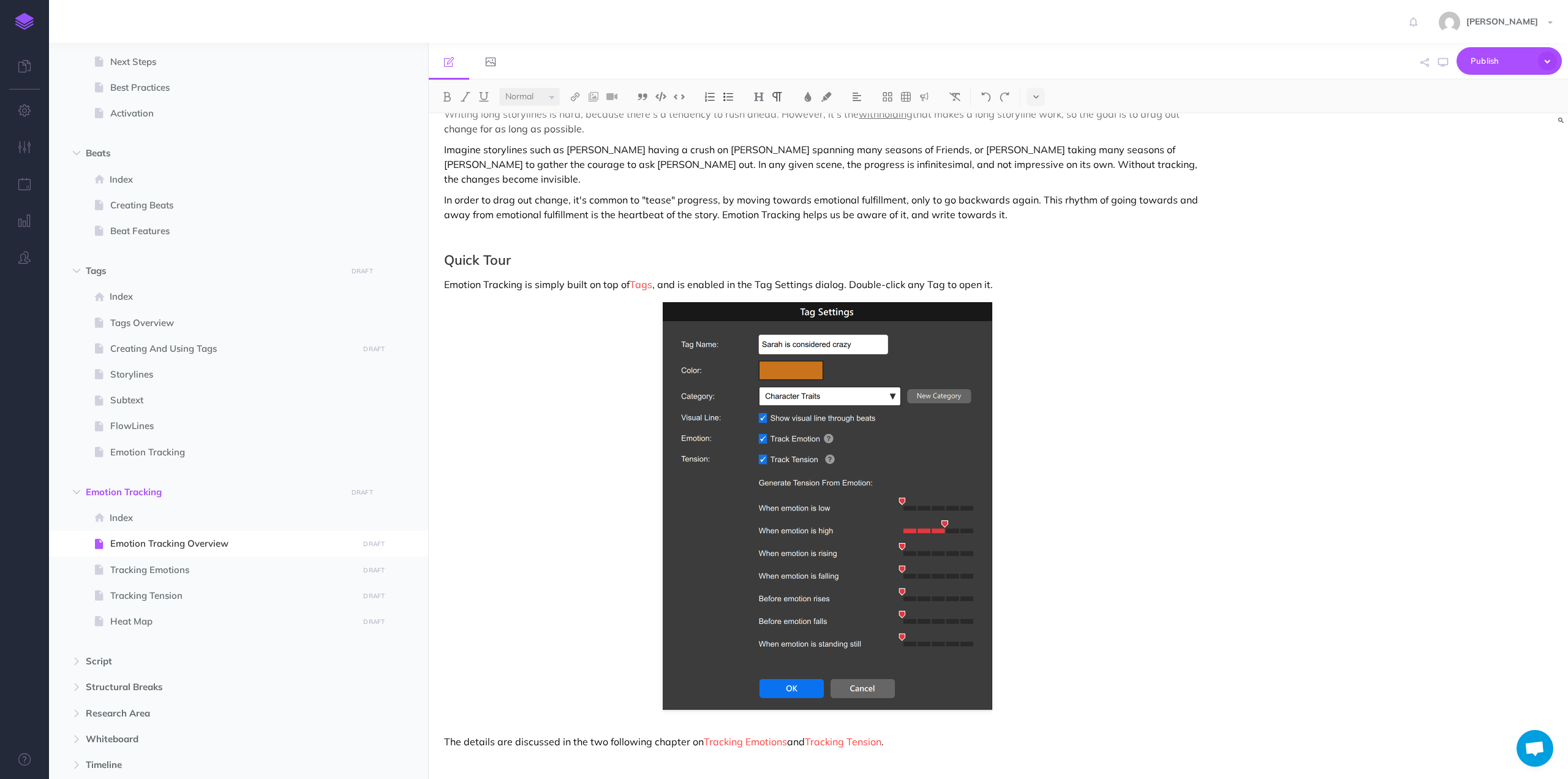
click at [912, 734] on p "The details are discussed in the two following chapter on Tracking Emotions and…" at bounding box center [828, 741] width 767 height 15
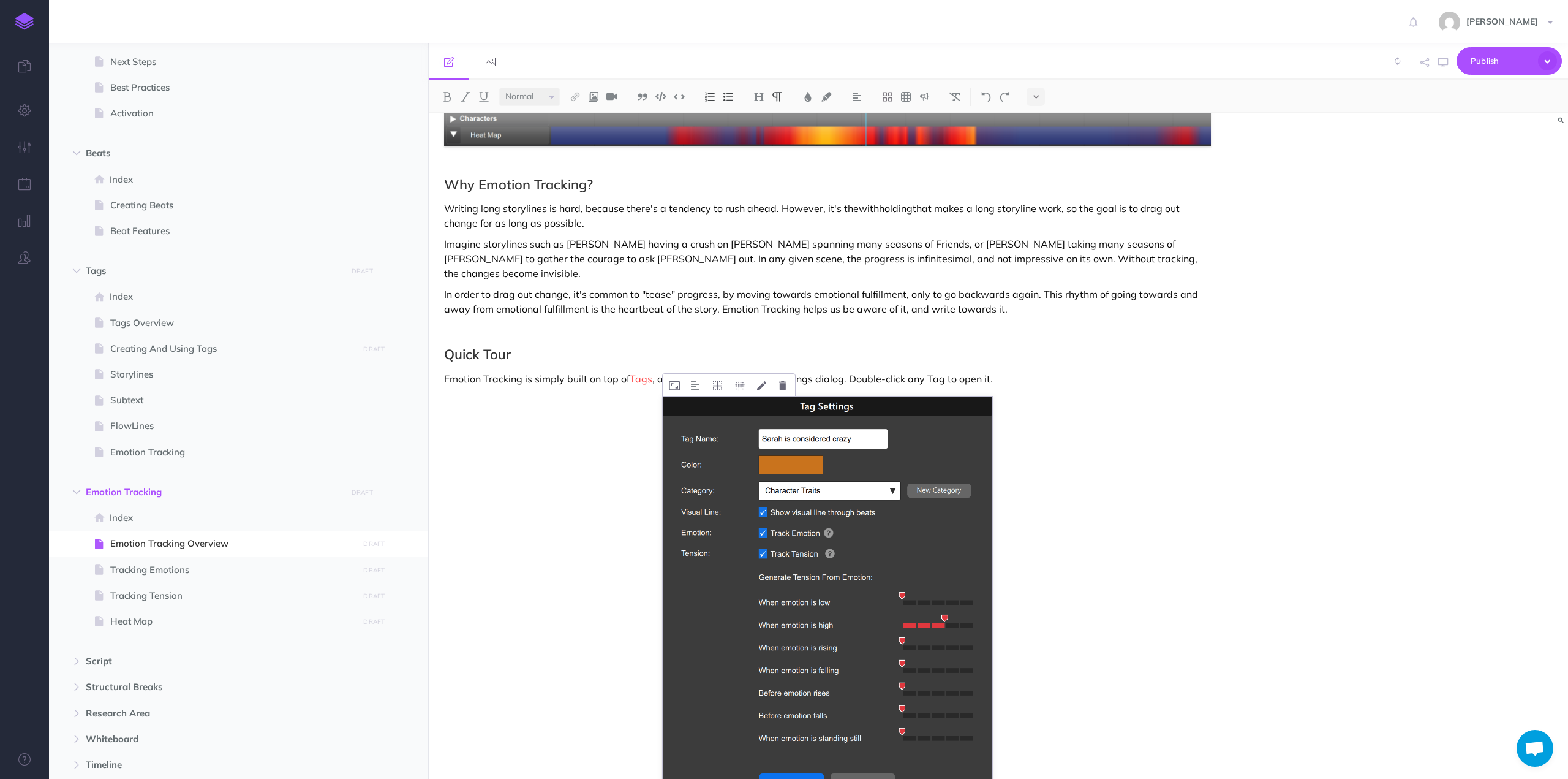
scroll to position [462, 0]
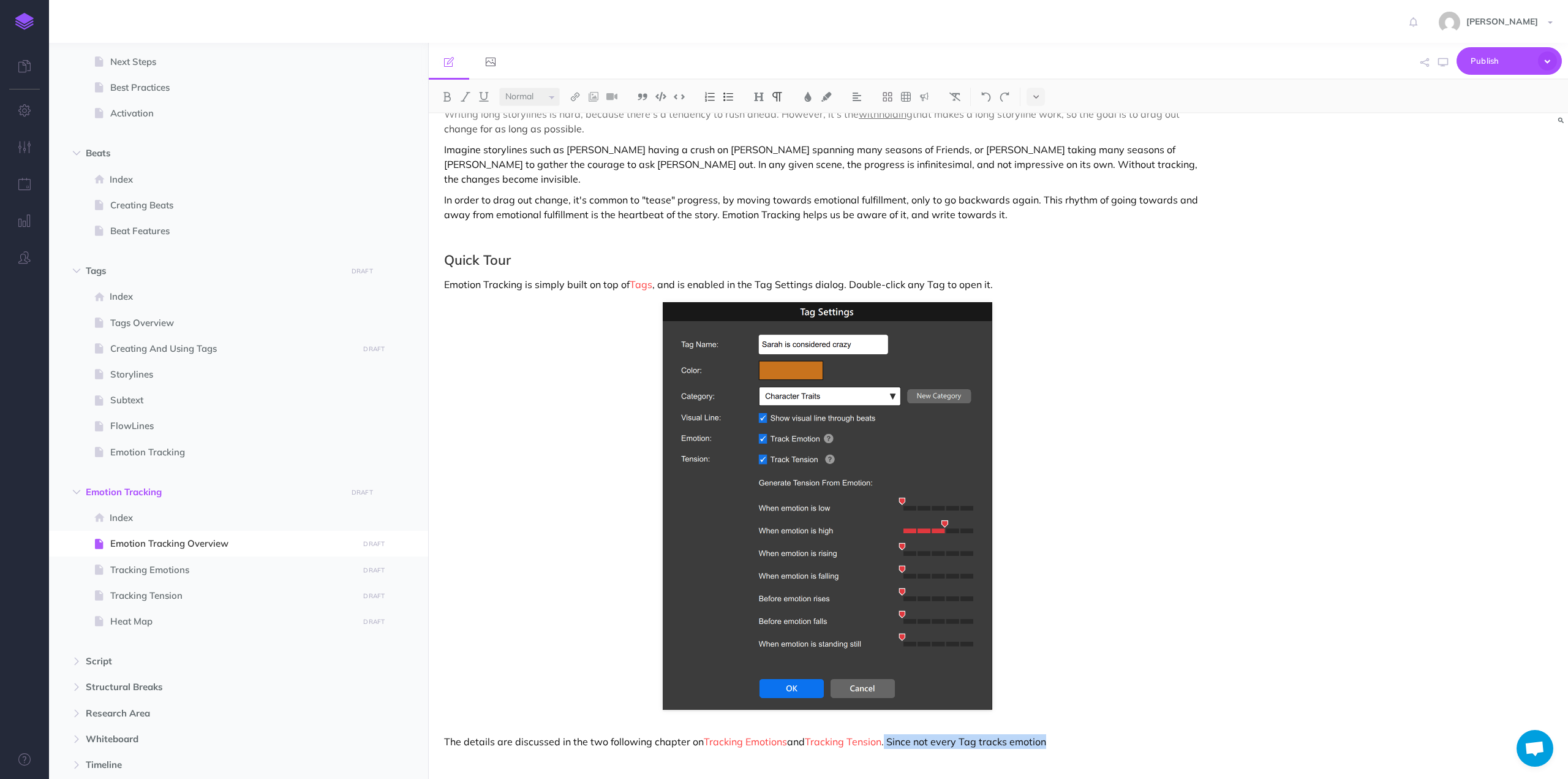
drag, startPoint x: 1058, startPoint y: 723, endPoint x: 888, endPoint y: 723, distance: 170.0
click at [888, 734] on p "The details are discussed in the two following chapter on Tracking Emotions and…" at bounding box center [828, 741] width 767 height 15
click at [546, 277] on p "Emotion Tracking is simply built on top of Tags , and is enabled in the Tag Set…" at bounding box center [828, 284] width 767 height 15
click at [544, 171] on p "Imagine storylines such as [PERSON_NAME] having a crush on [PERSON_NAME] spanni…" at bounding box center [828, 164] width 767 height 44
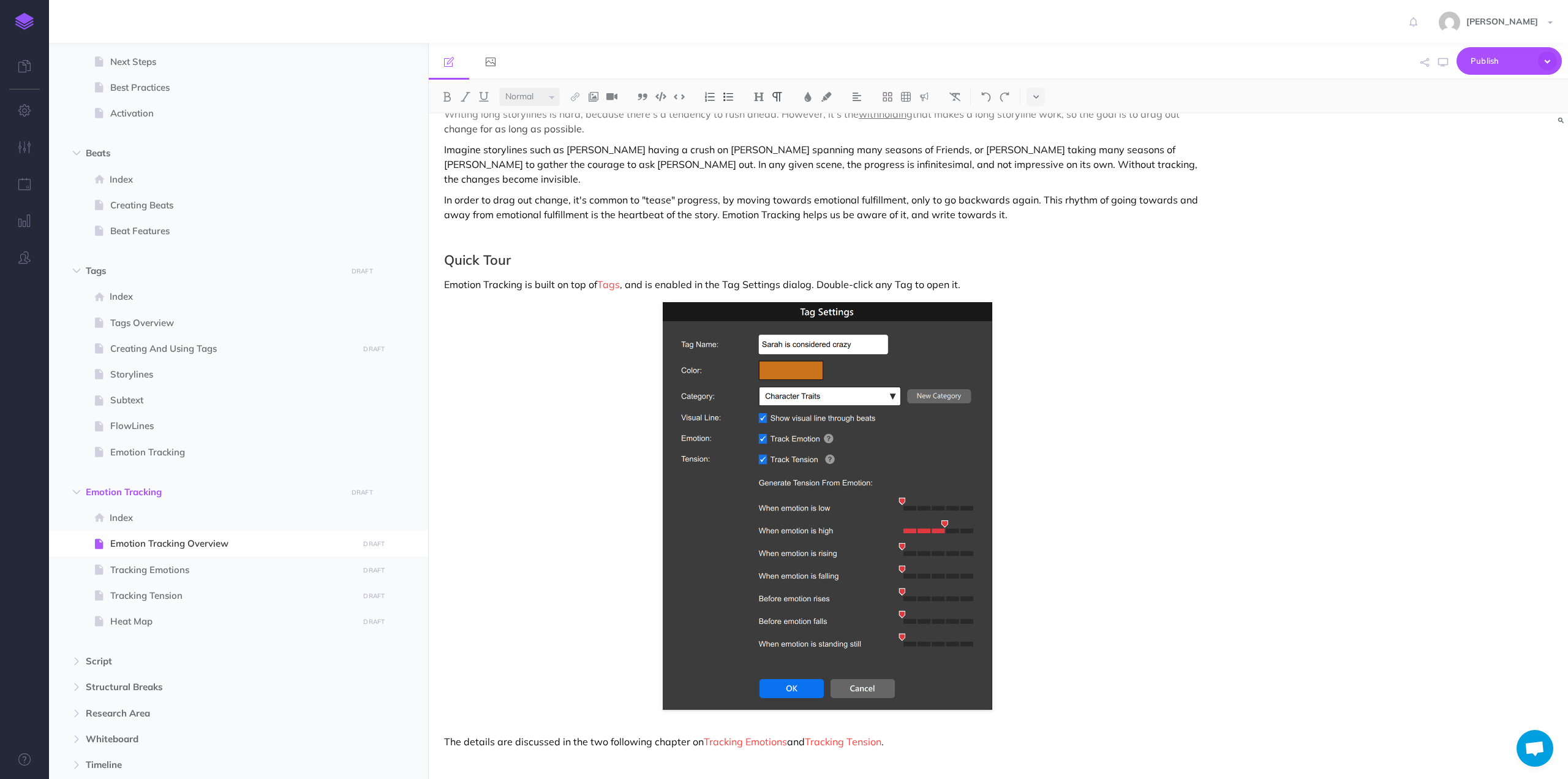
click at [733, 277] on p "Emotion Tracking is built on top of Tags , and is enabled in the Tag Settings d…" at bounding box center [828, 284] width 767 height 15
drag, startPoint x: 733, startPoint y: 269, endPoint x: 752, endPoint y: 269, distance: 19.0
click at [752, 277] on p "Emotion Tracking is built on top of Tags , and is enabled in the Tag Settings d…" at bounding box center [828, 284] width 767 height 15
click at [579, 102] on button at bounding box center [575, 97] width 19 height 19
click at [580, 131] on button at bounding box center [575, 136] width 19 height 19
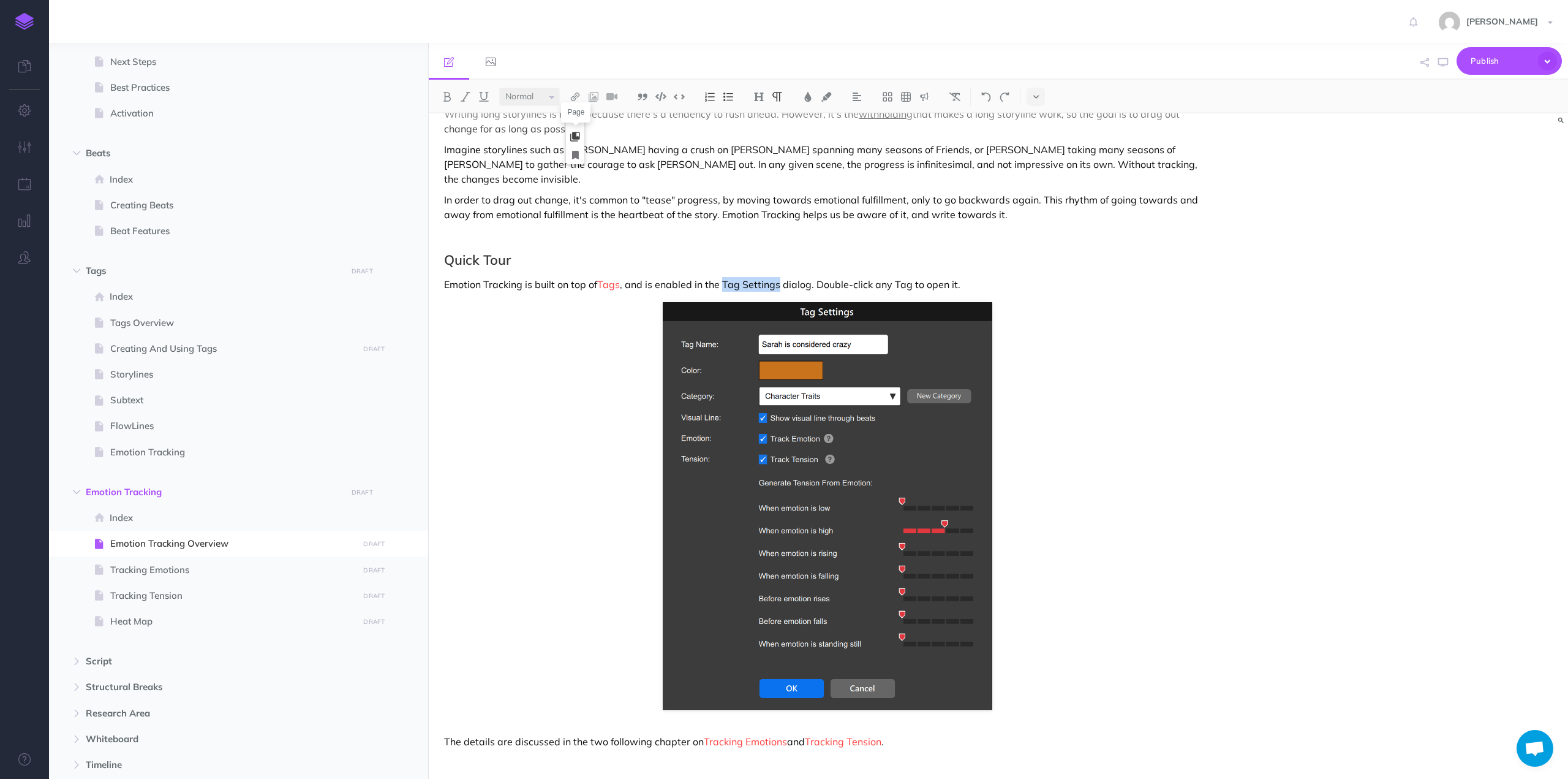
select select
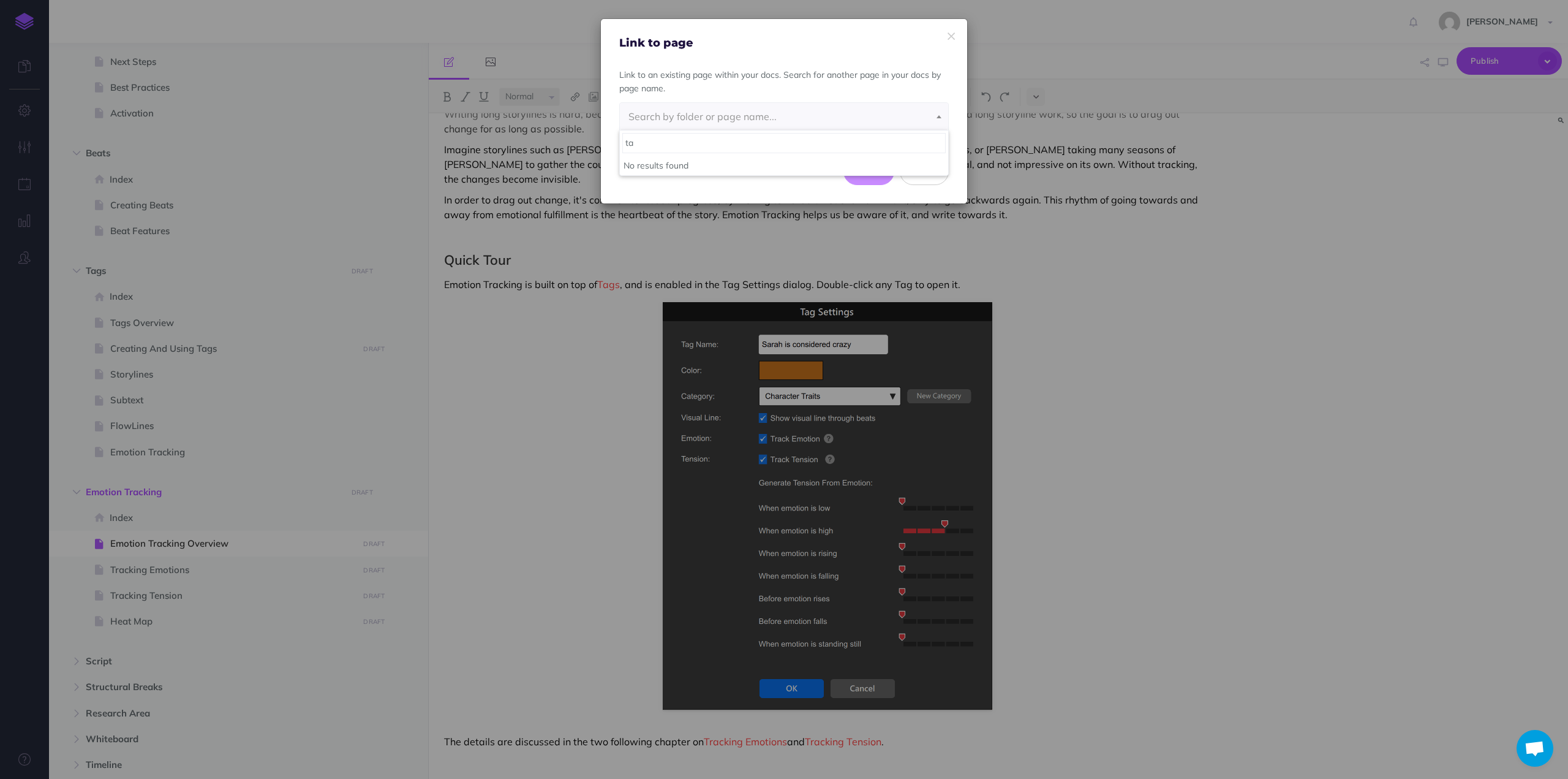
type input "t"
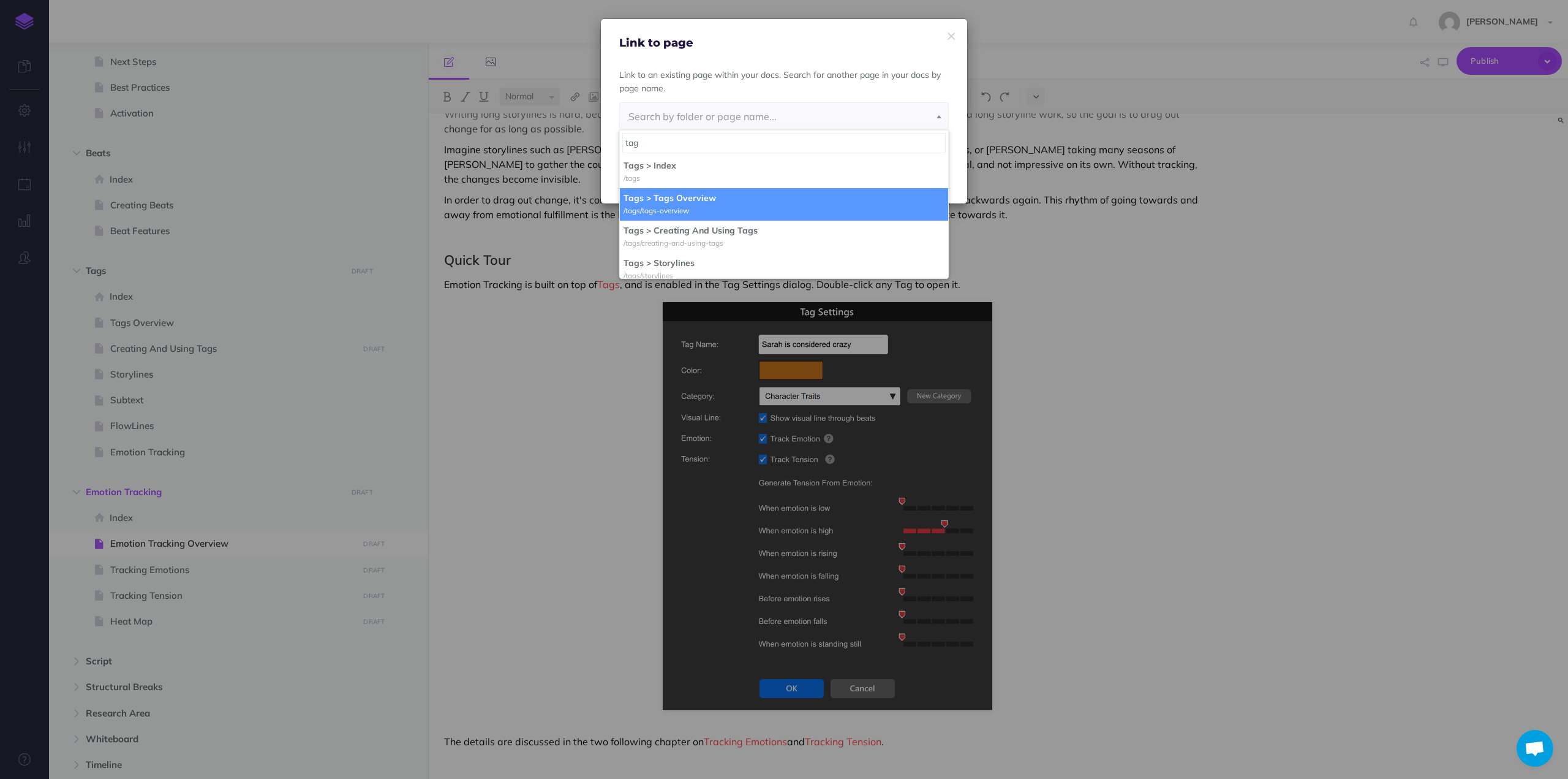
type input "tag"
select select "A6Q-9HZZ-952-AK4"
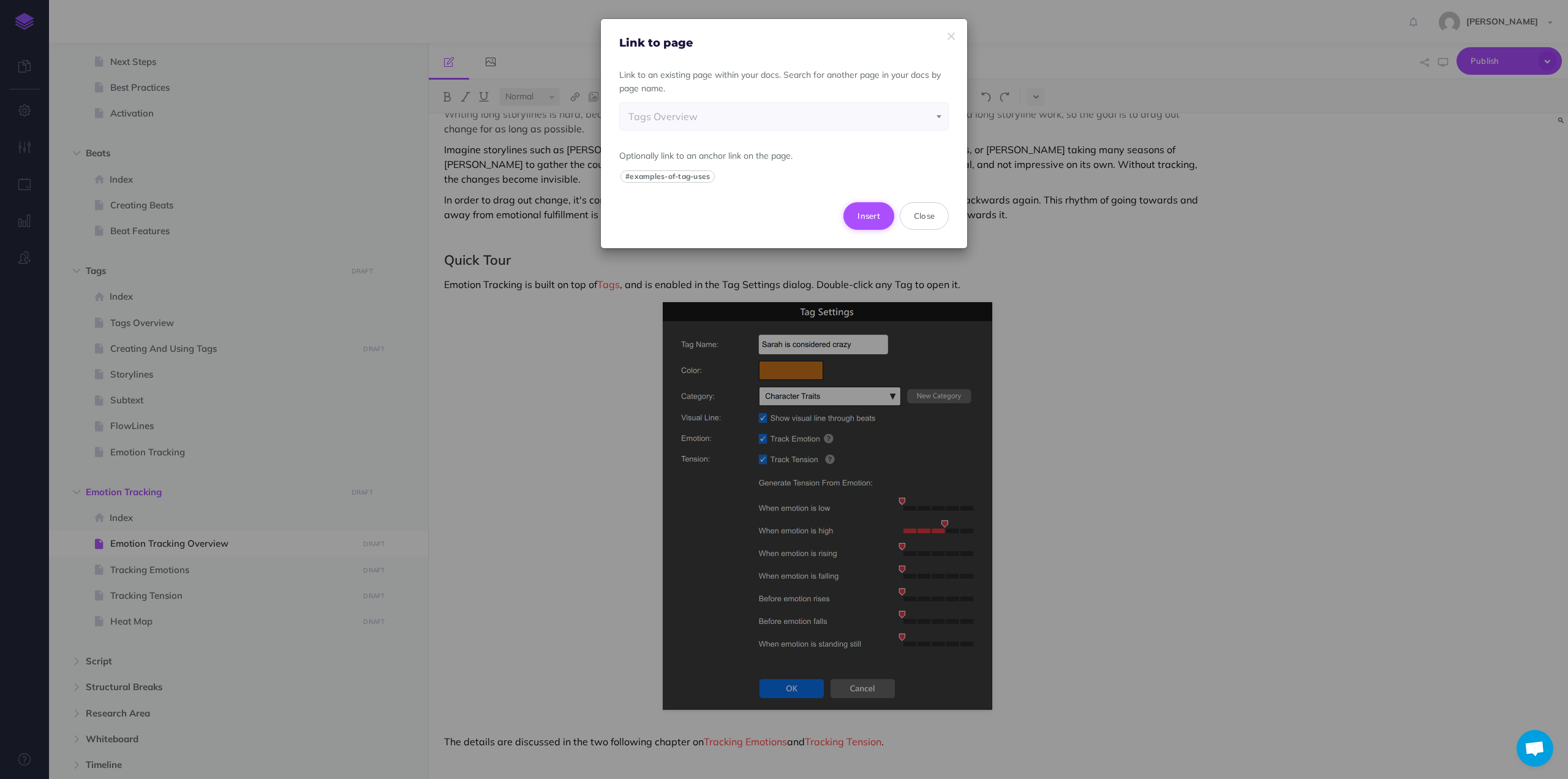
click at [884, 220] on button "Insert" at bounding box center [868, 216] width 51 height 27
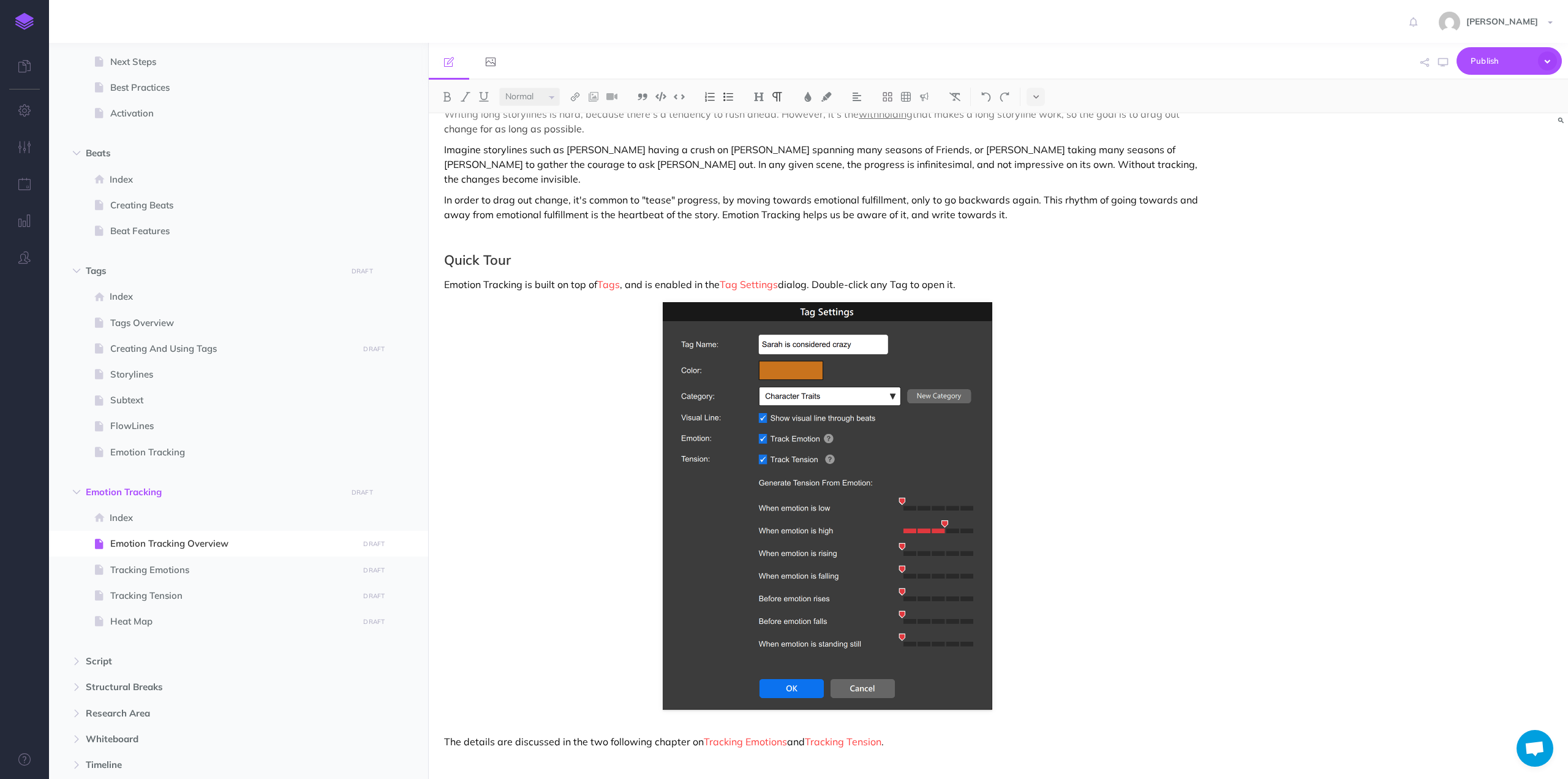
click at [586, 372] on div "Emotion Tracking Overview Emotion Tracking helps you develop long, slow-moving …" at bounding box center [828, 233] width 797 height 1164
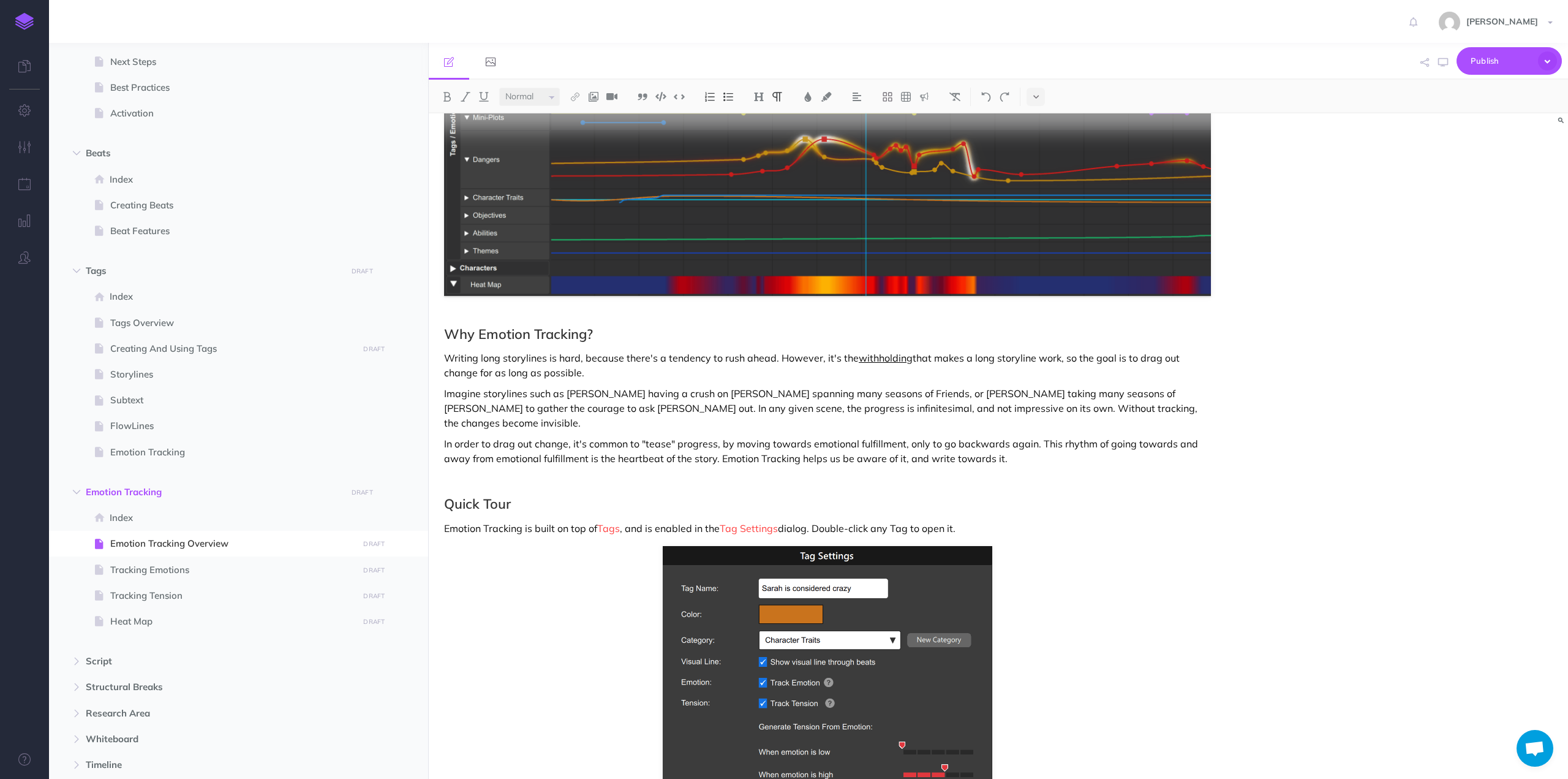
scroll to position [524, 0]
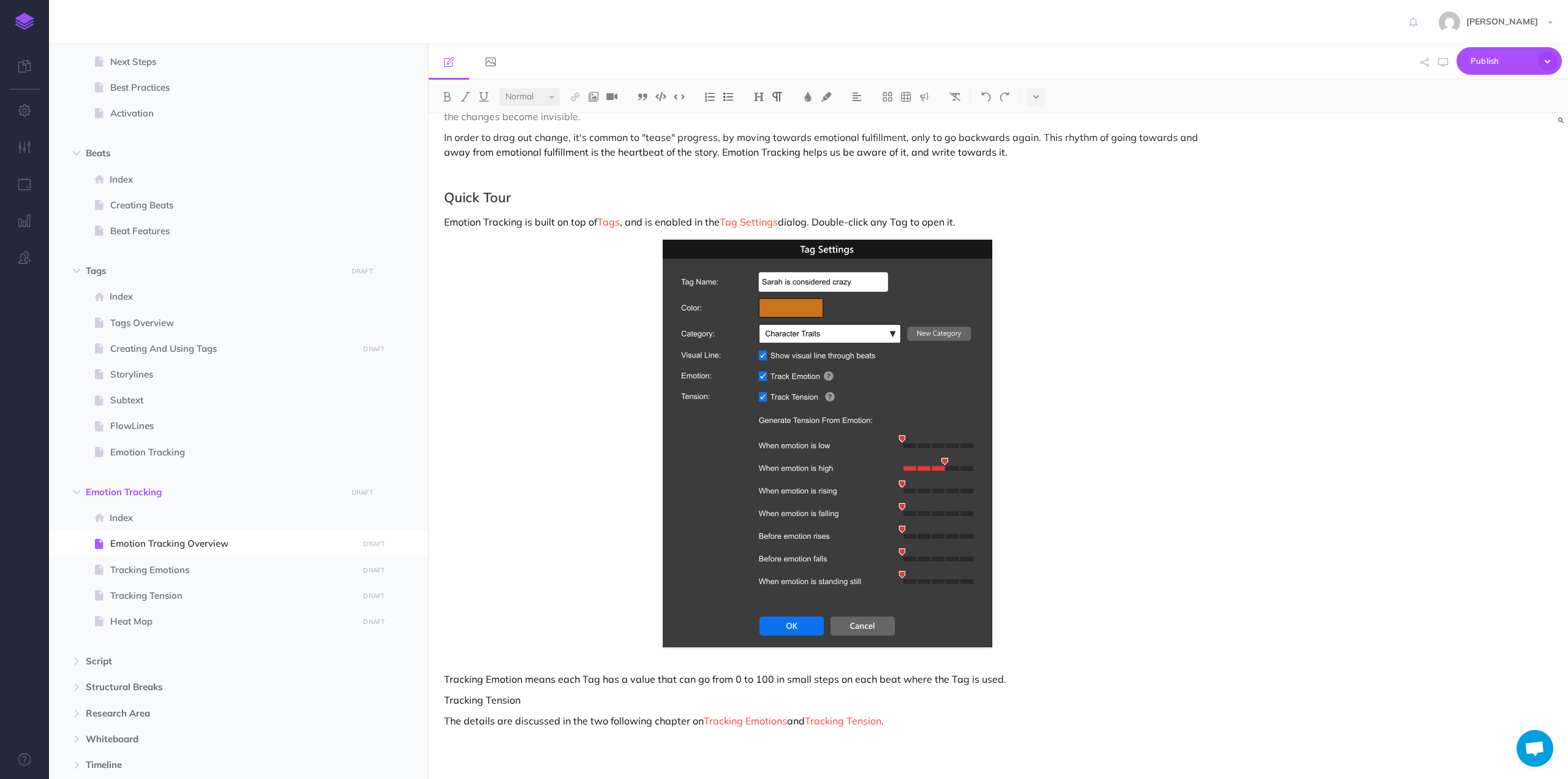
click at [559, 671] on p "Tracking Emotion means each Tag has a value that can go from 0 to 100 in small …" at bounding box center [828, 679] width 767 height 15
click at [562, 693] on p "Tracking Tension" at bounding box center [828, 700] width 767 height 15
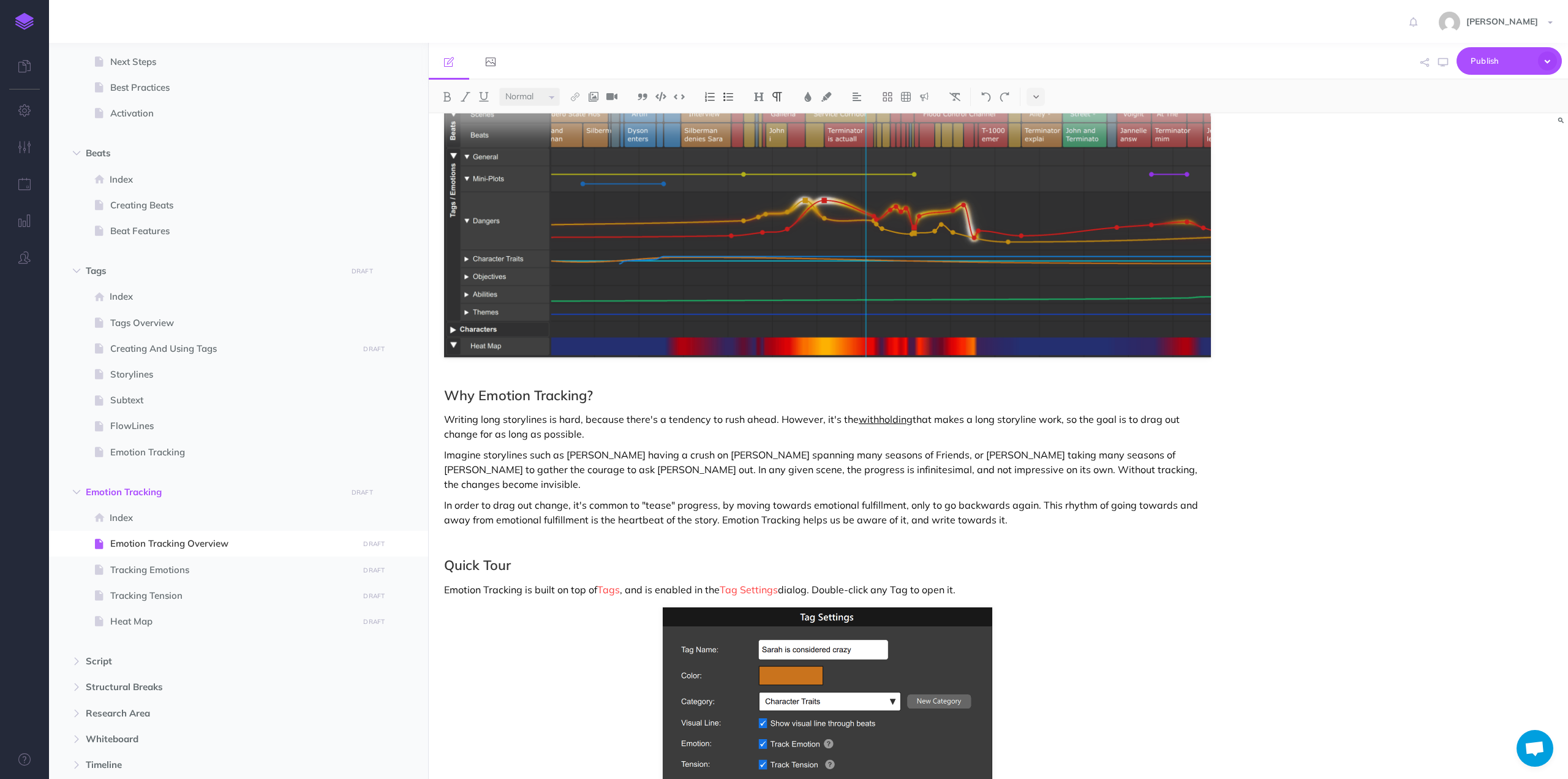
click at [1023, 502] on p "In order to drag out change, it's common to "tease" progress, by moving towards…" at bounding box center [828, 512] width 767 height 29
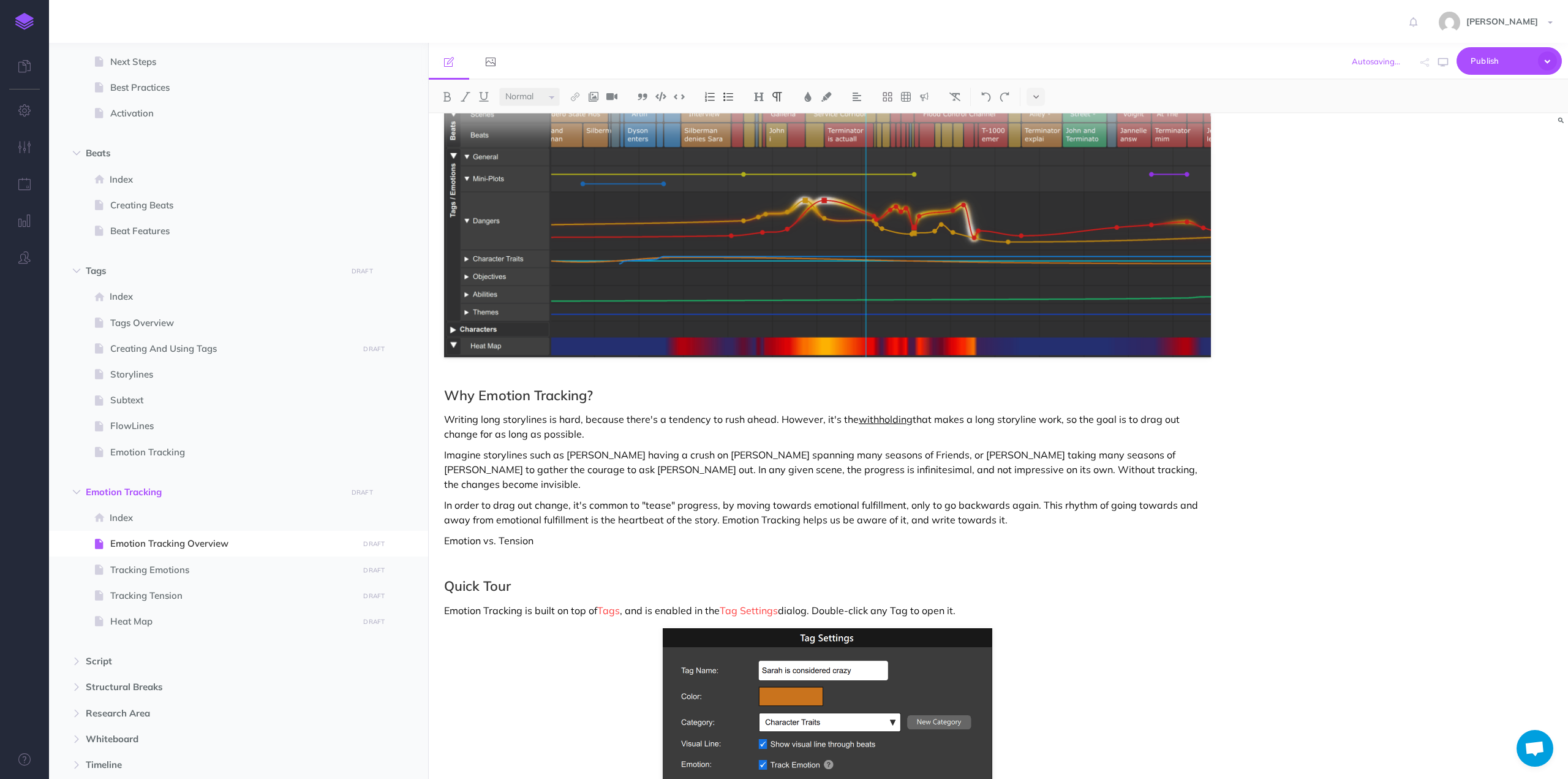
click at [460, 533] on p "Emotion vs. Tension" at bounding box center [828, 540] width 767 height 15
click at [763, 99] on img at bounding box center [758, 97] width 11 height 10
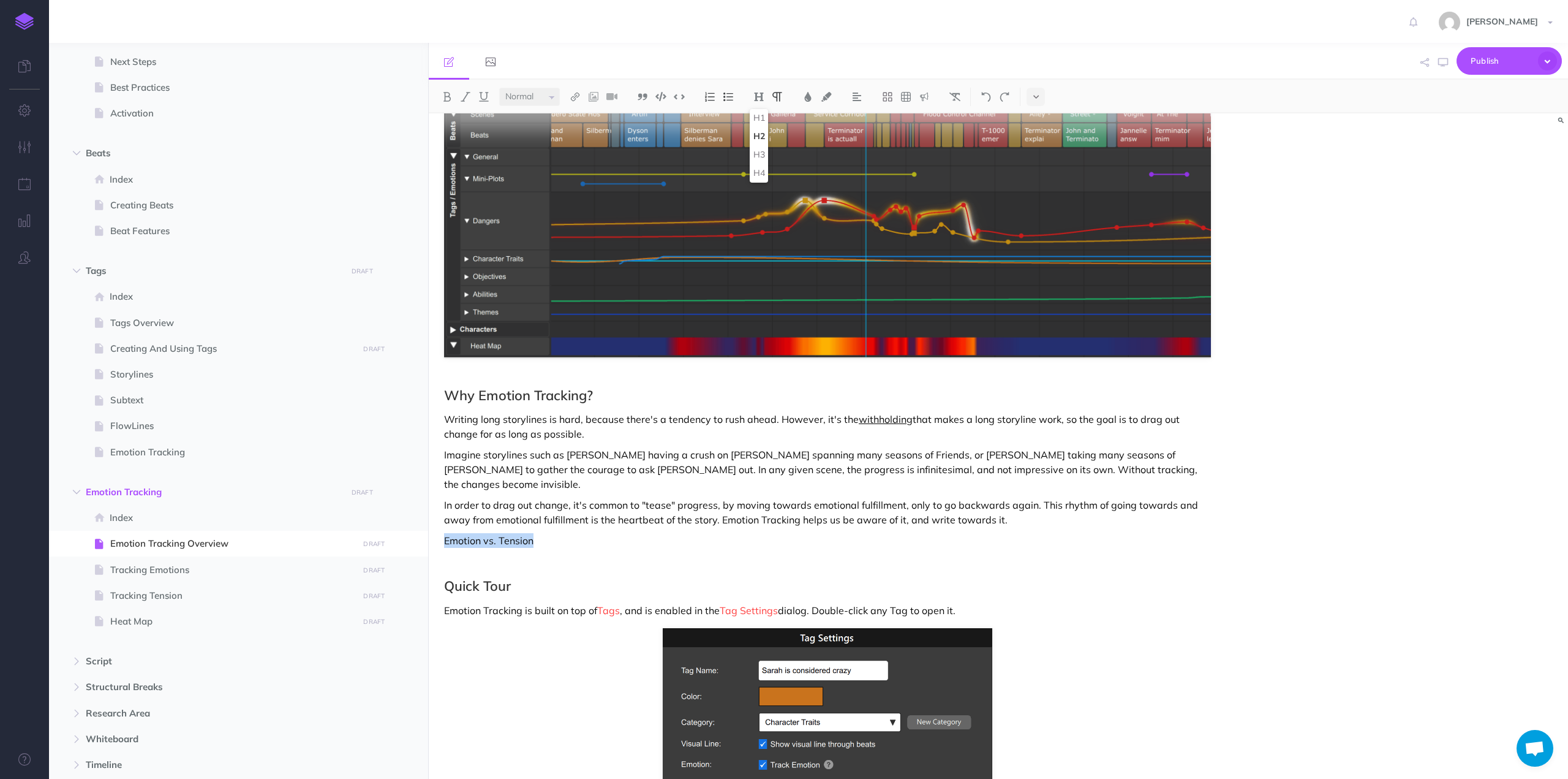
click at [765, 136] on button "H2" at bounding box center [759, 136] width 19 height 19
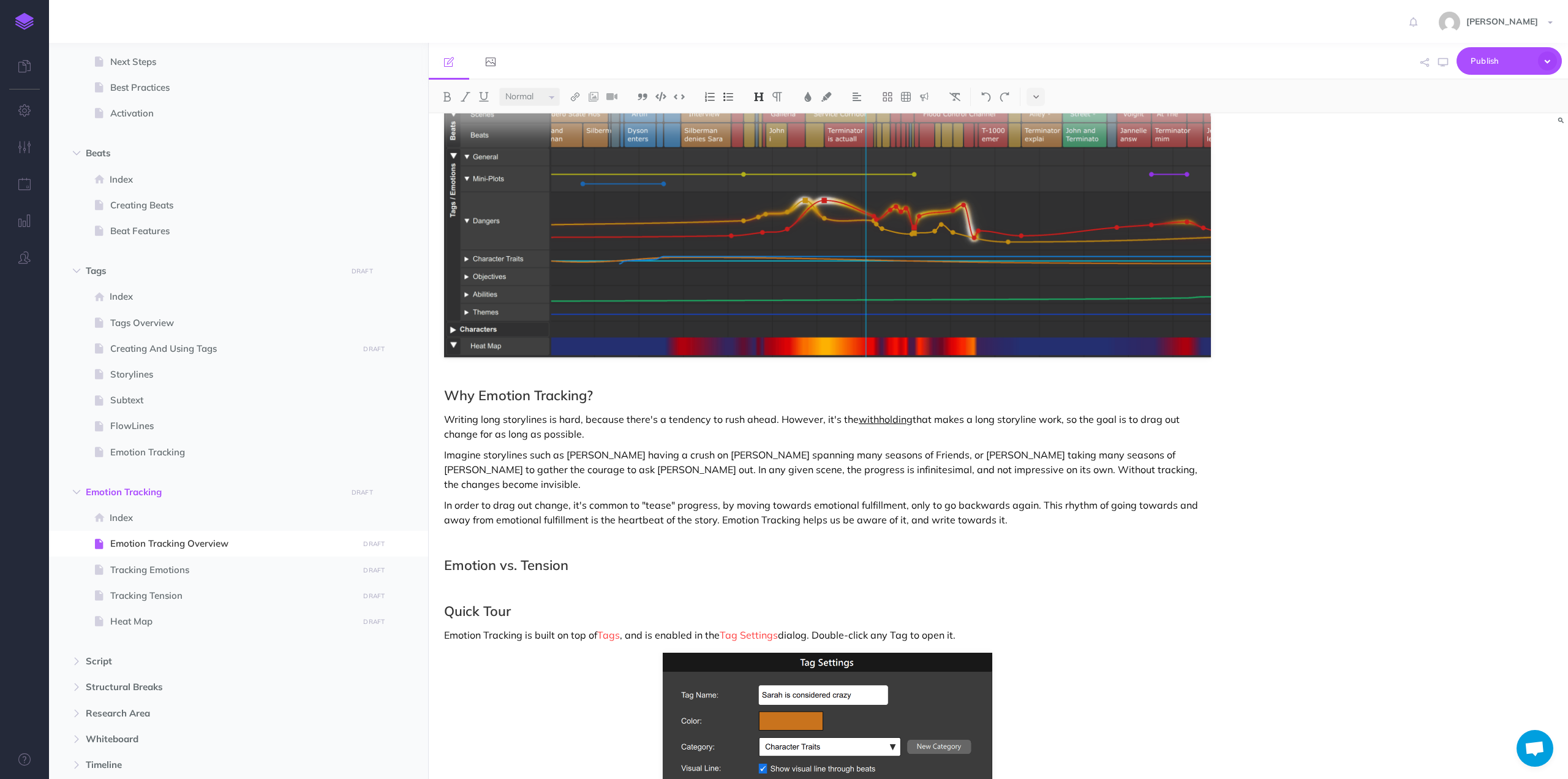
click at [579, 558] on h2 "Emotion vs. Tension" at bounding box center [828, 565] width 767 height 15
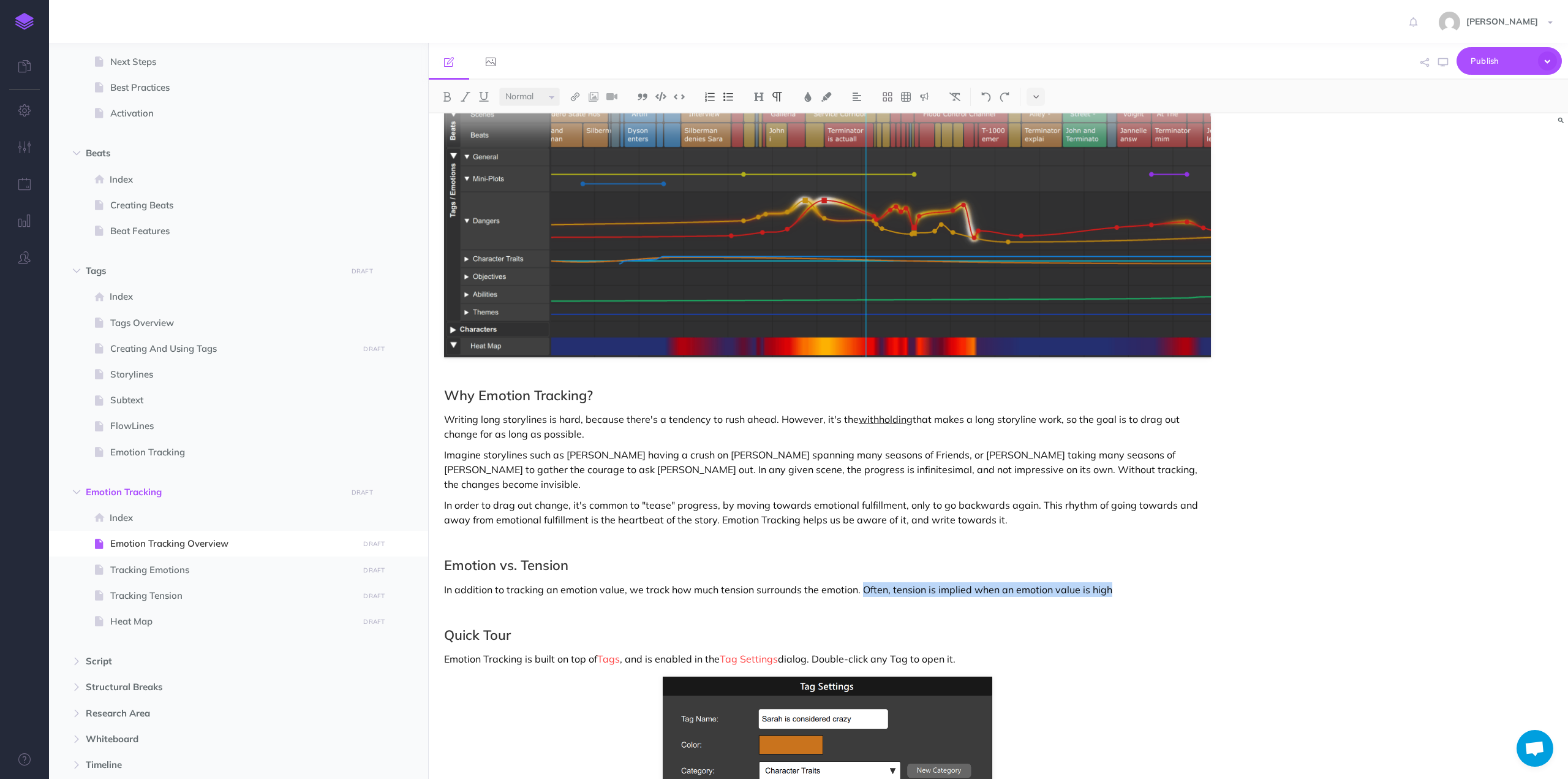
drag, startPoint x: 1123, startPoint y: 572, endPoint x: 863, endPoint y: 572, distance: 260.0
click at [863, 582] on p "In addition to tracking an emotion value, we track how much tension surrounds t…" at bounding box center [828, 589] width 767 height 15
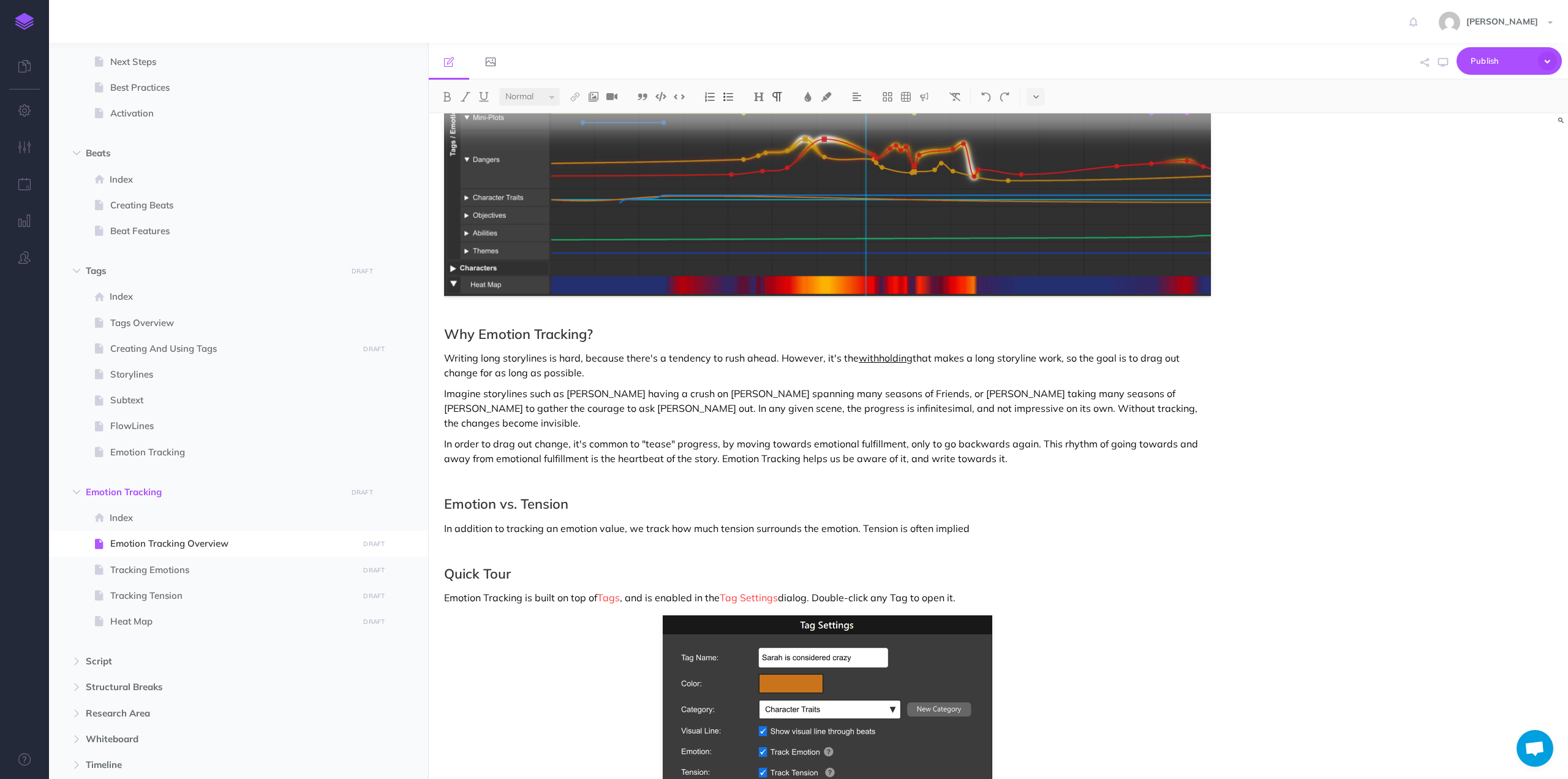
drag, startPoint x: 481, startPoint y: 463, endPoint x: 925, endPoint y: 458, distance: 444.0
click at [481, 463] on div "Emotion Tracking Overview Emotion Tracking helps you develop long, slow-moving …" at bounding box center [828, 532] width 797 height 1274
click at [1037, 446] on p "In order to drag out change, it's common to "tease" progress, by moving towards…" at bounding box center [828, 451] width 767 height 29
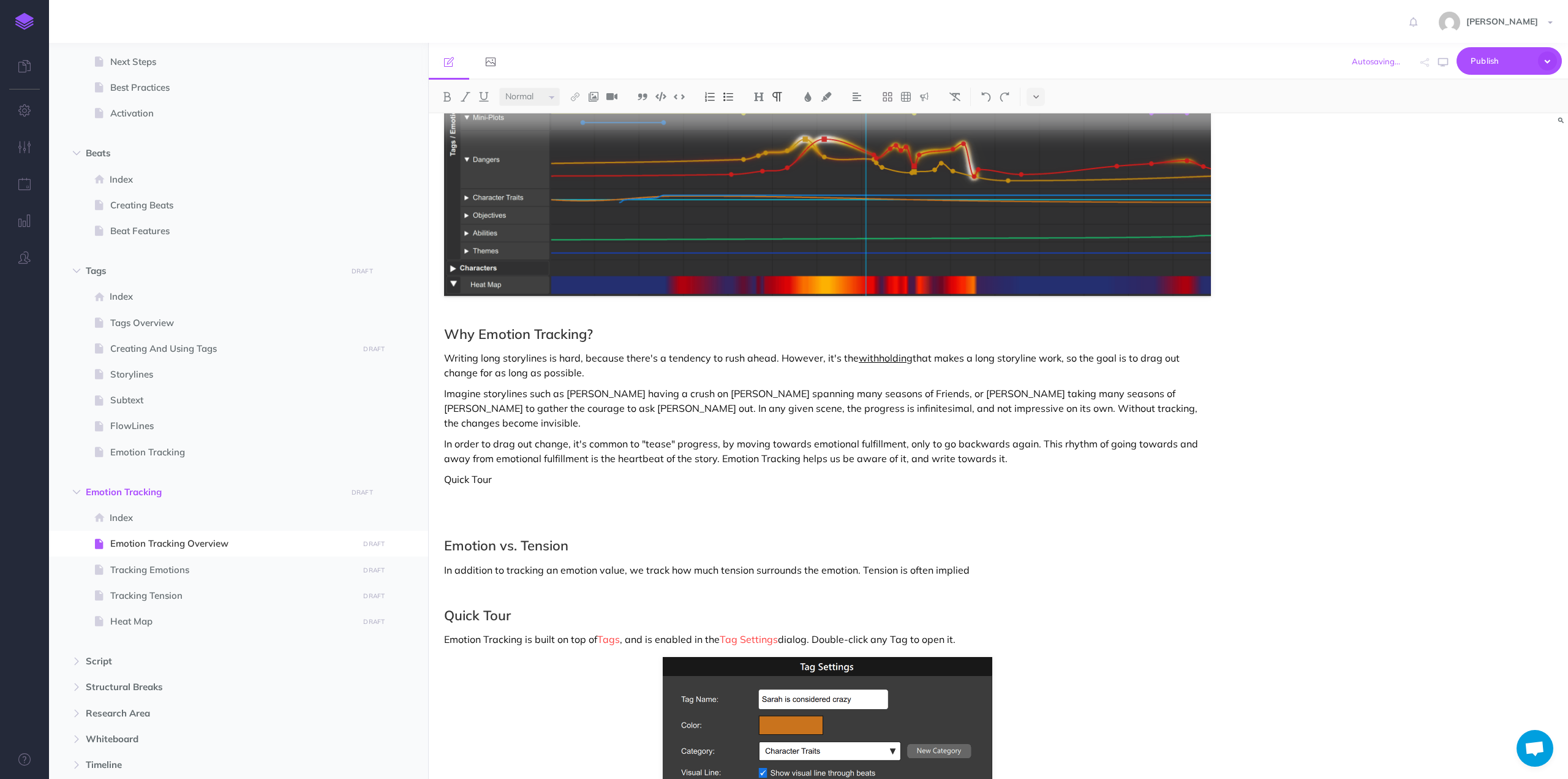
click at [463, 472] on p "Quick Tour" at bounding box center [828, 479] width 767 height 15
click at [579, 93] on img at bounding box center [575, 97] width 11 height 10
click at [575, 133] on icon at bounding box center [575, 136] width 10 height 8
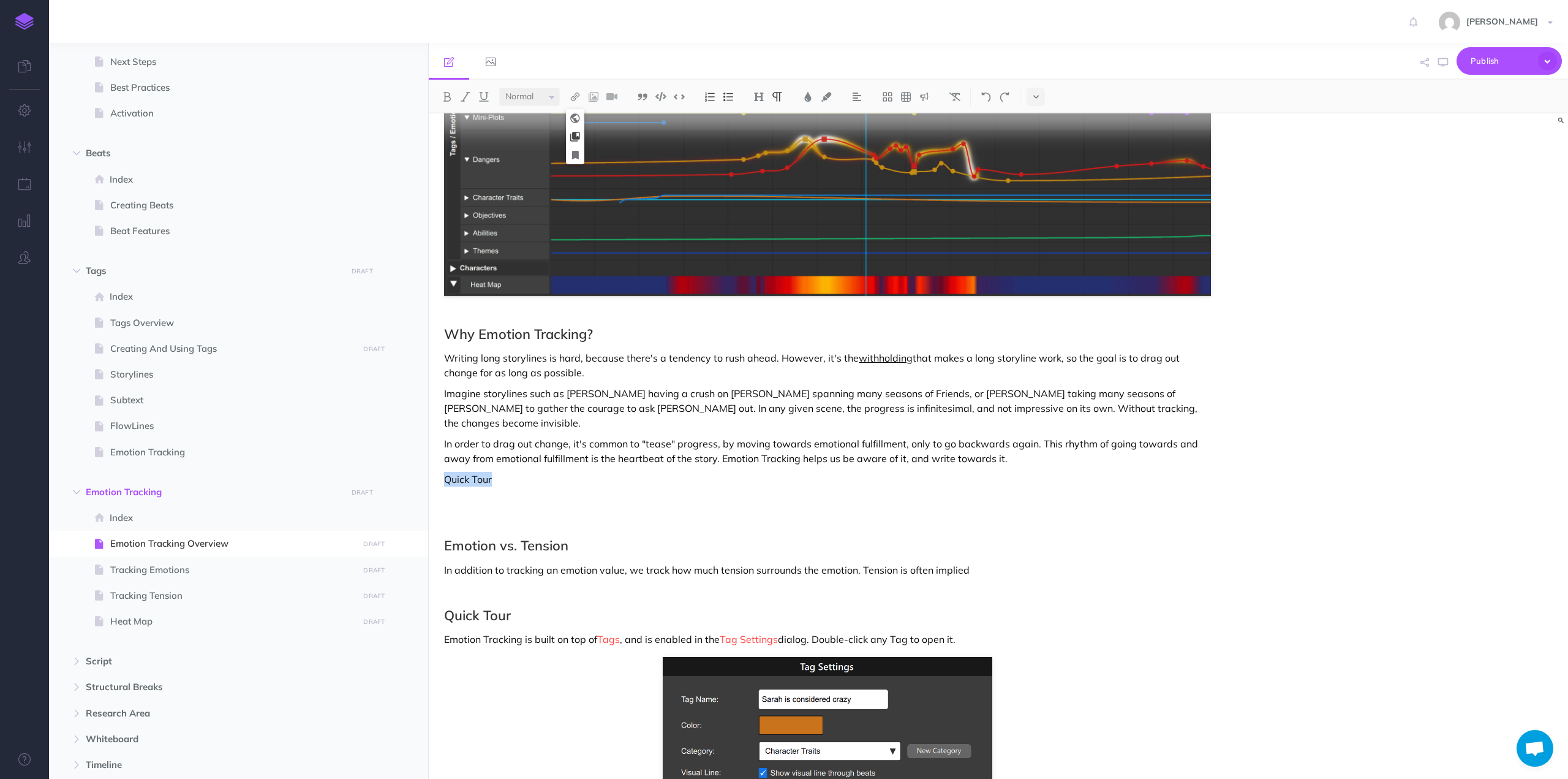
select select
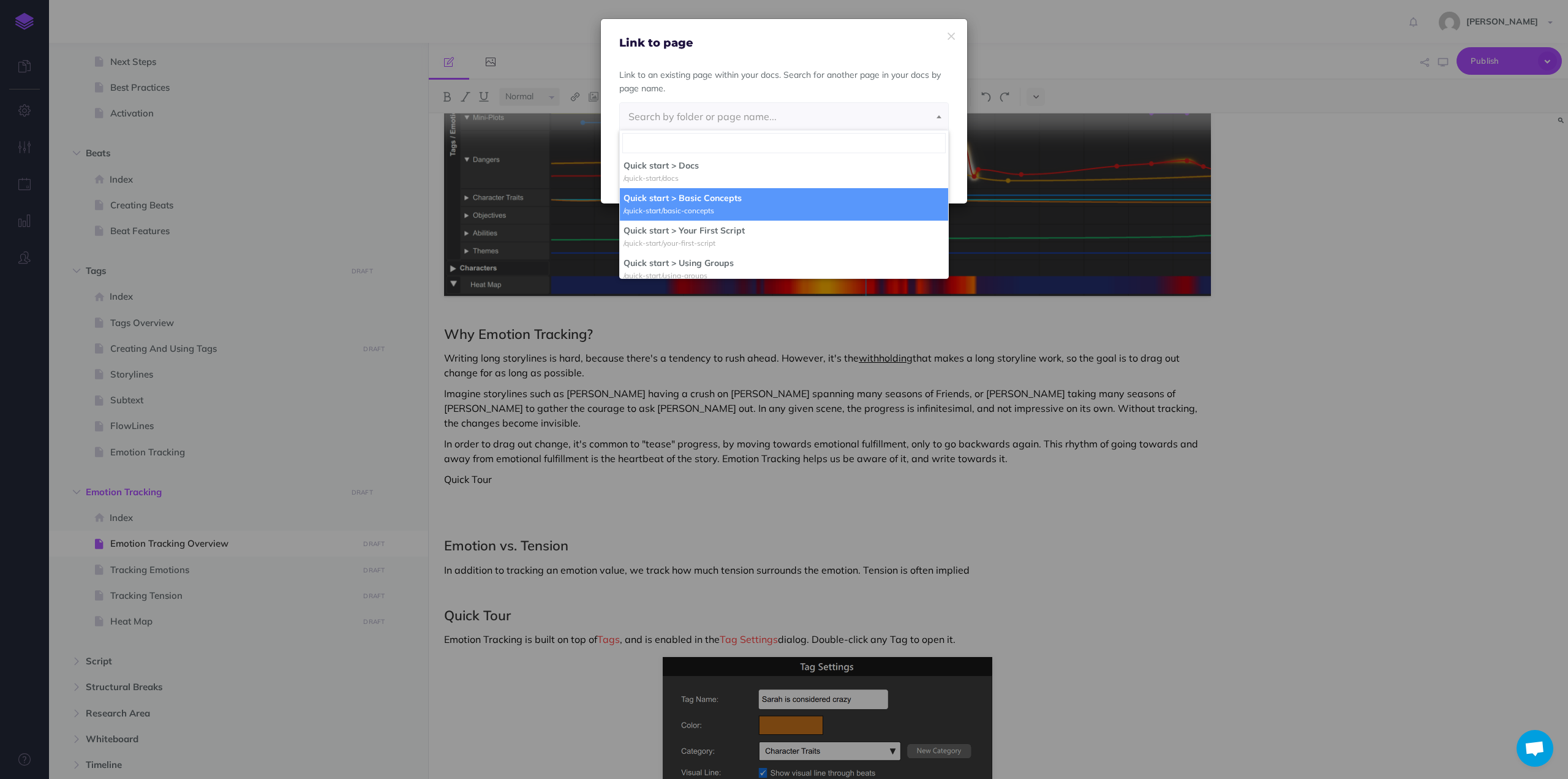
click at [875, 72] on p "Link to an existing page within your docs. Search for another page in your docs…" at bounding box center [784, 81] width 330 height 28
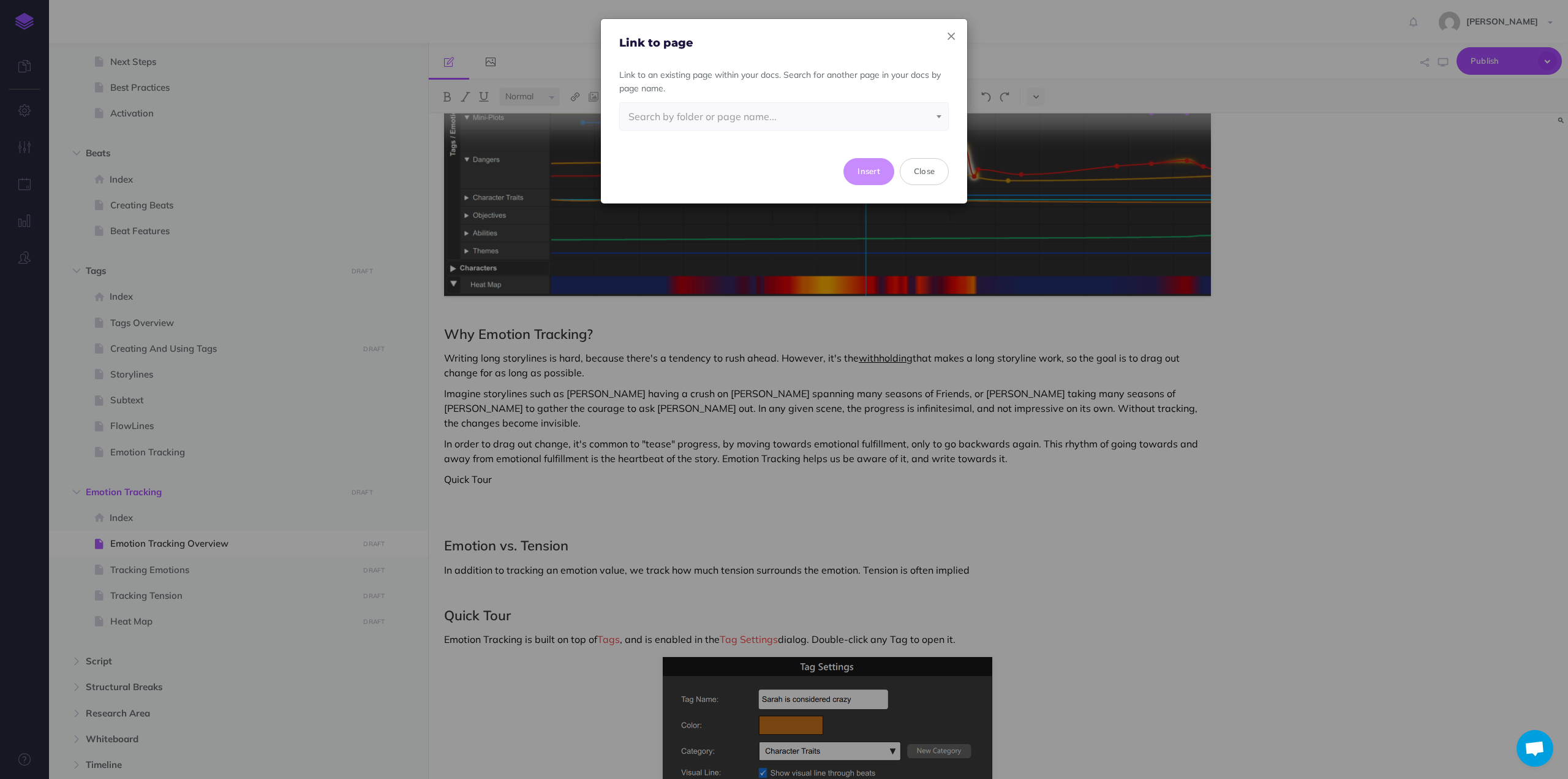
click at [951, 35] on icon "button" at bounding box center [951, 36] width 7 height 13
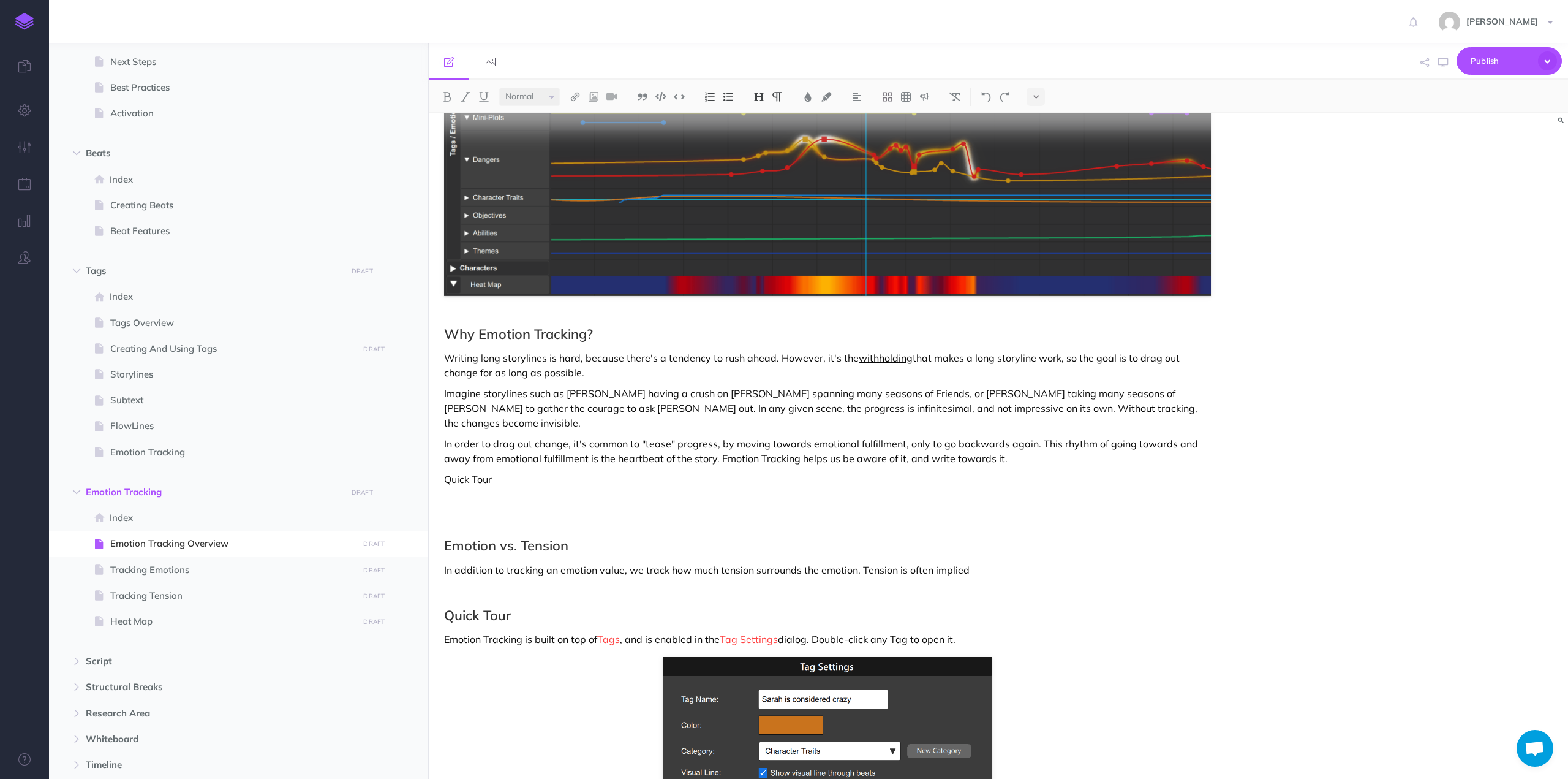
click at [752, 95] on button at bounding box center [759, 97] width 19 height 19
click at [763, 136] on button "H2" at bounding box center [759, 136] width 19 height 19
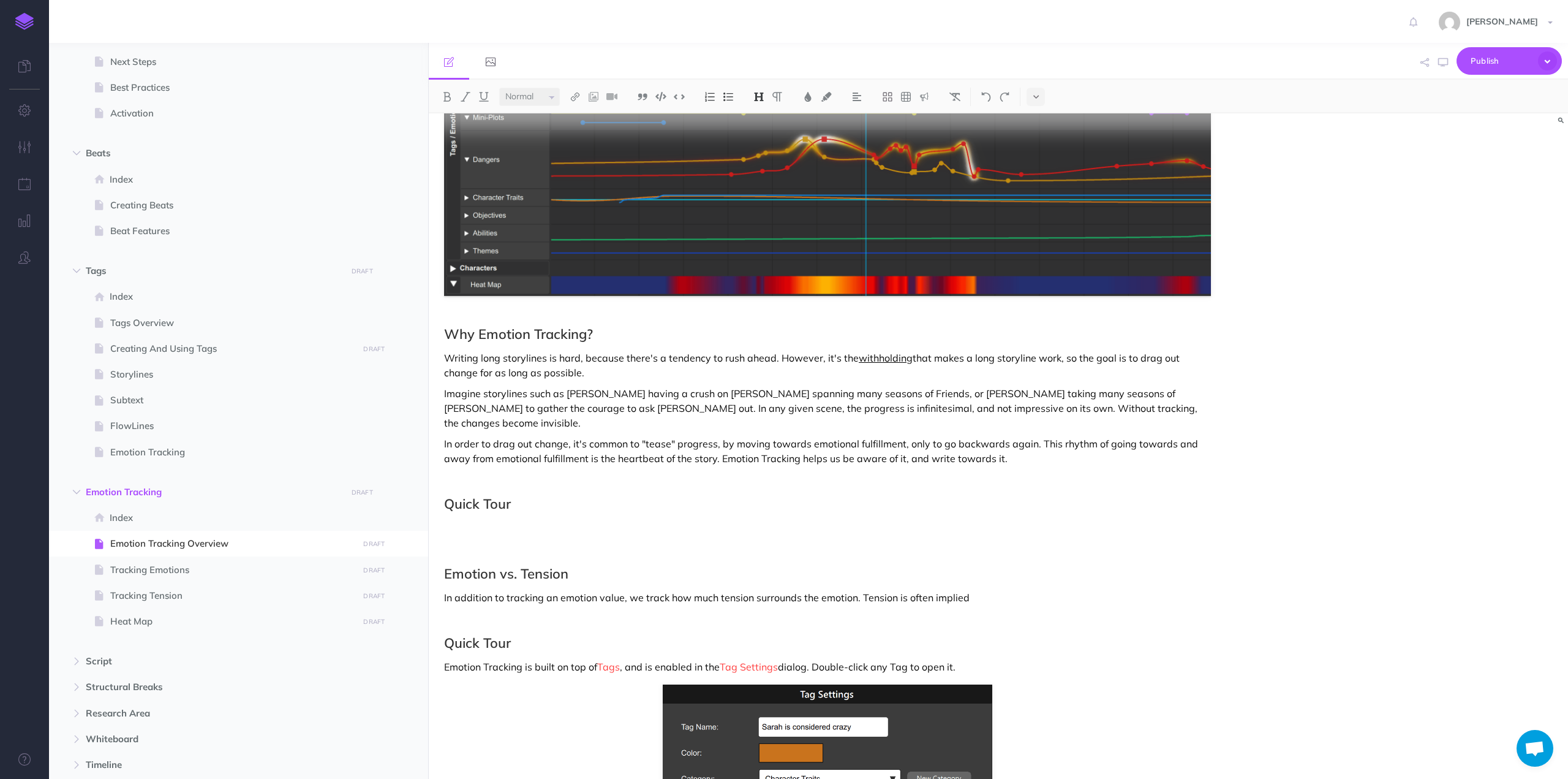
click at [467, 522] on div "Emotion Tracking Overview Emotion Tracking helps you develop long, slow-moving …" at bounding box center [828, 567] width 797 height 1344
click at [467, 521] on p at bounding box center [828, 528] width 767 height 15
click at [470, 521] on p "Once emotion and/or Tension Tracking" at bounding box center [828, 528] width 767 height 15
click at [641, 521] on p "Once Emotion and/or Tension Tracking" at bounding box center [828, 528] width 767 height 15
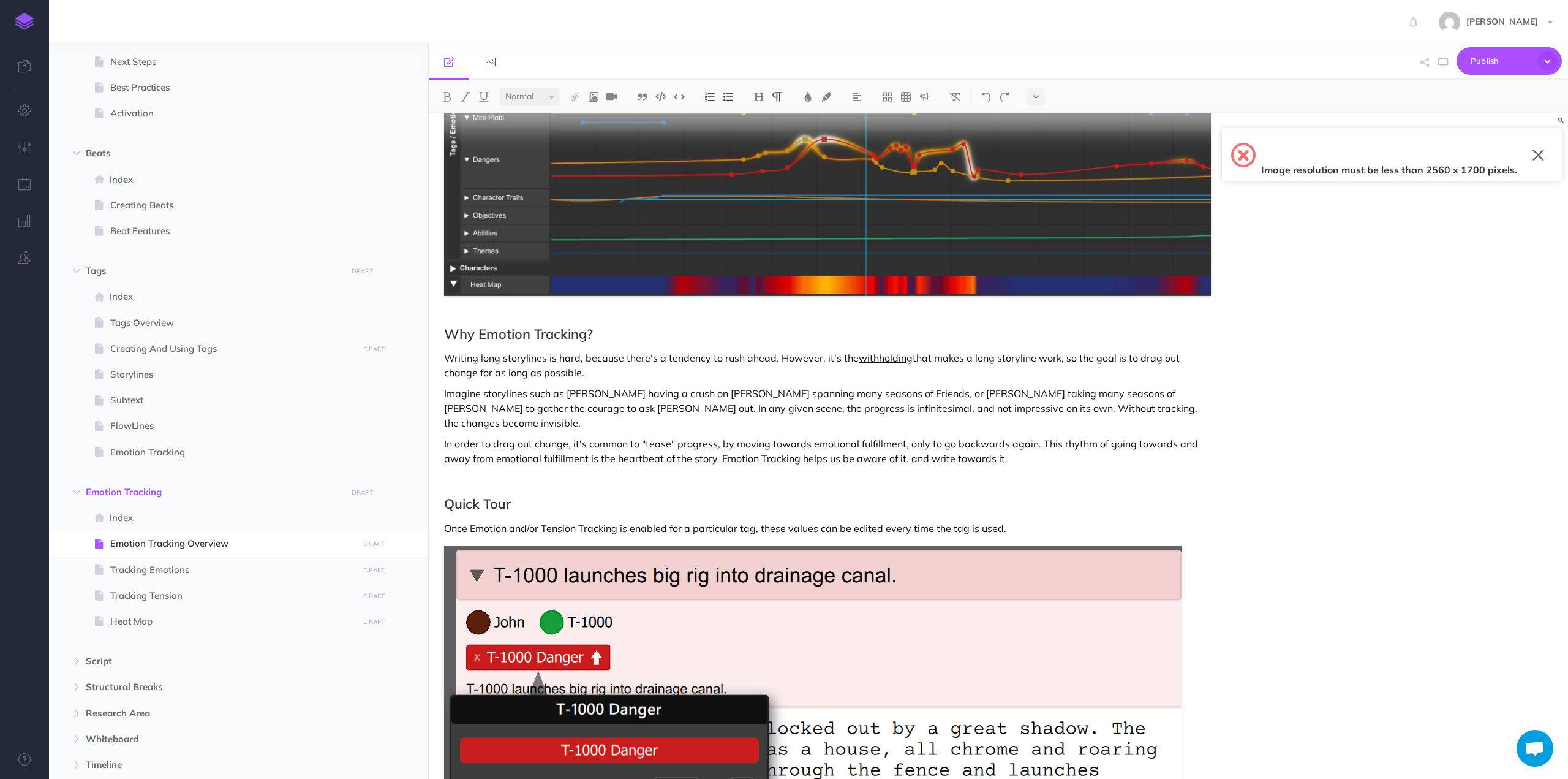
scroll to position [524, 0]
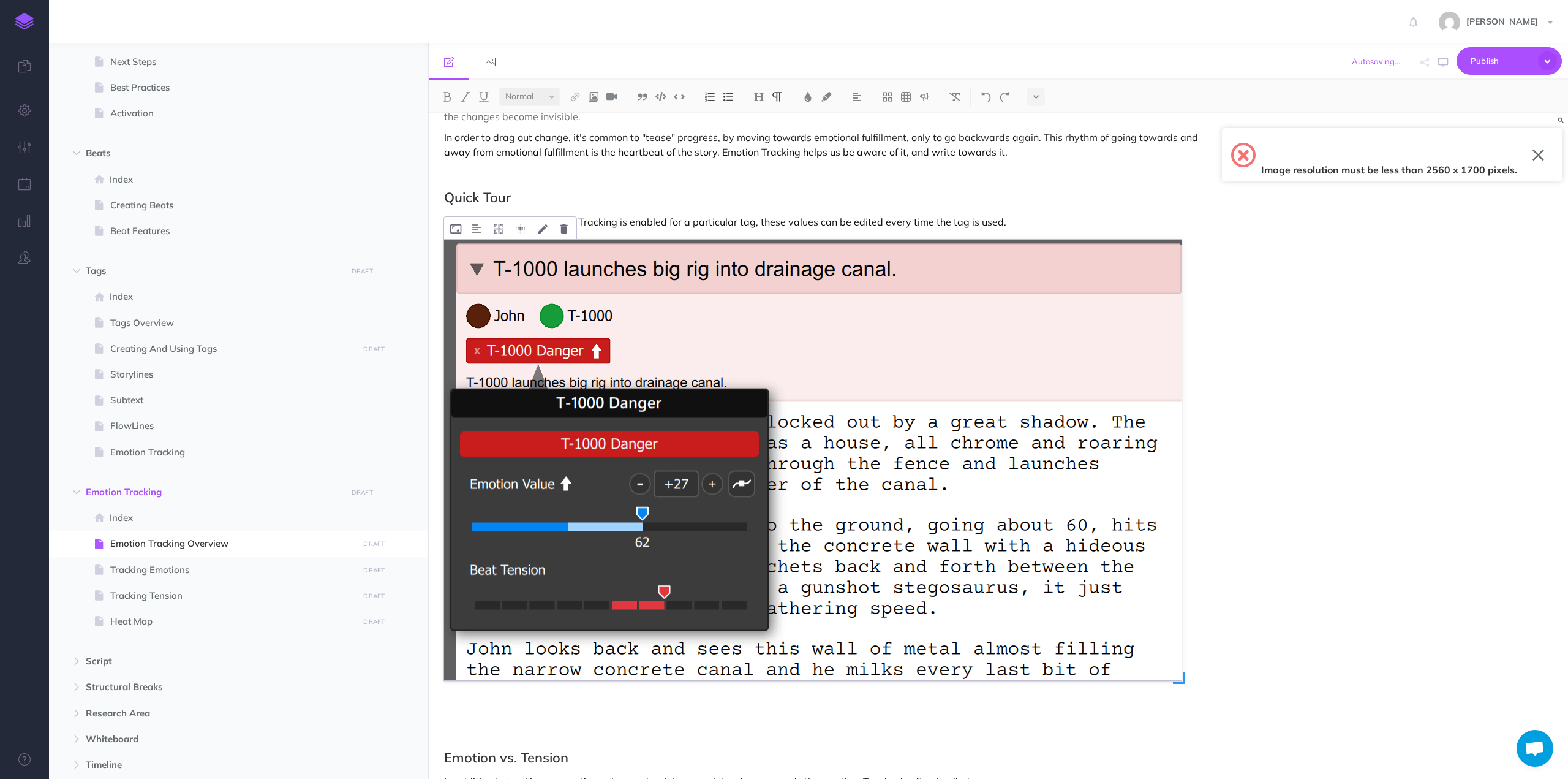
click at [991, 565] on img at bounding box center [813, 460] width 737 height 440
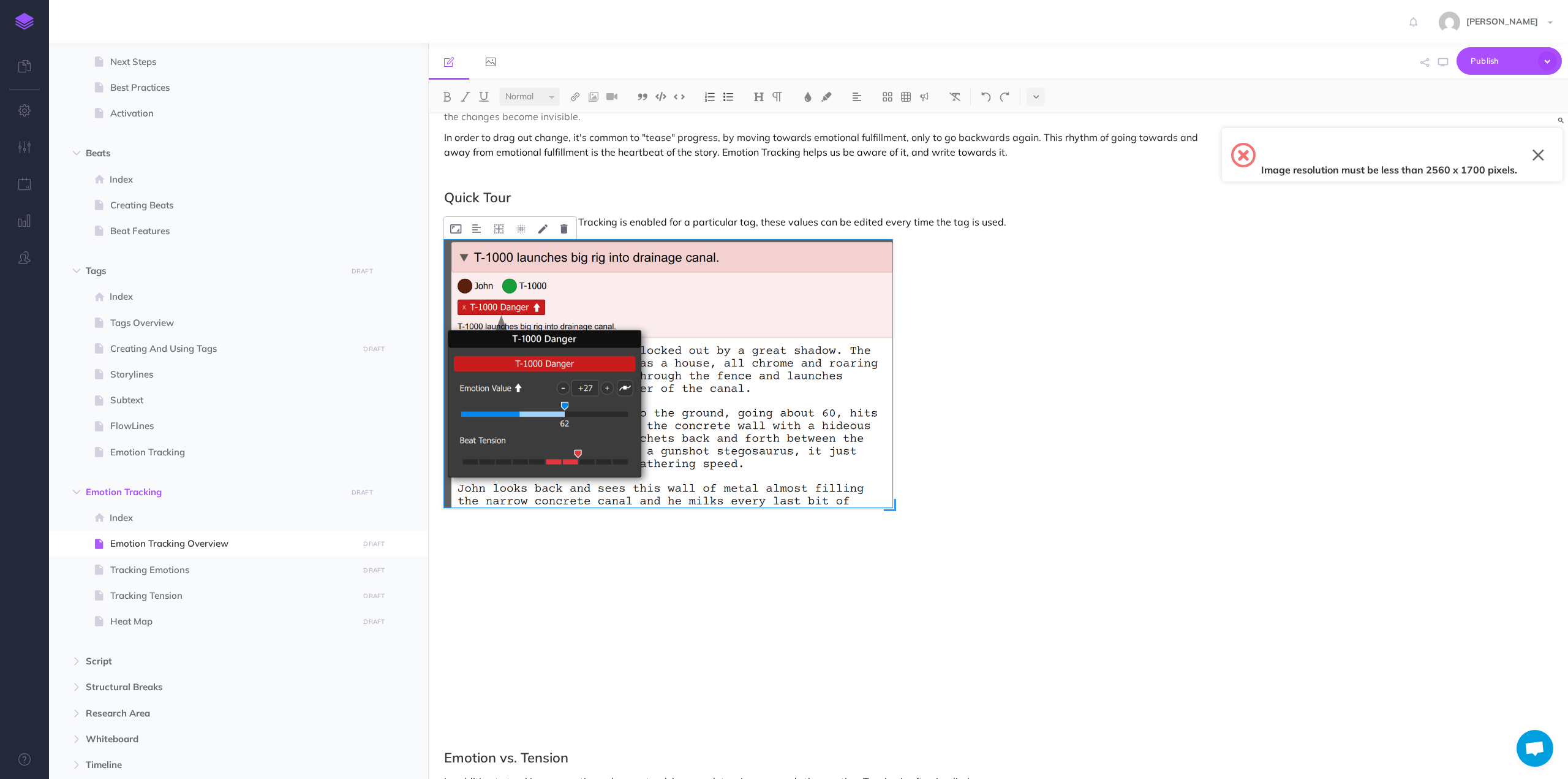
drag, startPoint x: 1183, startPoint y: 667, endPoint x: 894, endPoint y: 526, distance: 321.6
click at [894, 526] on div at bounding box center [813, 460] width 737 height 440
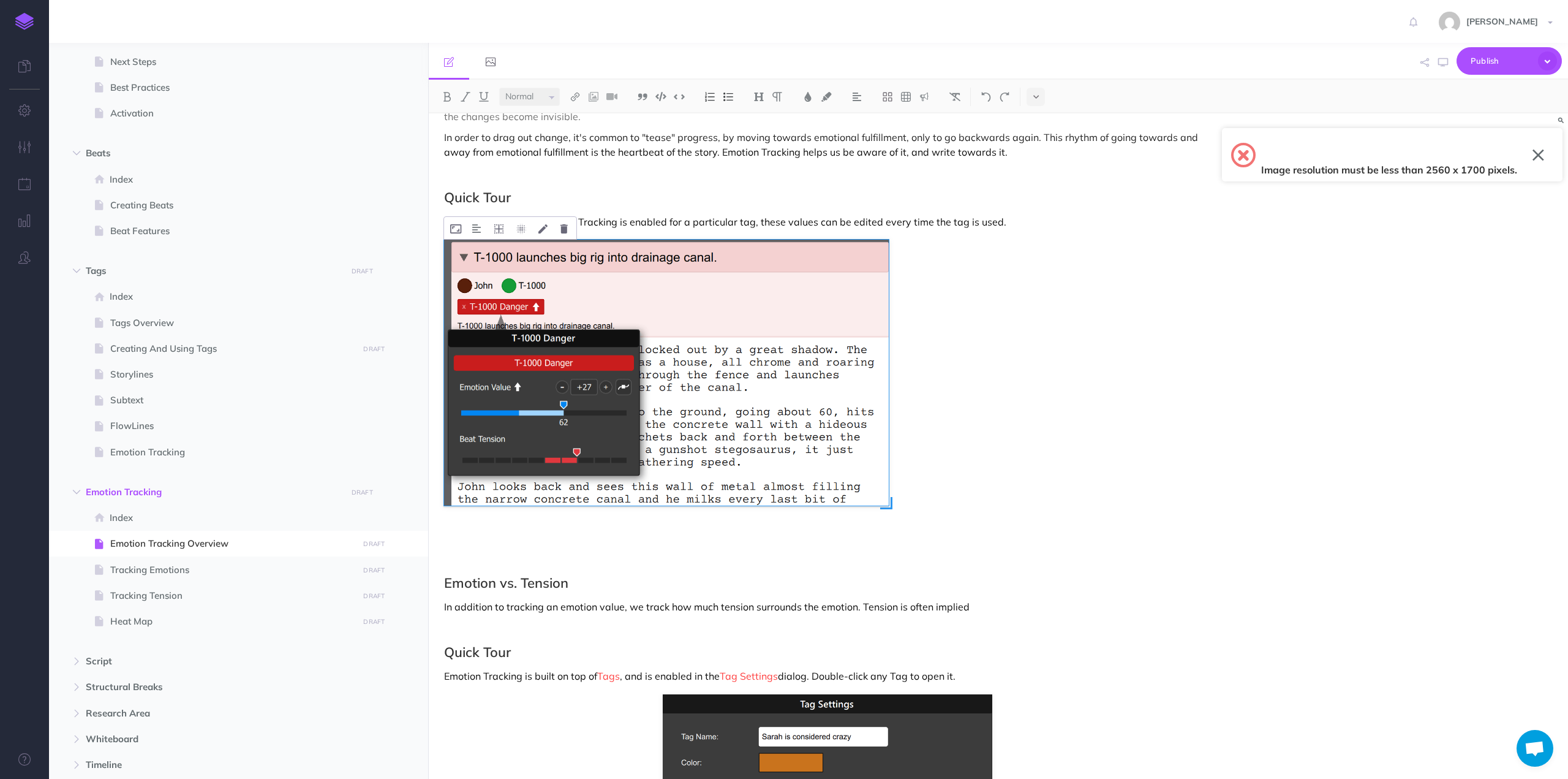
click at [631, 346] on img at bounding box center [666, 372] width 445 height 266
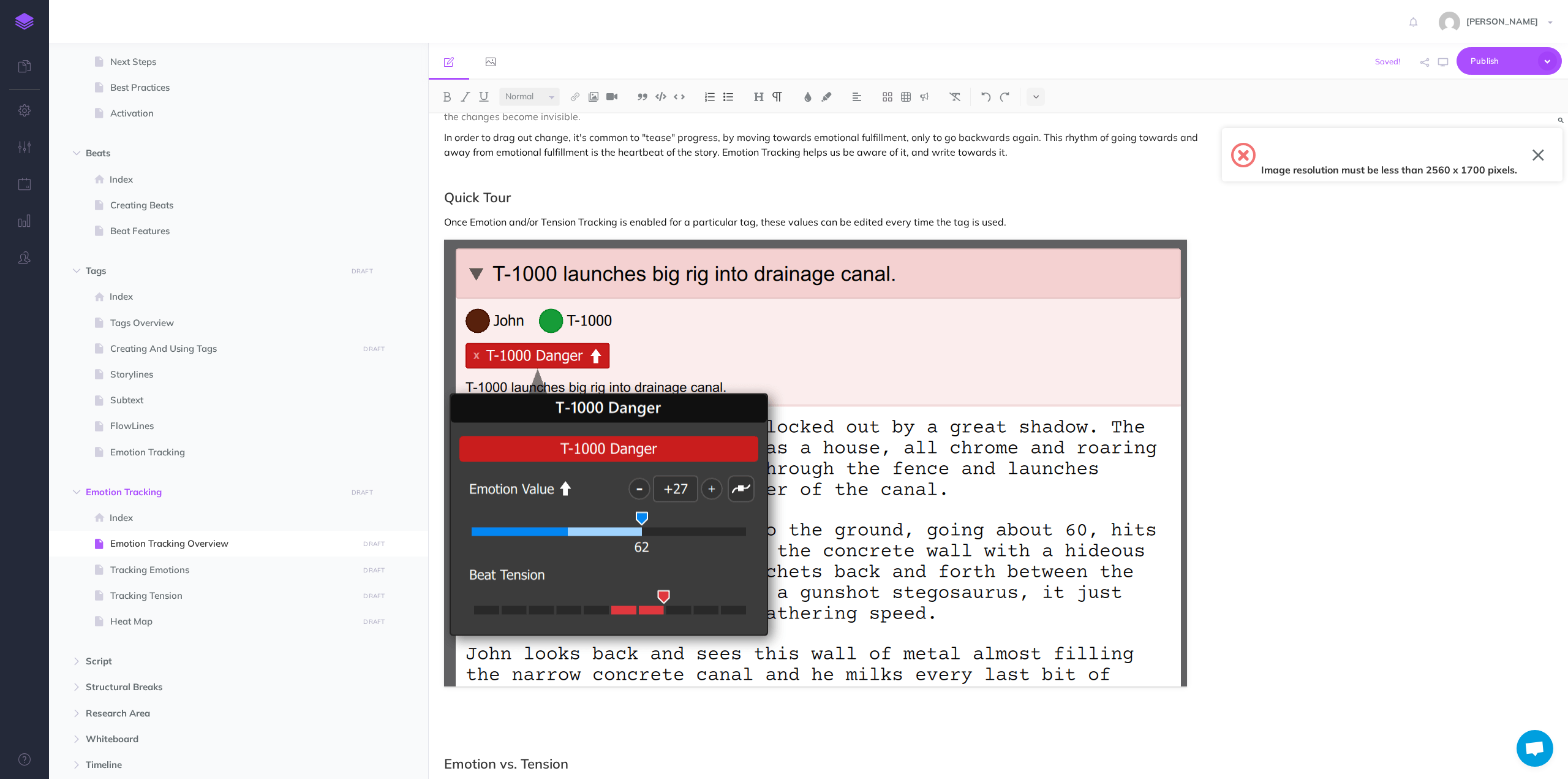
click at [1539, 148] on button "button" at bounding box center [1539, 155] width 12 height 20
click at [1004, 492] on img at bounding box center [815, 463] width 743 height 447
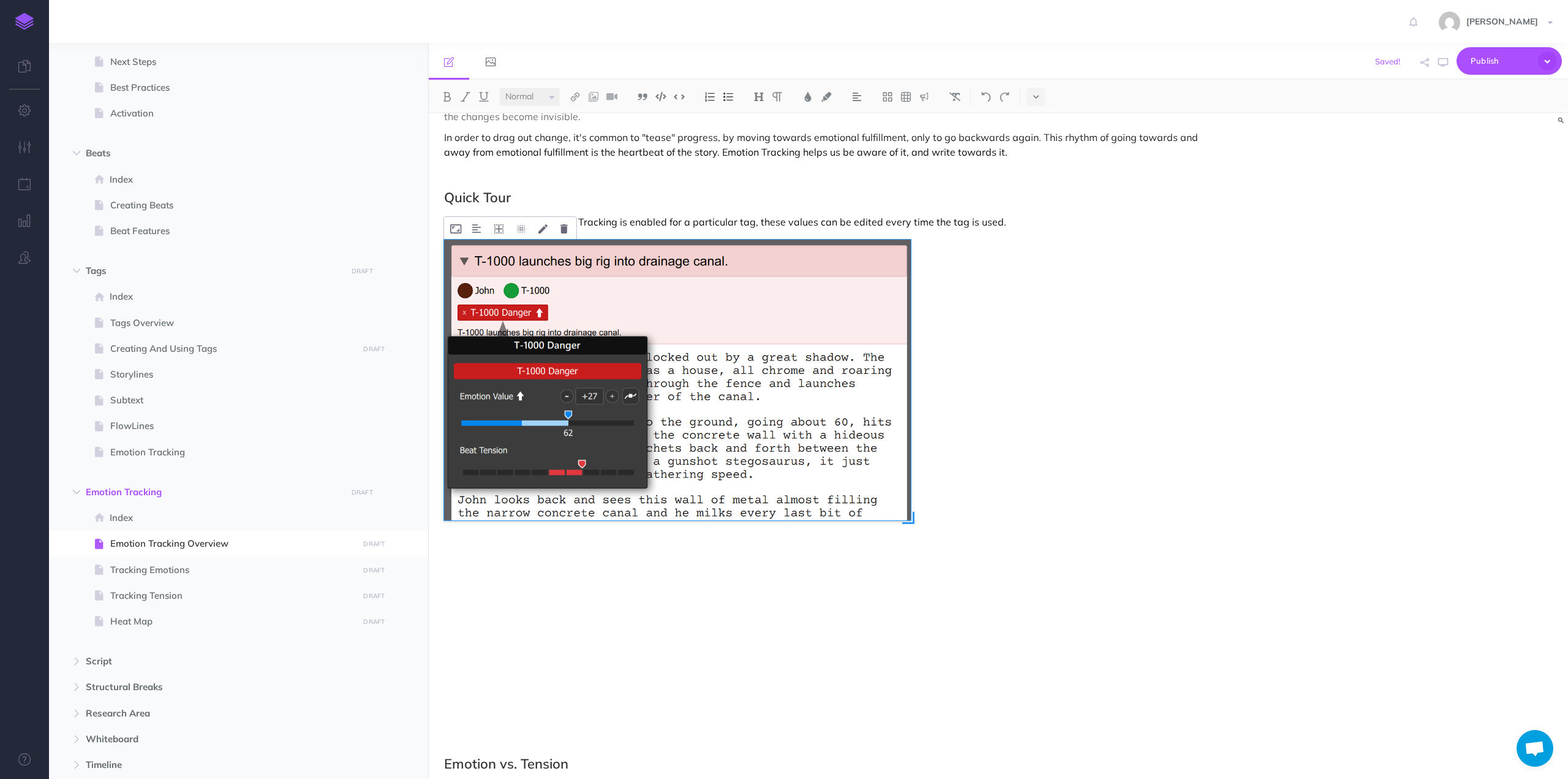
drag, startPoint x: 1189, startPoint y: 671, endPoint x: 913, endPoint y: 483, distance: 333.9
click at [913, 483] on div at bounding box center [815, 463] width 743 height 447
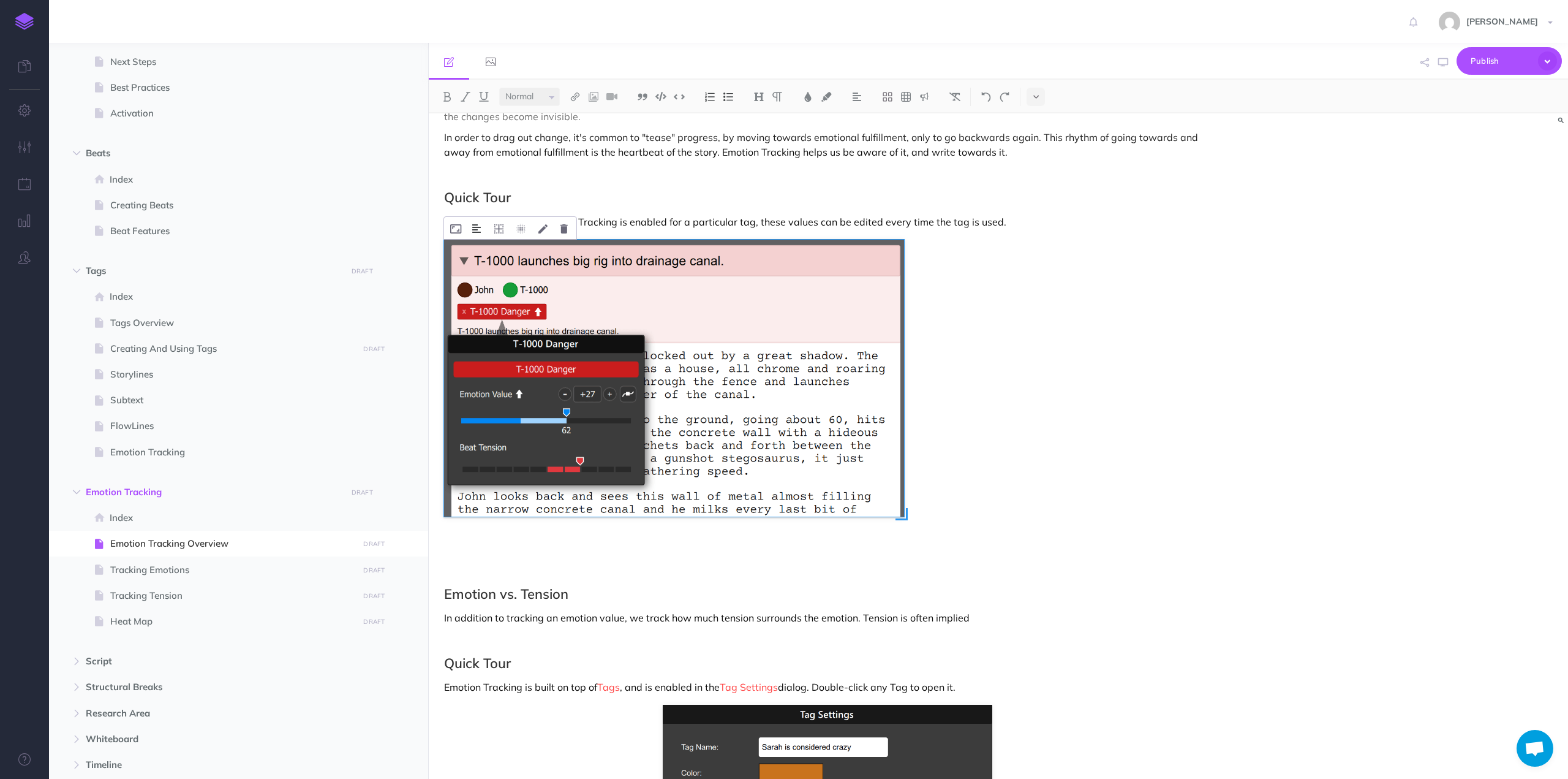
click at [477, 223] on img at bounding box center [476, 228] width 8 height 10
click at [476, 262] on img at bounding box center [477, 267] width 22 height 10
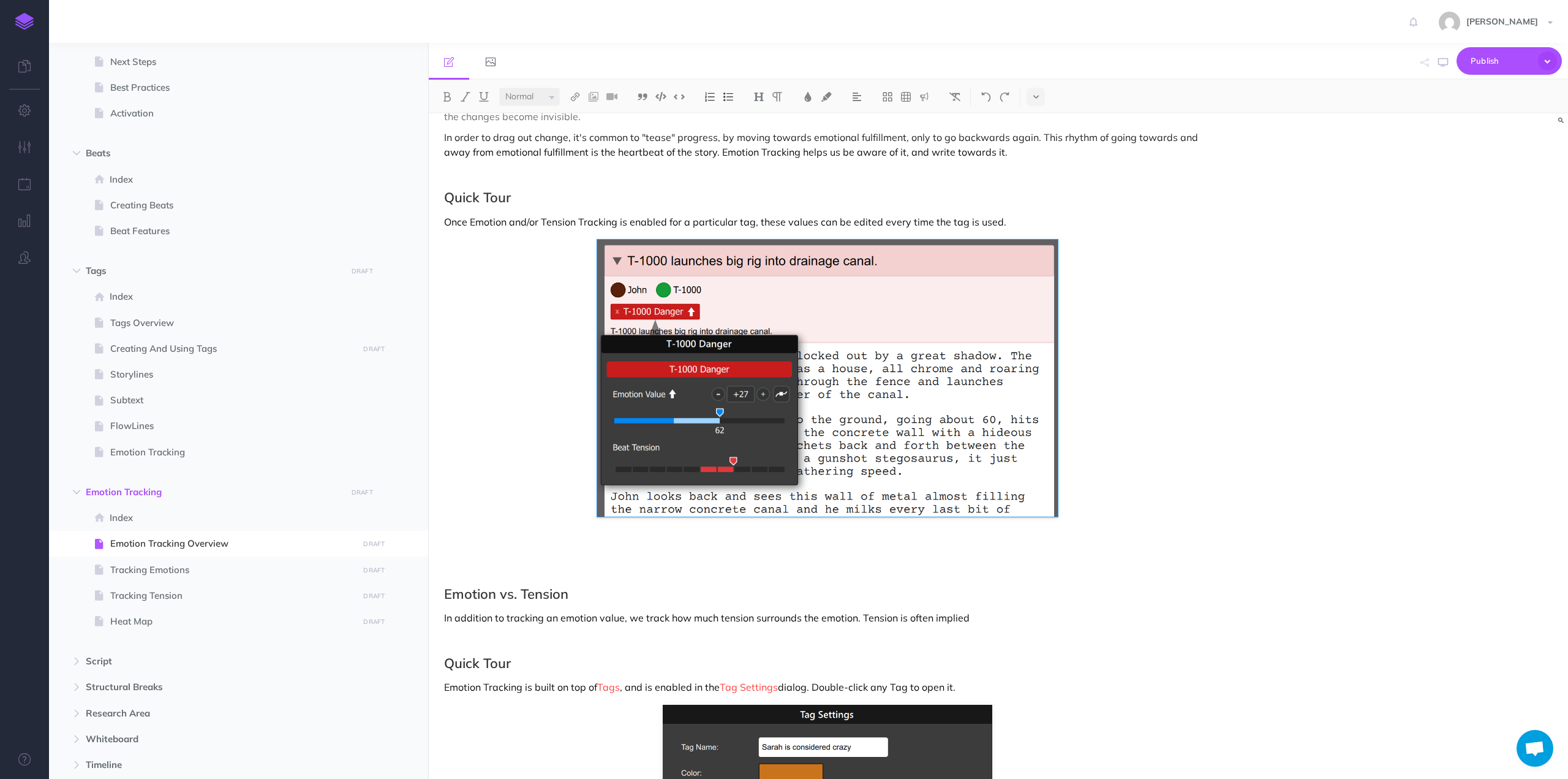
click at [556, 214] on p "Once Emotion and/or Tension Tracking is enabled for a particular tag, these val…" at bounding box center [828, 221] width 767 height 15
click at [740, 214] on p "Once Emotion and/or Tension Tracking is enabled for a particular tag, these val…" at bounding box center [828, 221] width 767 height 15
click at [1012, 214] on p "Once Emotion and/or Tension Tracking is enabled for a particular Tag, these val…" at bounding box center [828, 221] width 767 height 15
click at [539, 541] on p at bounding box center [828, 548] width 767 height 15
click at [539, 514] on div "Emotion Tracking Overview Emotion Tracking helps you develop long, slow-moving …" at bounding box center [828, 424] width 797 height 1670
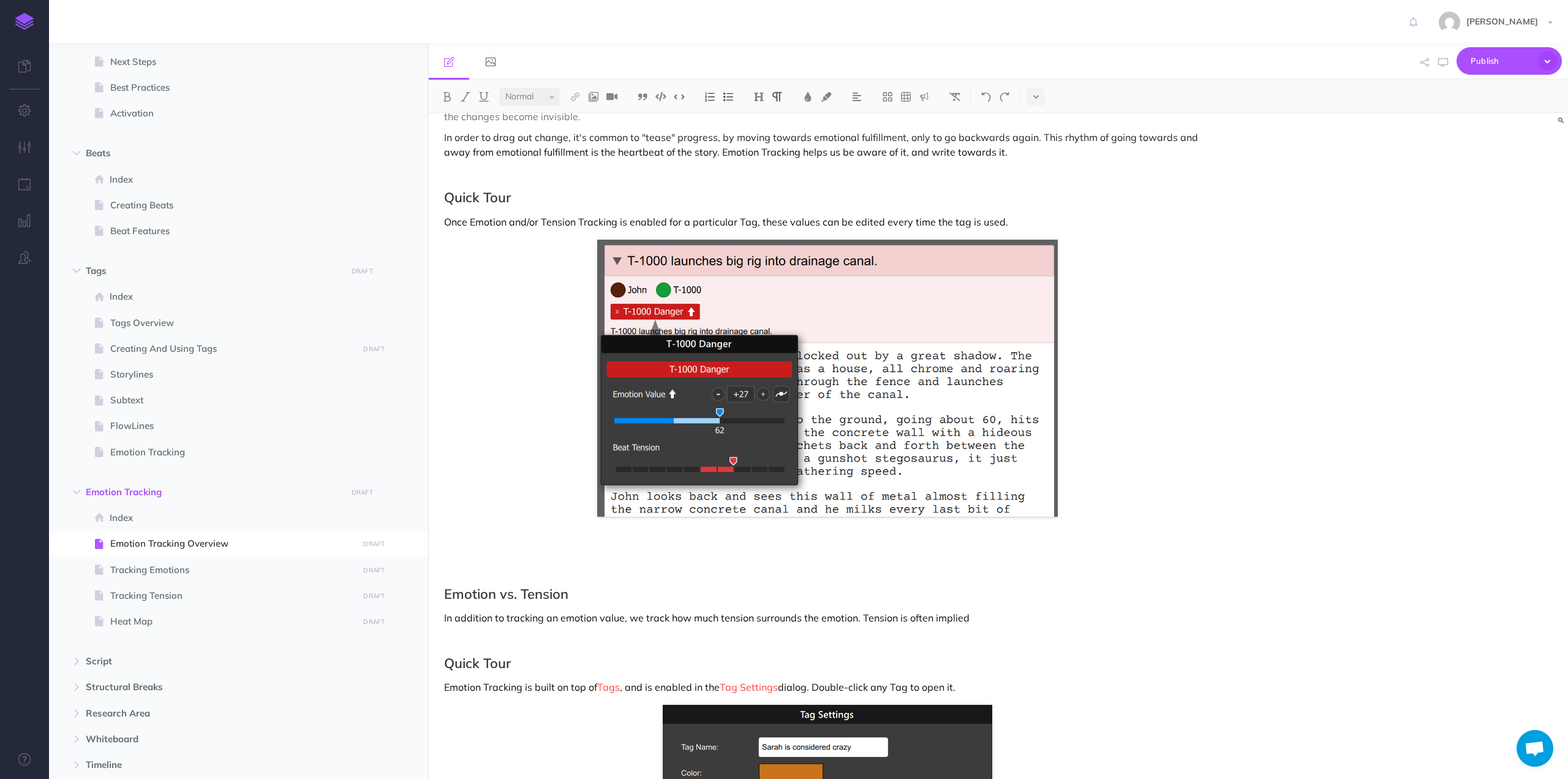
click at [1025, 214] on p "Once Emotion and/or Tension Tracking is enabled for a particular Tag, these val…" at bounding box center [828, 221] width 767 height 15
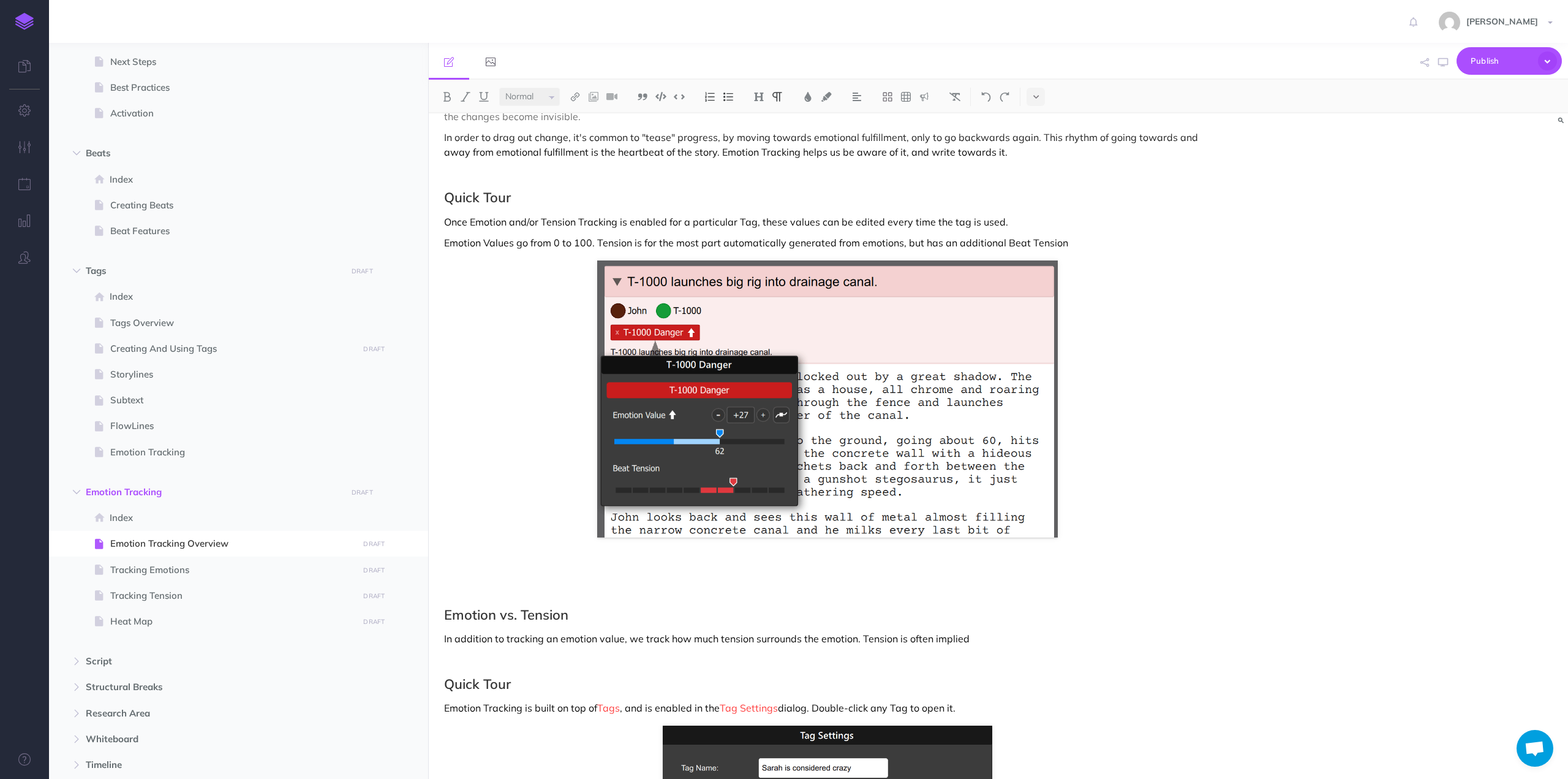
drag, startPoint x: 1077, startPoint y: 227, endPoint x: 598, endPoint y: 233, distance: 479.0
click at [598, 236] on p "Emotion Values go from 0 to 100. Tension is for the most part automatically gen…" at bounding box center [828, 243] width 767 height 15
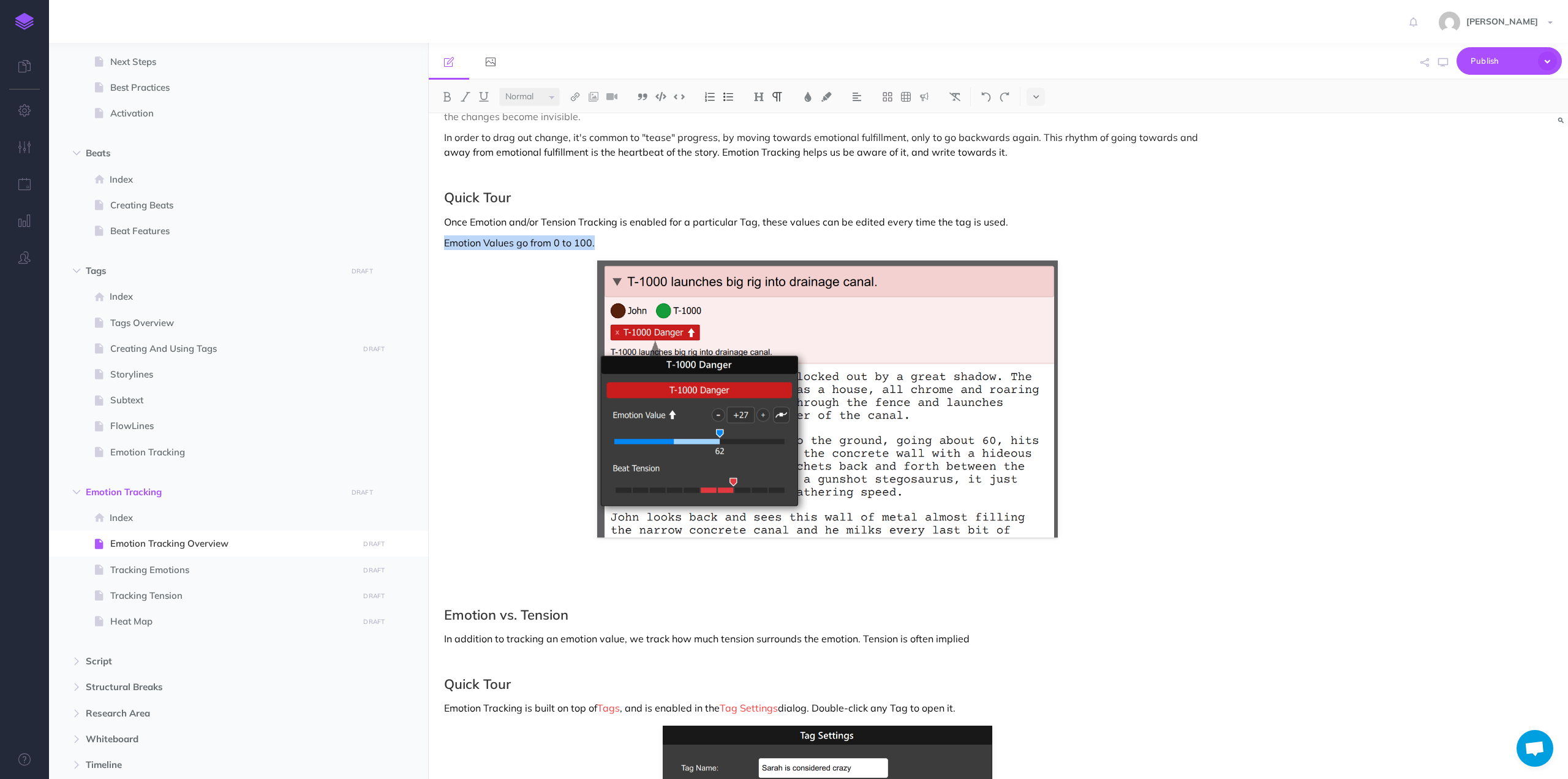
drag, startPoint x: 600, startPoint y: 229, endPoint x: 442, endPoint y: 230, distance: 158.0
click at [442, 230] on div "Emotion Tracking Overview Emotion Tracking helps you develop long, slow-moving …" at bounding box center [828, 435] width 797 height 1691
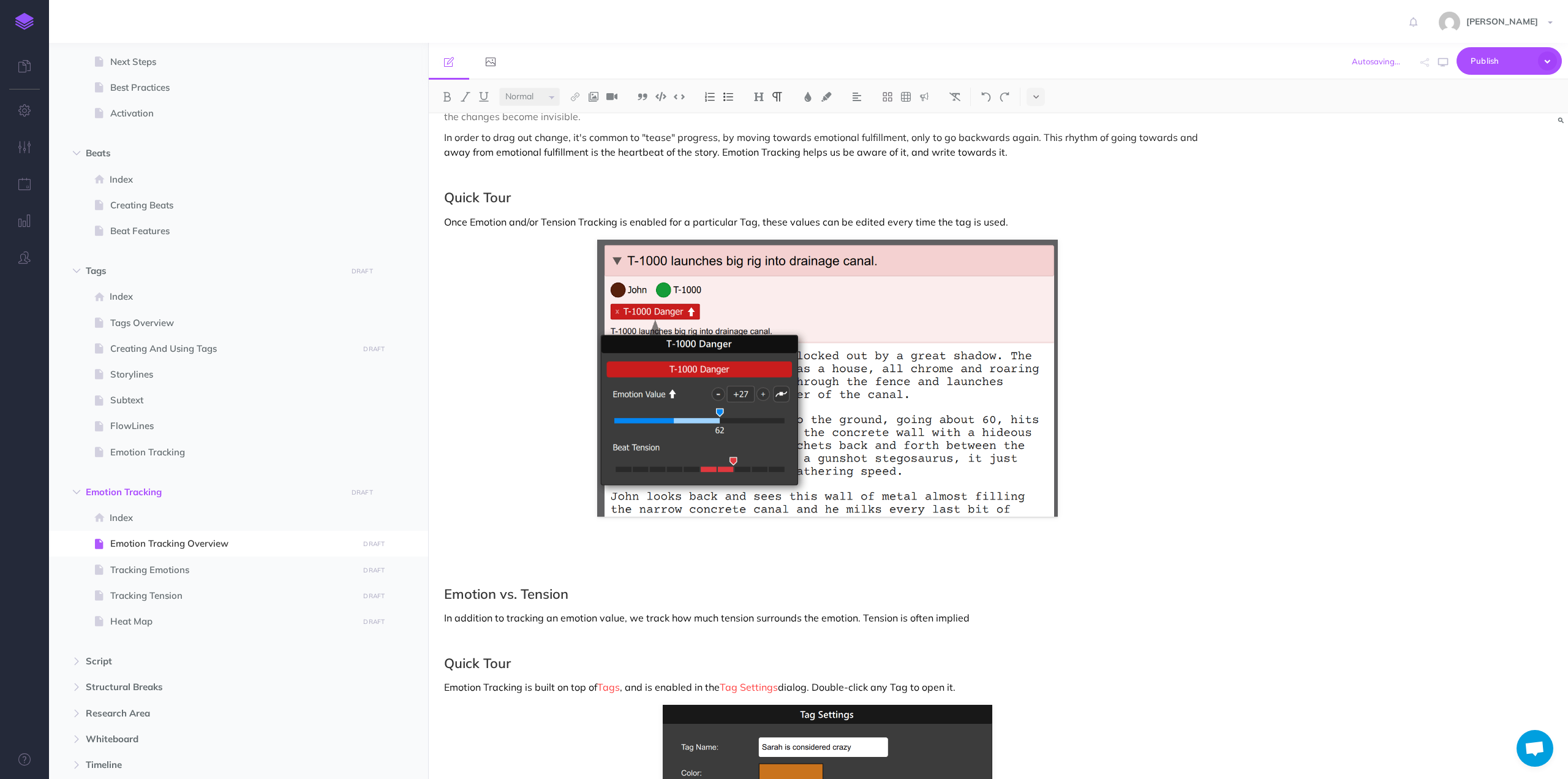
click at [591, 522] on div "Emotion Tracking Overview Emotion Tracking helps you develop long, slow-moving …" at bounding box center [828, 424] width 797 height 1670
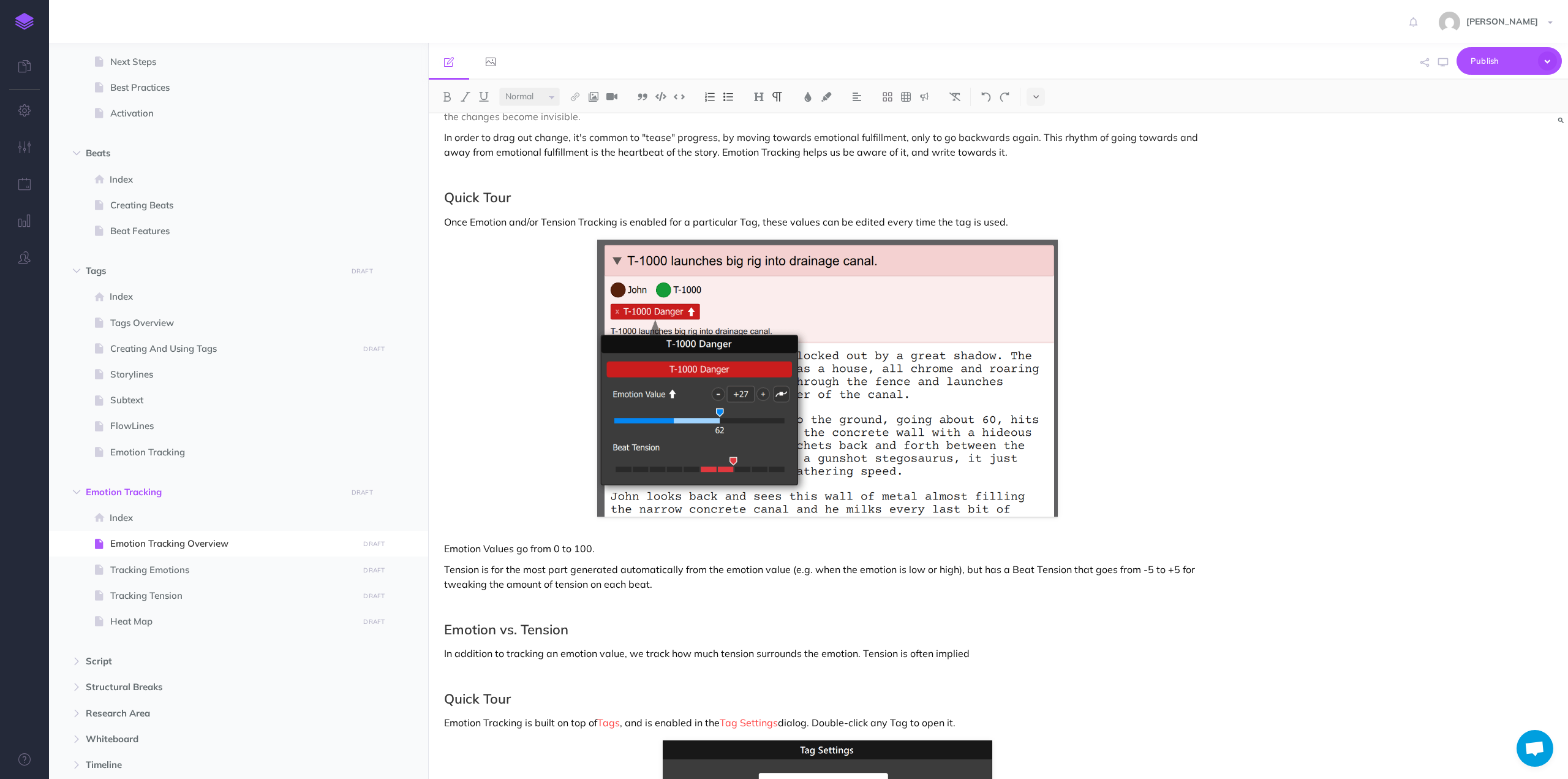
scroll to position [708, 0]
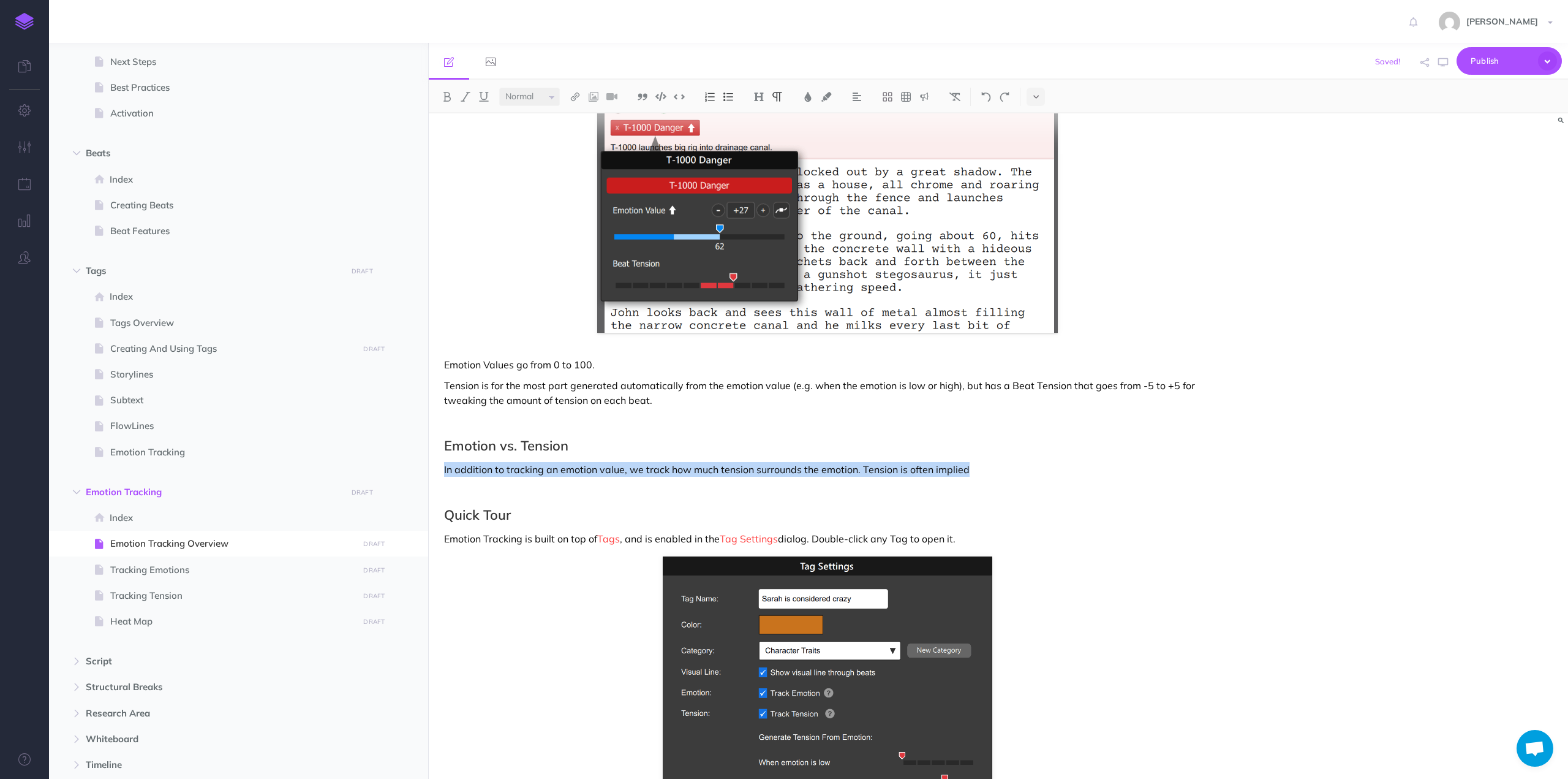
drag, startPoint x: 937, startPoint y: 451, endPoint x: 442, endPoint y: 451, distance: 495.0
click at [442, 451] on div "Emotion Tracking Overview Emotion Tracking helps you develop long, slow-moving …" at bounding box center [828, 258] width 797 height 1706
click at [980, 378] on p "Tension is for the most part generated automatically from the emotion value (e.…" at bounding box center [828, 393] width 767 height 29
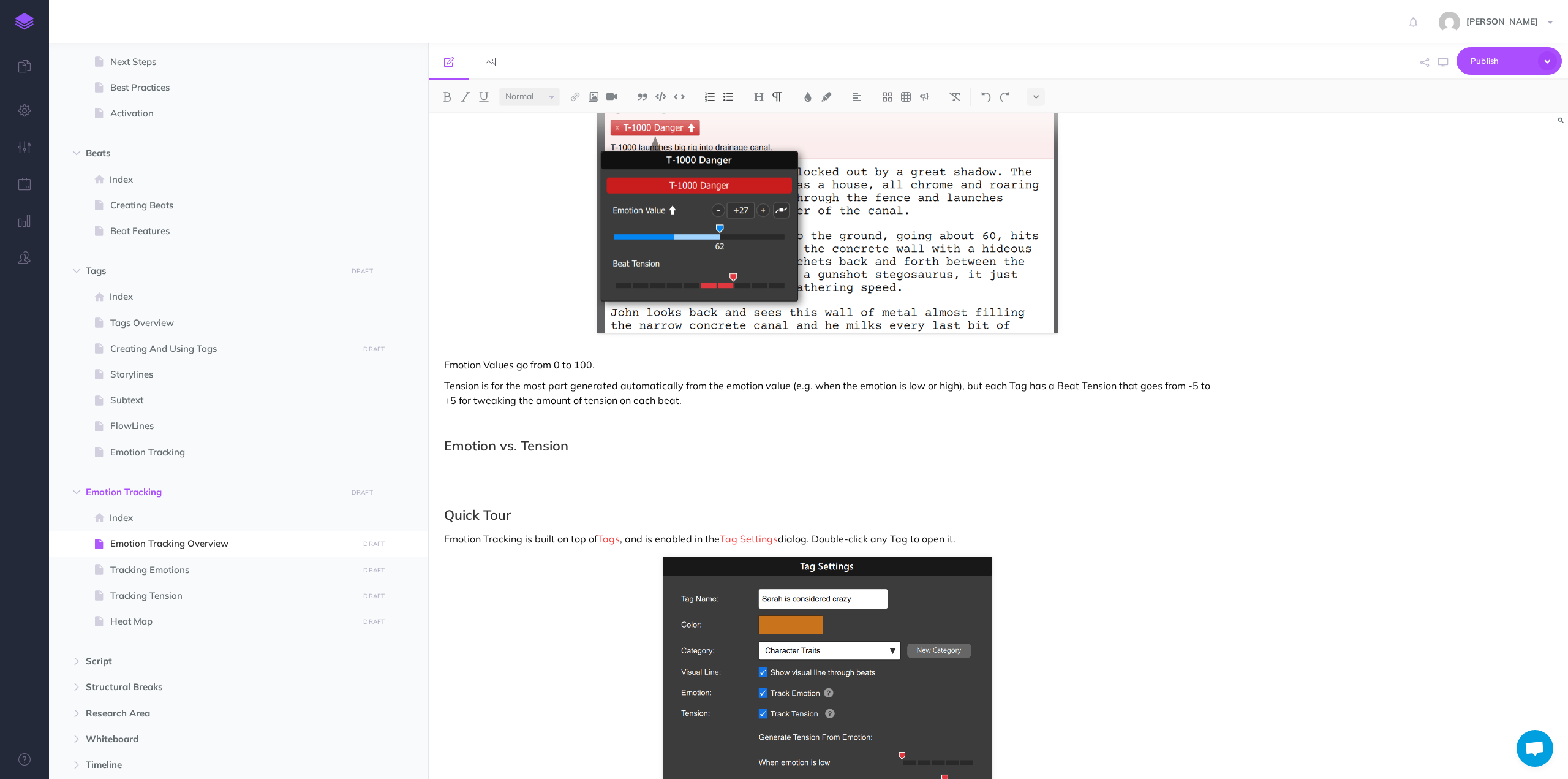
click at [694, 386] on p "Tension is for the most part generated automatically from the emotion value (e.…" at bounding box center [828, 393] width 767 height 29
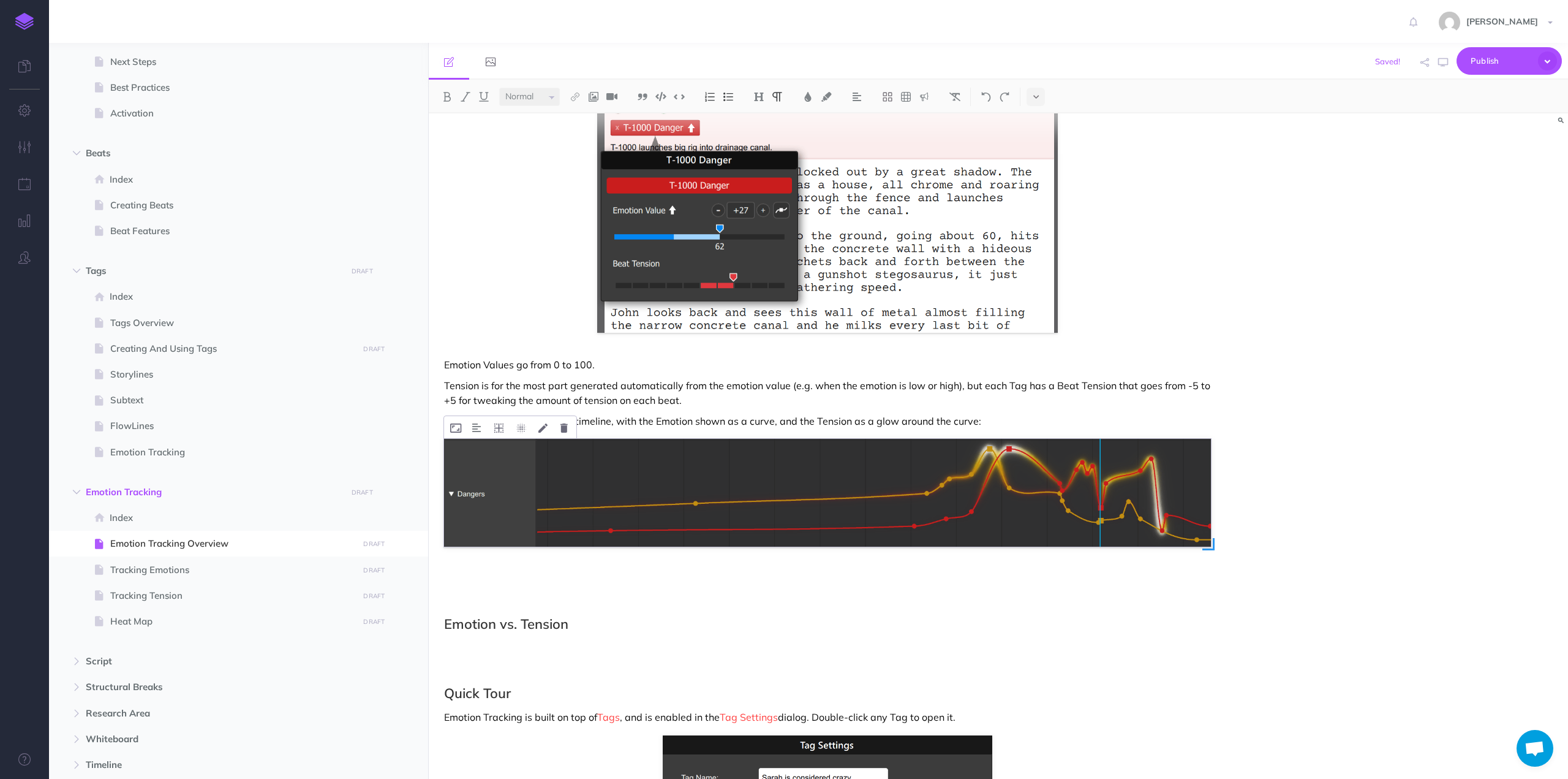
click at [785, 480] on img at bounding box center [828, 492] width 767 height 108
click at [477, 422] on img at bounding box center [476, 427] width 8 height 10
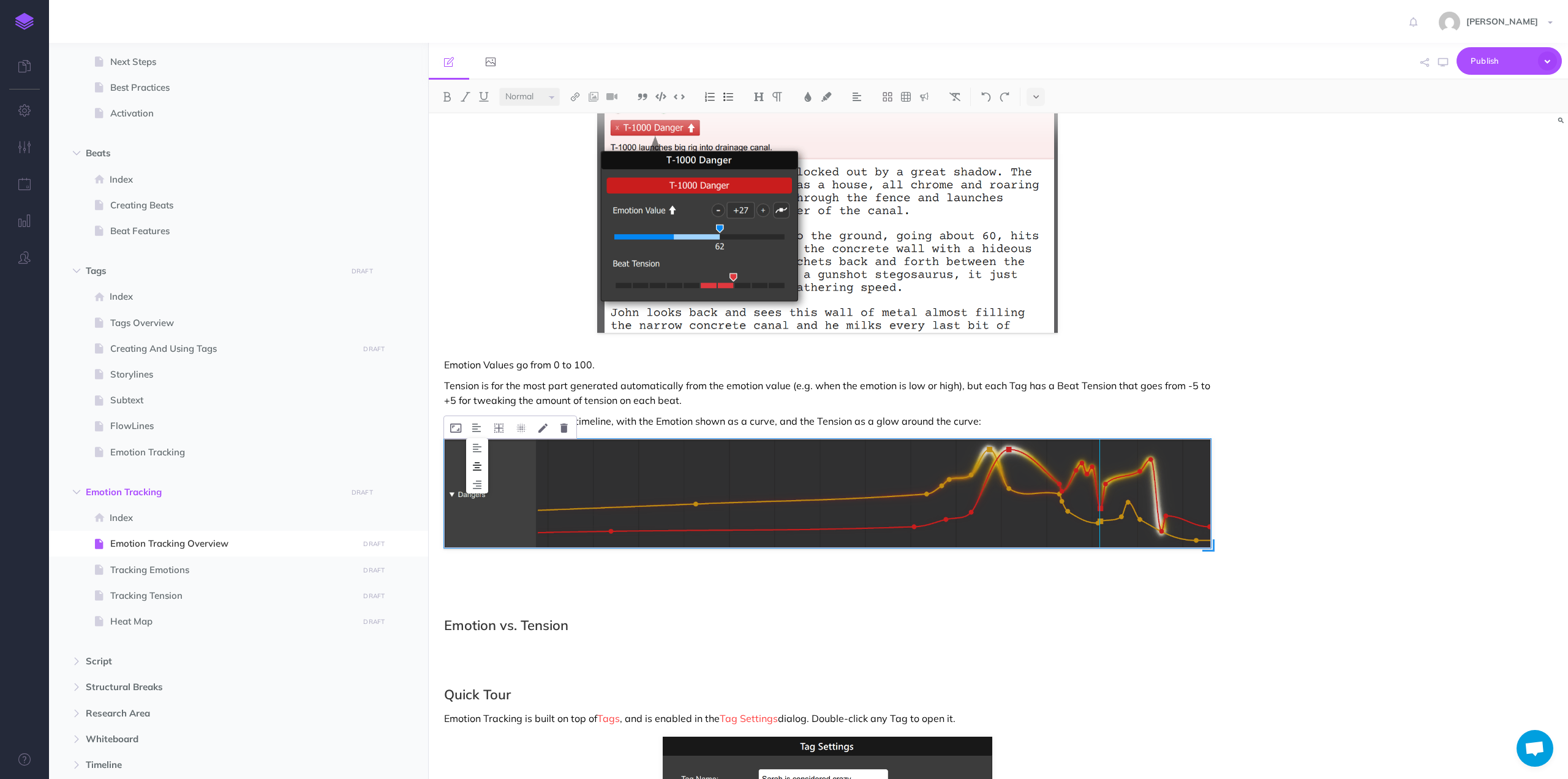
click at [480, 462] on img at bounding box center [477, 466] width 22 height 10
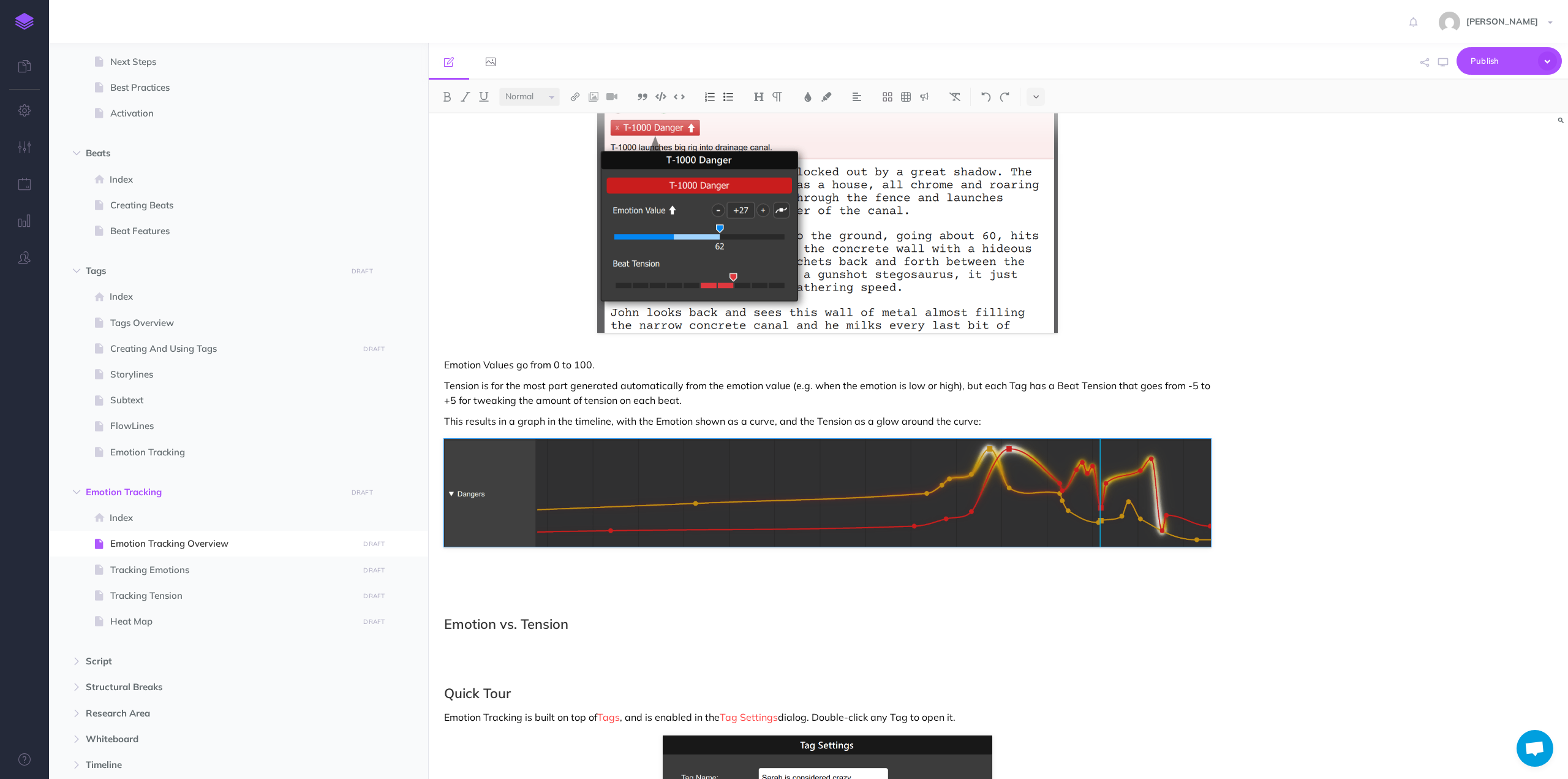
click at [485, 552] on div "Emotion Tracking Overview Emotion Tracking helps you develop long, slow-moving …" at bounding box center [828, 348] width 797 height 1884
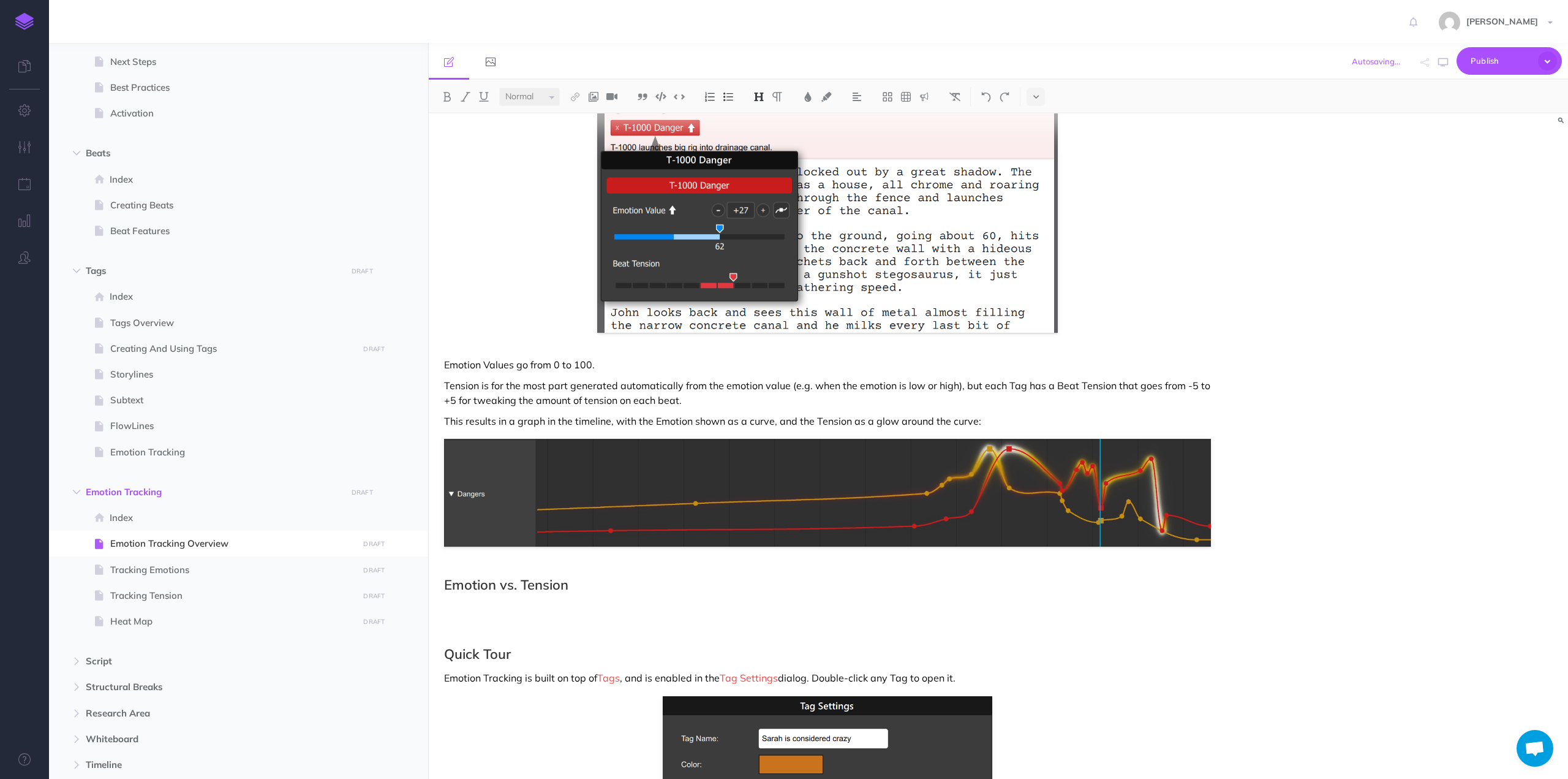
click at [465, 601] on p at bounding box center [828, 608] width 767 height 15
click at [651, 357] on p "Emotion Values go from 0 to 100." at bounding box center [828, 364] width 767 height 15
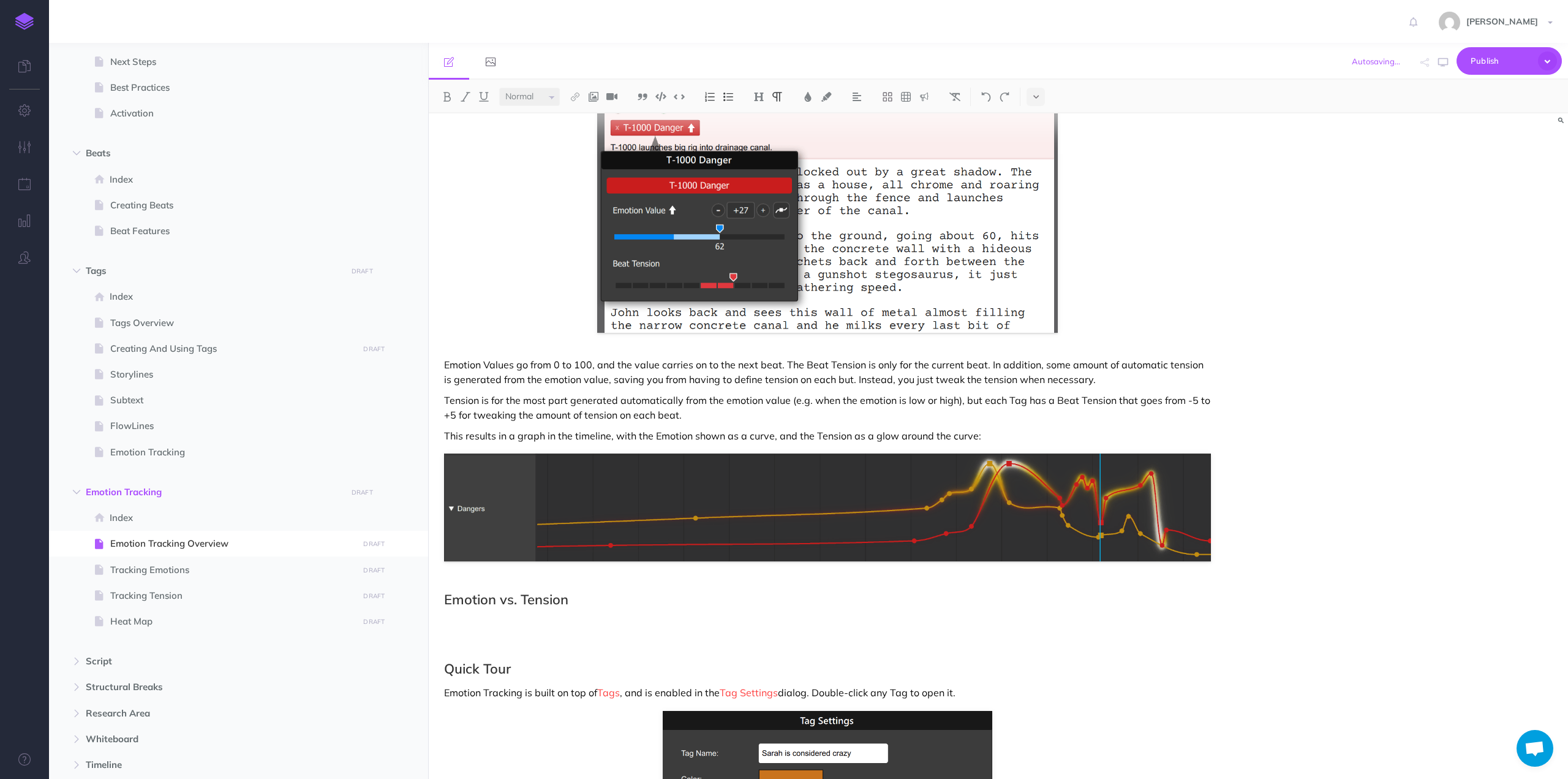
click at [559, 393] on p "Tension is for the most part generated automatically from the emotion value (e.…" at bounding box center [828, 408] width 767 height 29
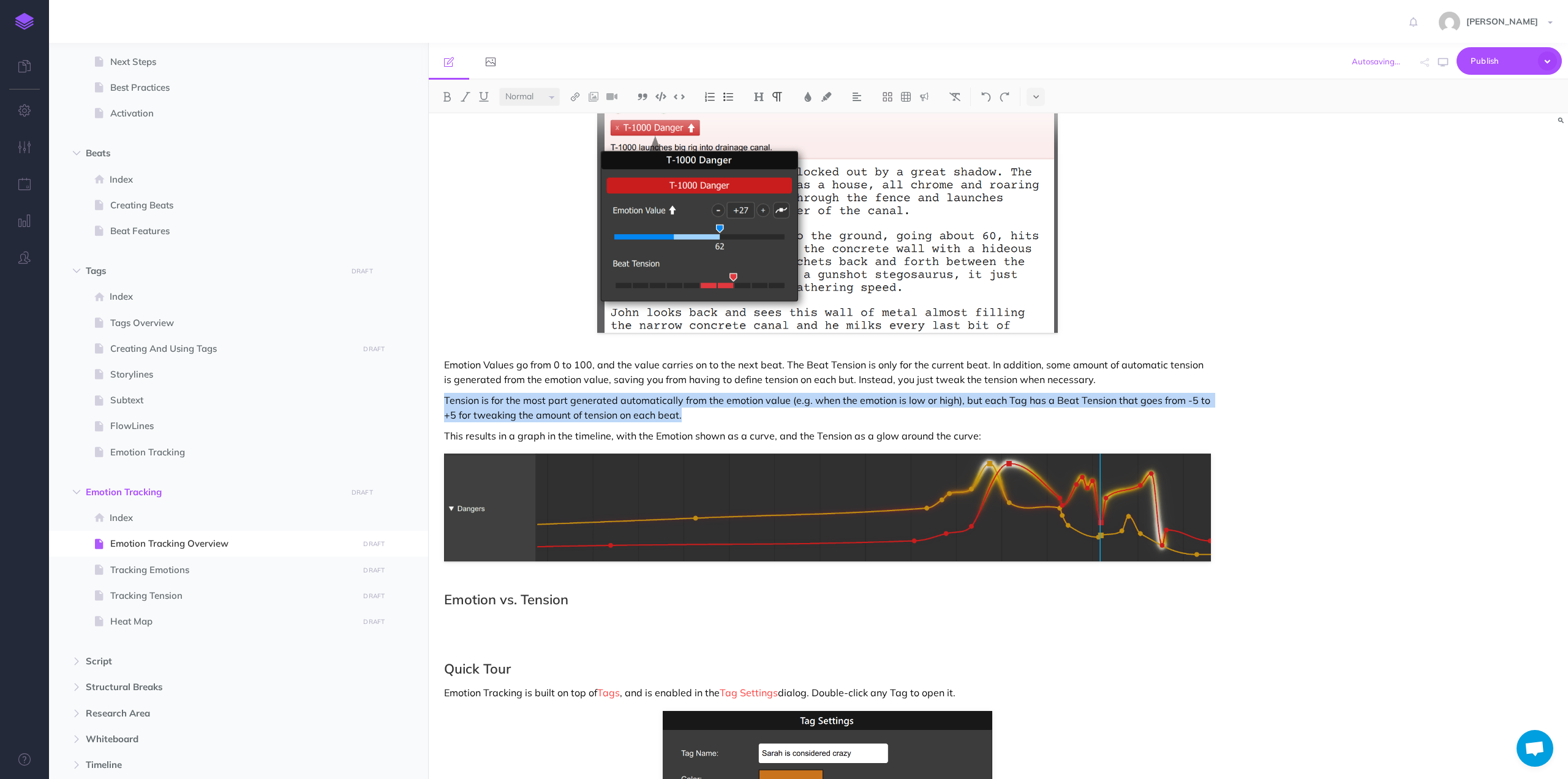
click at [559, 393] on p "Tension is for the most part generated automatically from the emotion value (e.…" at bounding box center [828, 408] width 767 height 29
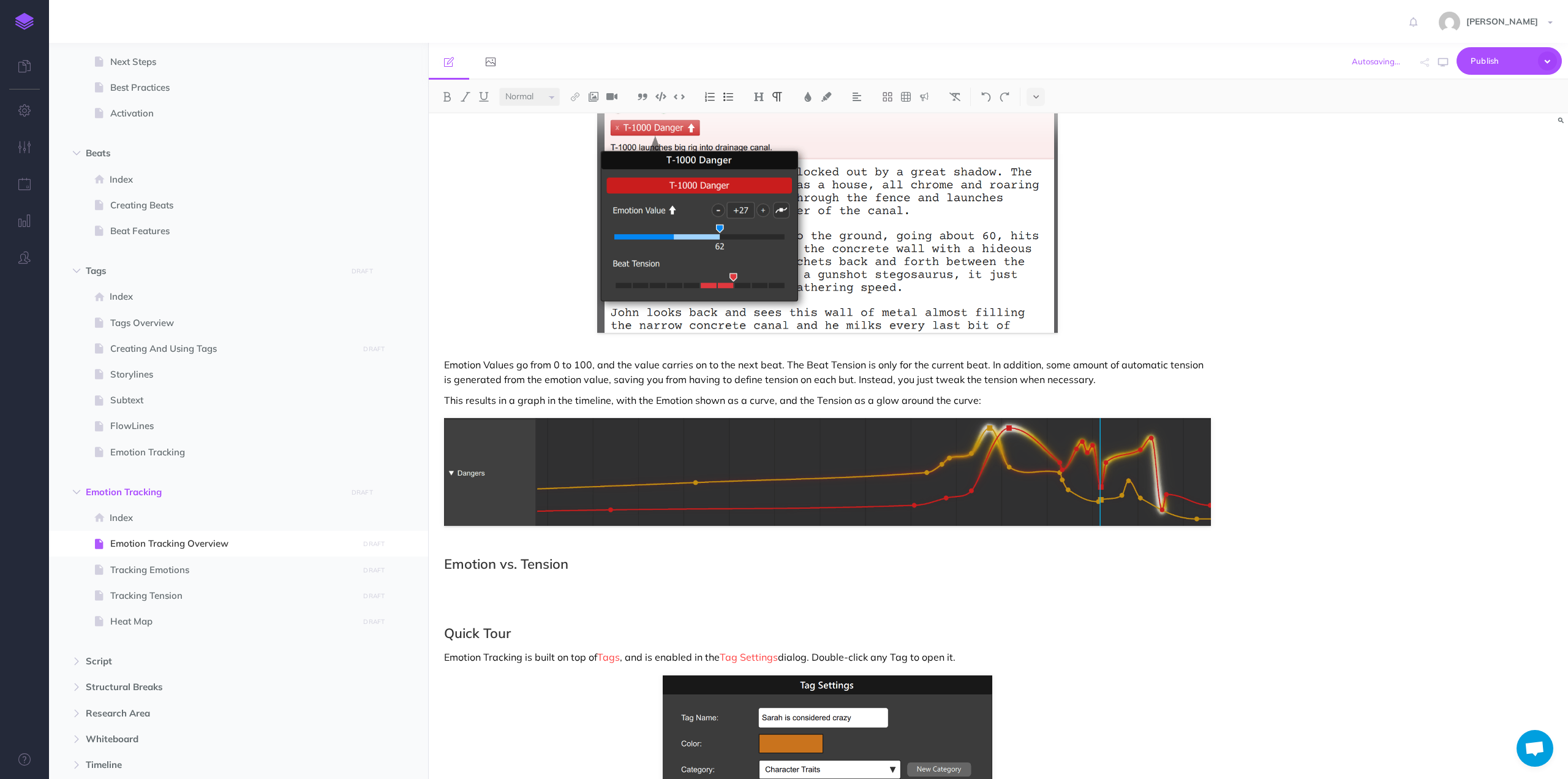
click at [864, 357] on p "Emotion Values go from 0 to 100, and the value carries on to the next beat. The…" at bounding box center [828, 372] width 767 height 29
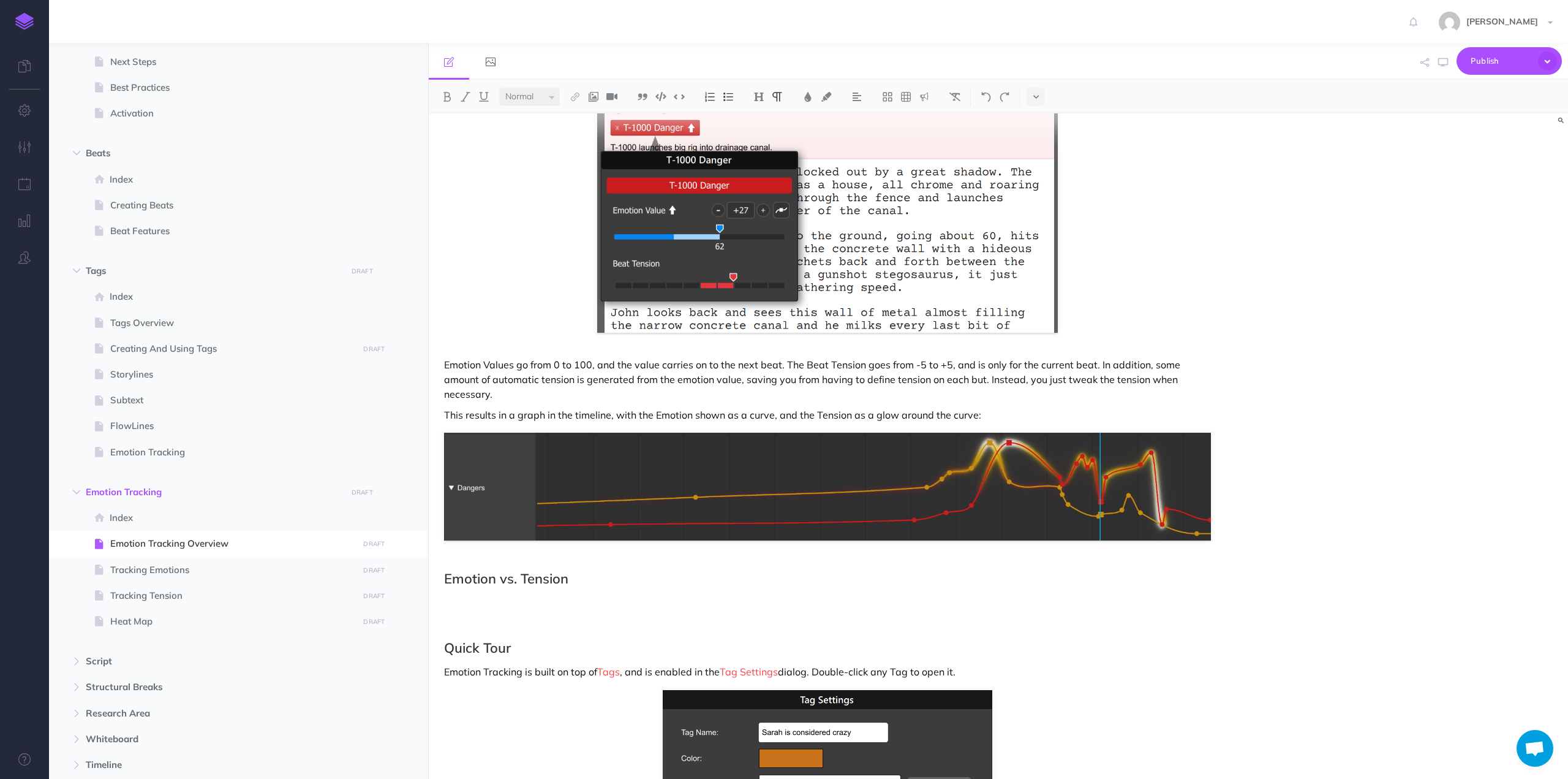
click at [932, 366] on p "Emotion Values go from 0 to 100, and the value carries on to the next beat. The…" at bounding box center [828, 379] width 767 height 44
click at [914, 365] on p "Emotion Values go from 0 to 100, and the value carries on to the next beat. The…" at bounding box center [828, 379] width 767 height 44
click at [479, 595] on p at bounding box center [828, 602] width 767 height 15
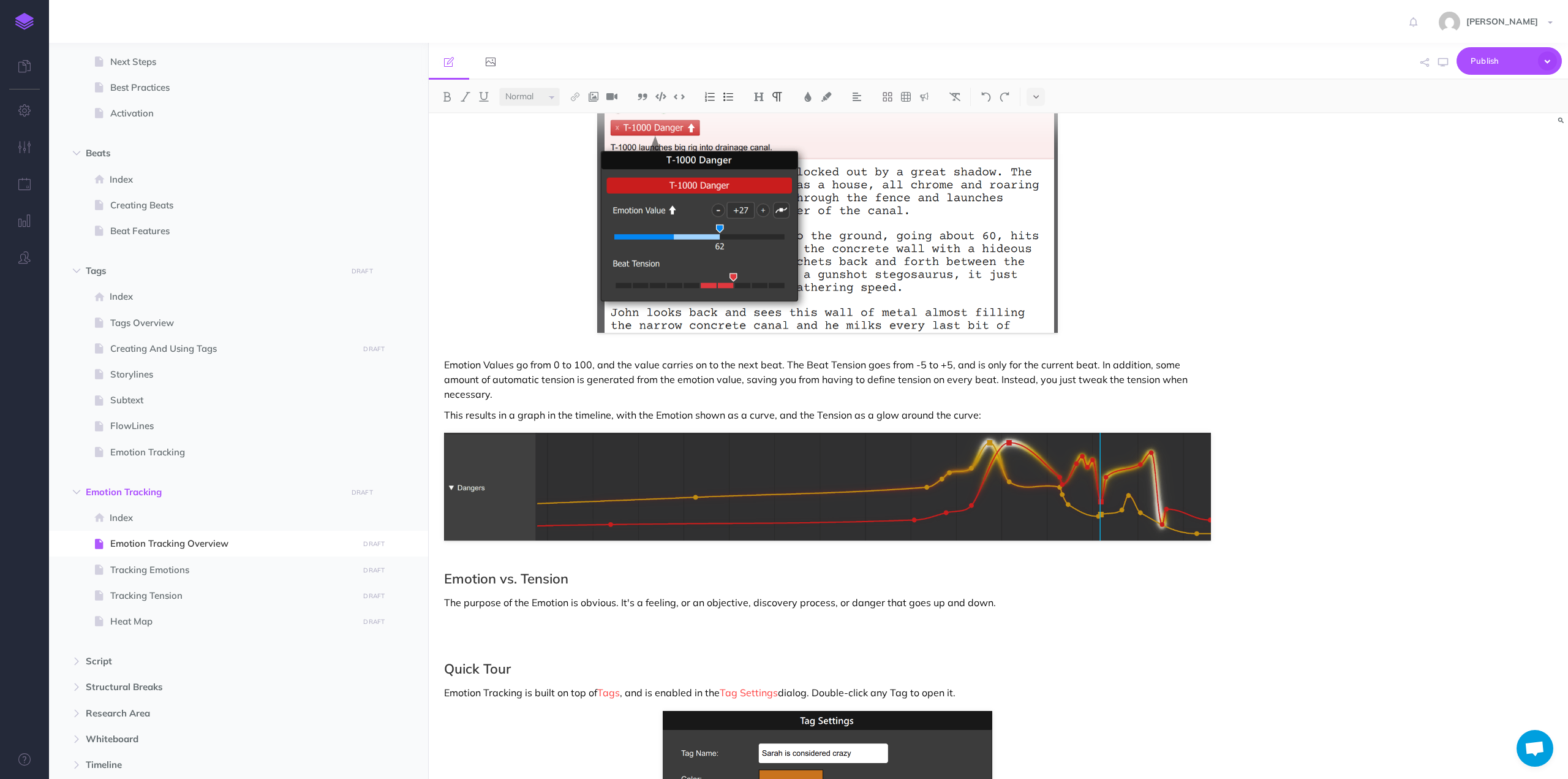
click at [445, 595] on p "The purpose of the Emotion is obvious. It's a feeling, or an objective, discove…" at bounding box center [828, 602] width 767 height 15
click at [460, 616] on p at bounding box center [828, 623] width 767 height 15
click at [445, 595] on p "The purpose of the Emotion is obvious. It's a feeling, or an objective, discove…" at bounding box center [828, 602] width 767 height 15
drag, startPoint x: 1007, startPoint y: 572, endPoint x: 445, endPoint y: 577, distance: 562.0
click at [445, 595] on p "The purpose of the Emotion is obvious. It's a feeling, or an objective, discove…" at bounding box center [828, 602] width 767 height 15
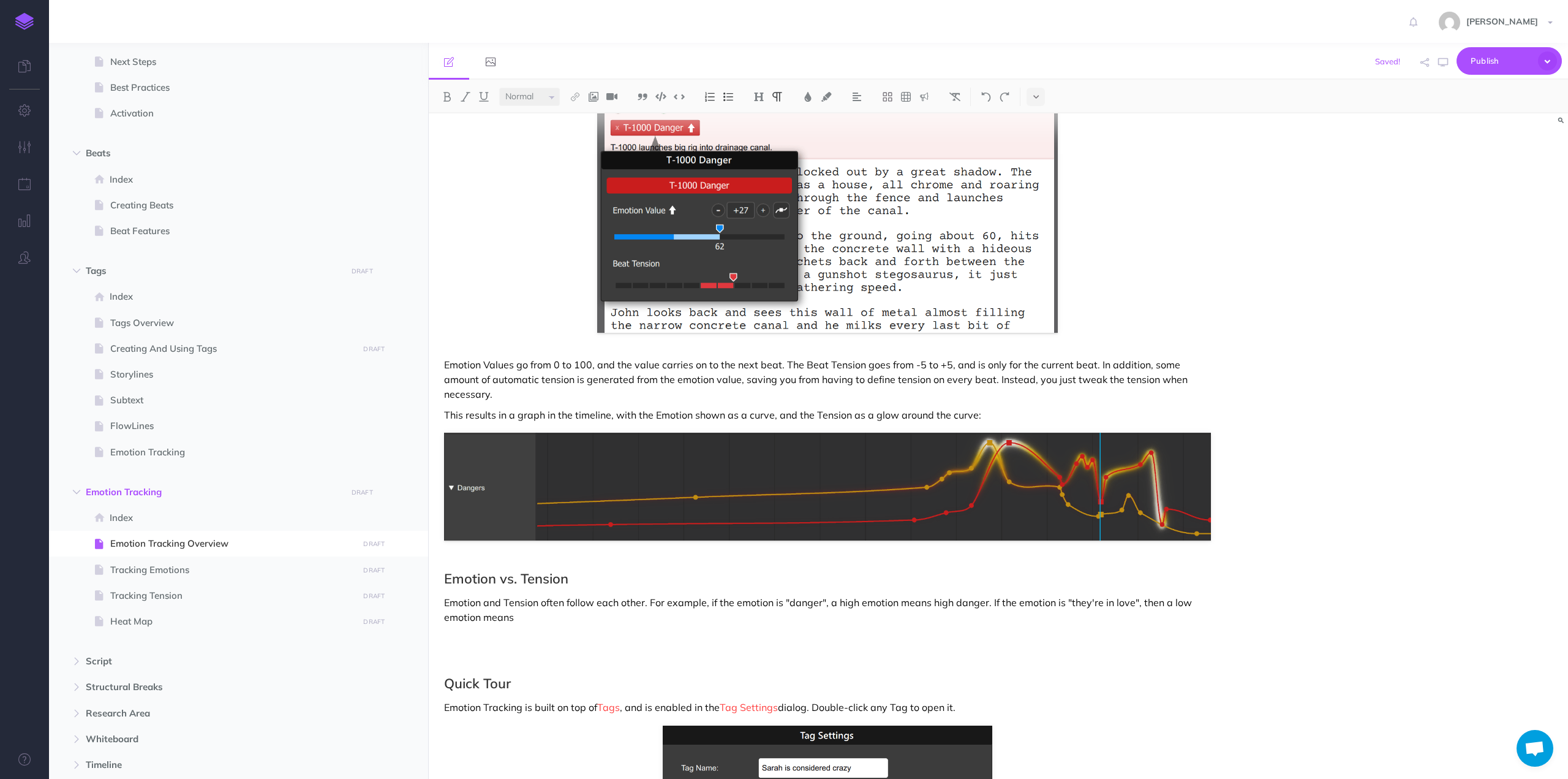
click at [965, 595] on p "Emotion and Tension often follow each other. For example, if the emotion is "da…" at bounding box center [828, 609] width 767 height 29
click at [579, 595] on p "Emotion and Tension often follow each other. For example, if the emotion is "da…" at bounding box center [828, 609] width 767 height 29
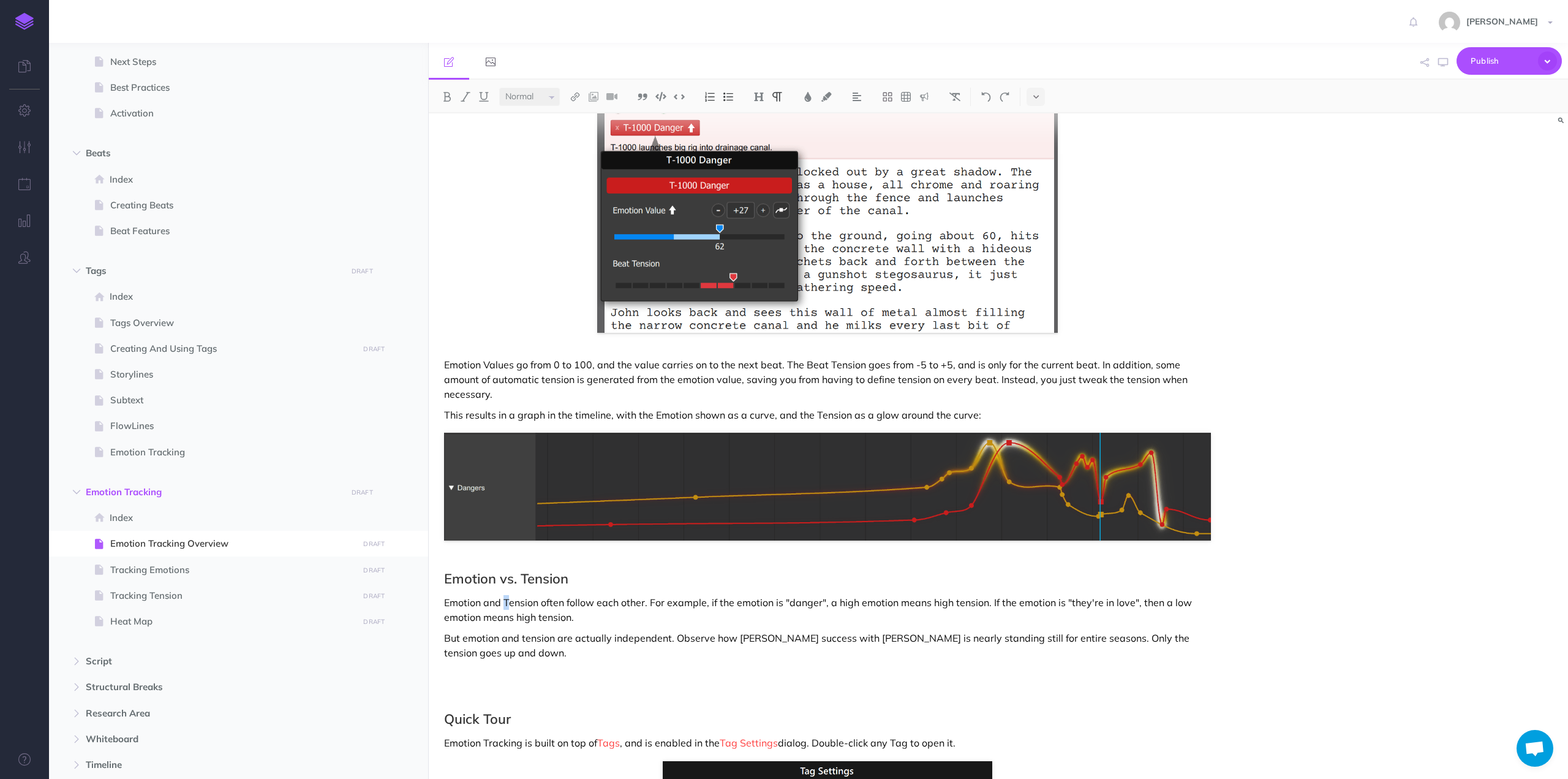
click at [505, 595] on p "Emotion and Tension often follow each other. For example, if the emotion is "da…" at bounding box center [828, 609] width 767 height 29
click at [762, 630] on p "But emotion and tension are actually independent. Observe how [PERSON_NAME] suc…" at bounding box center [828, 645] width 767 height 29
click at [559, 630] on p "But emotion and tension are actually independent. Observe how [PERSON_NAME] suc…" at bounding box center [828, 645] width 767 height 29
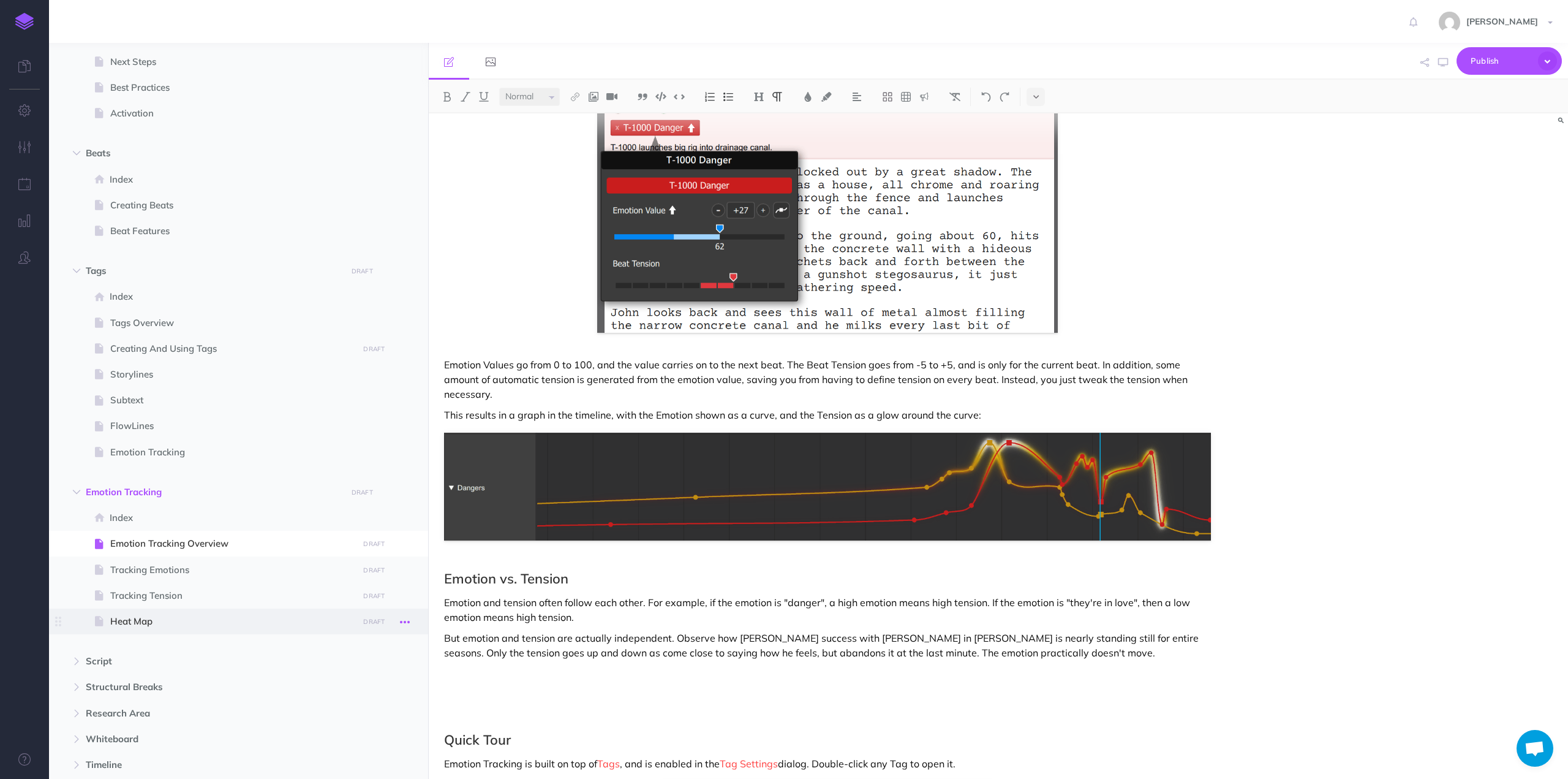
click at [408, 620] on icon "button" at bounding box center [404, 622] width 10 height 15
click at [370, 719] on link "Delete" at bounding box center [370, 725] width 92 height 20
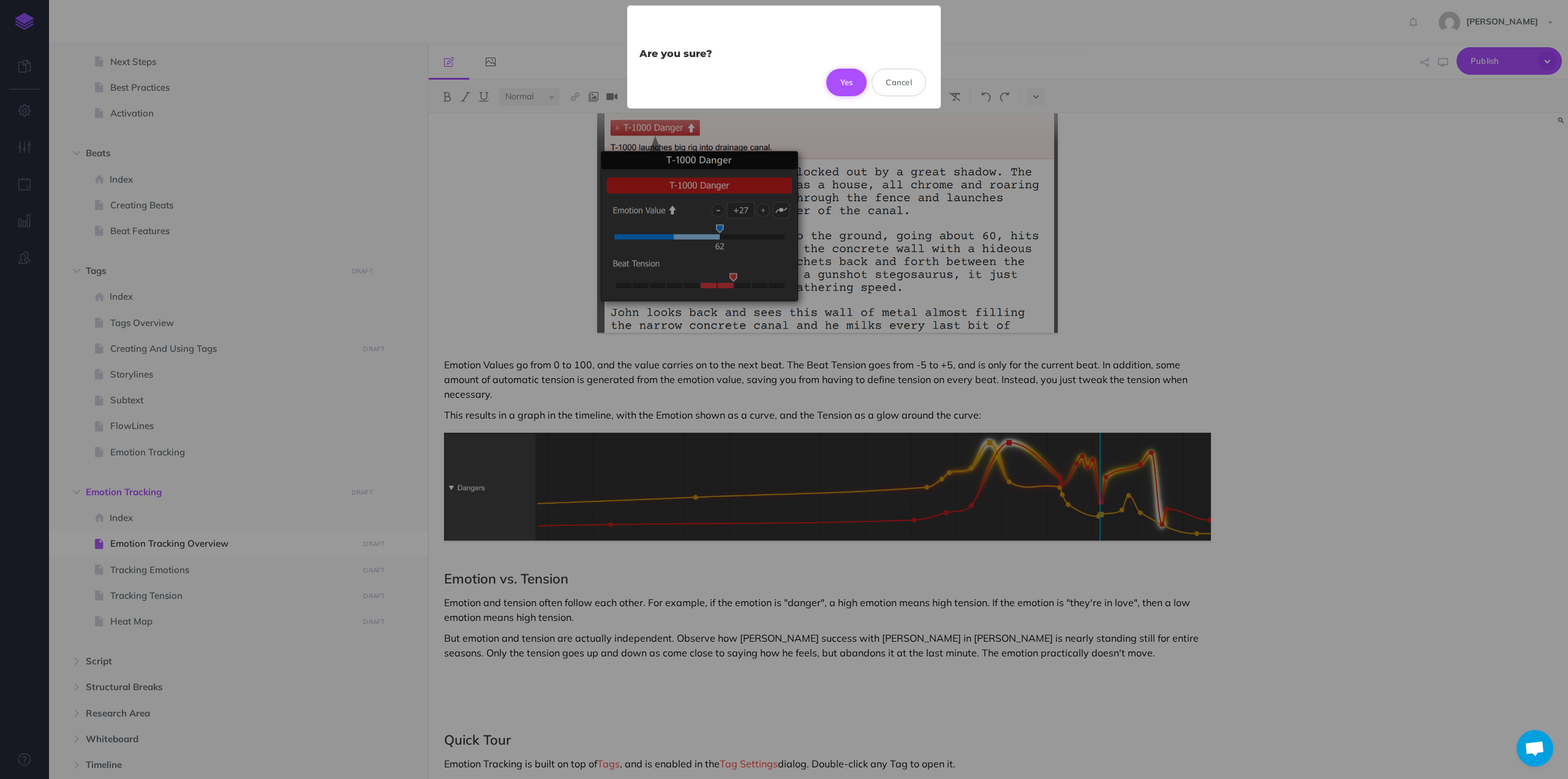
click at [845, 72] on button "Yes" at bounding box center [847, 82] width 41 height 27
select select "null"
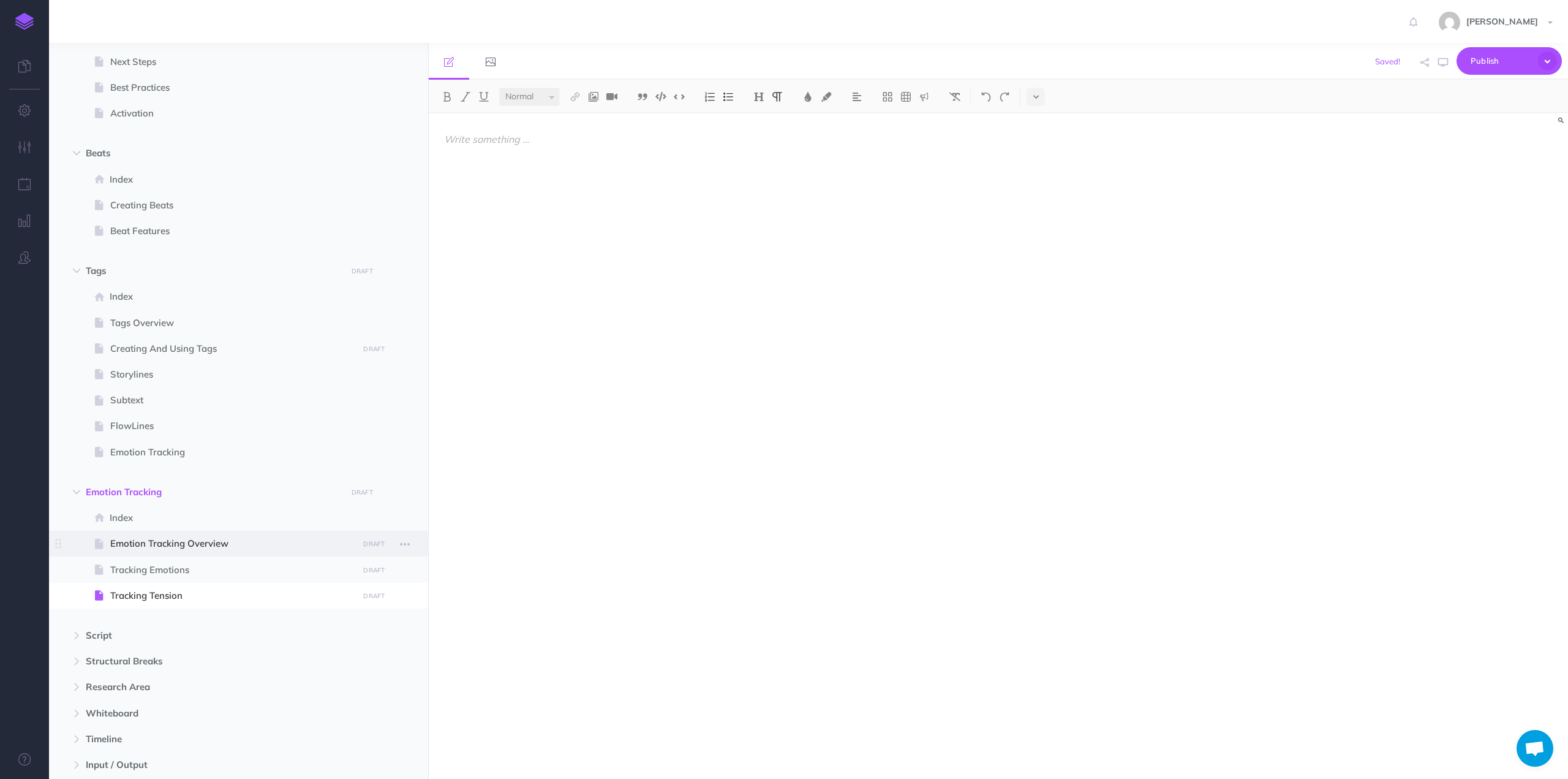
click at [177, 552] on span at bounding box center [239, 543] width 379 height 26
select select "null"
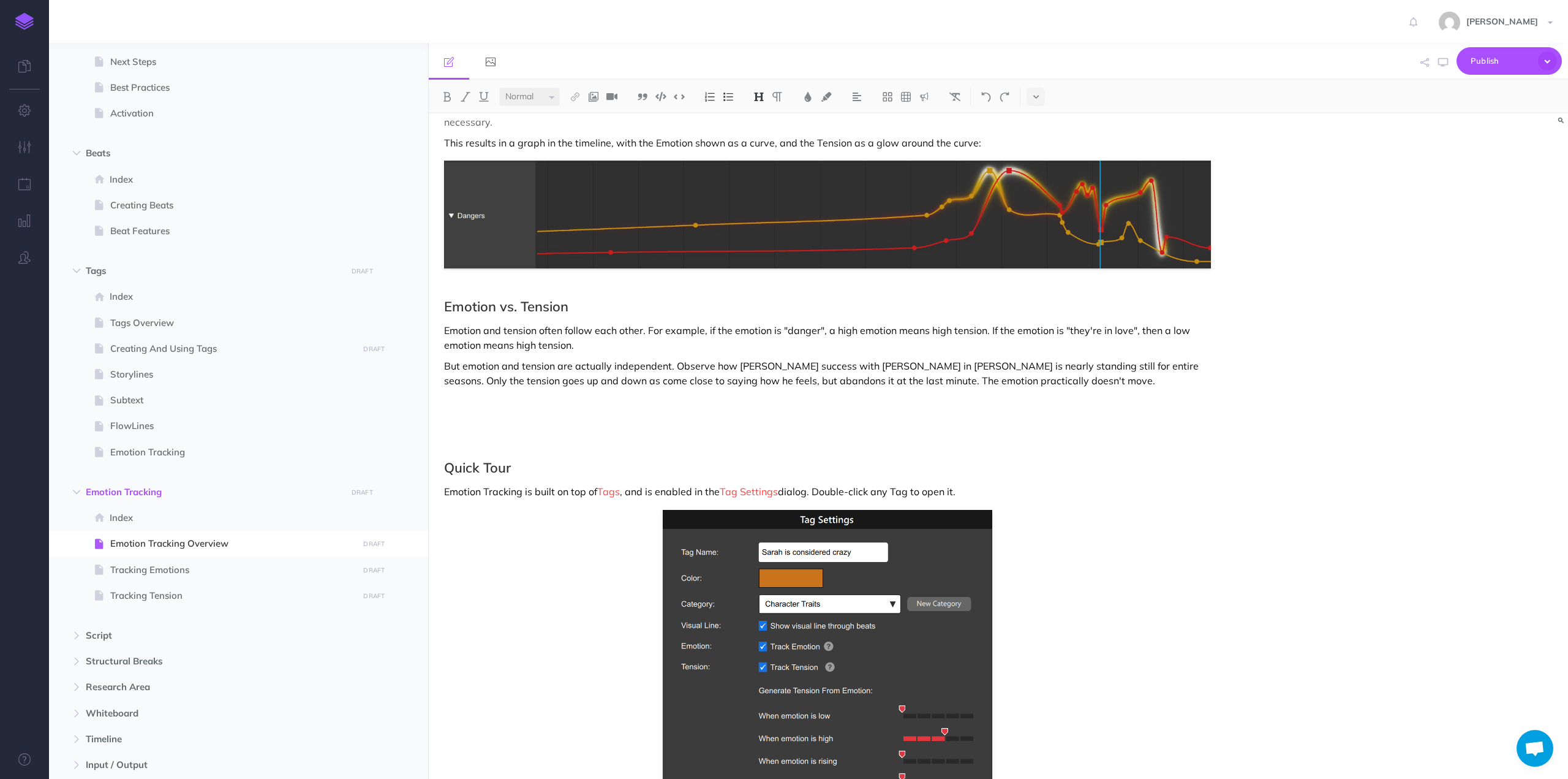
scroll to position [1236, 0]
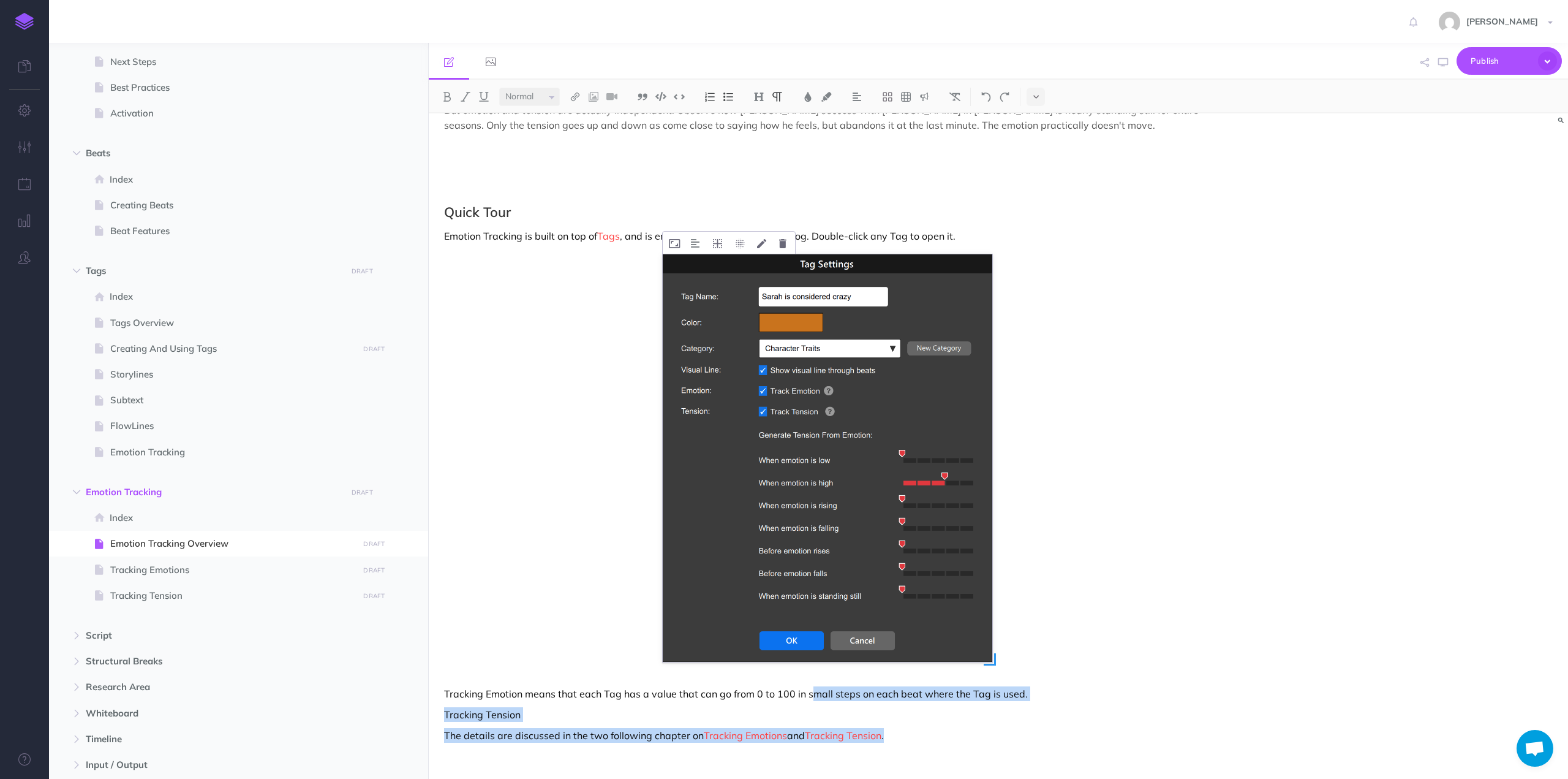
drag, startPoint x: 902, startPoint y: 708, endPoint x: 727, endPoint y: 526, distance: 252.5
click at [603, 707] on p "Tracking Tension" at bounding box center [828, 714] width 767 height 15
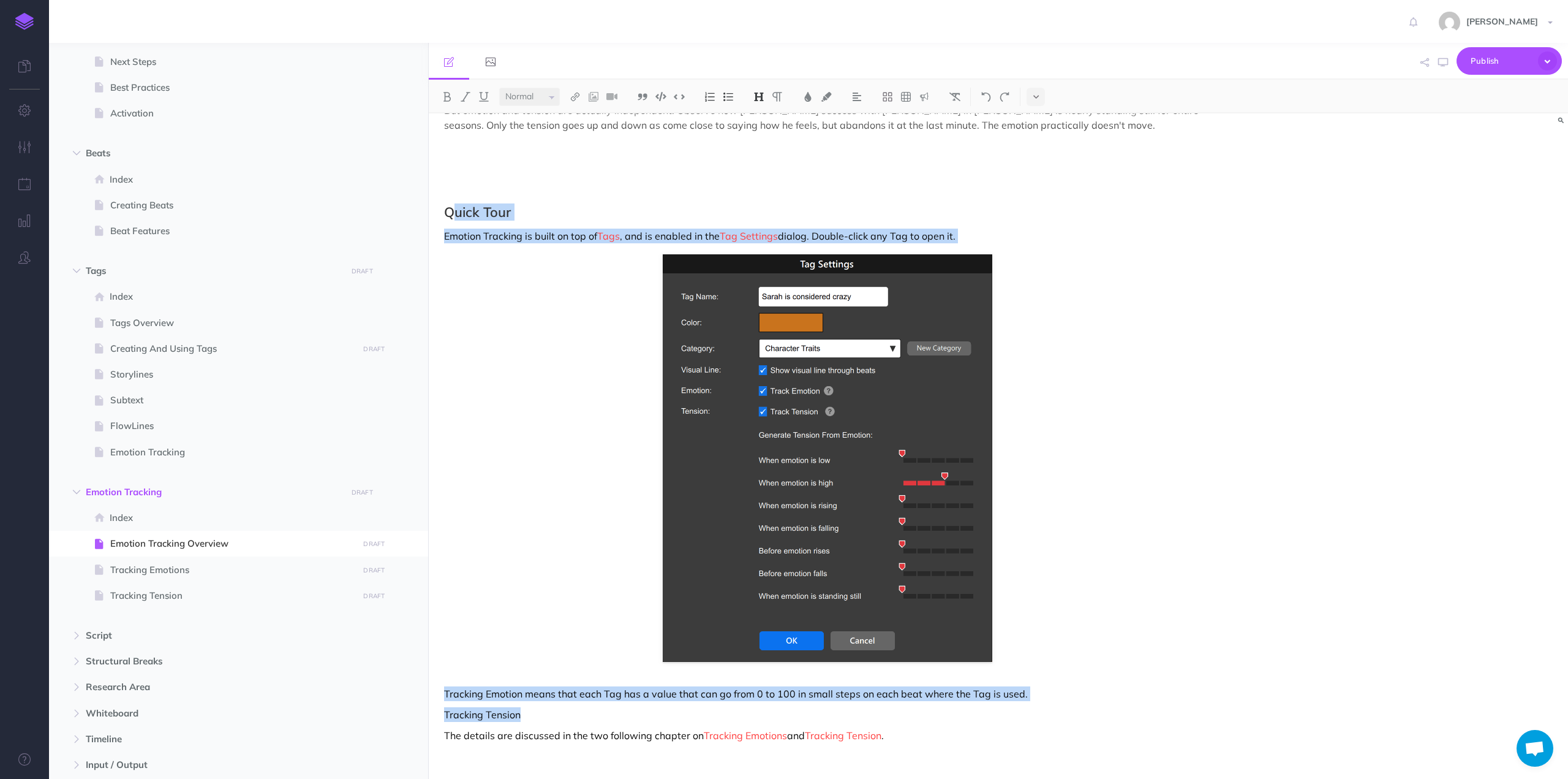
drag, startPoint x: 533, startPoint y: 686, endPoint x: 451, endPoint y: 151, distance: 541.2
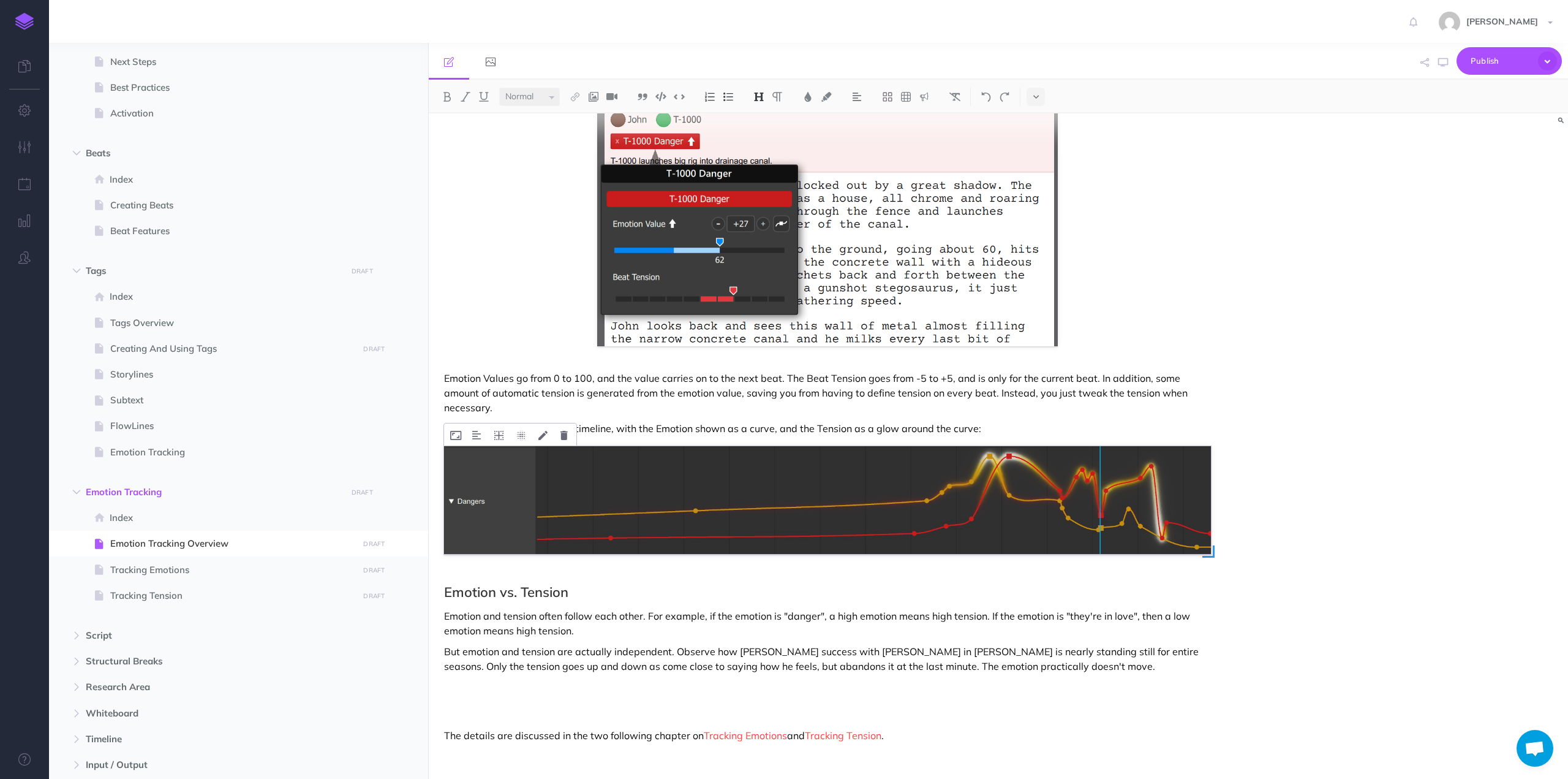
scroll to position [646, 0]
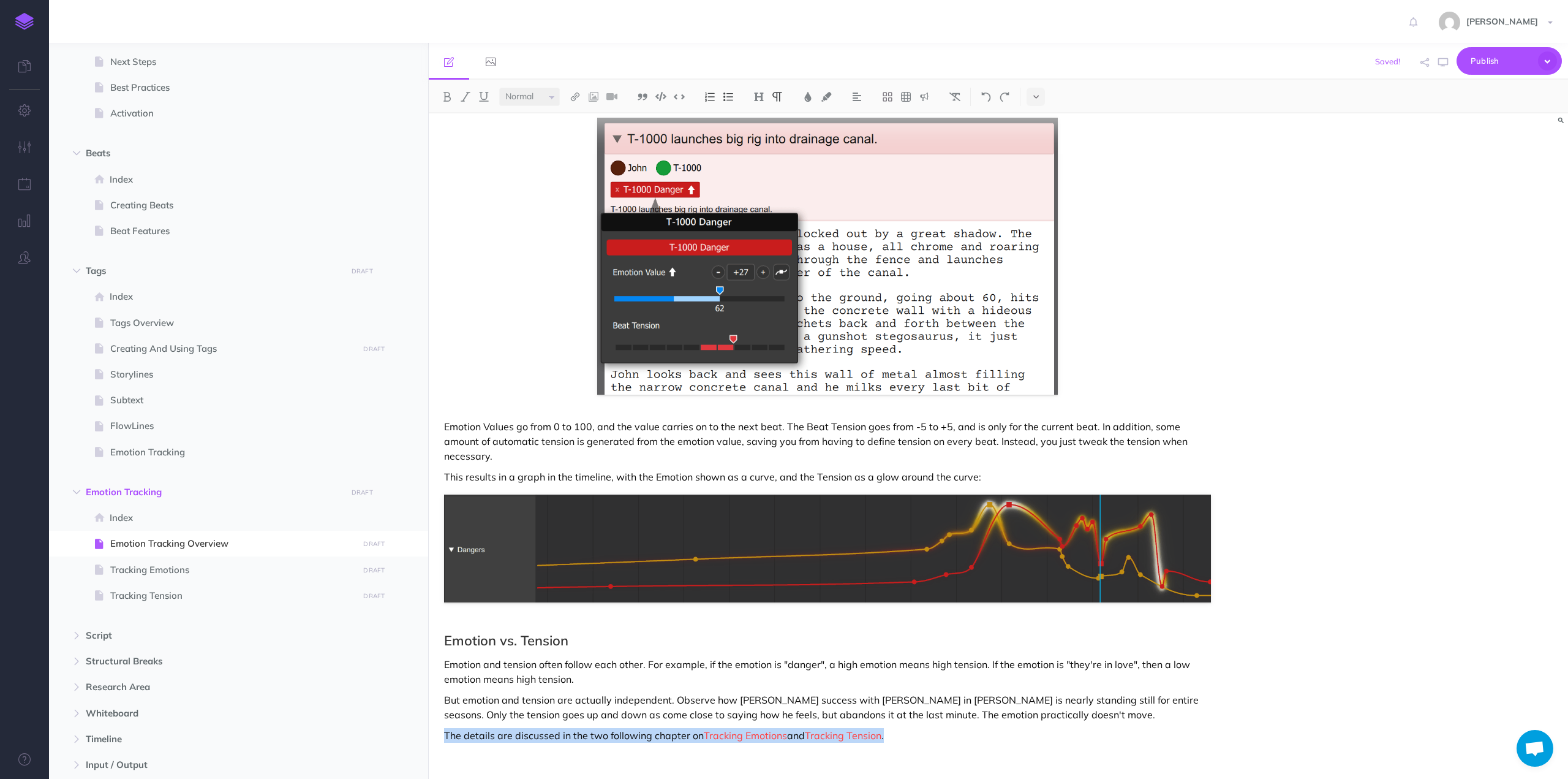
drag, startPoint x: 921, startPoint y: 705, endPoint x: 442, endPoint y: 709, distance: 479.0
click at [442, 709] on div "Emotion Tracking Overview Emotion Tracking helps you develop long, slow-moving …" at bounding box center [828, 138] width 797 height 1342
click at [485, 633] on h2 "Emotion vs. Tension" at bounding box center [828, 640] width 767 height 15
drag, startPoint x: 485, startPoint y: 609, endPoint x: 516, endPoint y: 612, distance: 31.1
click at [516, 633] on h2 "Emotion vs. Tension" at bounding box center [828, 640] width 767 height 15
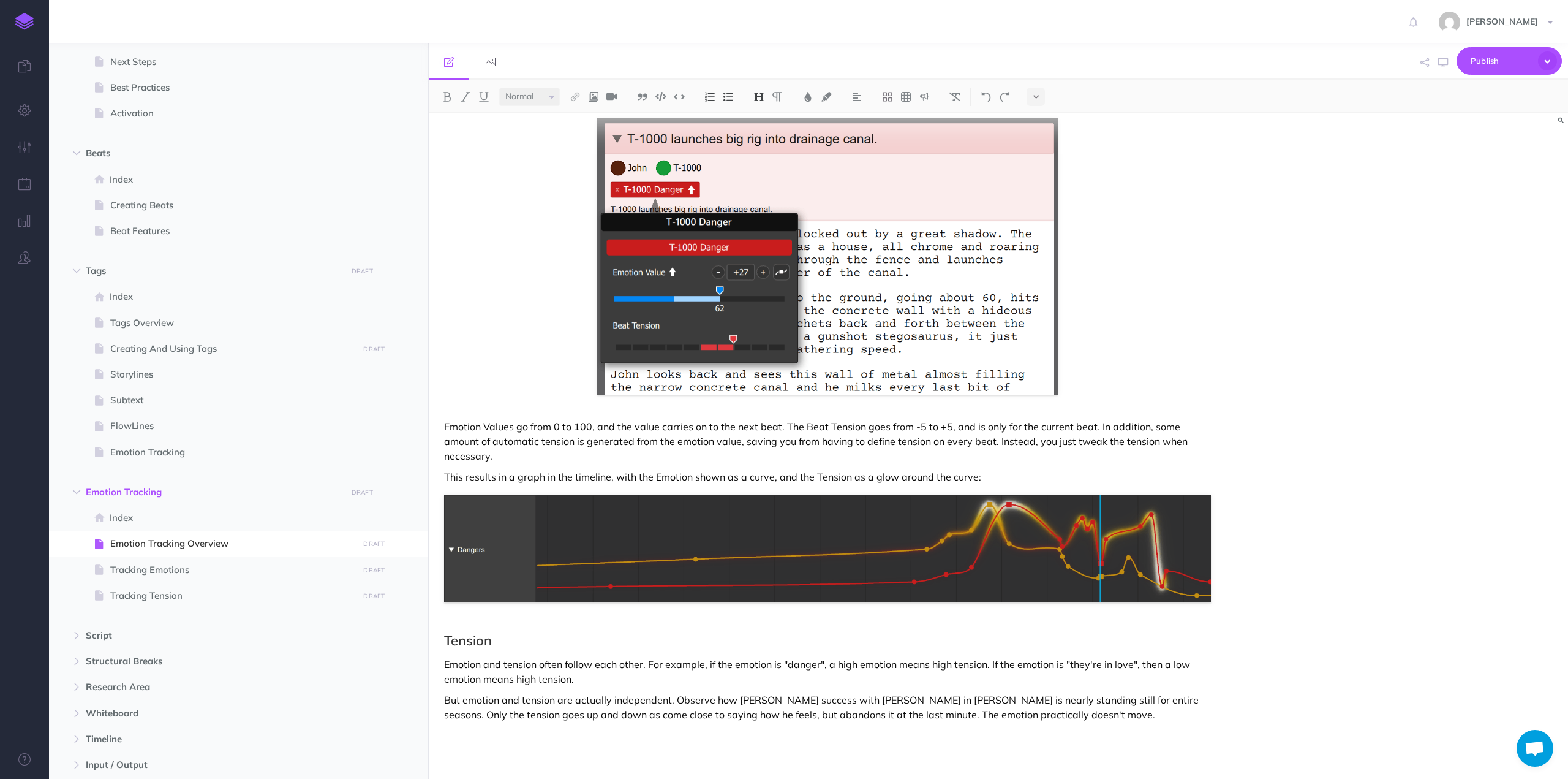
click at [524, 633] on h2 "Tension" at bounding box center [828, 640] width 767 height 15
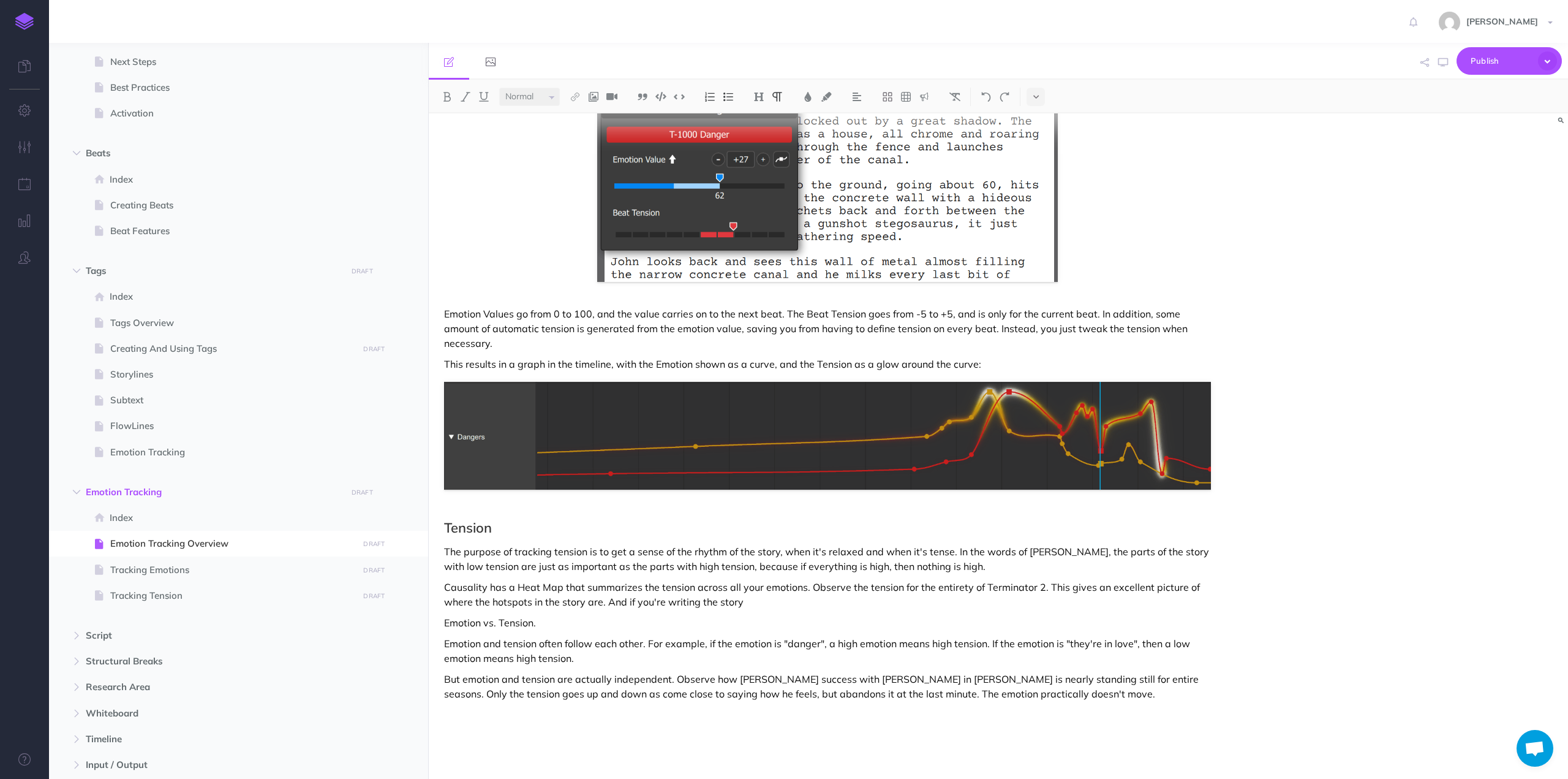
scroll to position [738, 0]
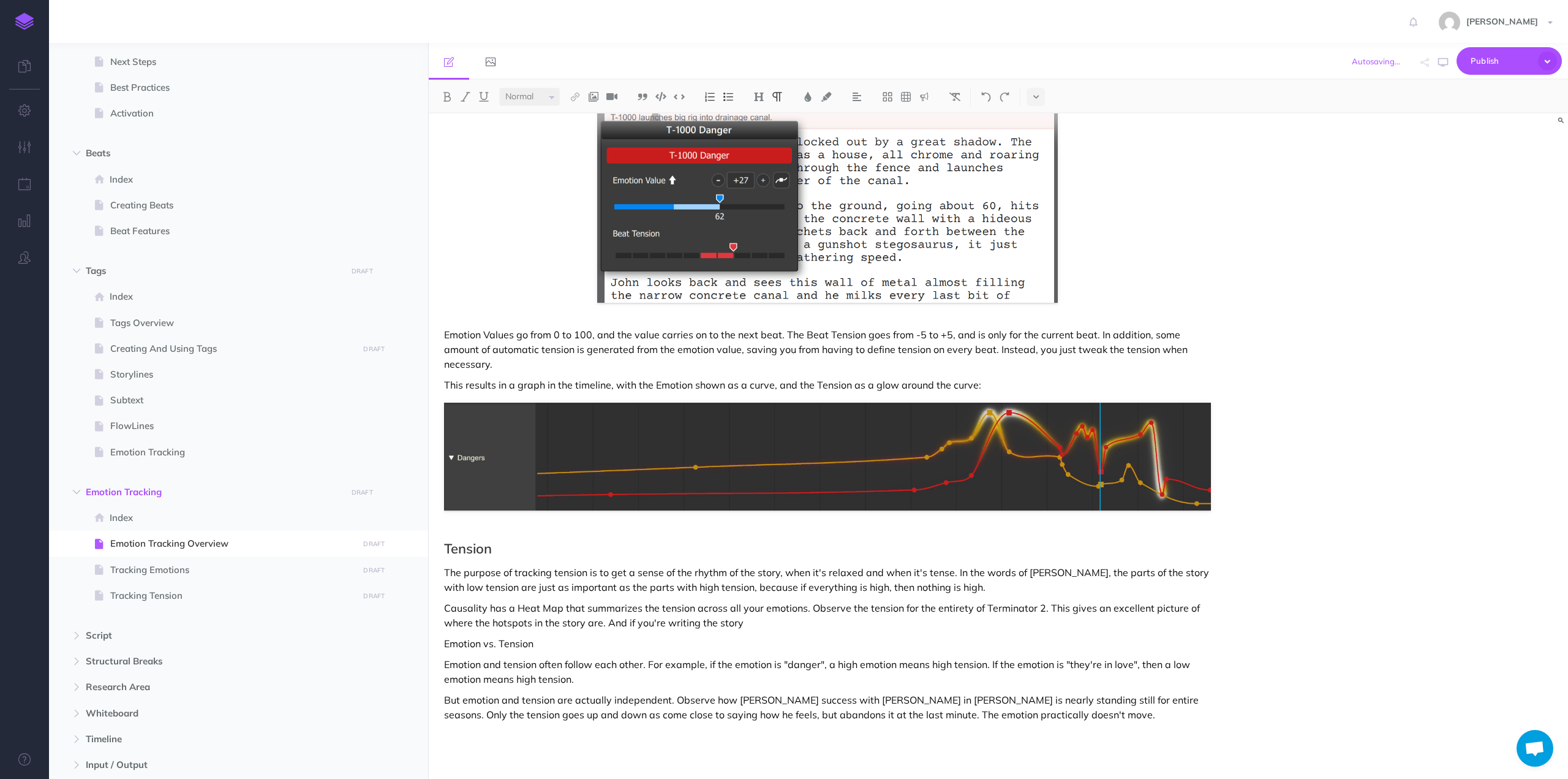
click at [524, 636] on p "Emotion vs. Tension" at bounding box center [828, 643] width 767 height 15
click at [760, 95] on img at bounding box center [758, 97] width 11 height 10
click at [766, 131] on button "H2" at bounding box center [759, 136] width 19 height 19
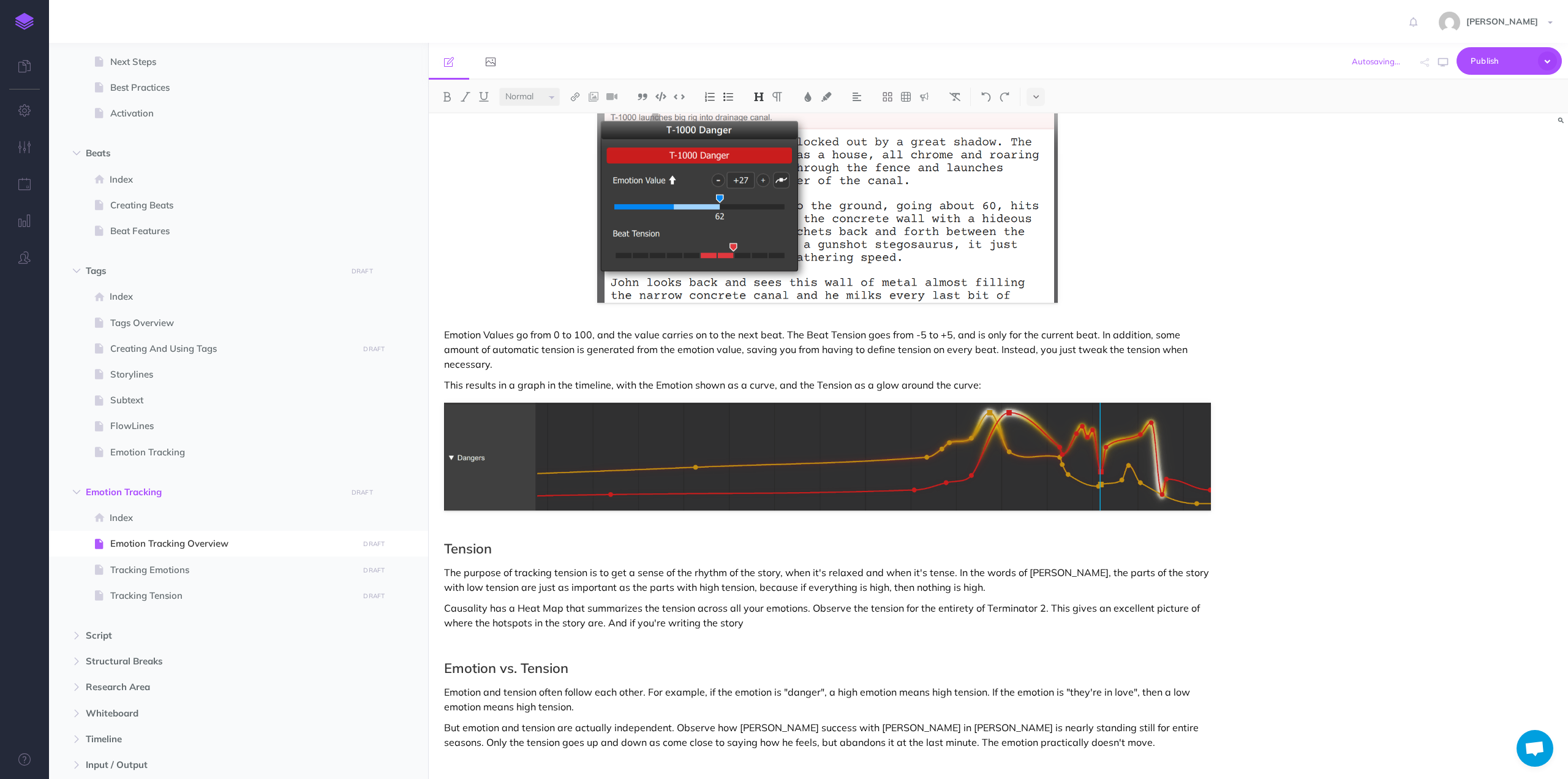
click at [771, 600] on p "Causality has a Heat Map that summarizes the tension across all your emotions. …" at bounding box center [828, 615] width 767 height 29
drag, startPoint x: 774, startPoint y: 593, endPoint x: 606, endPoint y: 595, distance: 168.0
click at [606, 600] on p "Causality has a Heat Map that summarizes the tension across all your emotions. …" at bounding box center [828, 615] width 767 height 29
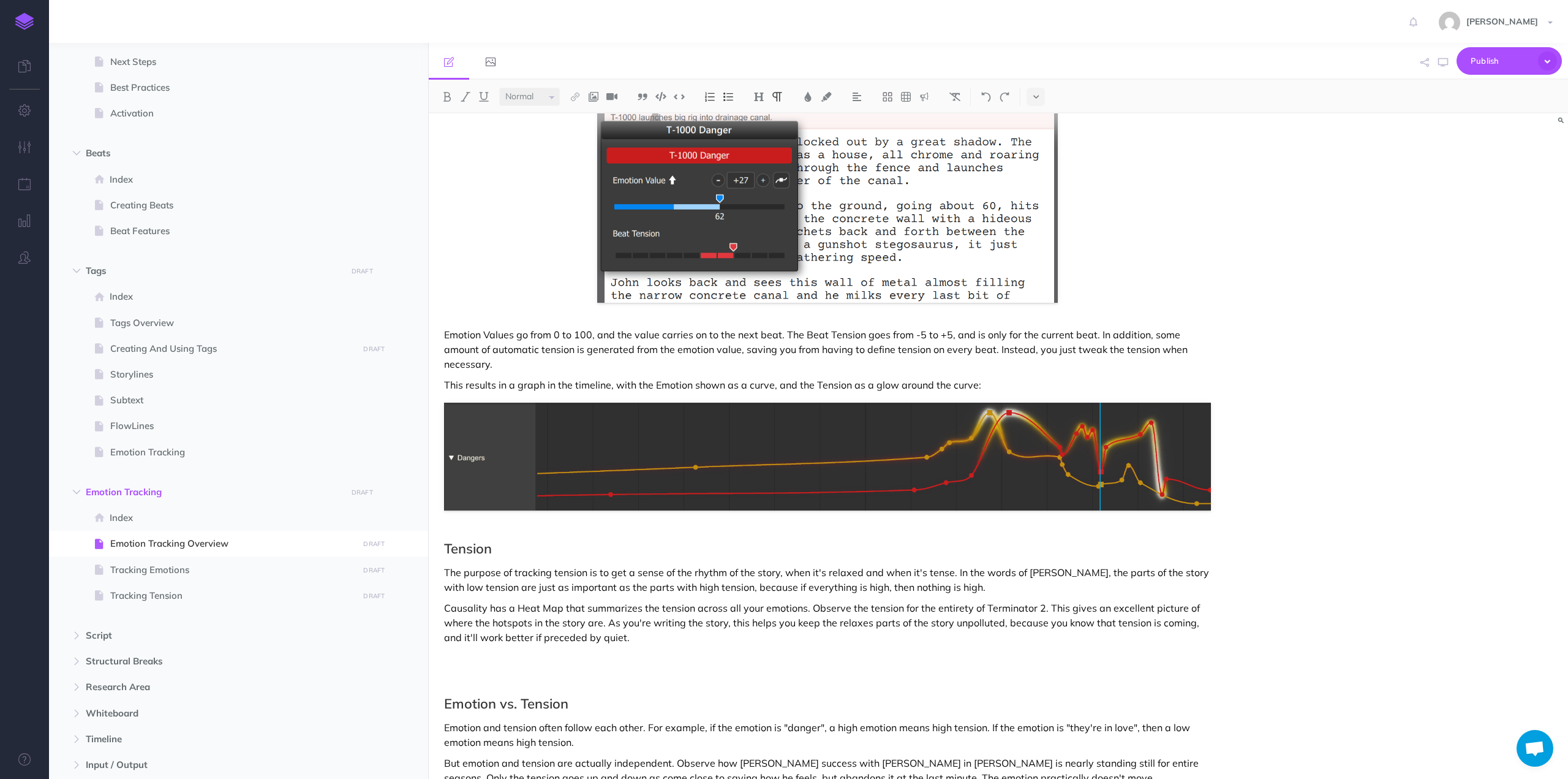
click at [480, 651] on p at bounding box center [828, 658] width 767 height 15
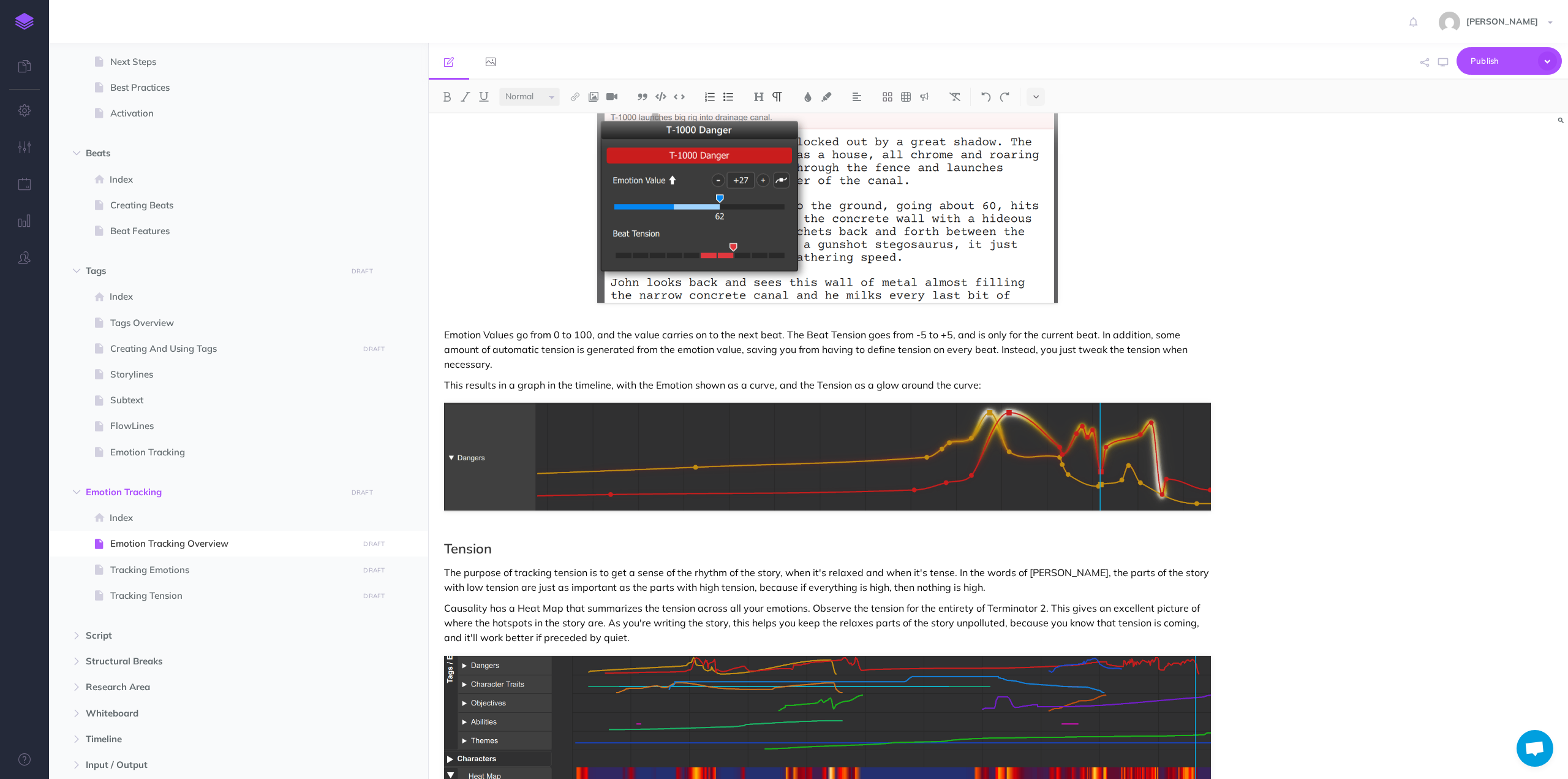
scroll to position [963, 0]
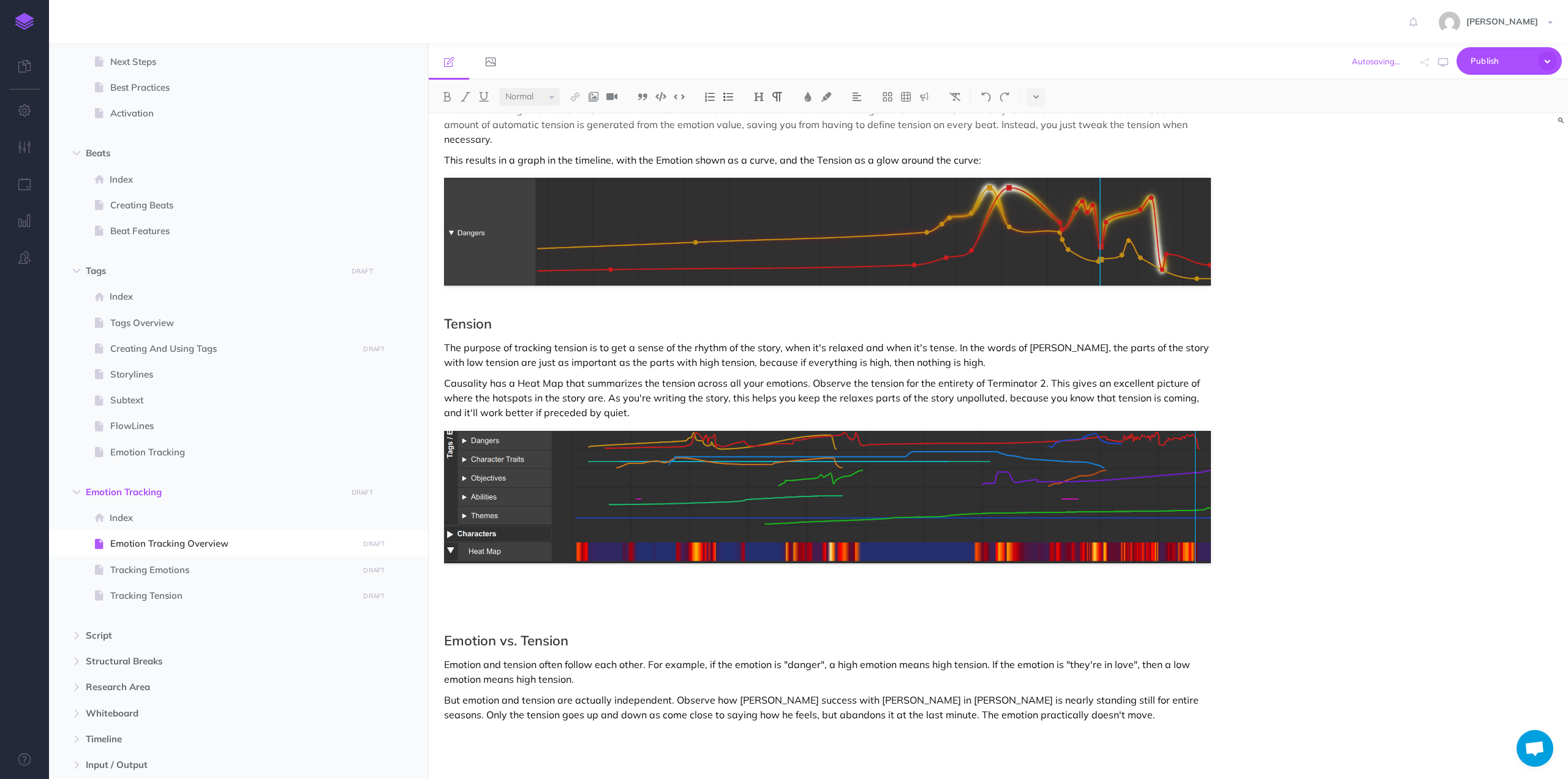
click at [708, 588] on p at bounding box center [828, 595] width 767 height 15
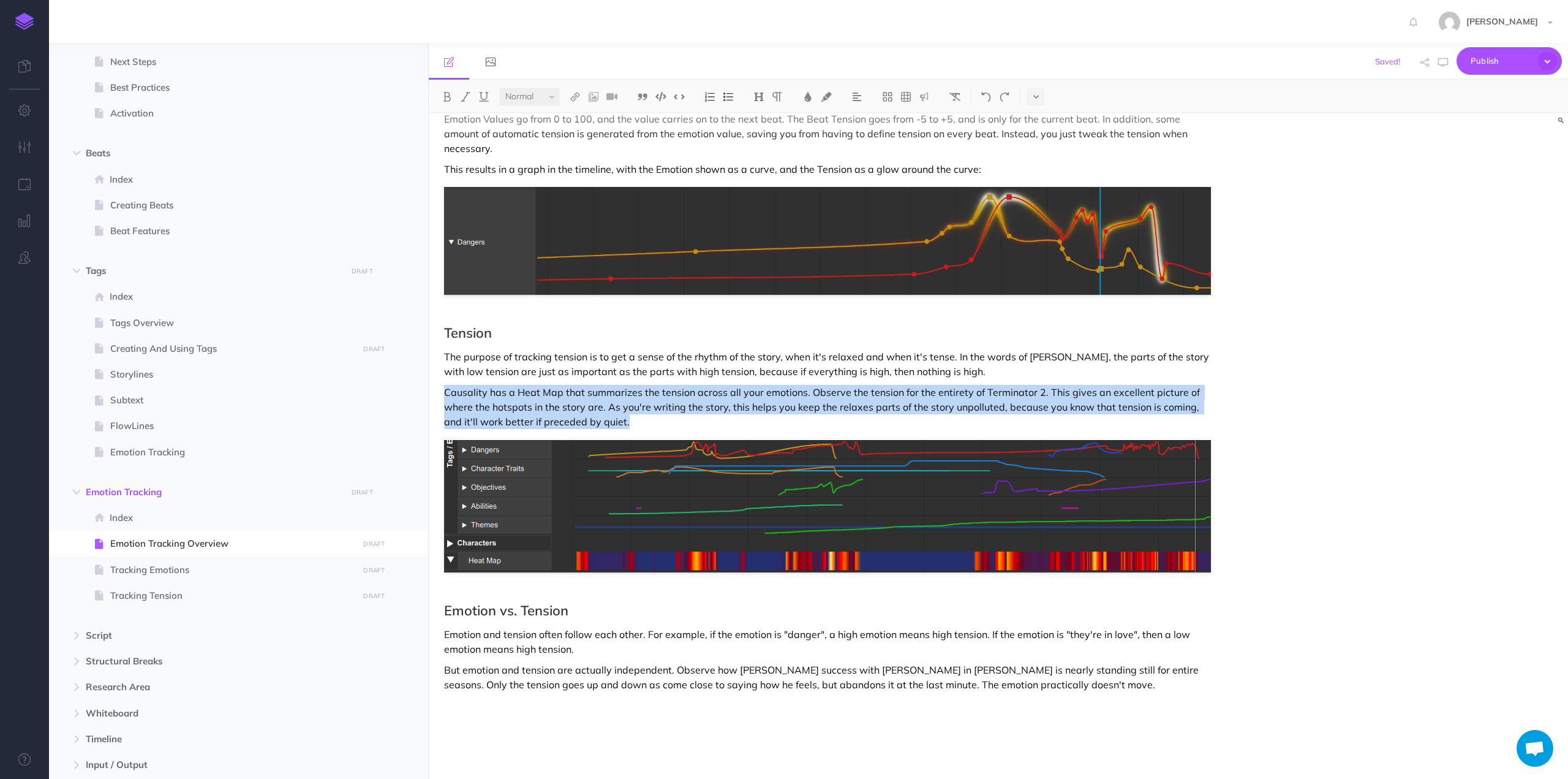
scroll to position [924, 0]
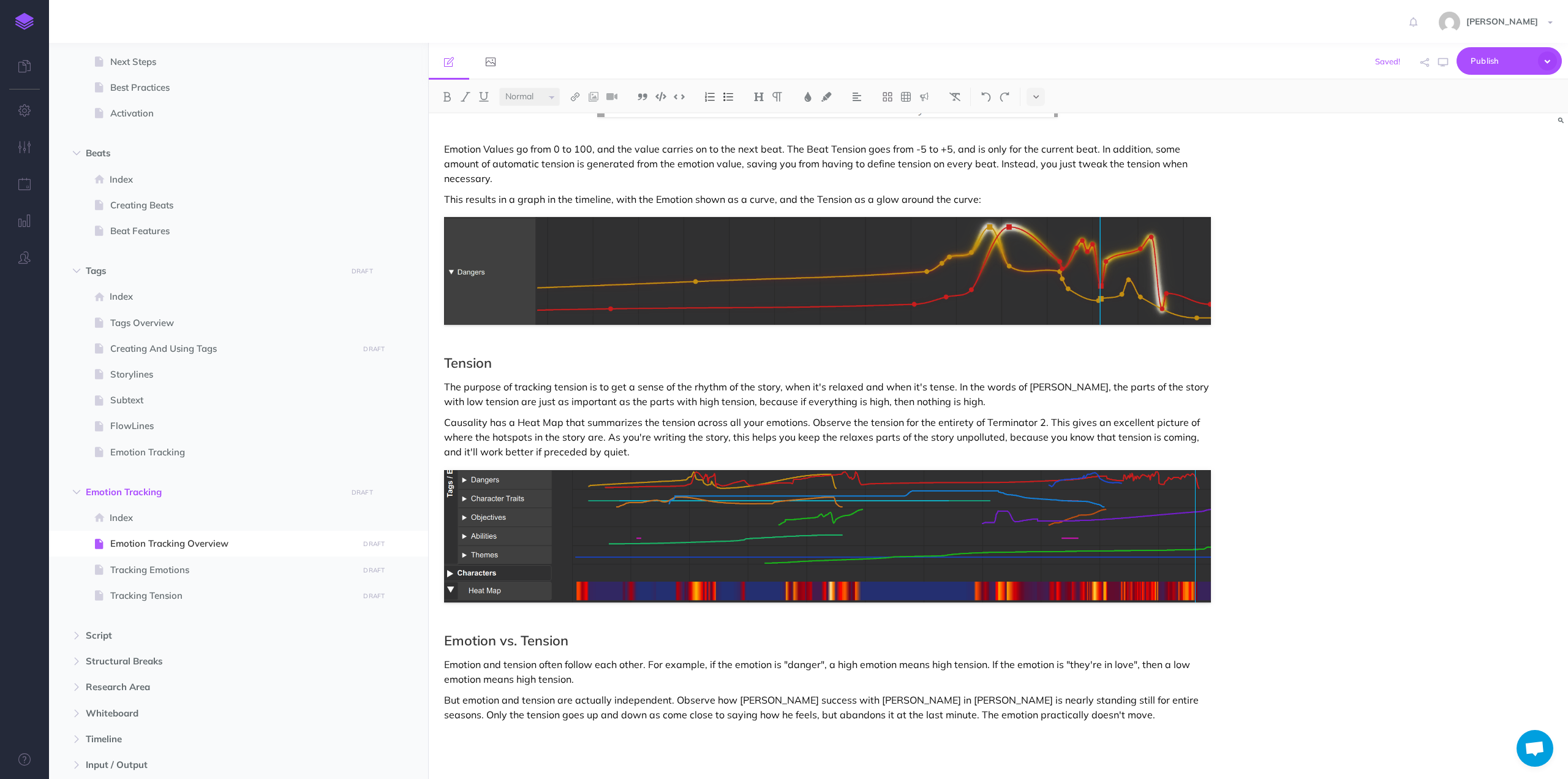
click at [532, 633] on h2 "Emotion vs. Tension" at bounding box center [828, 640] width 767 height 15
click at [1001, 379] on p "The purpose of tracking tension is to get a sense of the rhythm of the story, w…" at bounding box center [828, 394] width 767 height 29
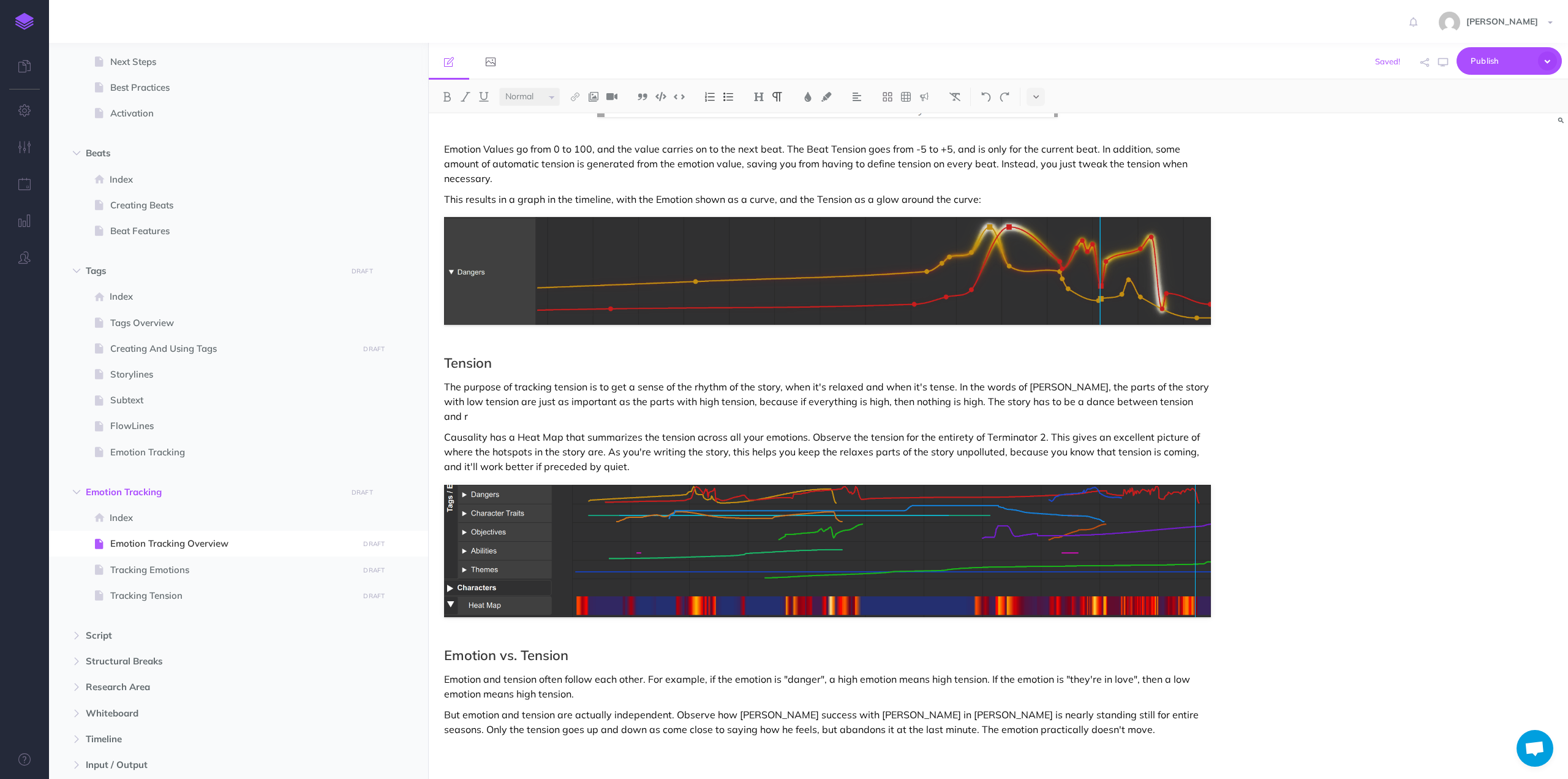
scroll to position [938, 0]
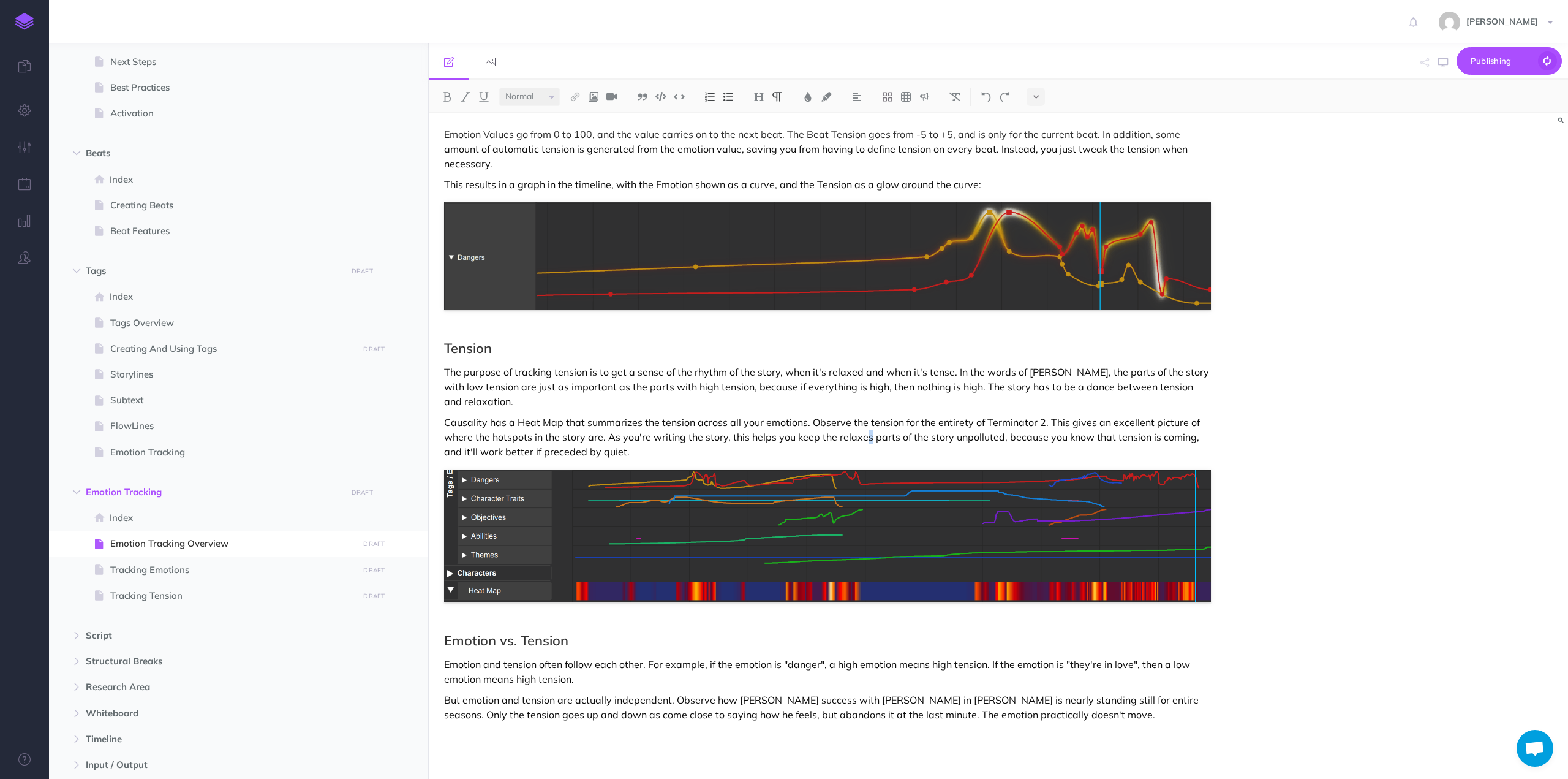
click at [866, 415] on p "Causality has a Heat Map that summarizes the tension across all your emotions. …" at bounding box center [828, 437] width 767 height 44
click at [999, 415] on p "Causality has a Heat Map that summarizes the tension across all your emotions. …" at bounding box center [828, 437] width 767 height 44
click at [657, 415] on p "Causality has a Heat Map that summarizes the tension across all your emotions. …" at bounding box center [828, 437] width 767 height 44
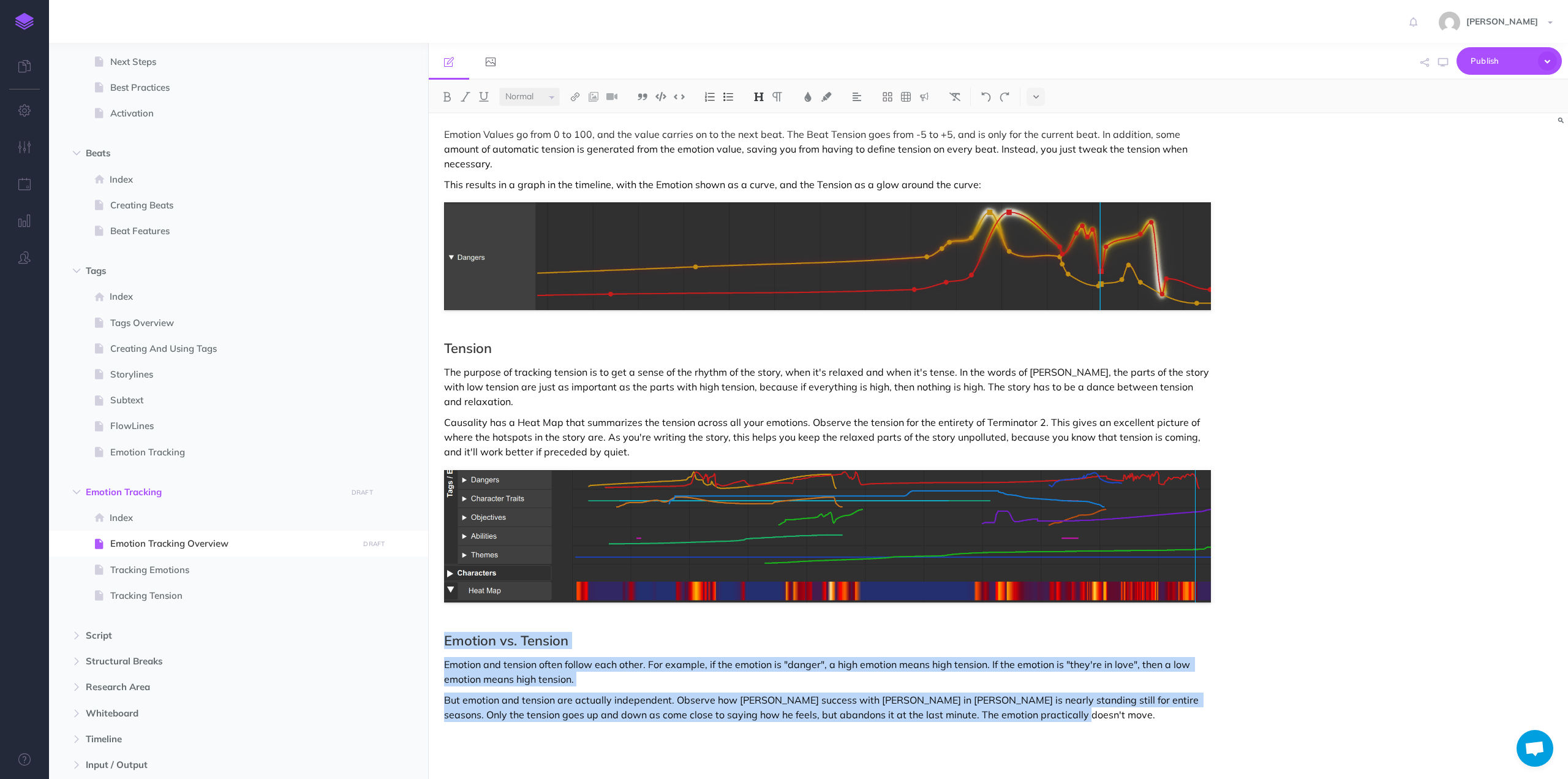
drag, startPoint x: 1044, startPoint y: 688, endPoint x: 444, endPoint y: 608, distance: 605.3
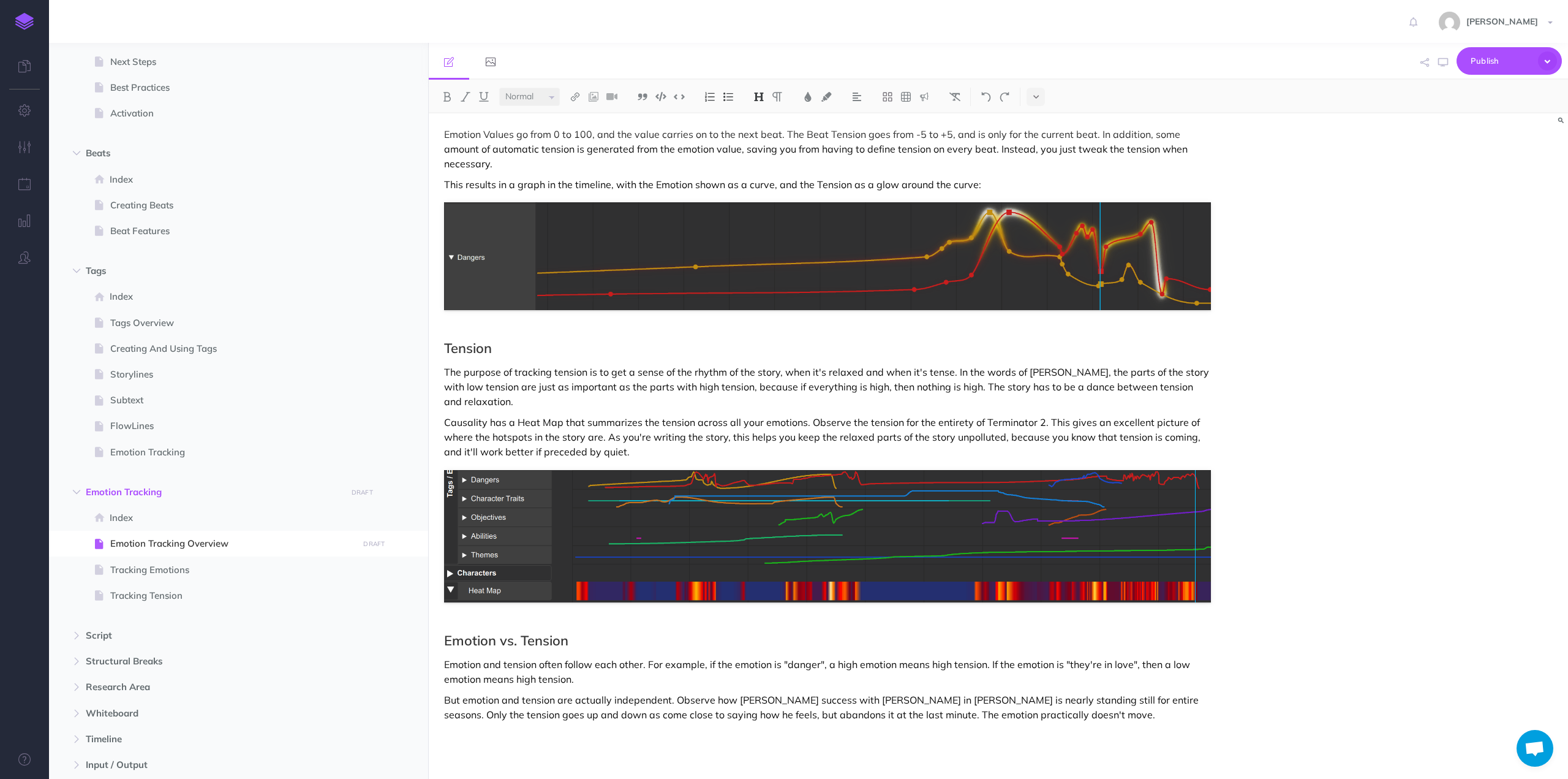
scroll to position [867, 0]
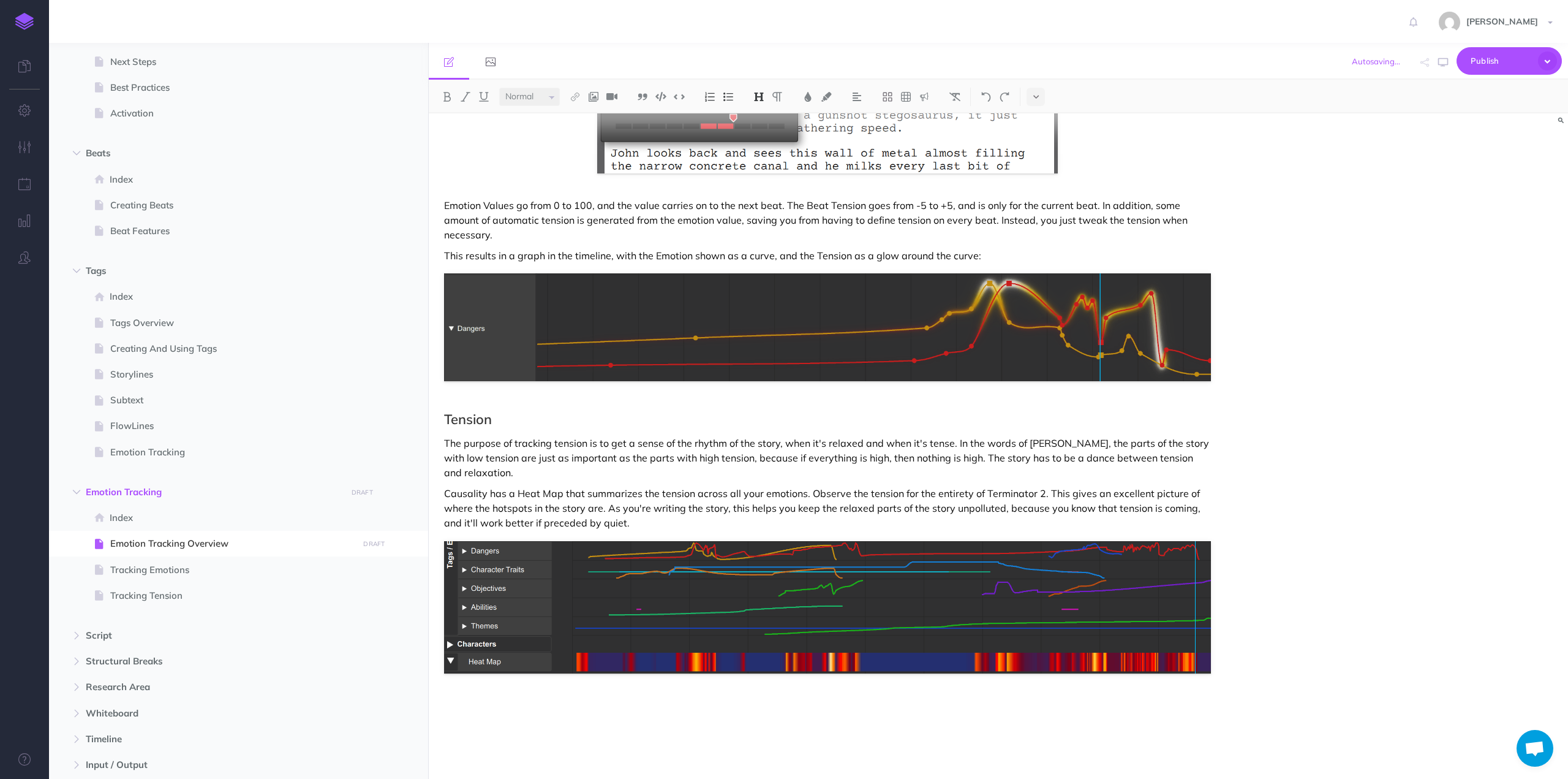
click at [444, 412] on h2 "Tension" at bounding box center [828, 419] width 767 height 15
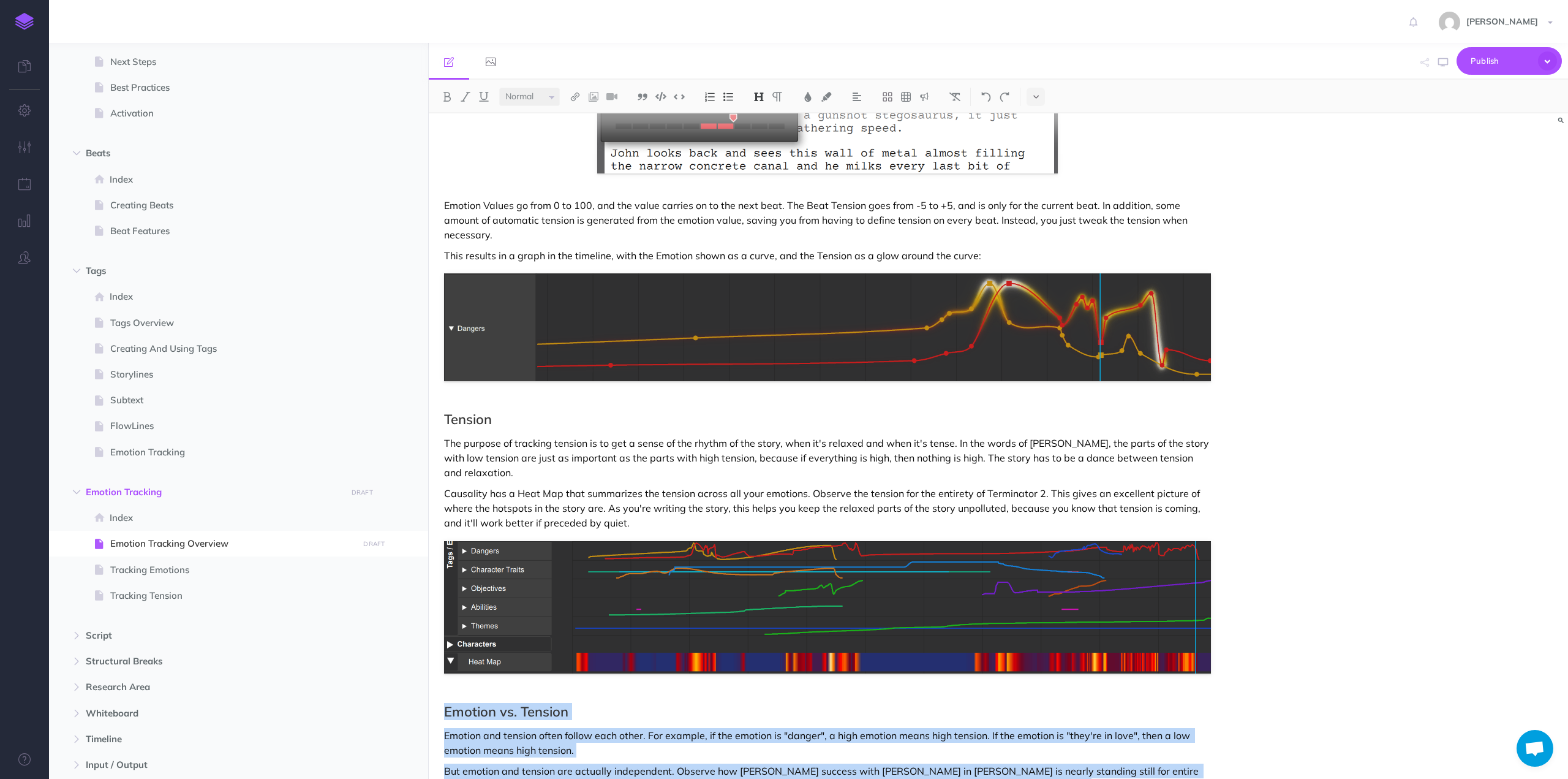
scroll to position [938, 0]
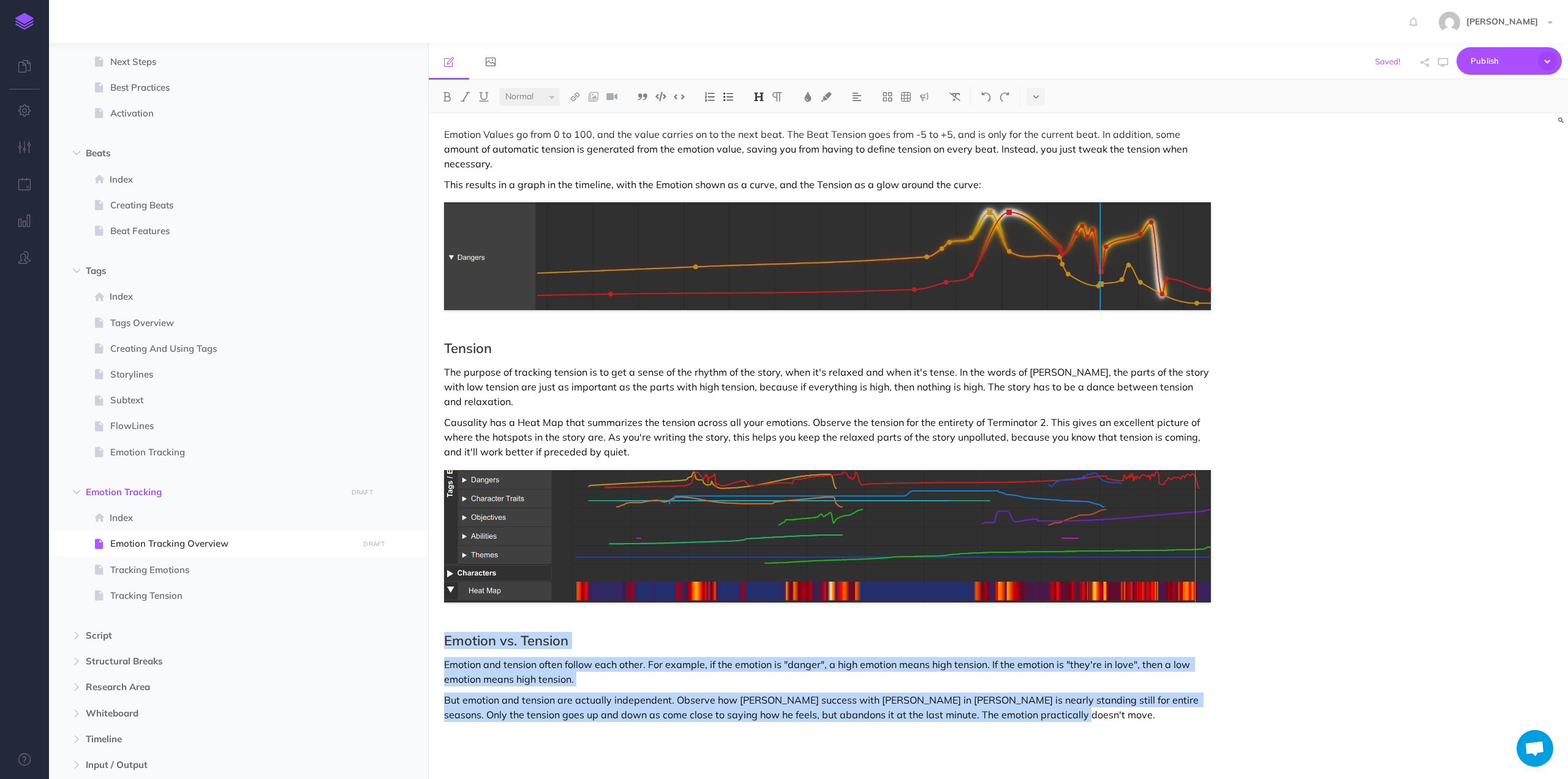
click at [570, 657] on p "Emotion and tension often follow each other. For example, if the emotion is "da…" at bounding box center [828, 671] width 767 height 29
drag, startPoint x: 1048, startPoint y: 687, endPoint x: 440, endPoint y: 606, distance: 613.4
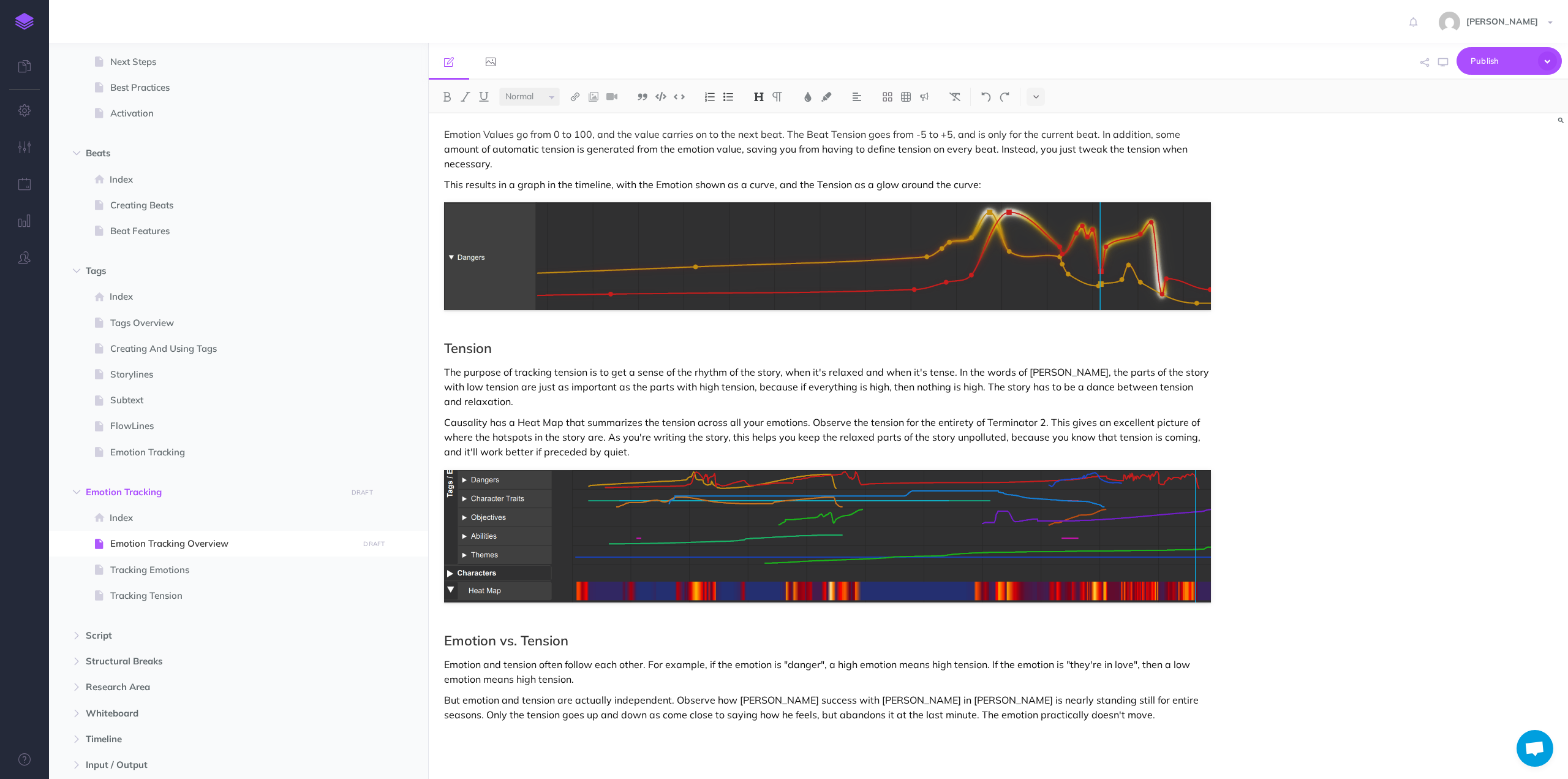
scroll to position [867, 0]
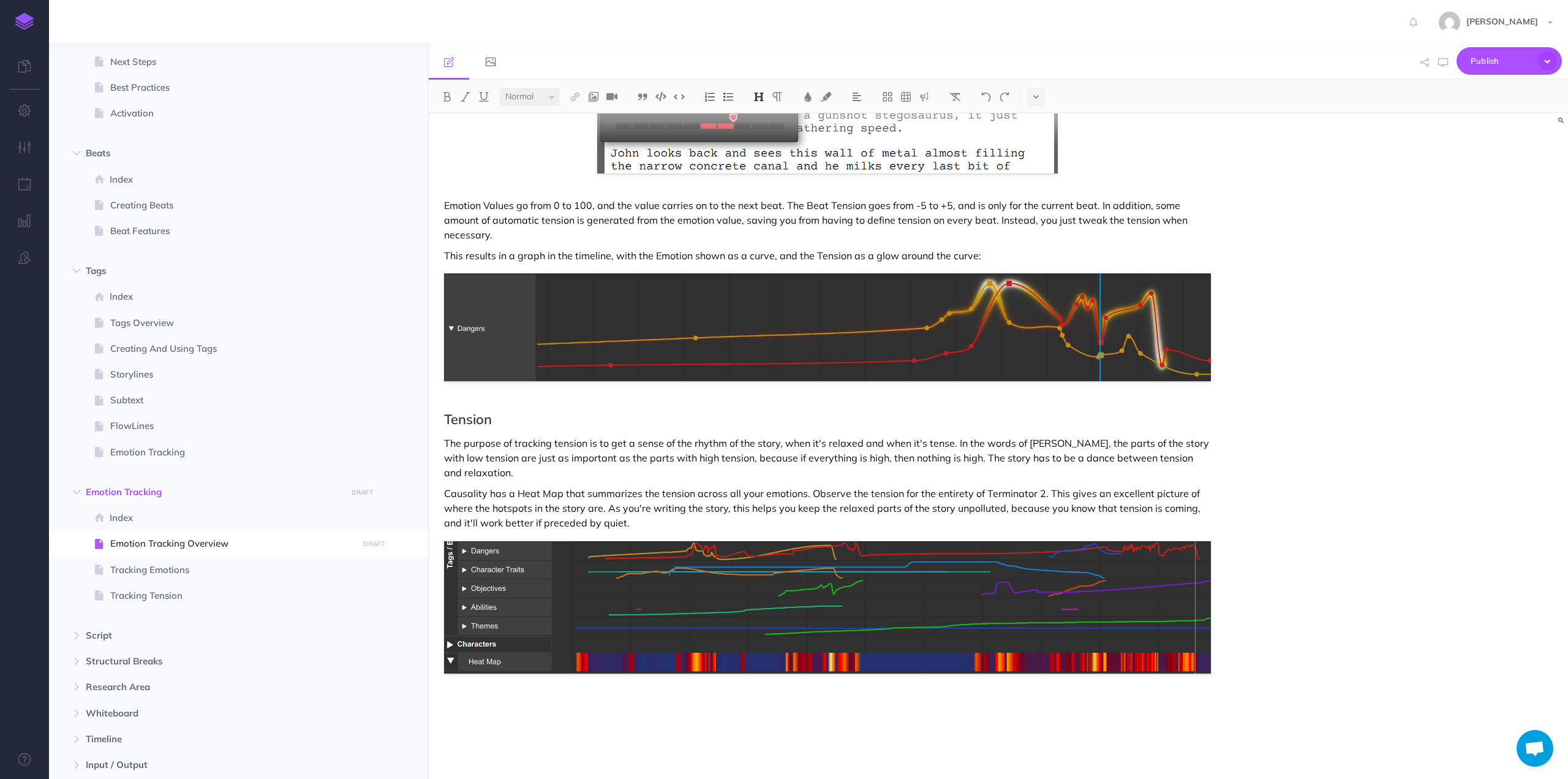
click at [444, 412] on h2 "Tension" at bounding box center [828, 419] width 767 height 15
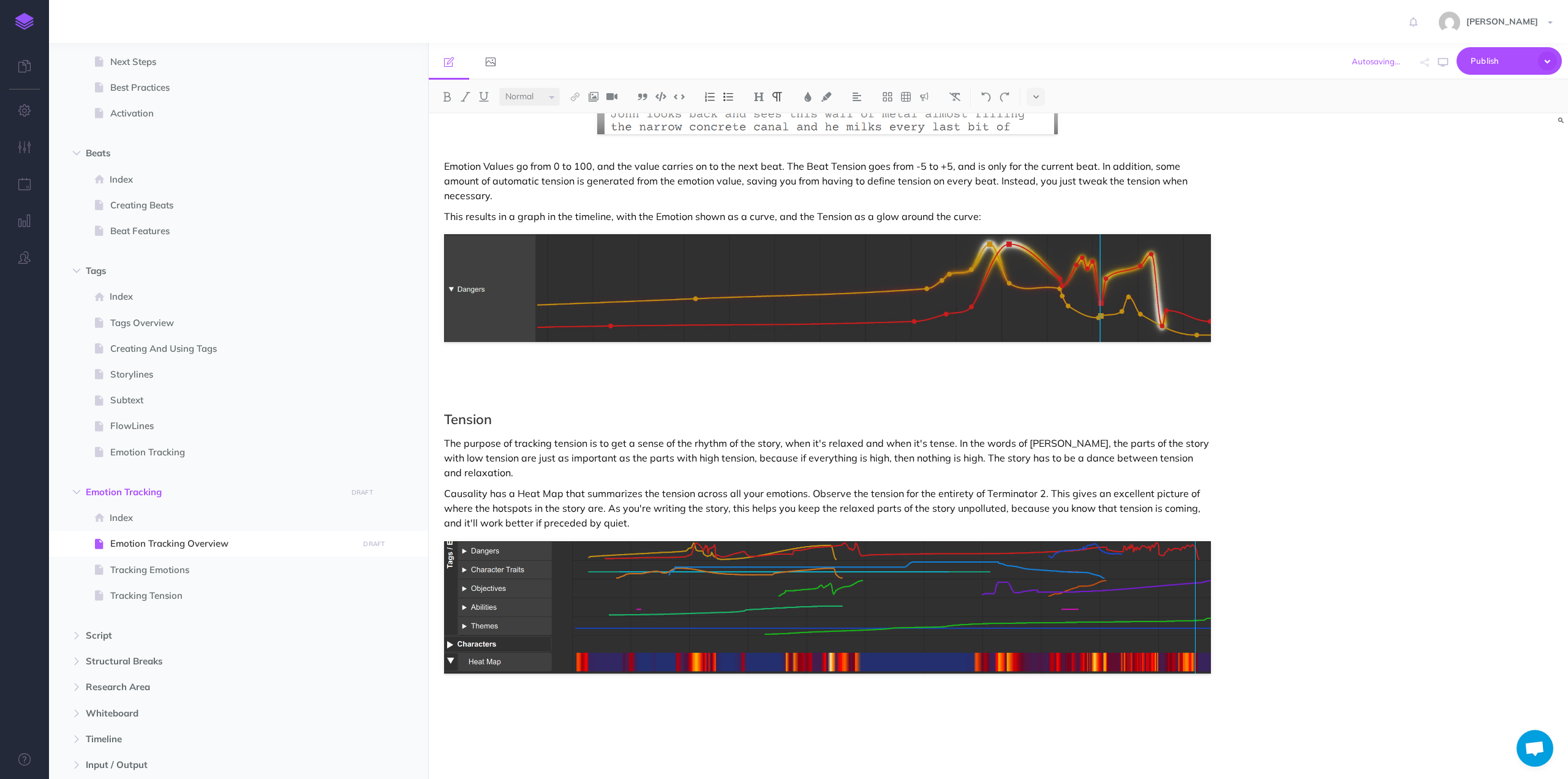
scroll to position [938, 0]
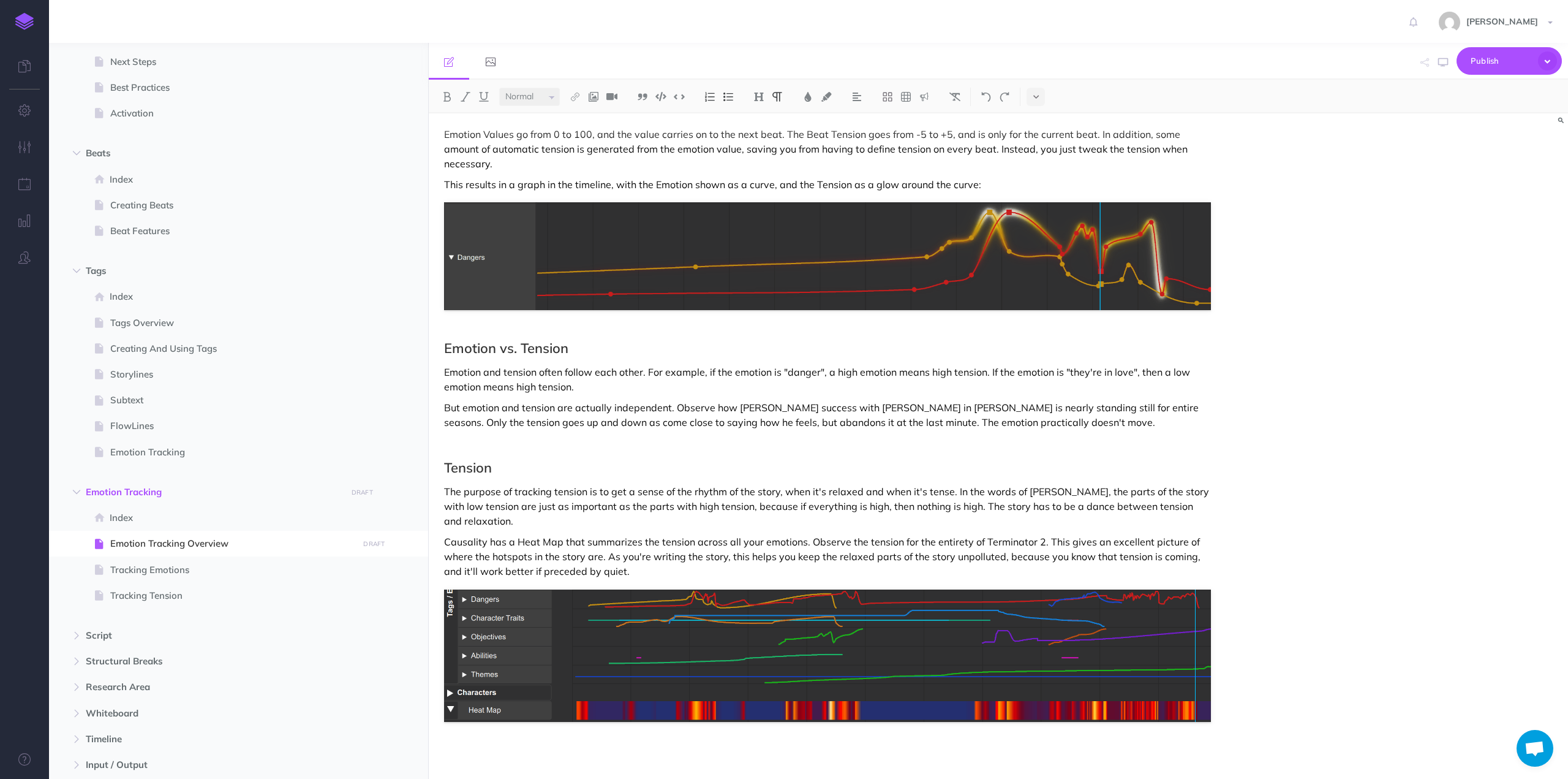
click at [484, 414] on div "Emotion Tracking Overview Emotion Tracking helps you develop long, slow-moving …" at bounding box center [828, 16] width 797 height 1682
click at [508, 460] on h2 "Tension" at bounding box center [828, 467] width 767 height 15
click at [746, 494] on p "The purpose of tracking tension is to get a sense of the rhythm of the story, w…" at bounding box center [828, 506] width 767 height 44
click at [599, 484] on p "The purpose of tracking tension is to get a sense of the rhythm of the story, w…" at bounding box center [828, 506] width 767 height 44
click at [622, 484] on p "The purpose of tracking tension is ultimately to get a sense of the rhythm of t…" at bounding box center [828, 506] width 767 height 44
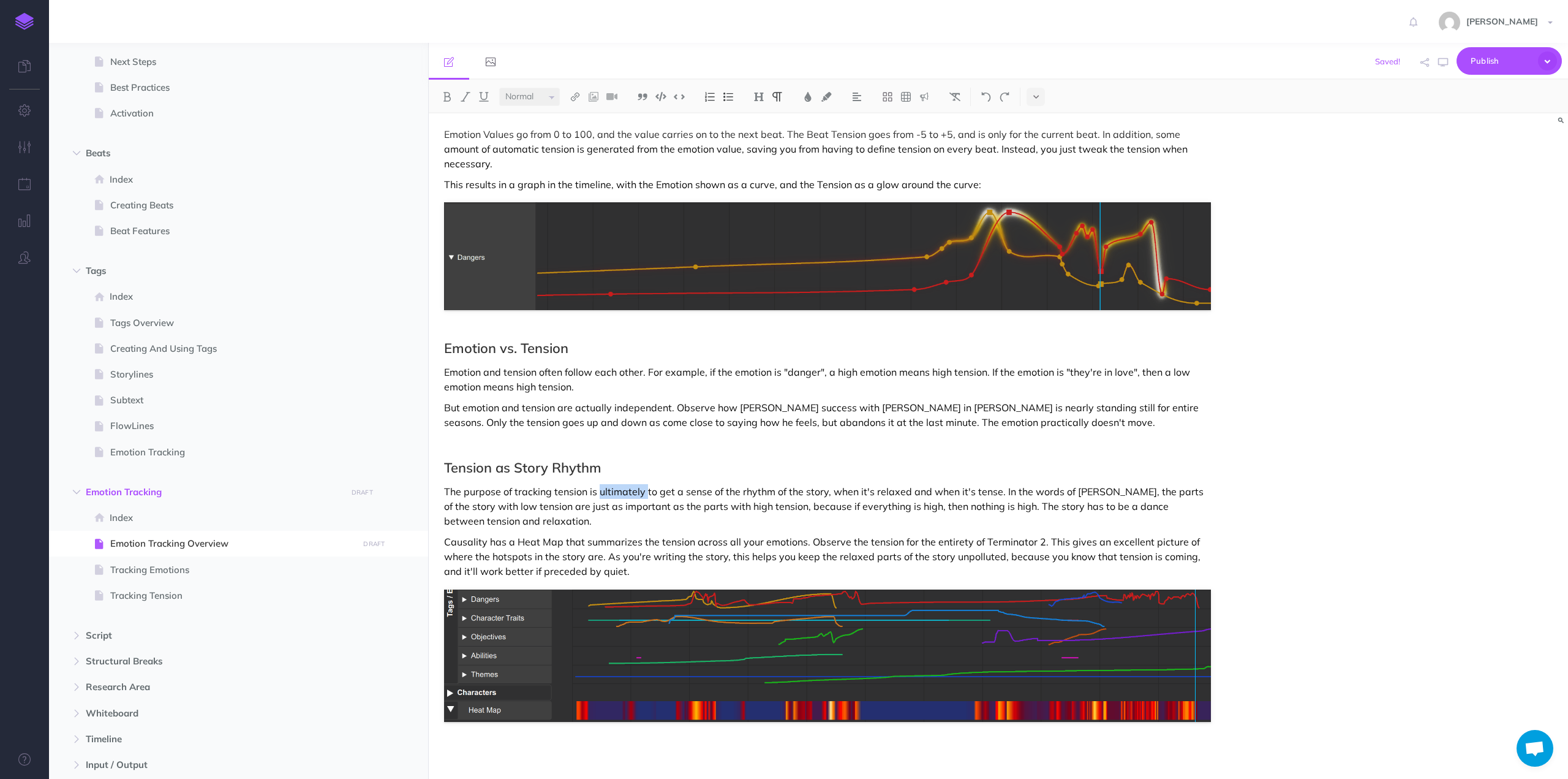
click at [622, 484] on p "The purpose of tracking tension is ultimately to get a sense of the rhythm of t…" at bounding box center [828, 506] width 767 height 44
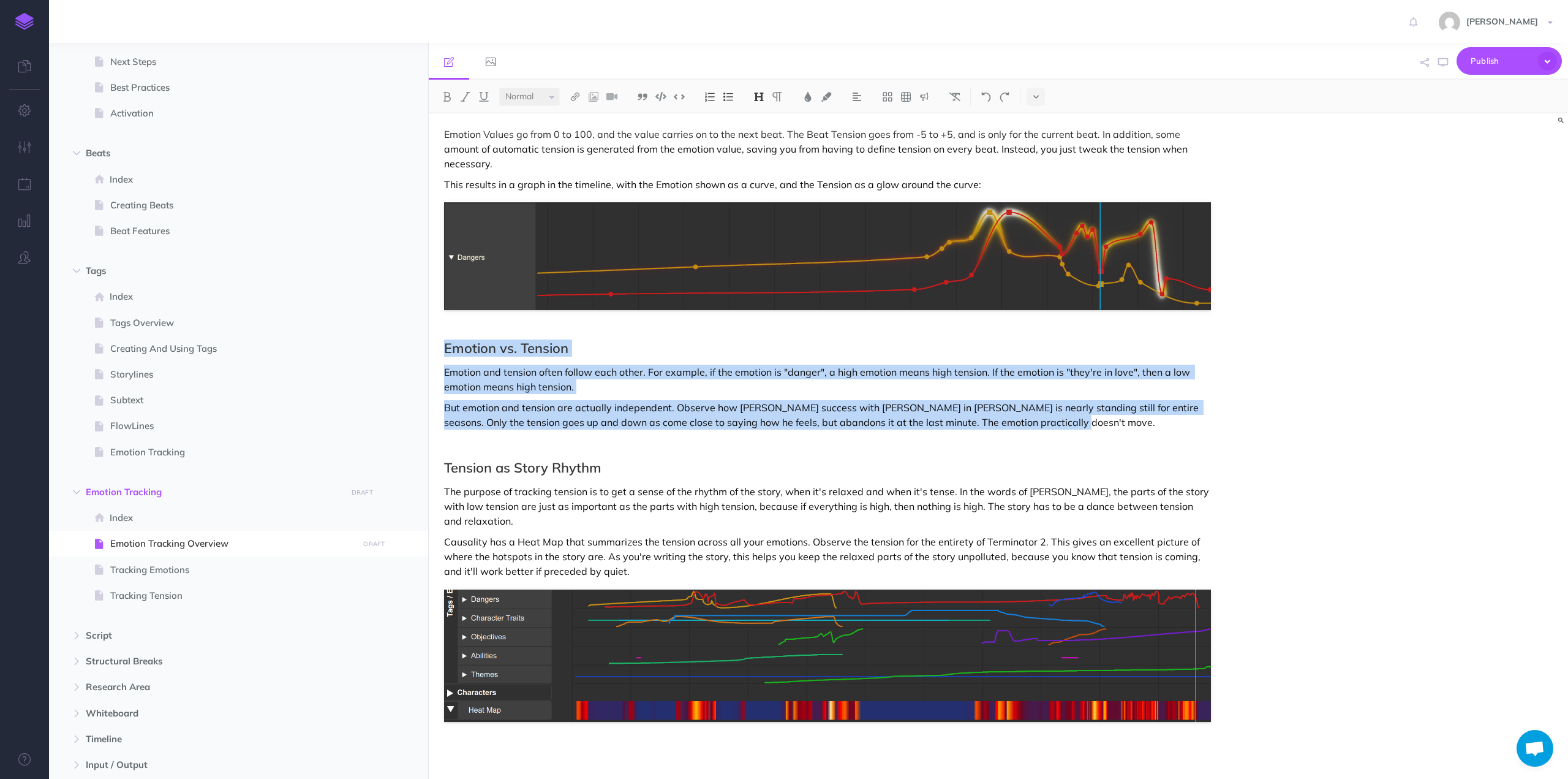
drag, startPoint x: 444, startPoint y: 317, endPoint x: 1066, endPoint y: 393, distance: 626.6
click at [1066, 393] on div "Emotion Tracking Overview Emotion Tracking helps you develop long, slow-moving …" at bounding box center [828, 16] width 797 height 1682
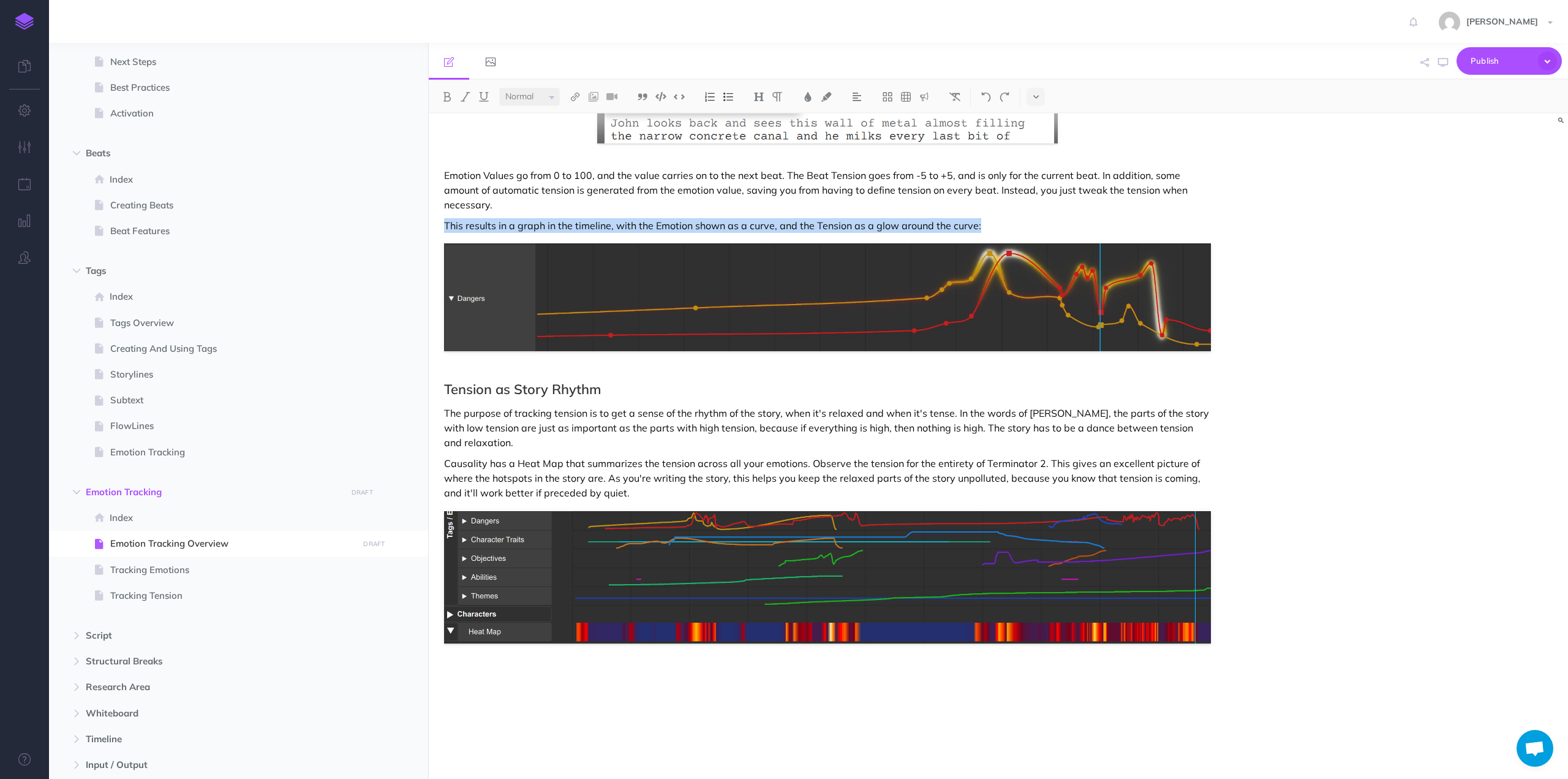
scroll to position [867, 0]
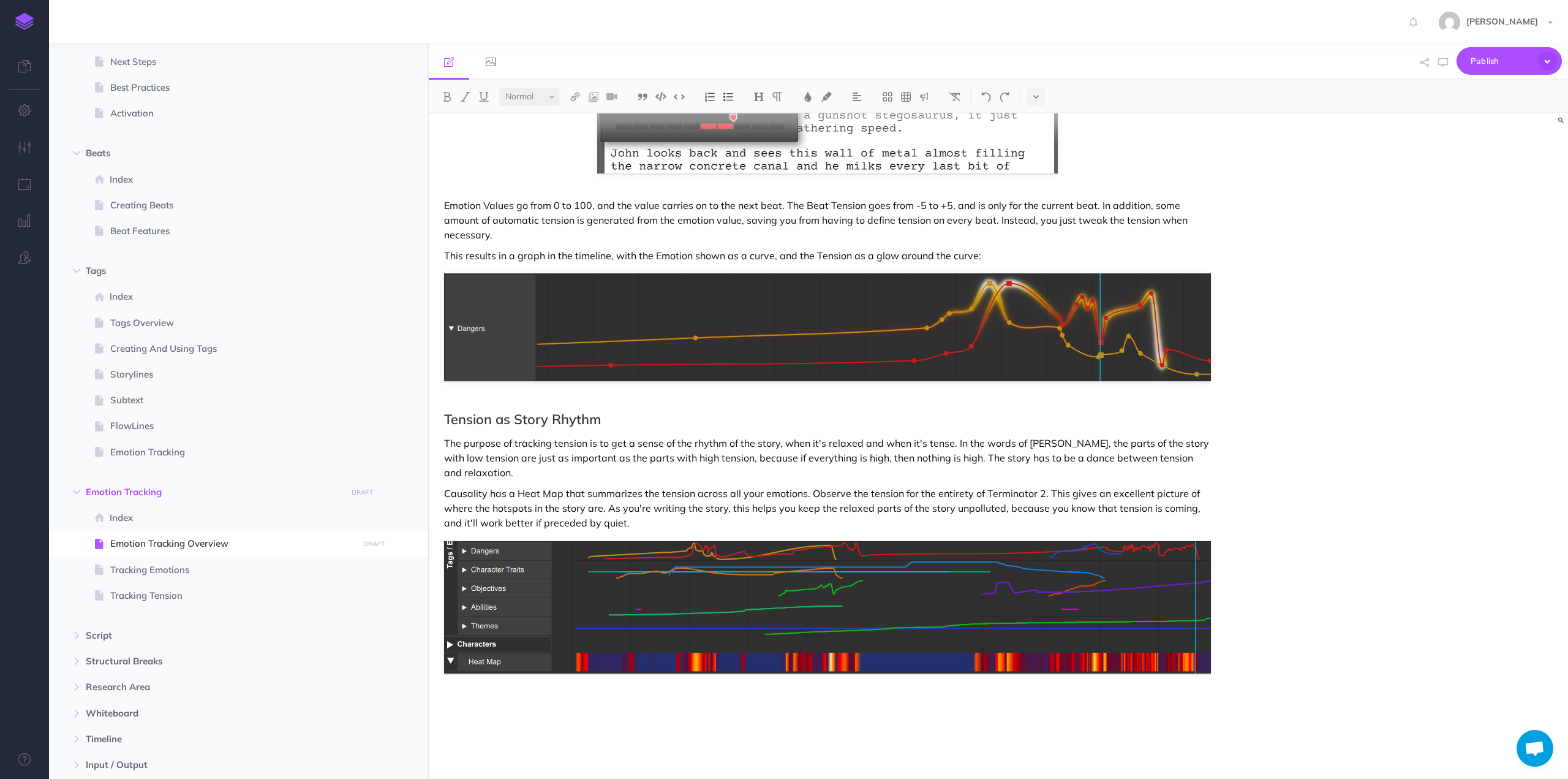
click at [483, 704] on h2 at bounding box center [828, 711] width 767 height 15
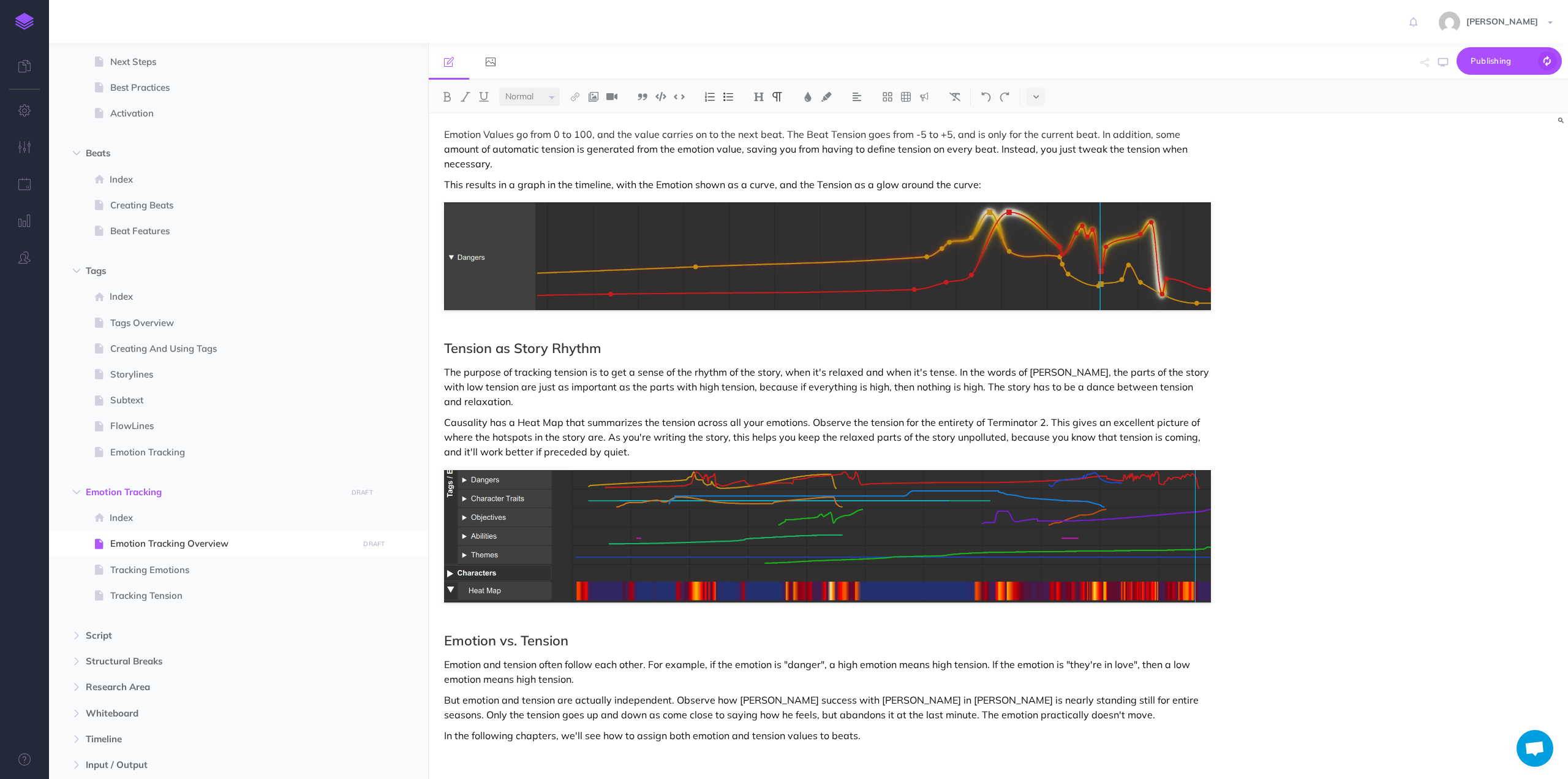
scroll to position [694, 0]
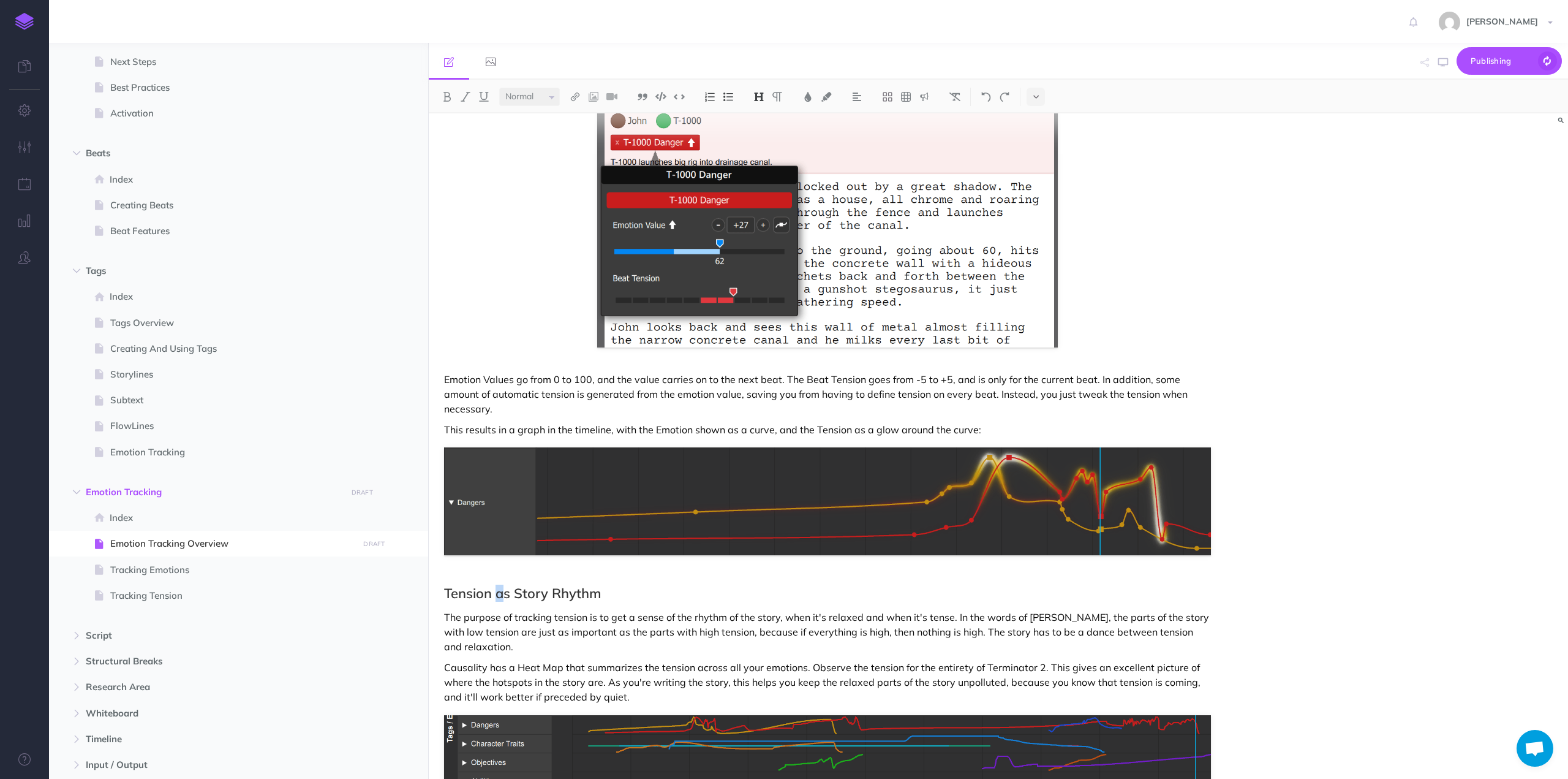
click at [502, 586] on h2 "Tension as Story Rhythm" at bounding box center [828, 593] width 767 height 15
click at [557, 609] on p "The purpose of tracking tension is to get a sense of the rhythm of the story, w…" at bounding box center [828, 631] width 767 height 44
click at [1511, 61] on span "Publish" at bounding box center [1501, 61] width 61 height 19
click at [1494, 105] on p "Publish all draft items, making them public." at bounding box center [1488, 110] width 122 height 22
click at [152, 453] on span "Emotion Tracking" at bounding box center [232, 452] width 244 height 15
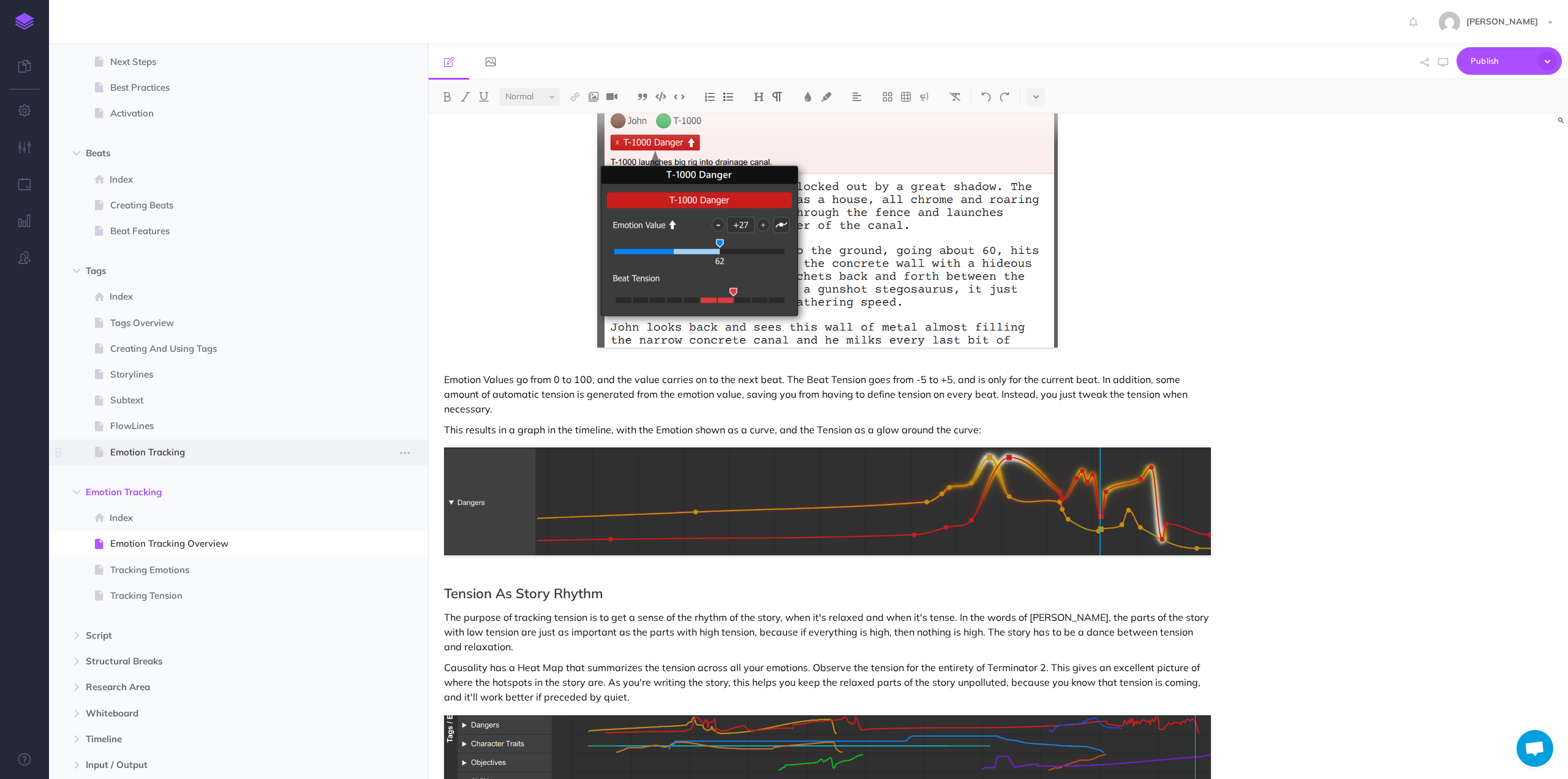
select select "null"
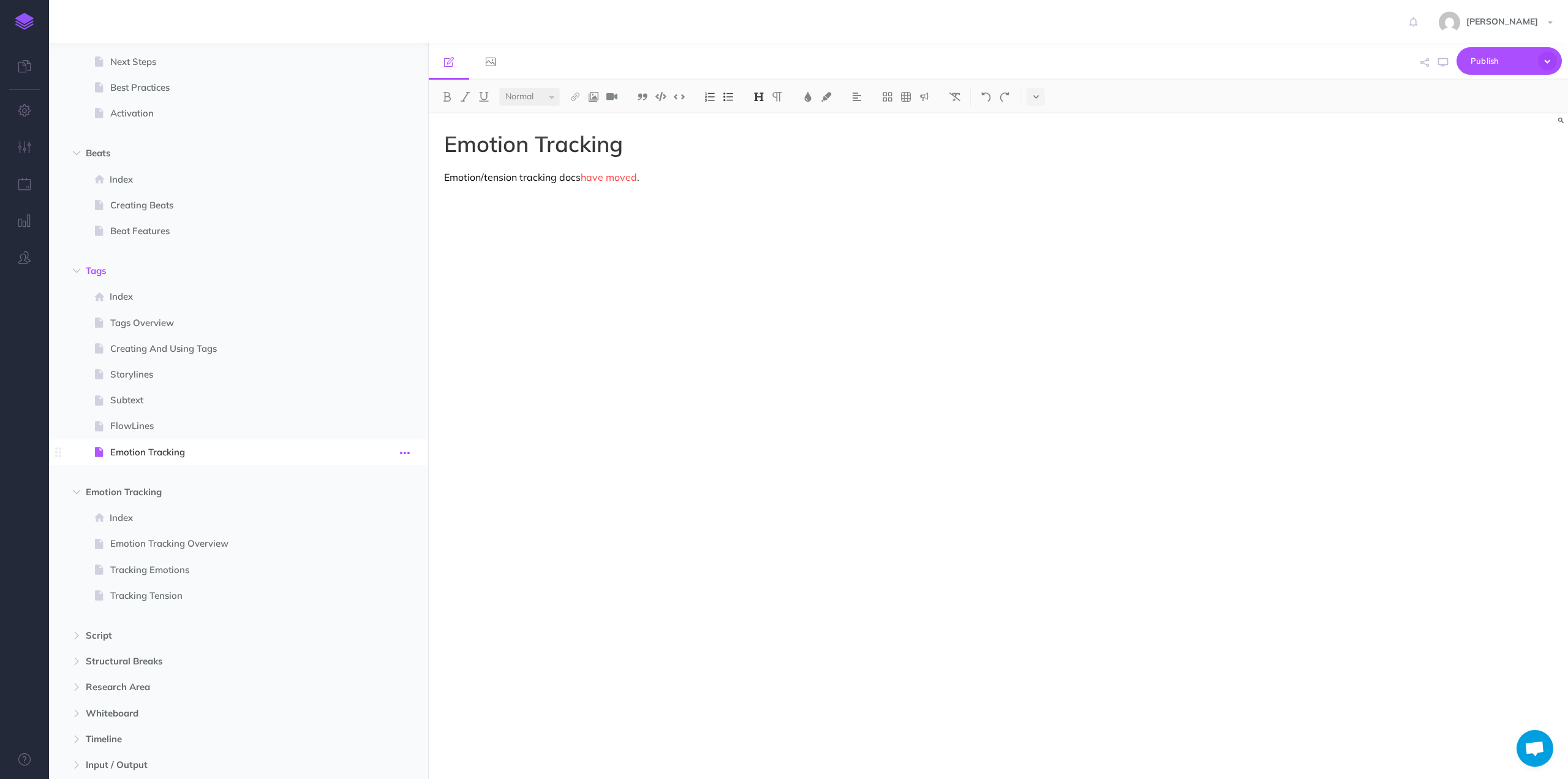
click at [409, 449] on icon "button" at bounding box center [404, 453] width 10 height 15
click at [364, 534] on link "Settings" at bounding box center [370, 534] width 92 height 20
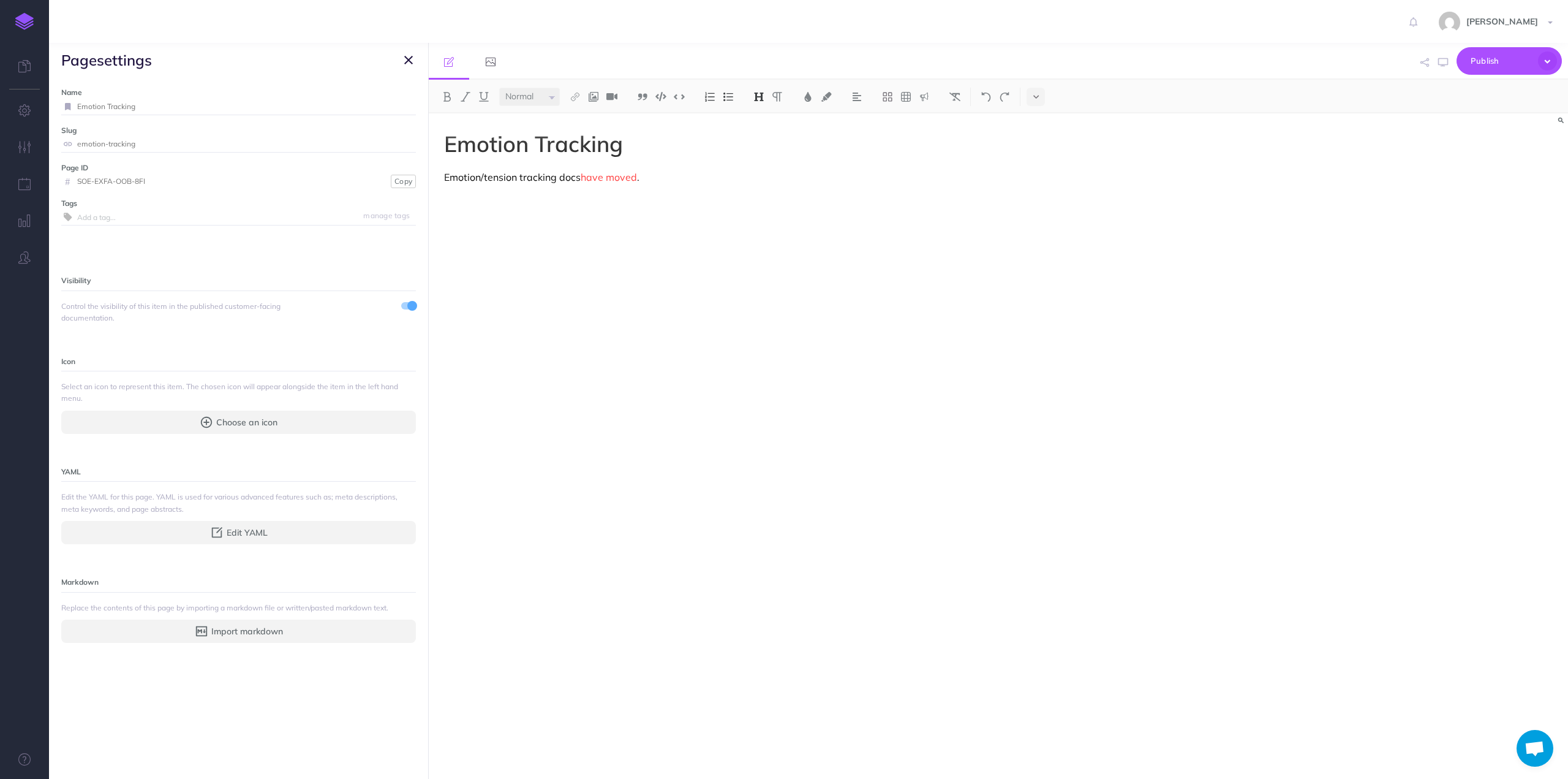
click at [409, 58] on icon "button" at bounding box center [408, 60] width 8 height 15
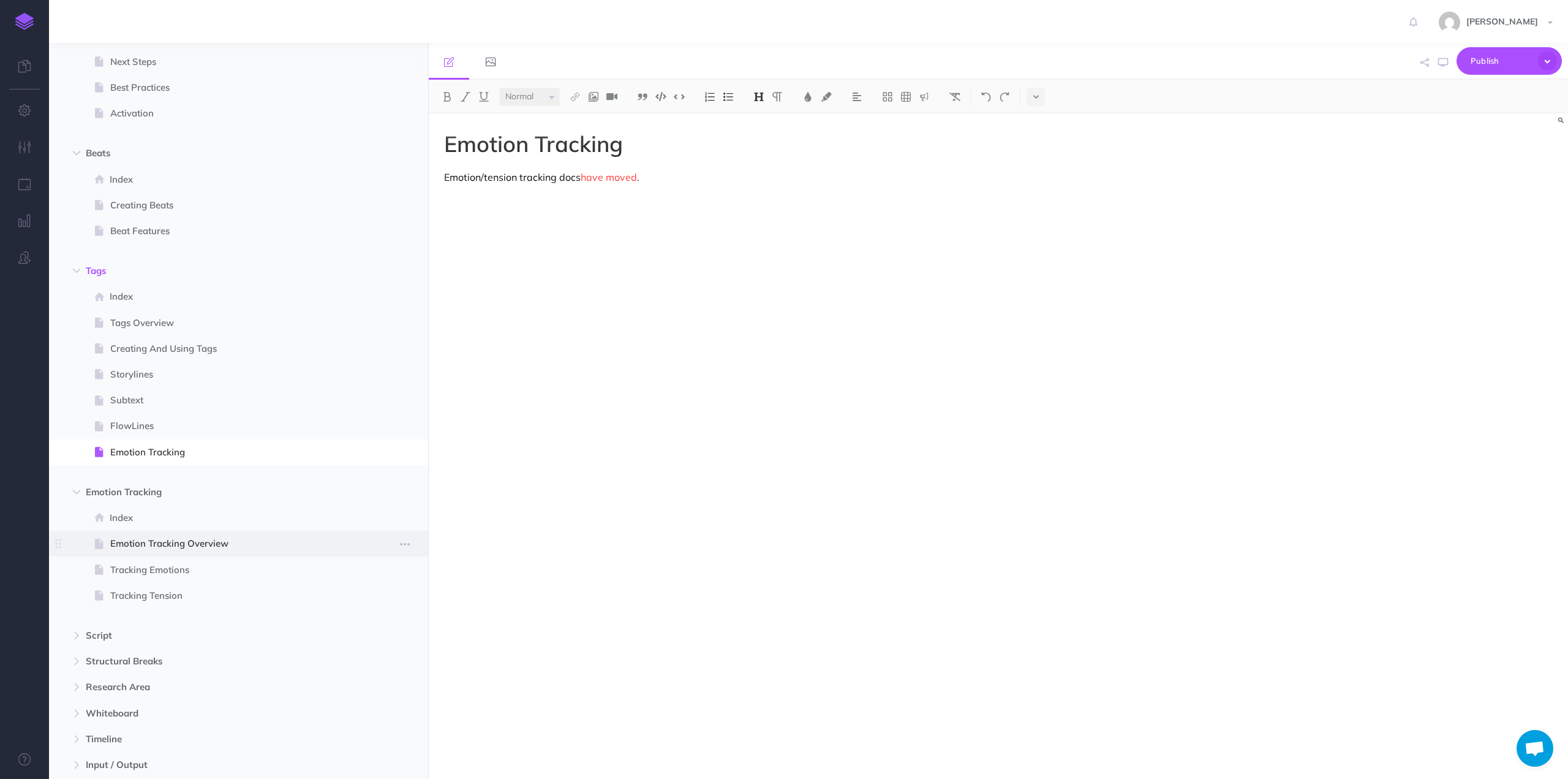
click at [182, 549] on span "Emotion Tracking Overview" at bounding box center [232, 543] width 244 height 15
select select "null"
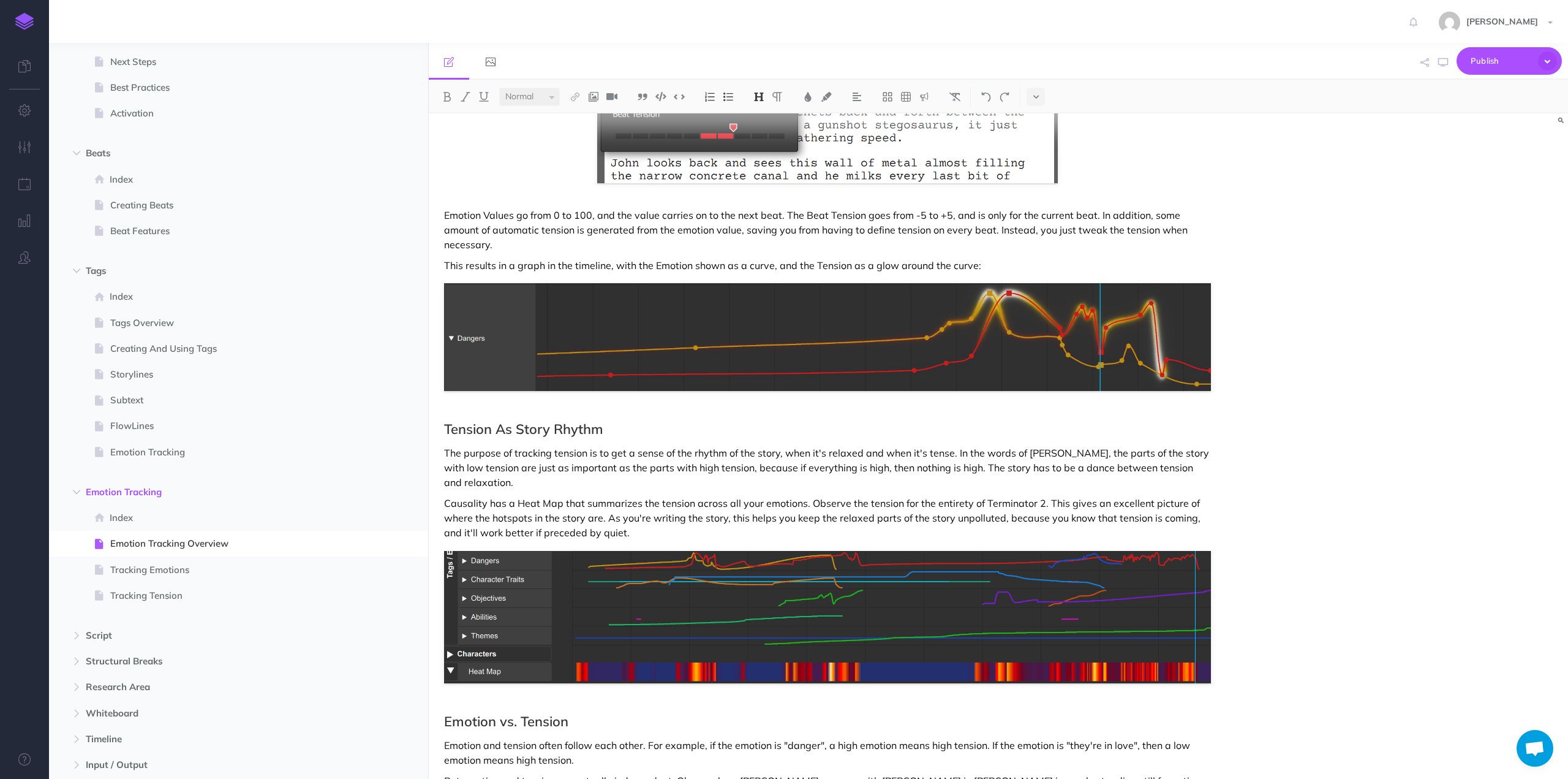
scroll to position [960, 0]
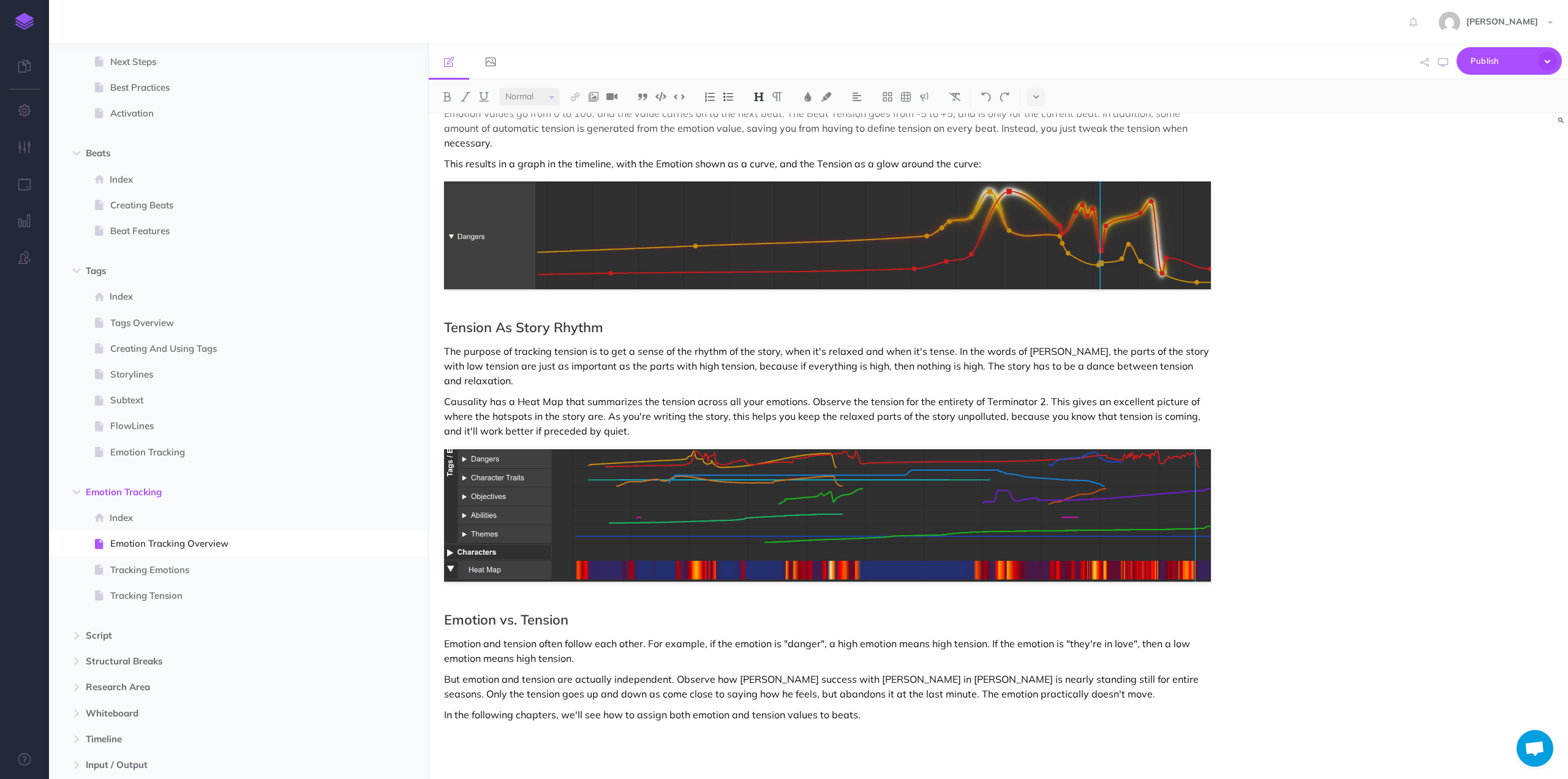
click at [776, 671] on p "But emotion and tension are actually independent. Observe how [PERSON_NAME] suc…" at bounding box center [828, 686] width 767 height 29
click at [544, 671] on p "But emotion and tension are actually independent. Observe how [PERSON_NAME] suc…" at bounding box center [828, 686] width 767 height 29
click at [582, 671] on p "But emotion and tension are actually independent. Observe how [PERSON_NAME] suc…" at bounding box center [828, 686] width 767 height 29
drag, startPoint x: 1057, startPoint y: 663, endPoint x: 879, endPoint y: 659, distance: 178.0
click at [879, 671] on p "But emotion and tension are actually independent. Observe how [PERSON_NAME] suc…" at bounding box center [828, 686] width 767 height 29
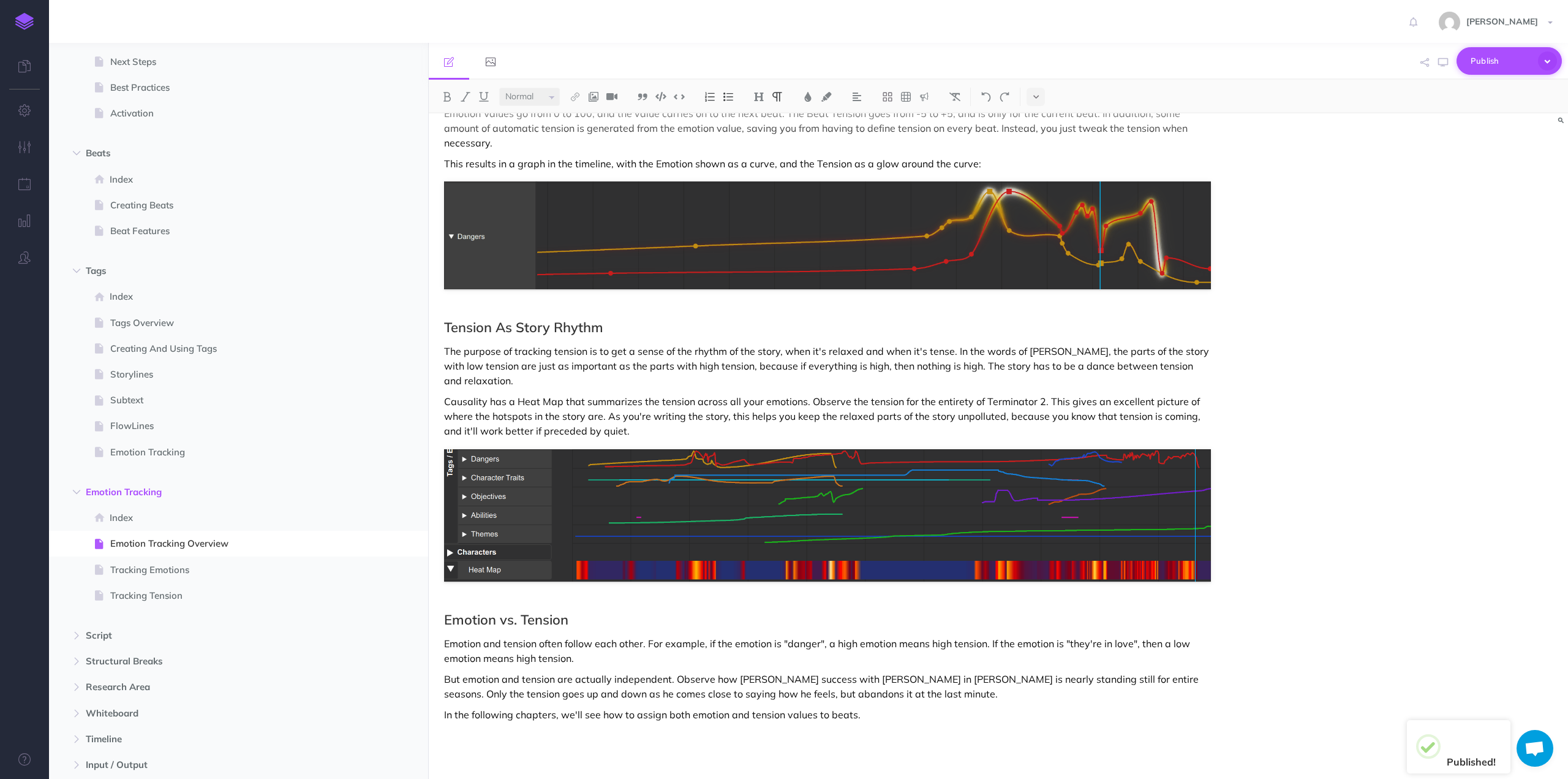
click at [1548, 58] on icon "button" at bounding box center [1548, 61] width 19 height 19
click at [1470, 102] on p "Publish all draft items, making them public." at bounding box center [1488, 110] width 122 height 22
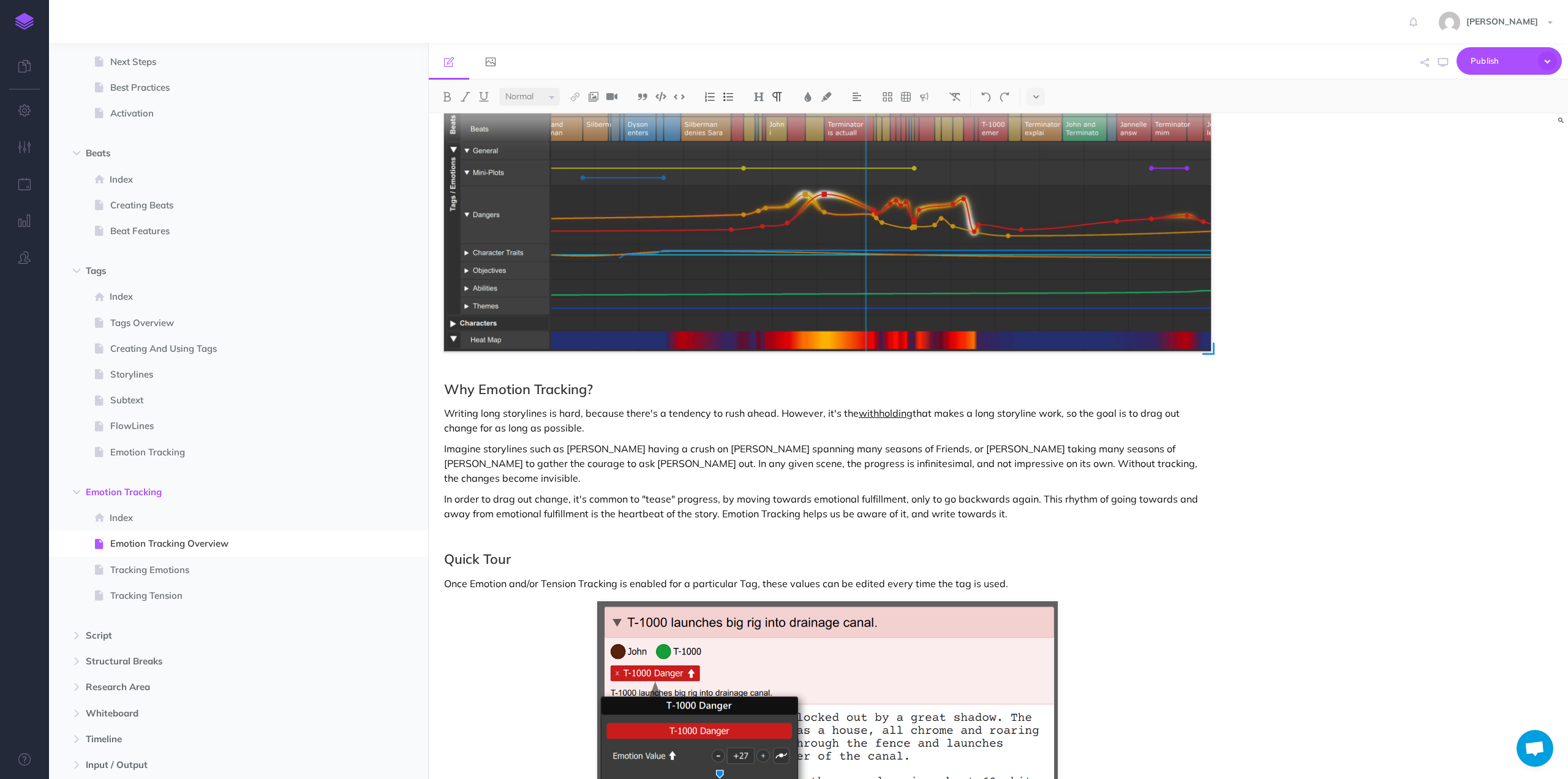
scroll to position [0, 0]
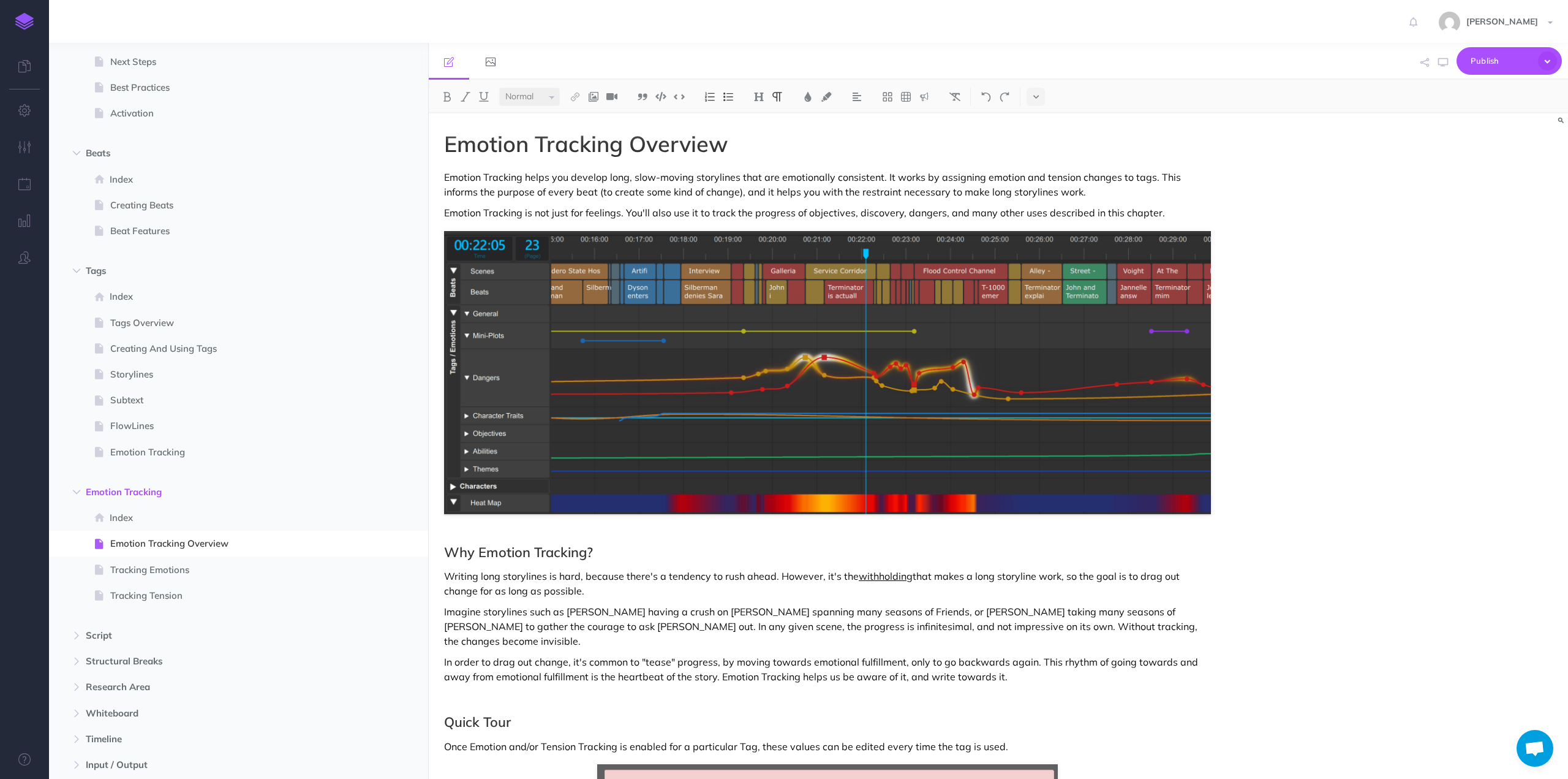
click at [1128, 211] on p "Emotion Tracking is not just for feelings. You'll also use it to track the prog…" at bounding box center [828, 213] width 767 height 15
click at [1548, 58] on icon "button" at bounding box center [1548, 61] width 19 height 19
click at [1450, 301] on div "Emotion Tracking Overview Emotion Tracking helps you develop long, slow-moving …" at bounding box center [998, 446] width 1139 height 665
click at [1543, 58] on icon "button" at bounding box center [1548, 61] width 20 height 20
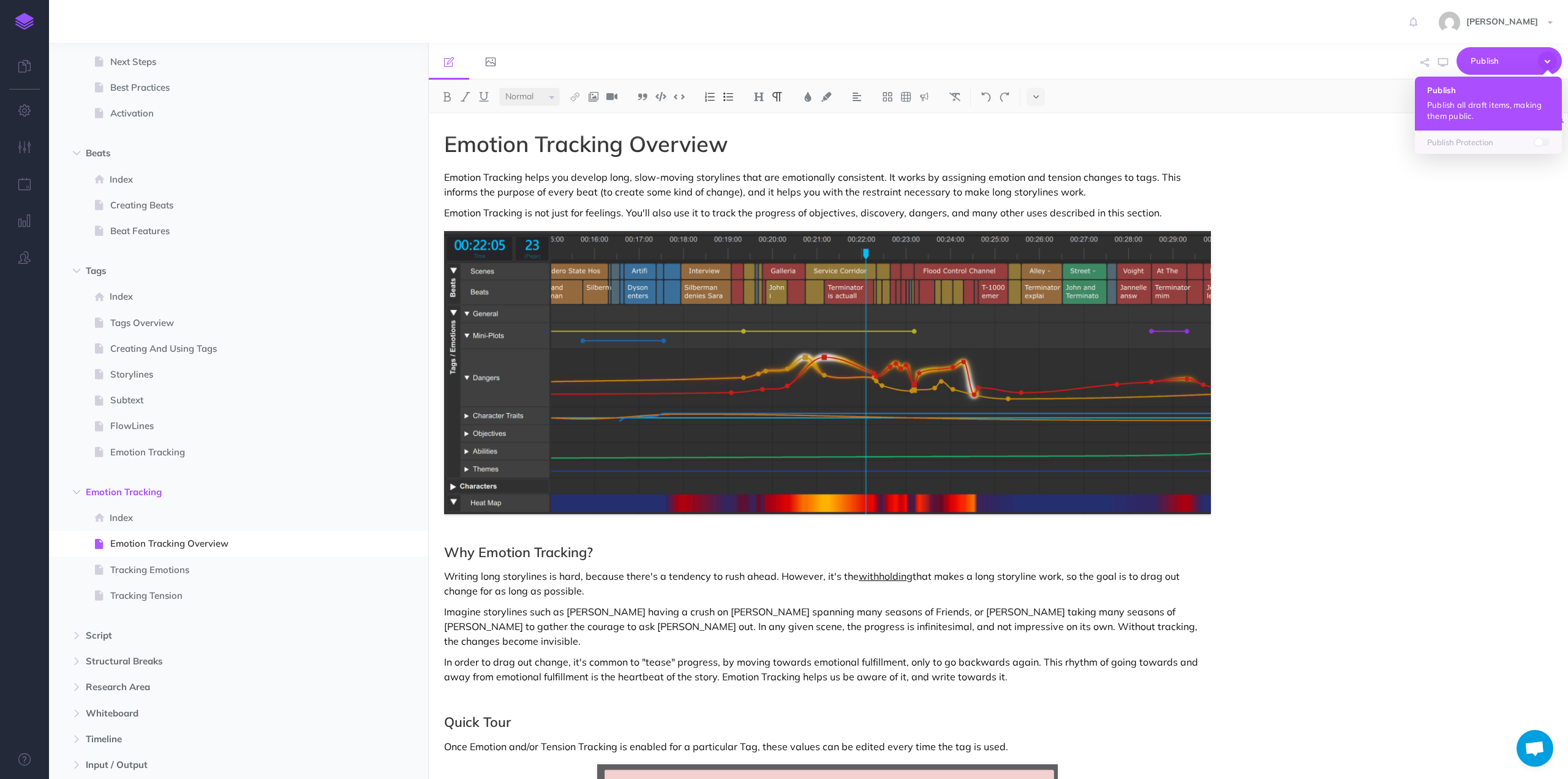
click at [1477, 106] on p "Publish all draft items, making them public." at bounding box center [1488, 110] width 122 height 22
click at [838, 190] on p "Emotion Tracking helps you develop long, slow-moving storylines that are emotio…" at bounding box center [828, 184] width 767 height 29
click at [1548, 59] on icon "button" at bounding box center [1548, 61] width 19 height 19
click at [1481, 97] on button "Publish Publish all draft items, making them public." at bounding box center [1489, 104] width 147 height 54
